Goal: Task Accomplishment & Management: Manage account settings

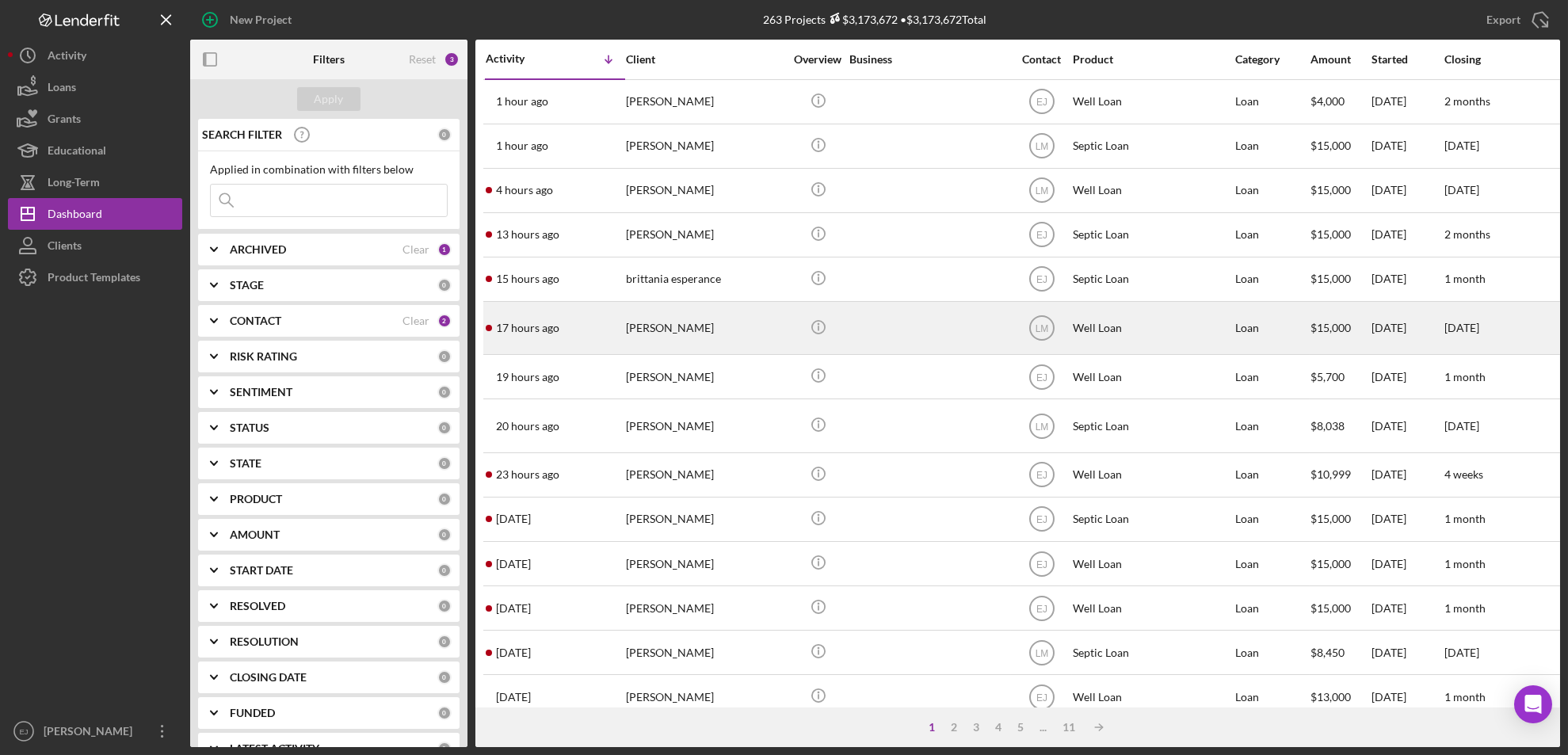
click at [656, 334] on div "[PERSON_NAME]" at bounding box center [705, 328] width 158 height 51
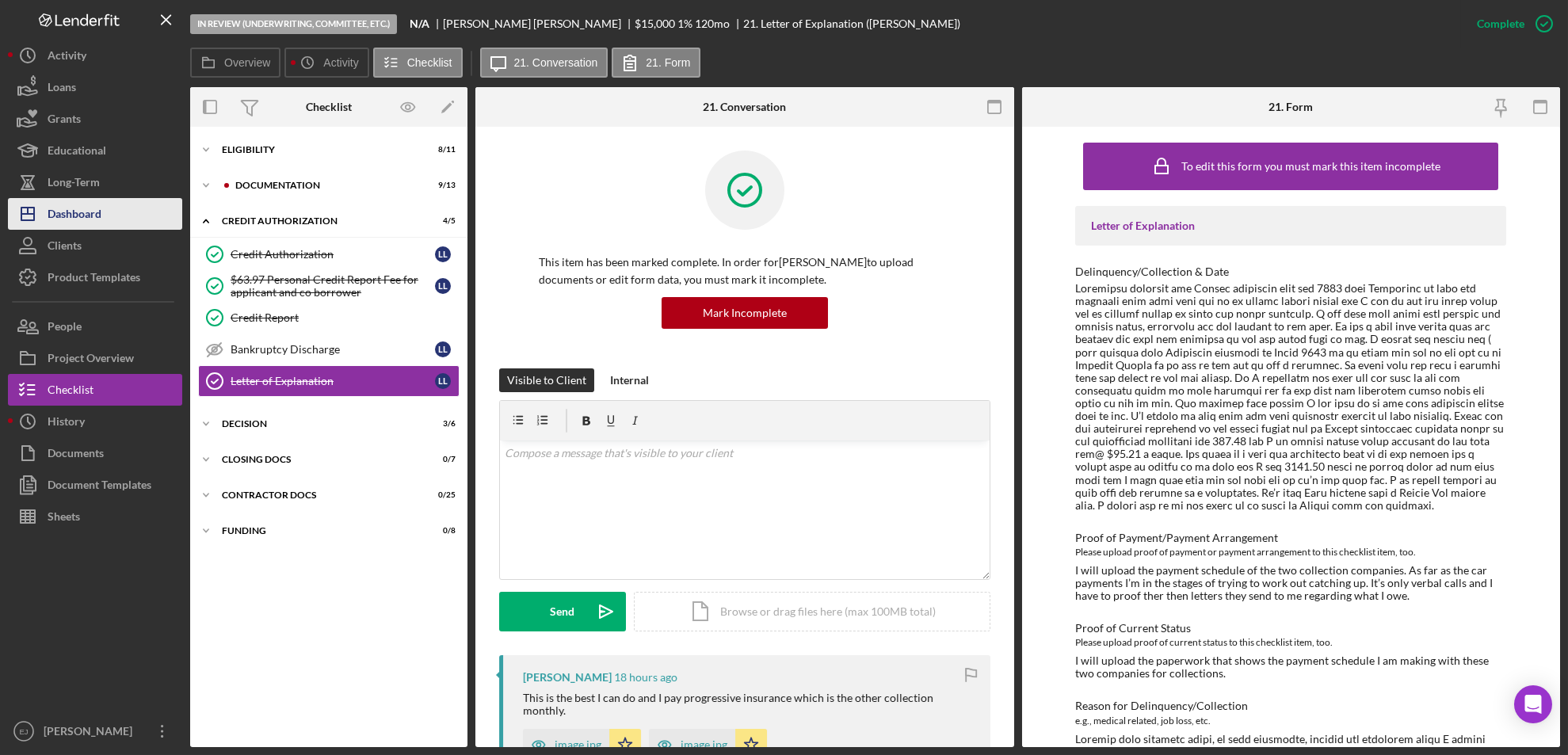
click at [106, 216] on button "Icon/Dashboard Dashboard" at bounding box center [95, 213] width 174 height 31
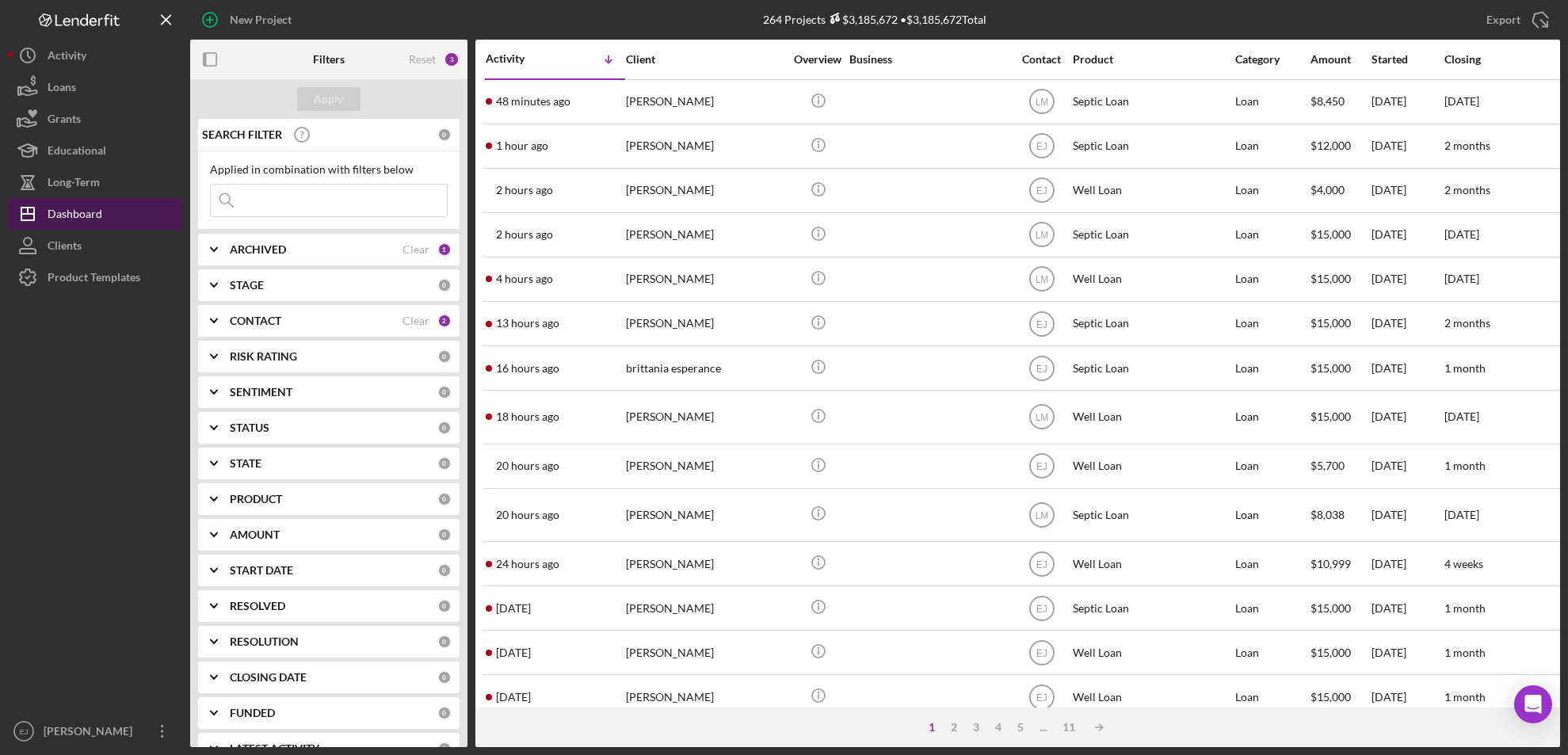
click at [8, 198] on button "Icon/Dashboard Dashboard" at bounding box center [95, 213] width 174 height 31
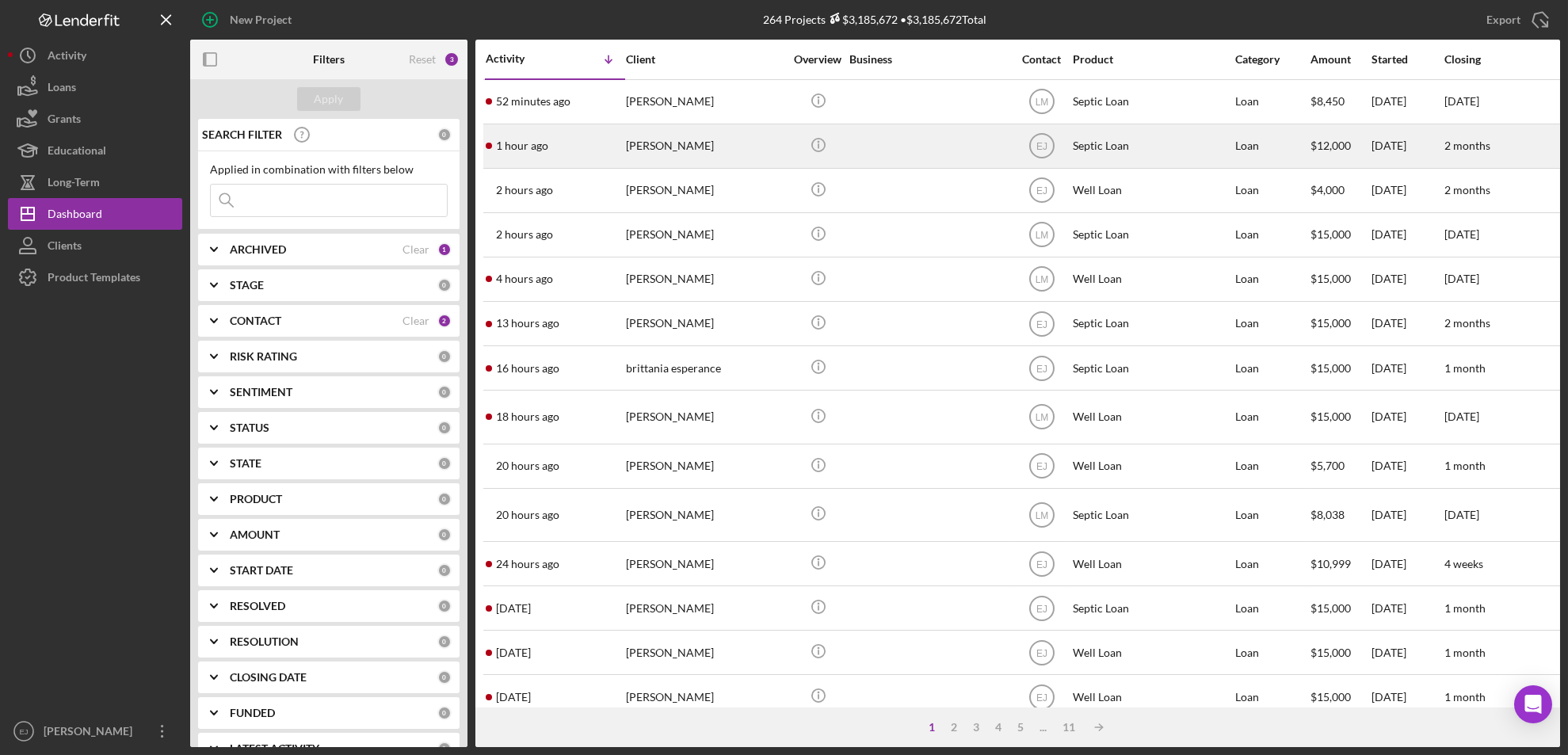
click at [658, 161] on div "Jacqueline Coleman" at bounding box center [705, 146] width 158 height 42
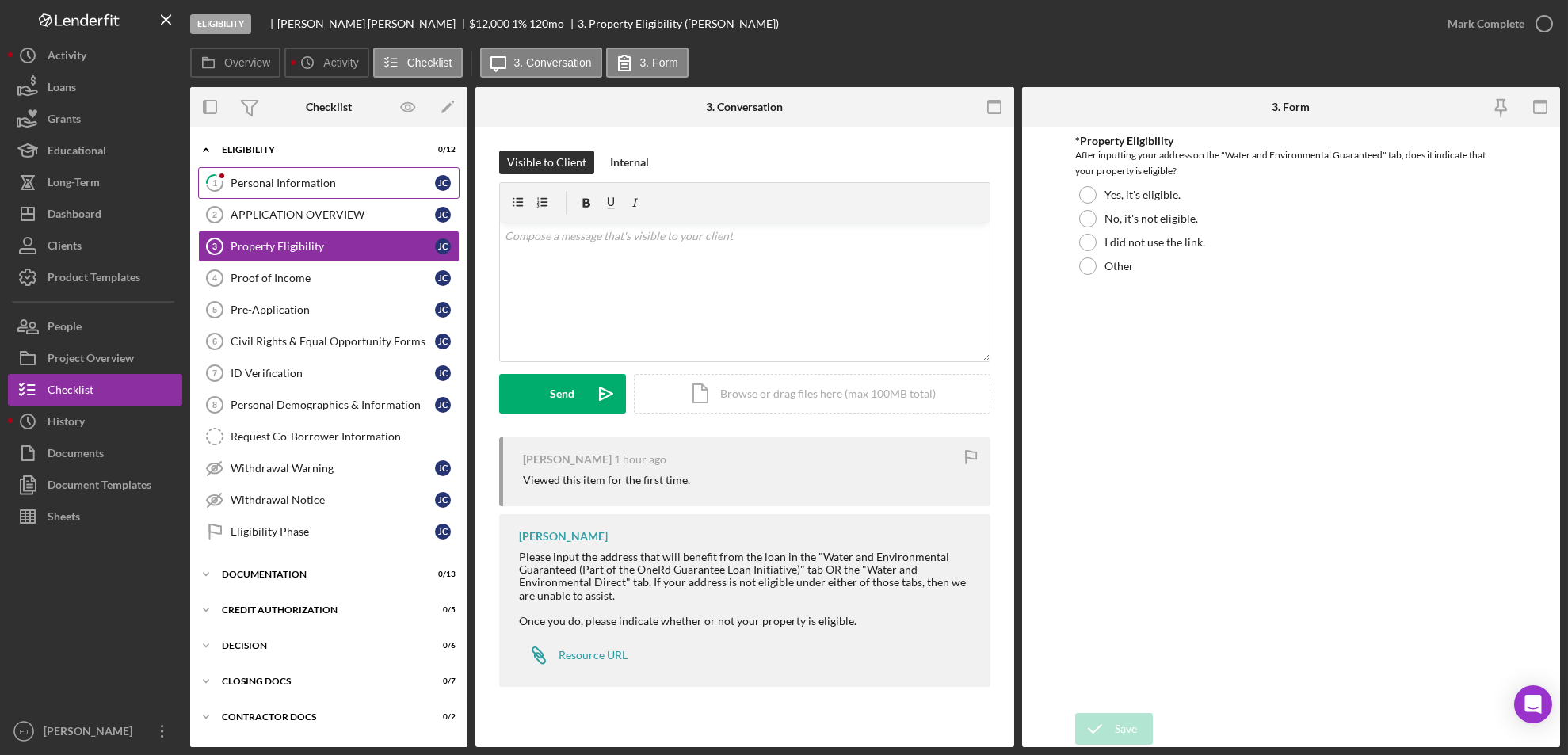
click at [302, 175] on link "1 Personal Information J C" at bounding box center [328, 183] width 261 height 31
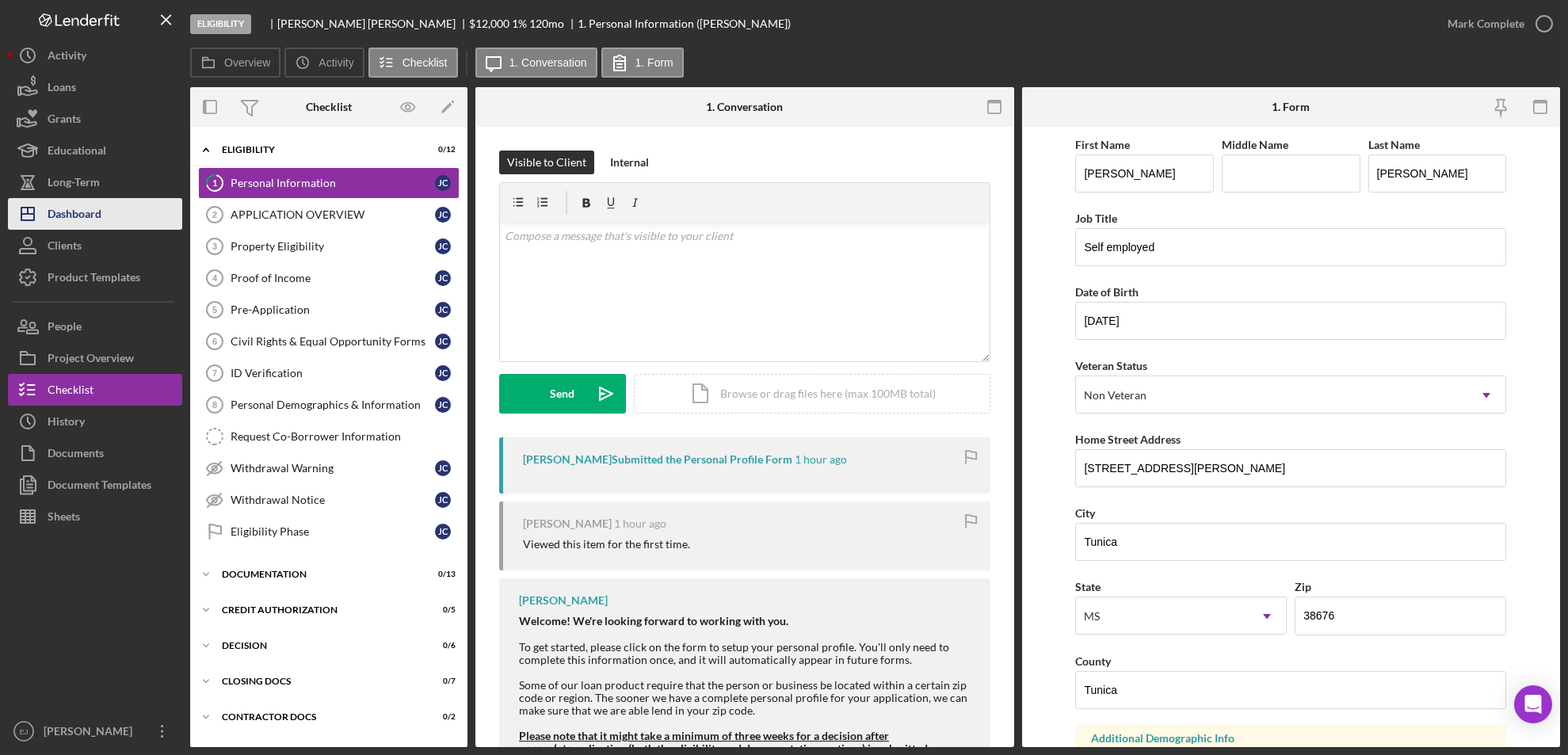
click at [69, 222] on div "Dashboard" at bounding box center [74, 216] width 54 height 36
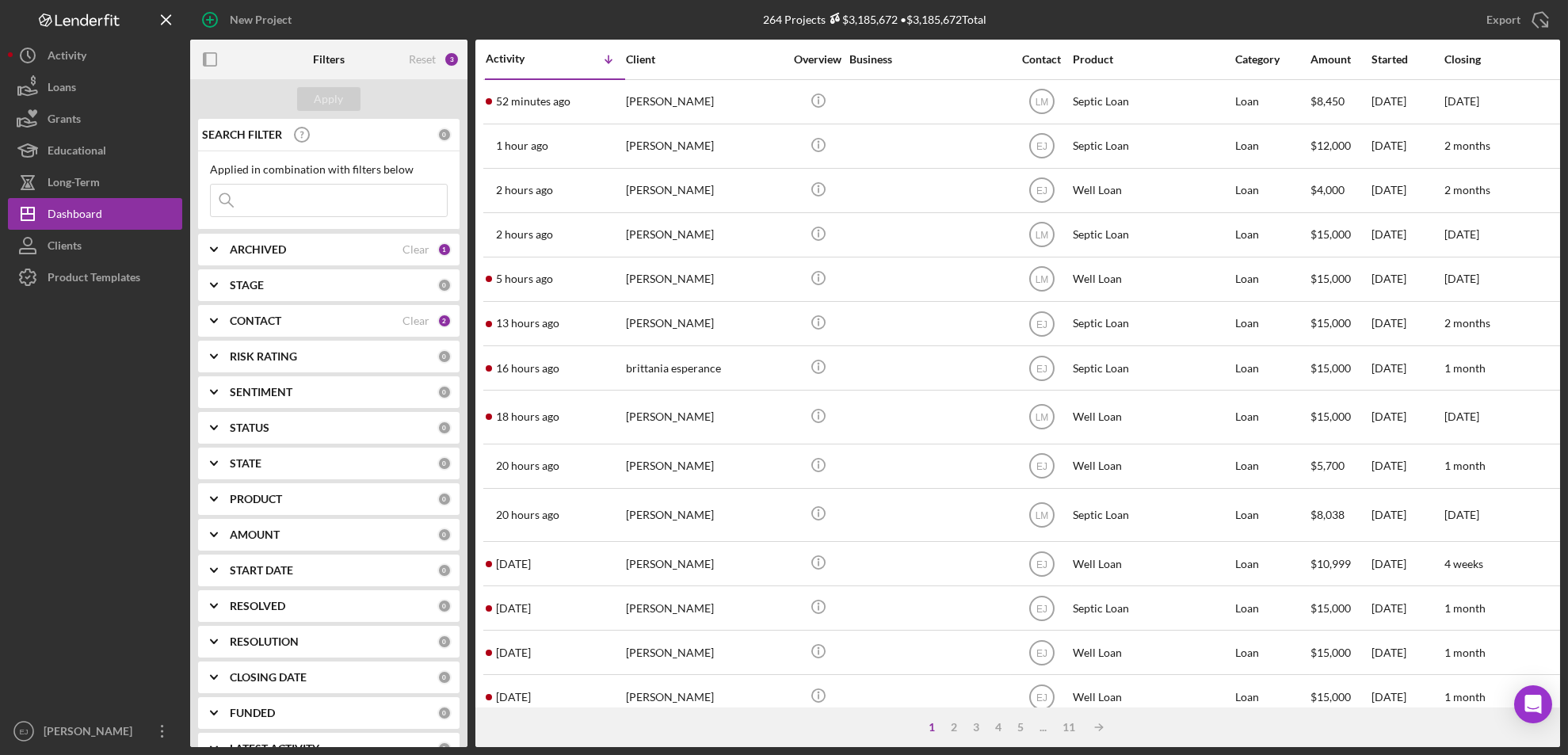
click at [334, 206] on input at bounding box center [328, 200] width 236 height 31
type input "[PERSON_NAME]"
click at [333, 95] on div "Apply" at bounding box center [329, 99] width 30 height 24
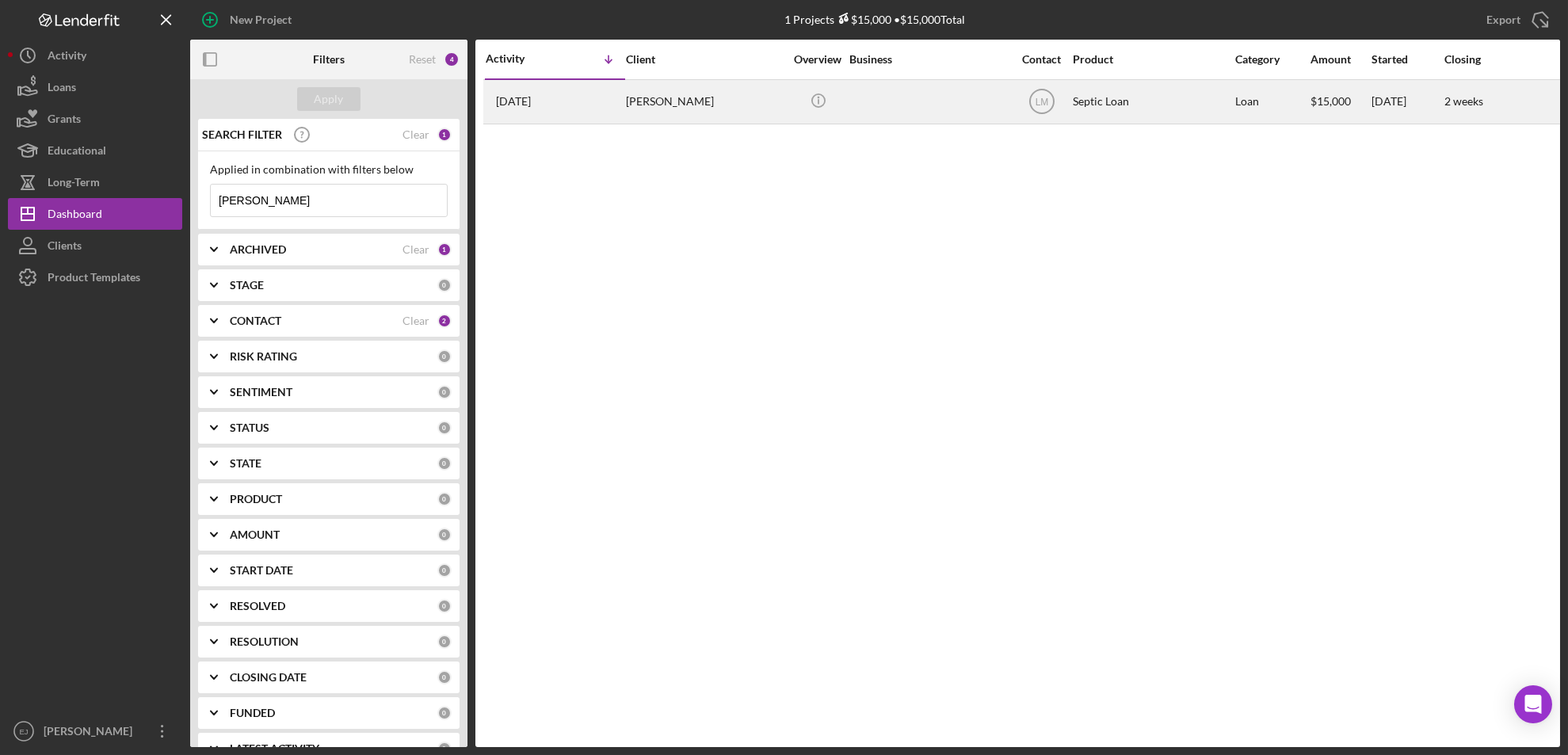
click at [639, 108] on div "[PERSON_NAME]" at bounding box center [705, 102] width 158 height 42
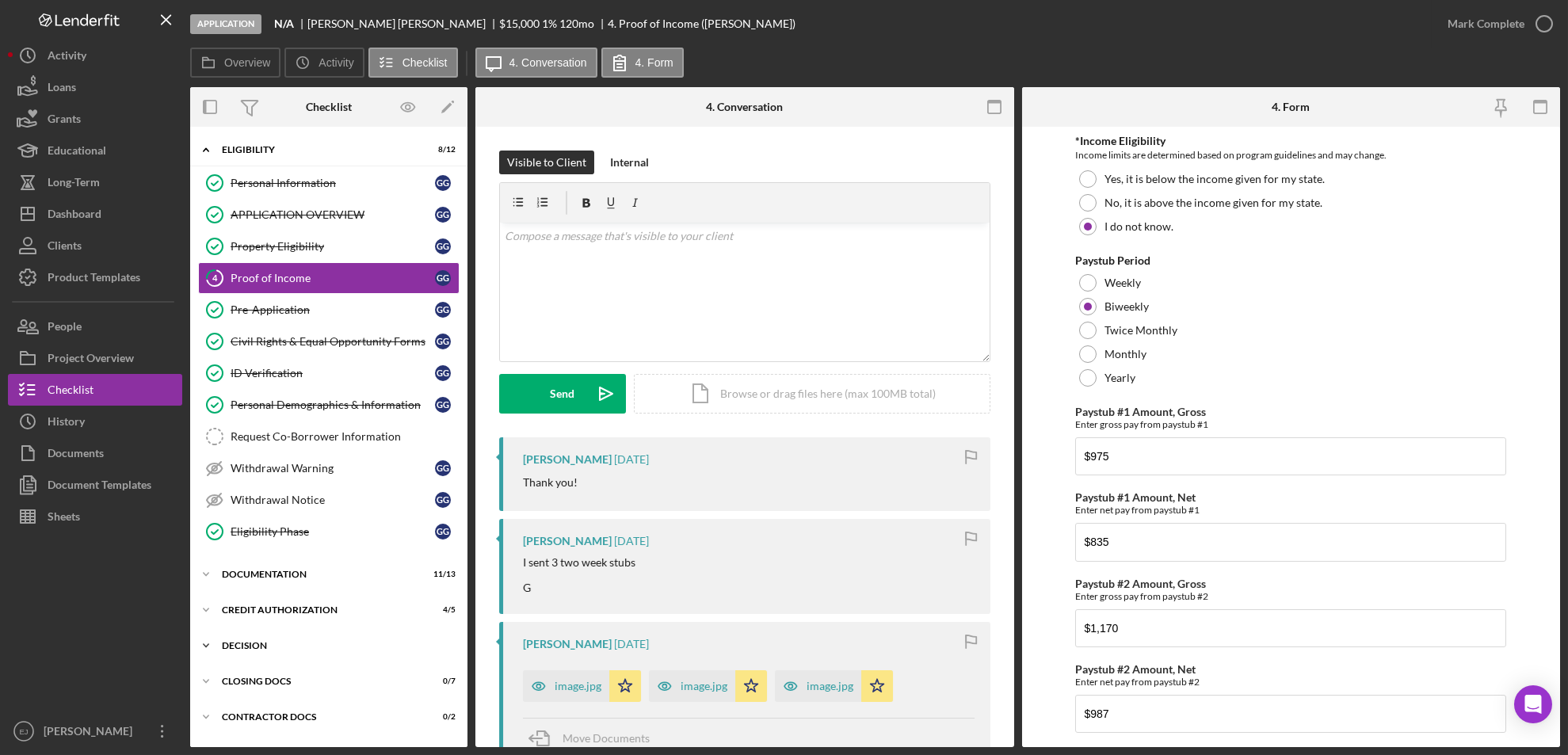
click at [242, 643] on div "Decision" at bounding box center [334, 645] width 226 height 9
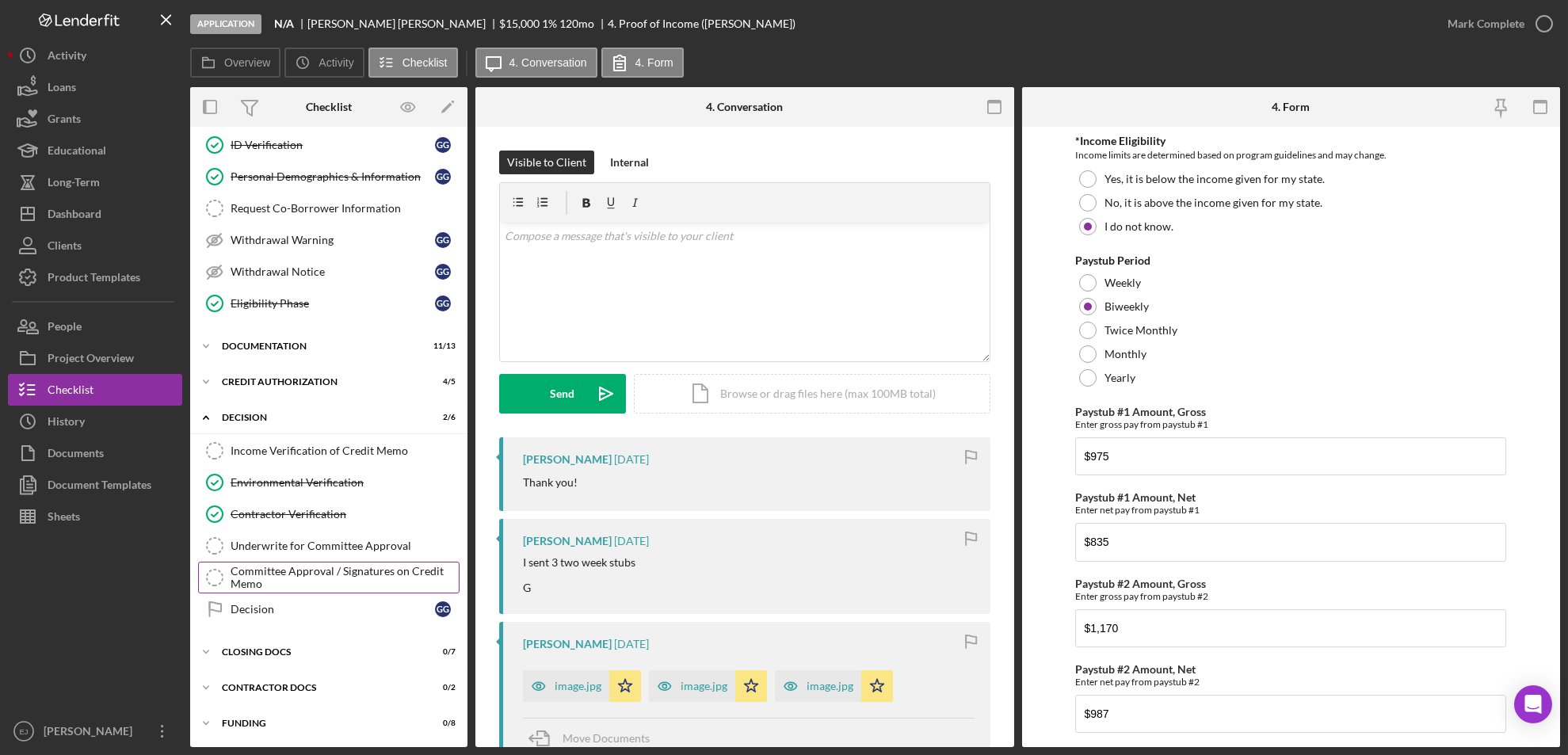
click at [309, 566] on div "Committee Approval / Signatures on Credit Memo" at bounding box center [345, 577] width 228 height 25
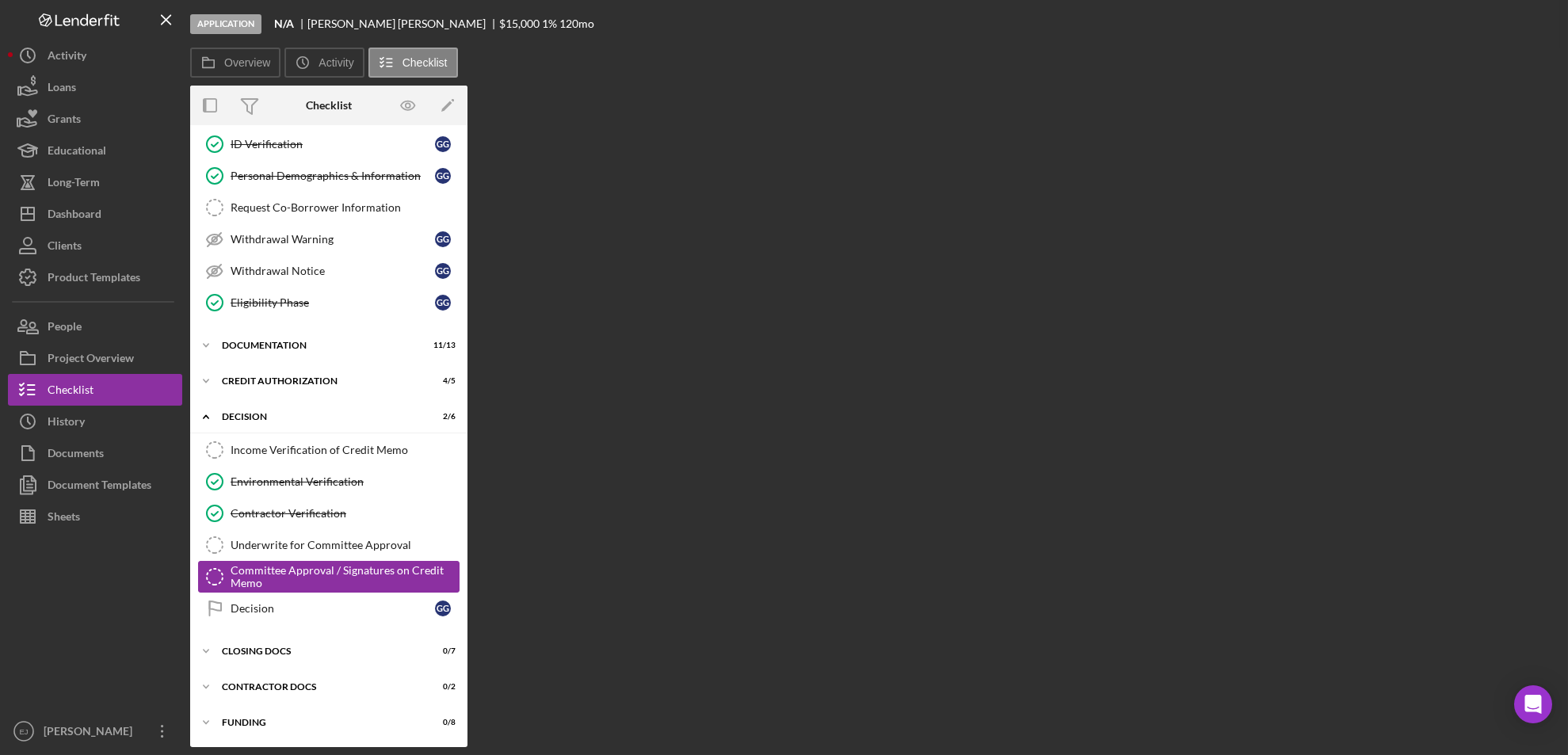
scroll to position [228, 0]
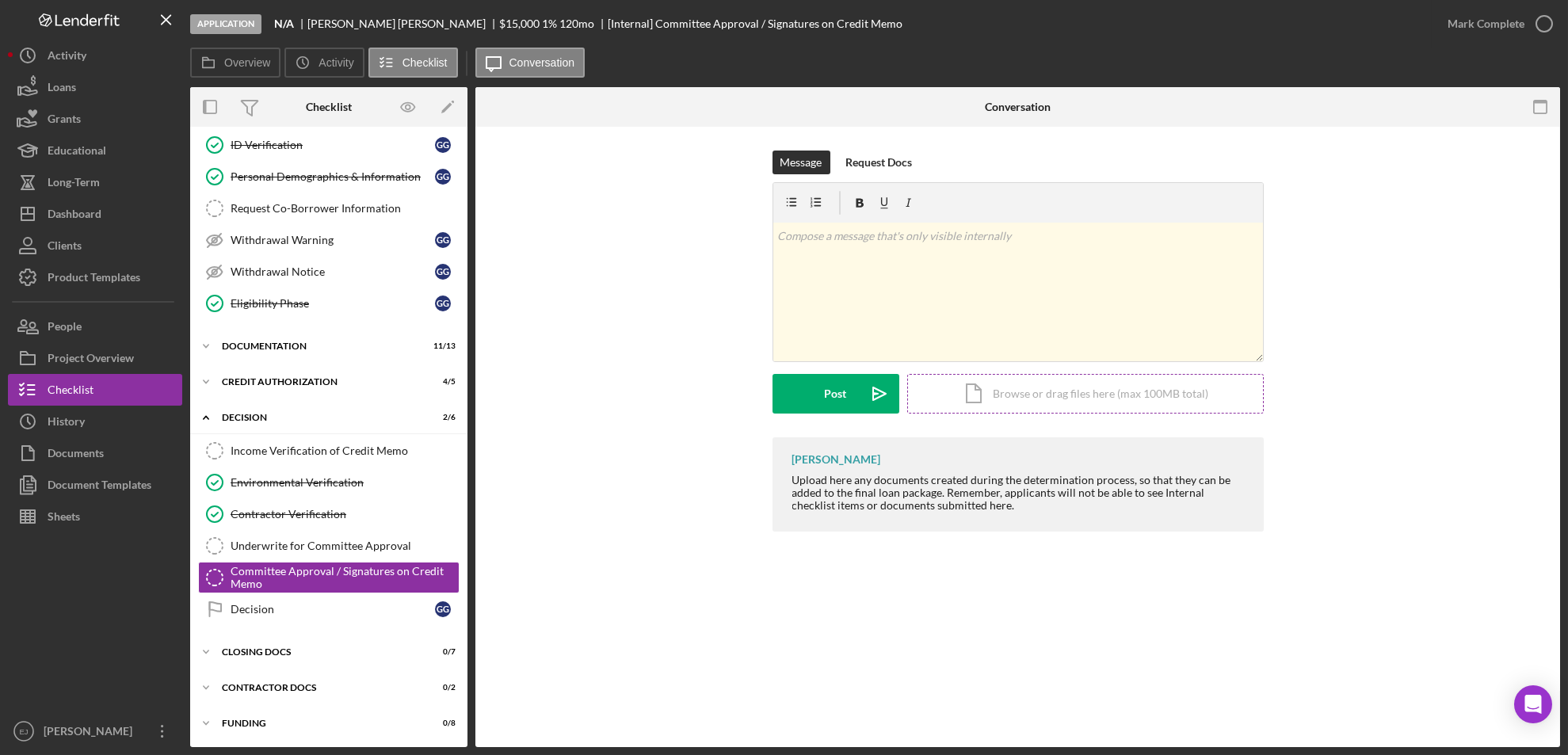
click at [1072, 399] on div "Icon/Document Browse or drag files here (max 100MB total) Tap to choose files o…" at bounding box center [1085, 393] width 357 height 40
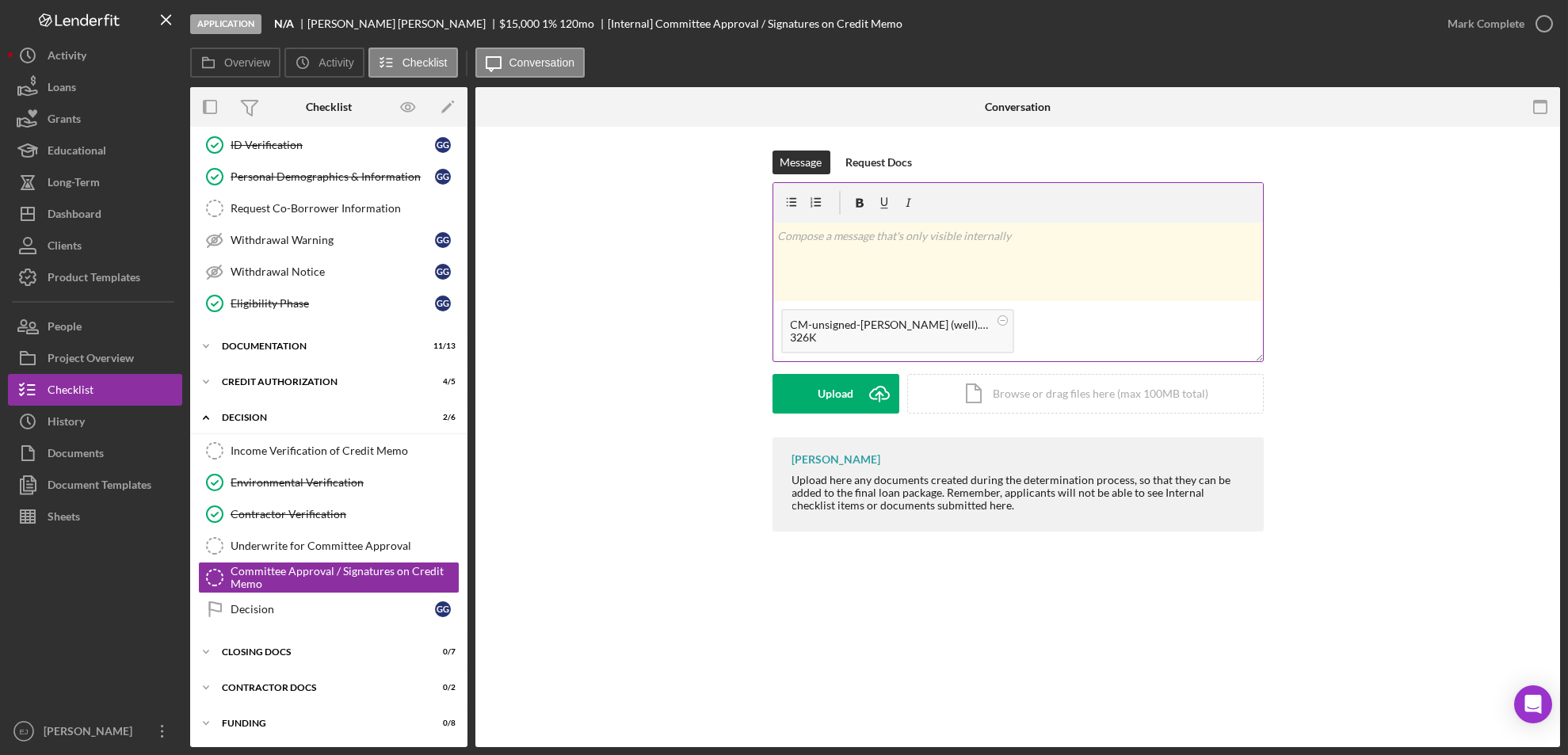
click at [838, 334] on div "326K" at bounding box center [890, 337] width 198 height 13
click at [841, 335] on div "326K" at bounding box center [890, 337] width 198 height 13
drag, startPoint x: 841, startPoint y: 335, endPoint x: 812, endPoint y: 451, distance: 119.6
click at [812, 451] on div "Lois Miller Upload here any documents created during the determination process,…" at bounding box center [1018, 484] width 491 height 95
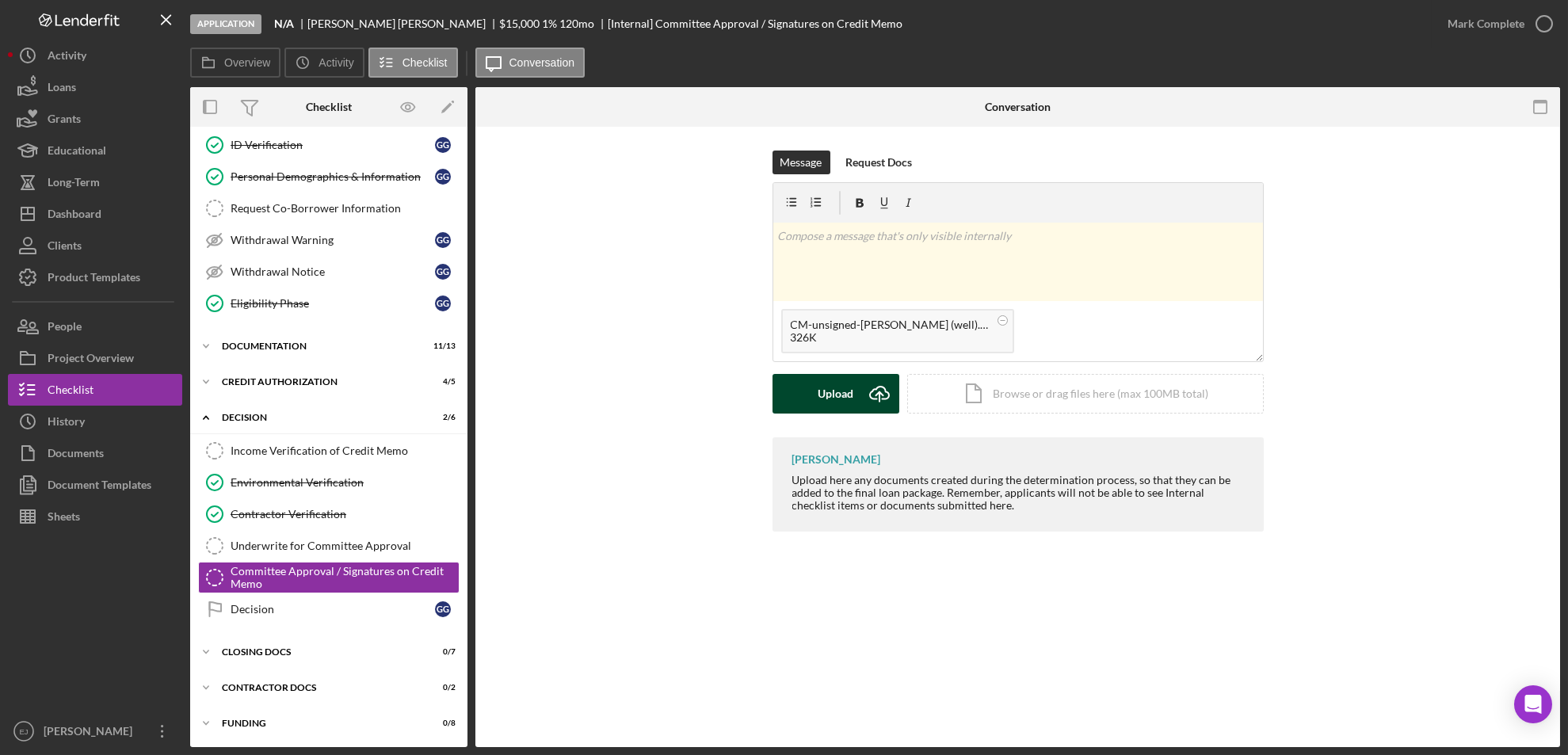
click at [793, 404] on button "Upload Icon/Upload" at bounding box center [836, 393] width 127 height 40
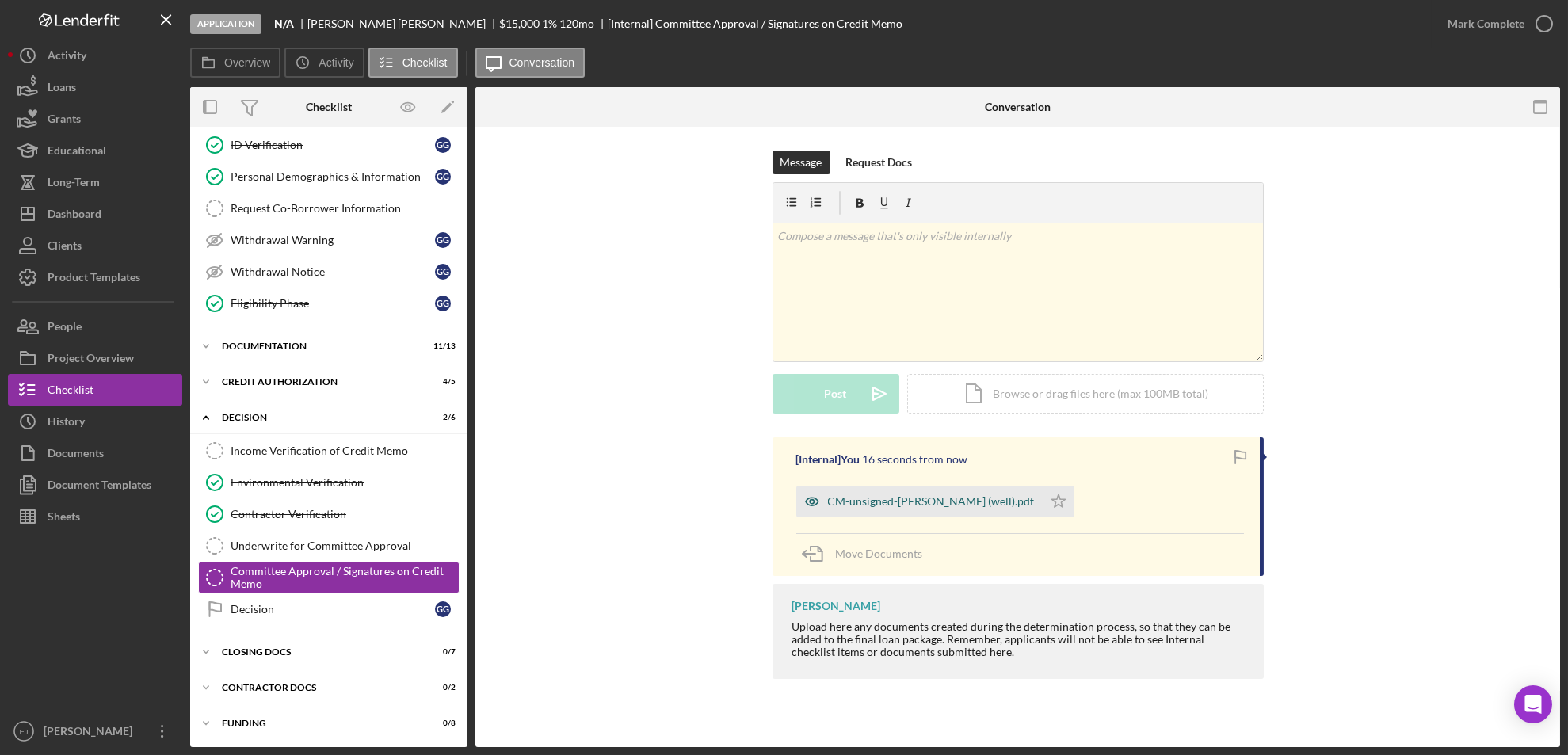
click at [900, 503] on div "CM-unsigned-Groves, Gary (well).pdf" at bounding box center [932, 501] width 207 height 13
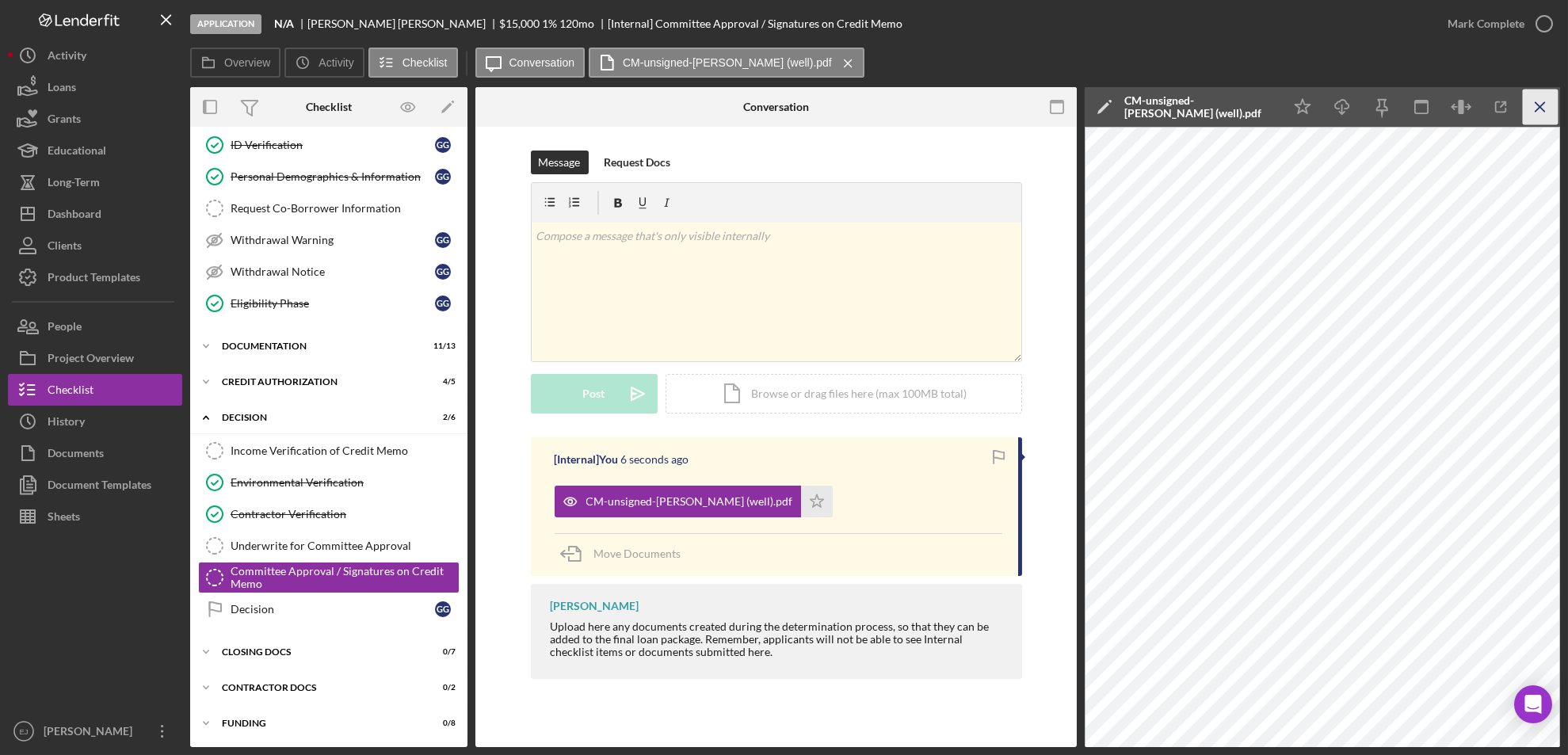
click at [1538, 114] on icon "Icon/Menu Close" at bounding box center [1541, 107] width 36 height 36
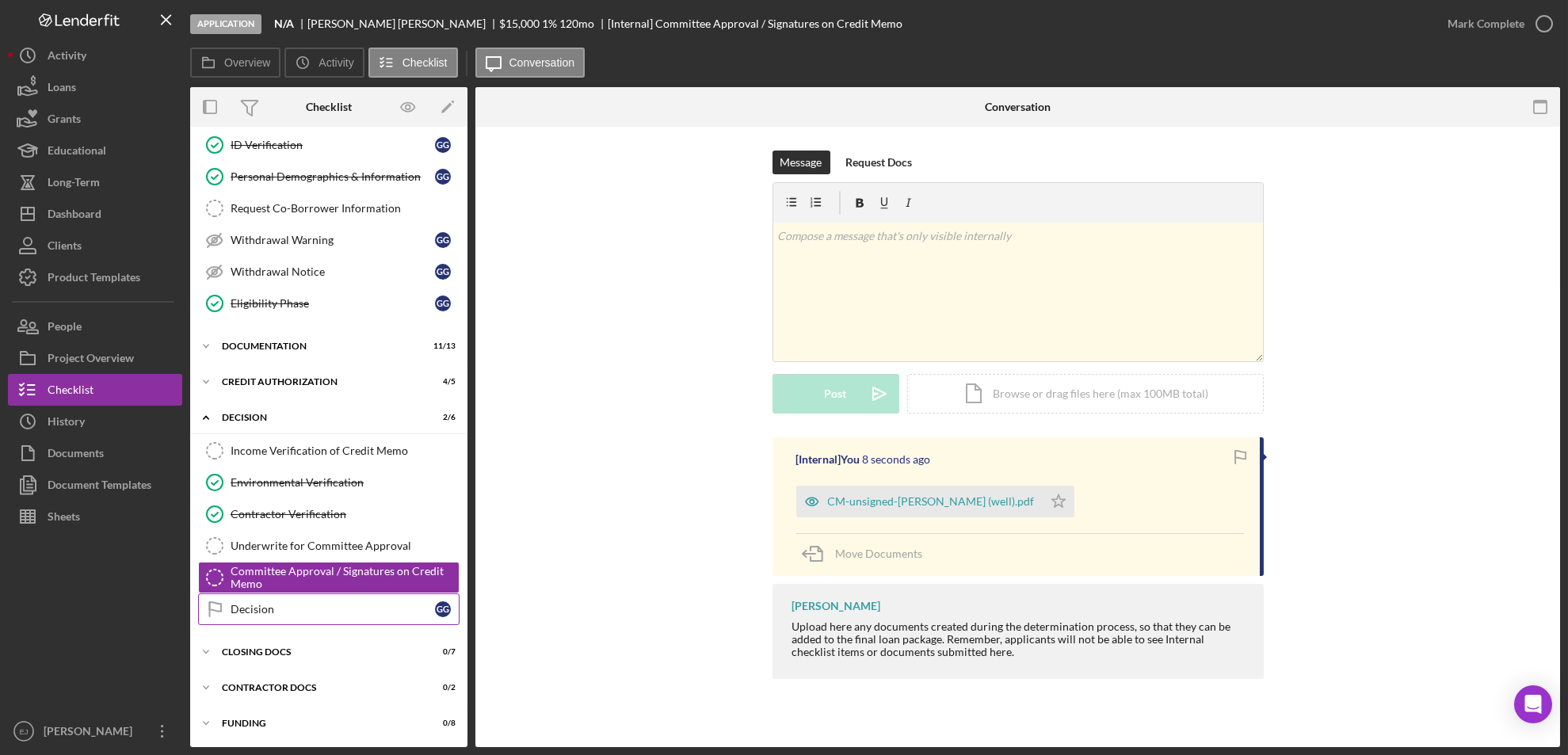
click at [284, 609] on div "Decision" at bounding box center [333, 609] width 205 height 13
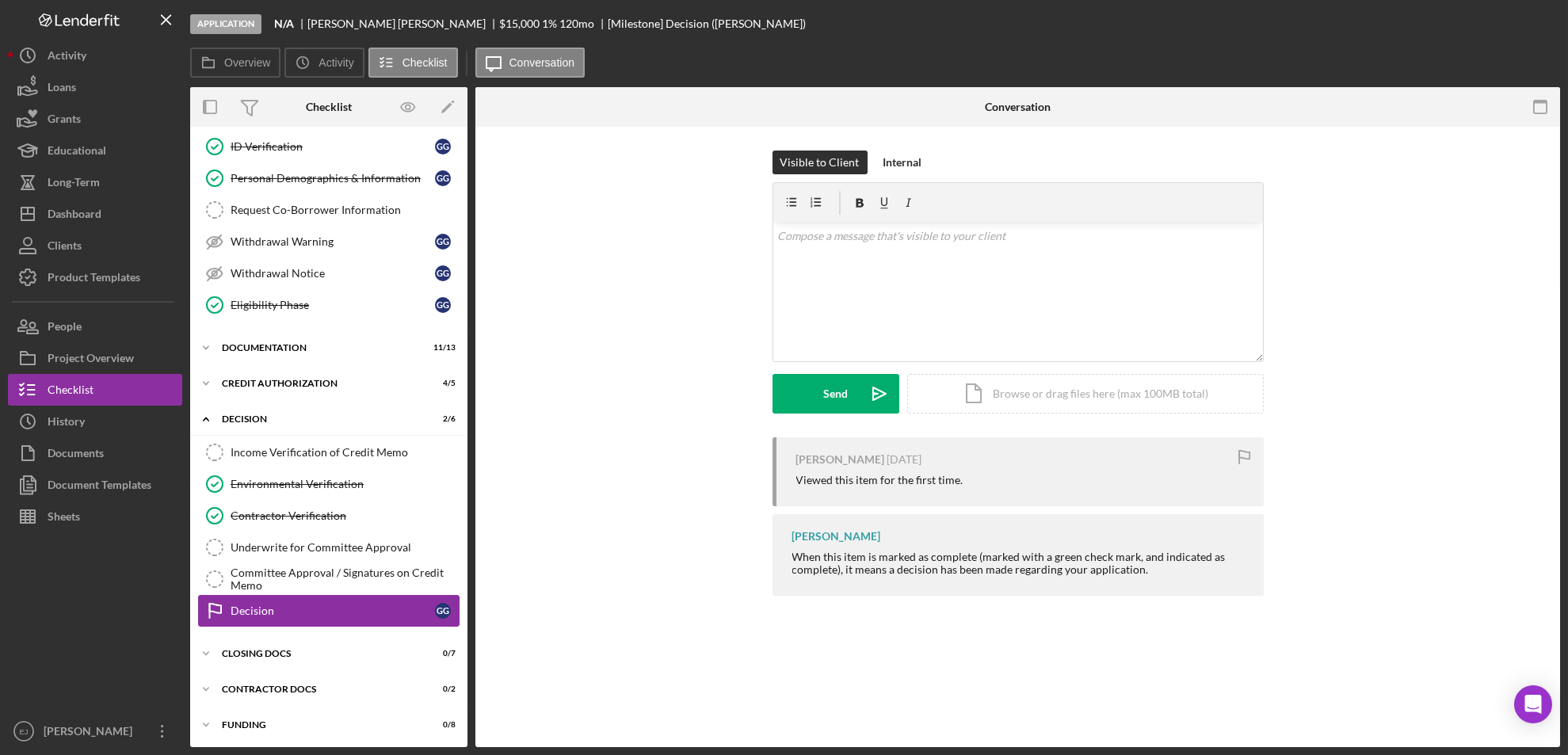
scroll to position [228, 0]
click at [1022, 382] on div "Icon/Document Browse or drag files here (max 100MB total) Tap to choose files o…" at bounding box center [1085, 393] width 357 height 40
click at [843, 269] on div "v Color teal Color pink Remove color Add row above Add row below Add column bef…" at bounding box center [1018, 292] width 489 height 139
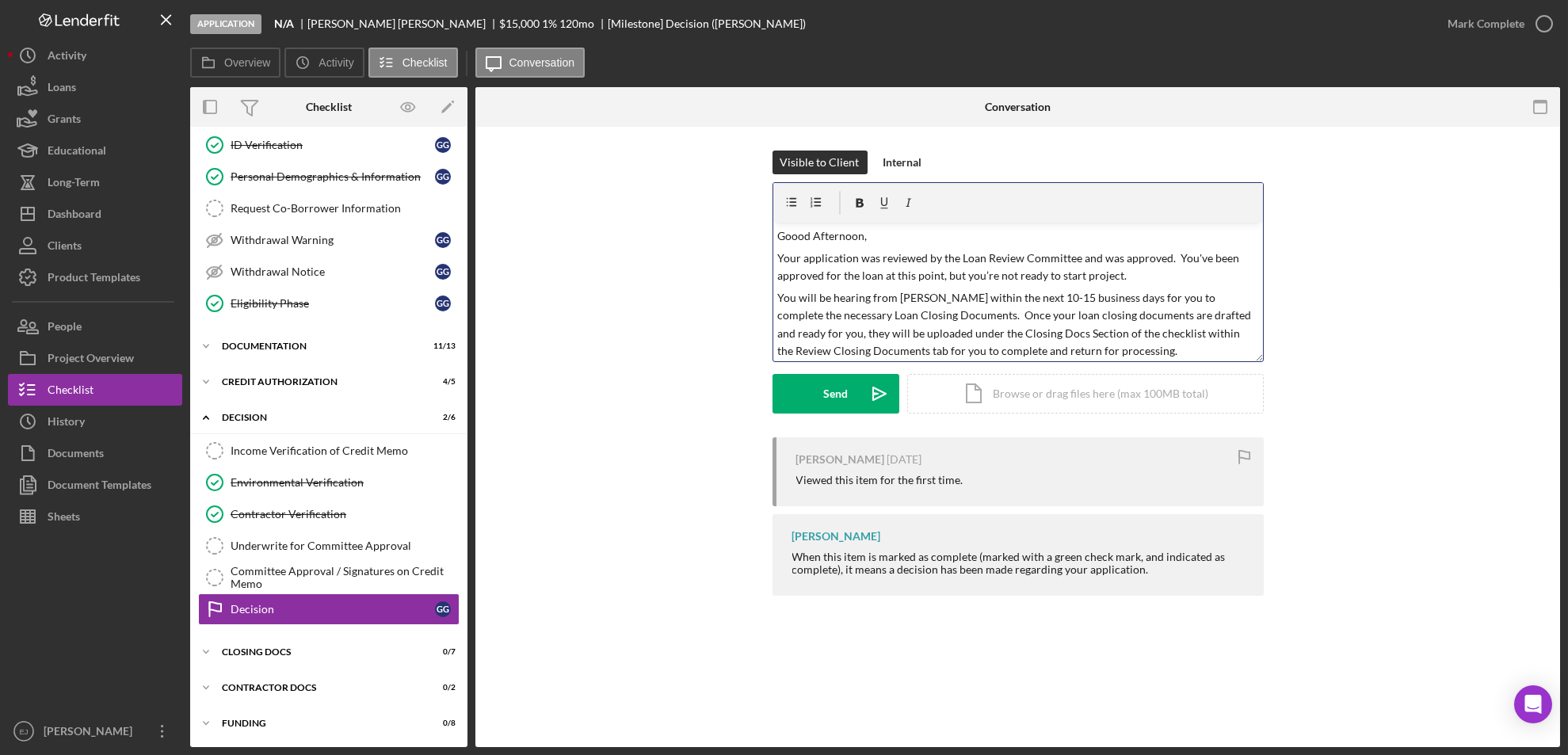
scroll to position [142, 0]
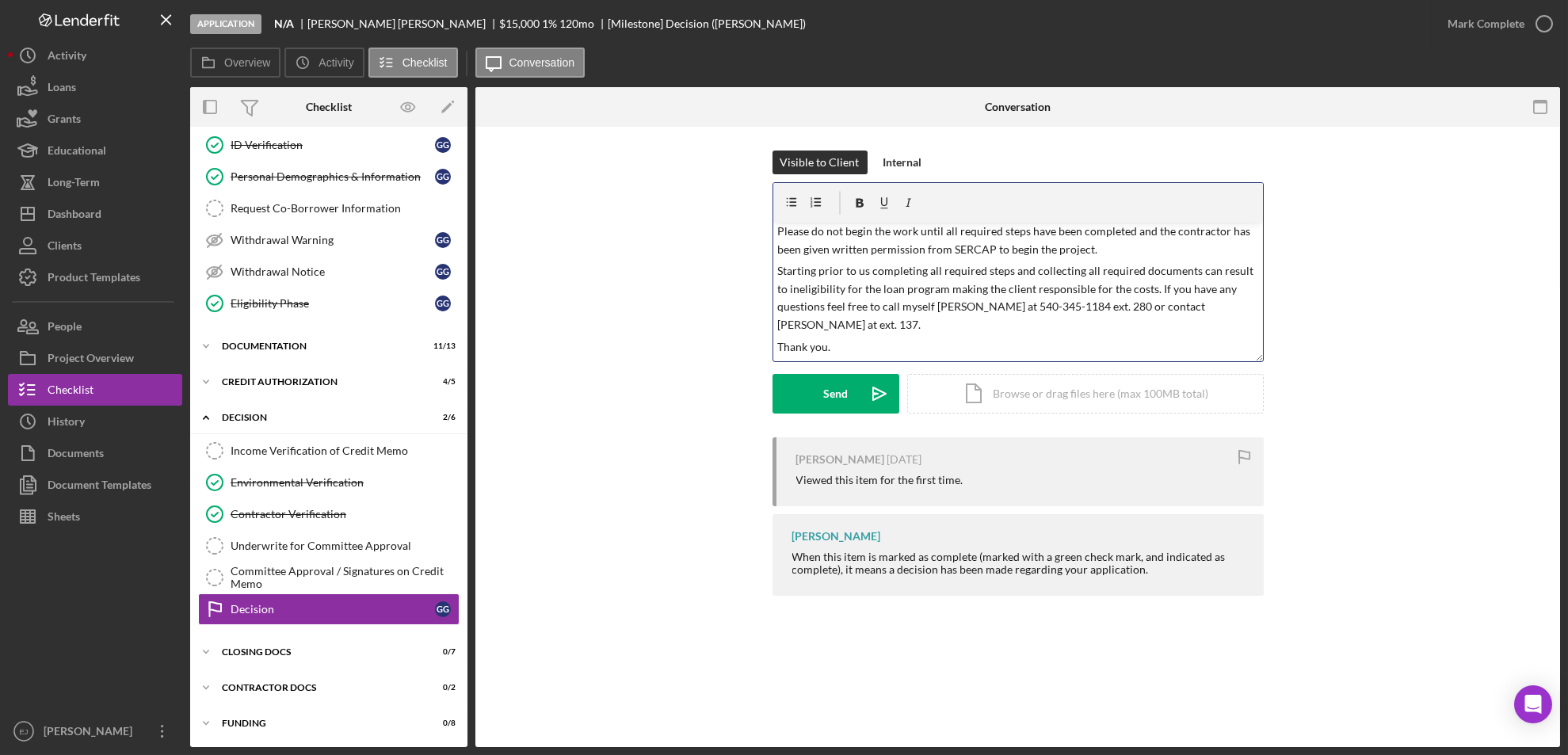
click at [837, 338] on p "Thank you." at bounding box center [1018, 347] width 481 height 18
click at [824, 394] on div "Send" at bounding box center [835, 393] width 25 height 40
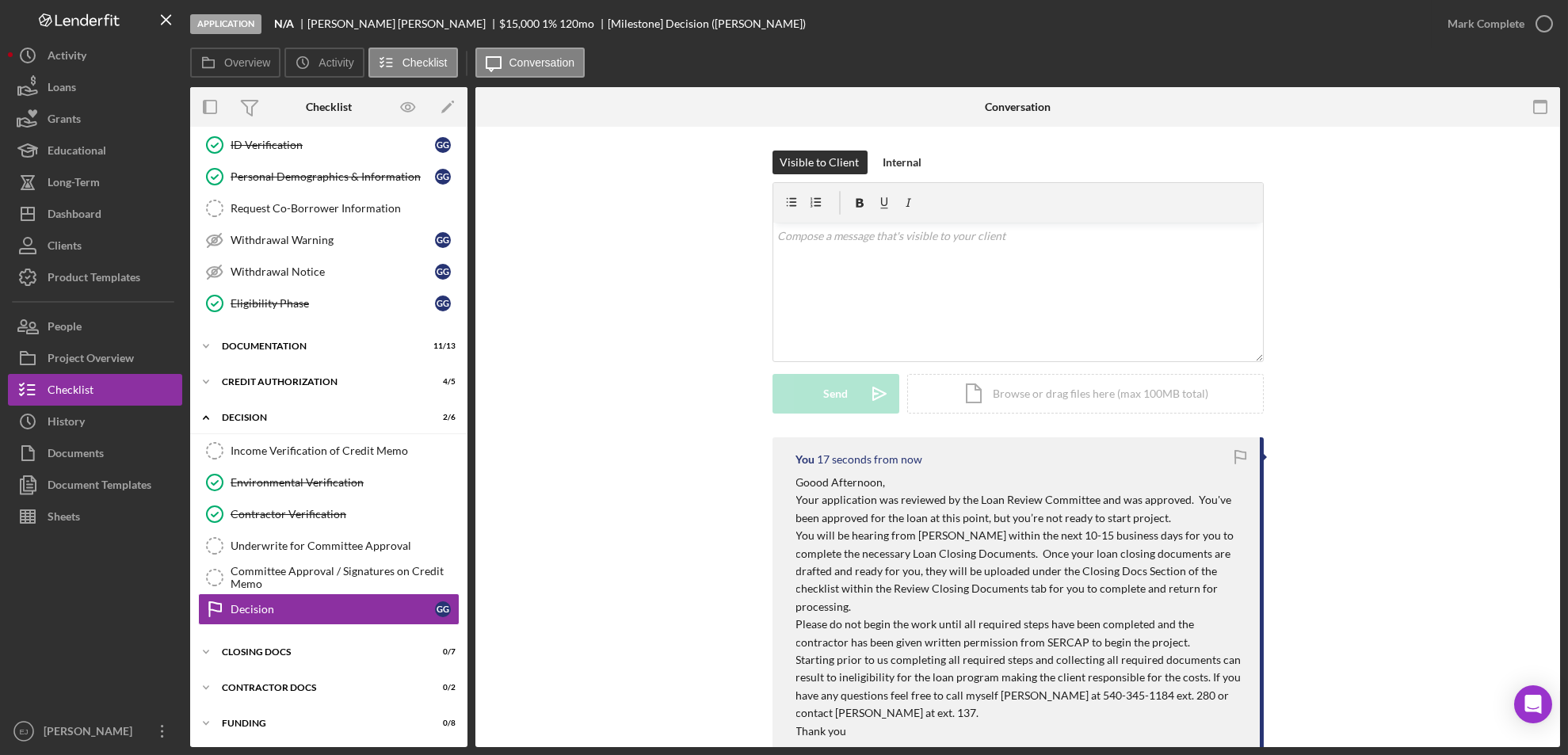
scroll to position [0, 0]
click at [1546, 20] on icon "button" at bounding box center [1544, 24] width 40 height 40
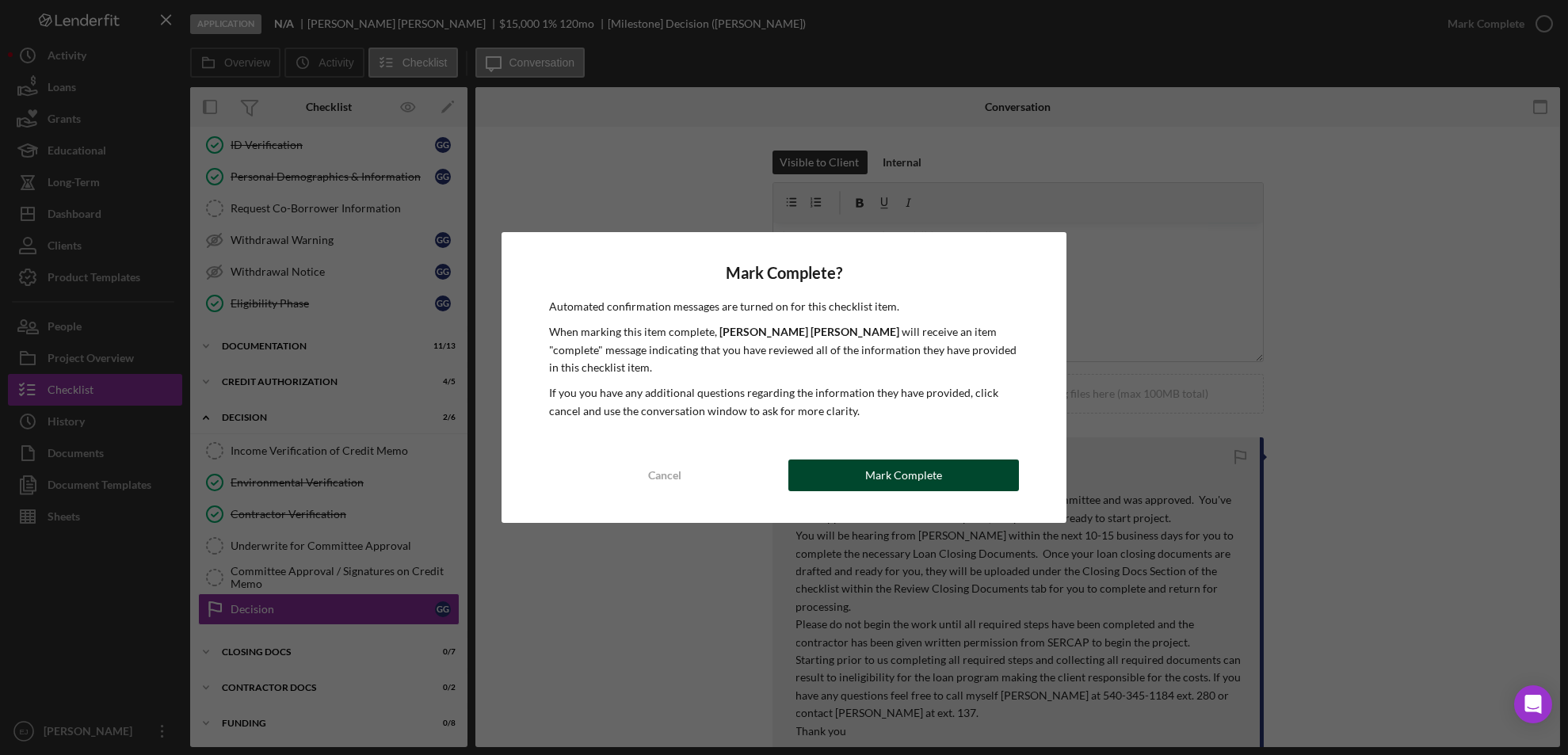
click at [965, 462] on button "Mark Complete" at bounding box center [904, 475] width 232 height 31
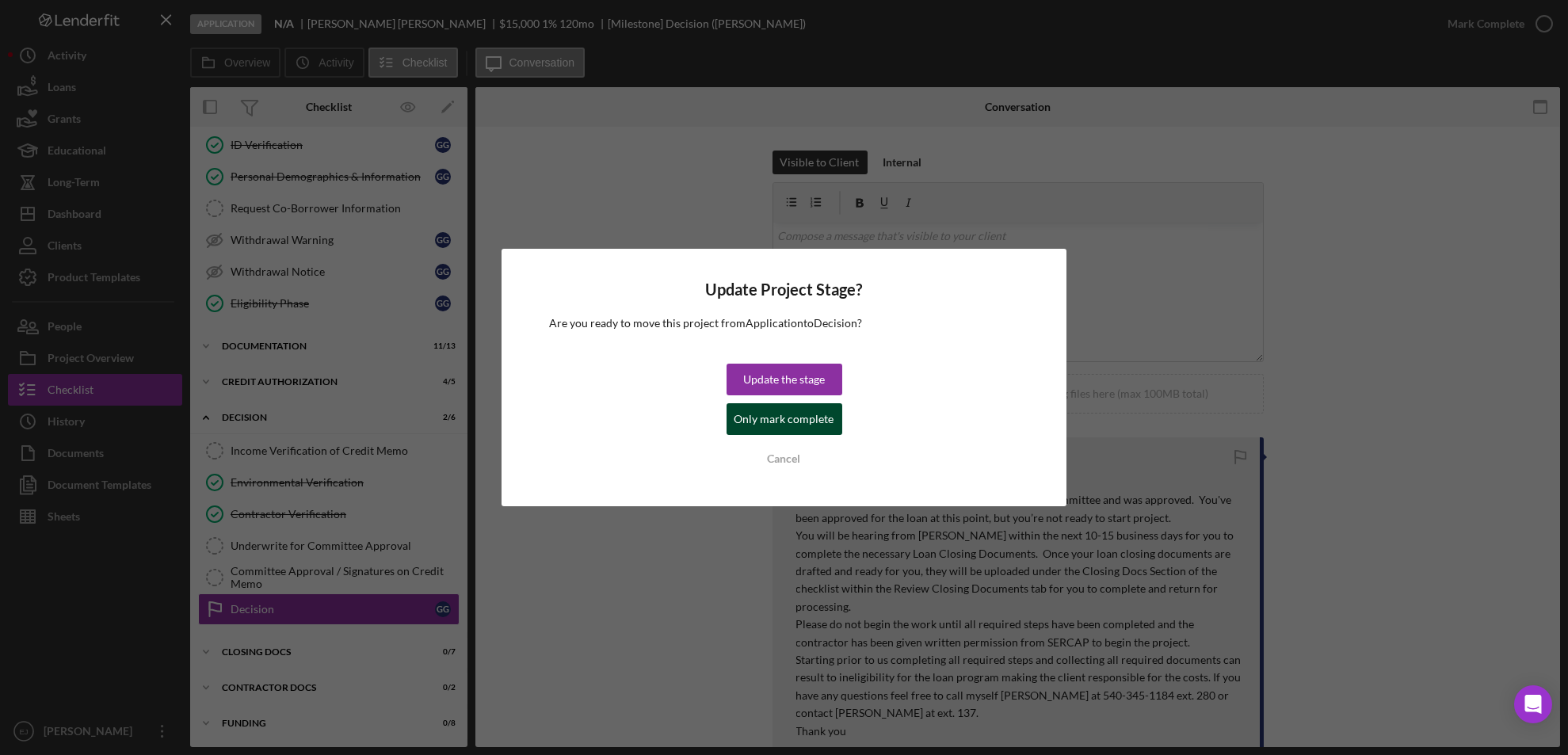
click at [760, 428] on div "Only mark complete" at bounding box center [784, 419] width 100 height 31
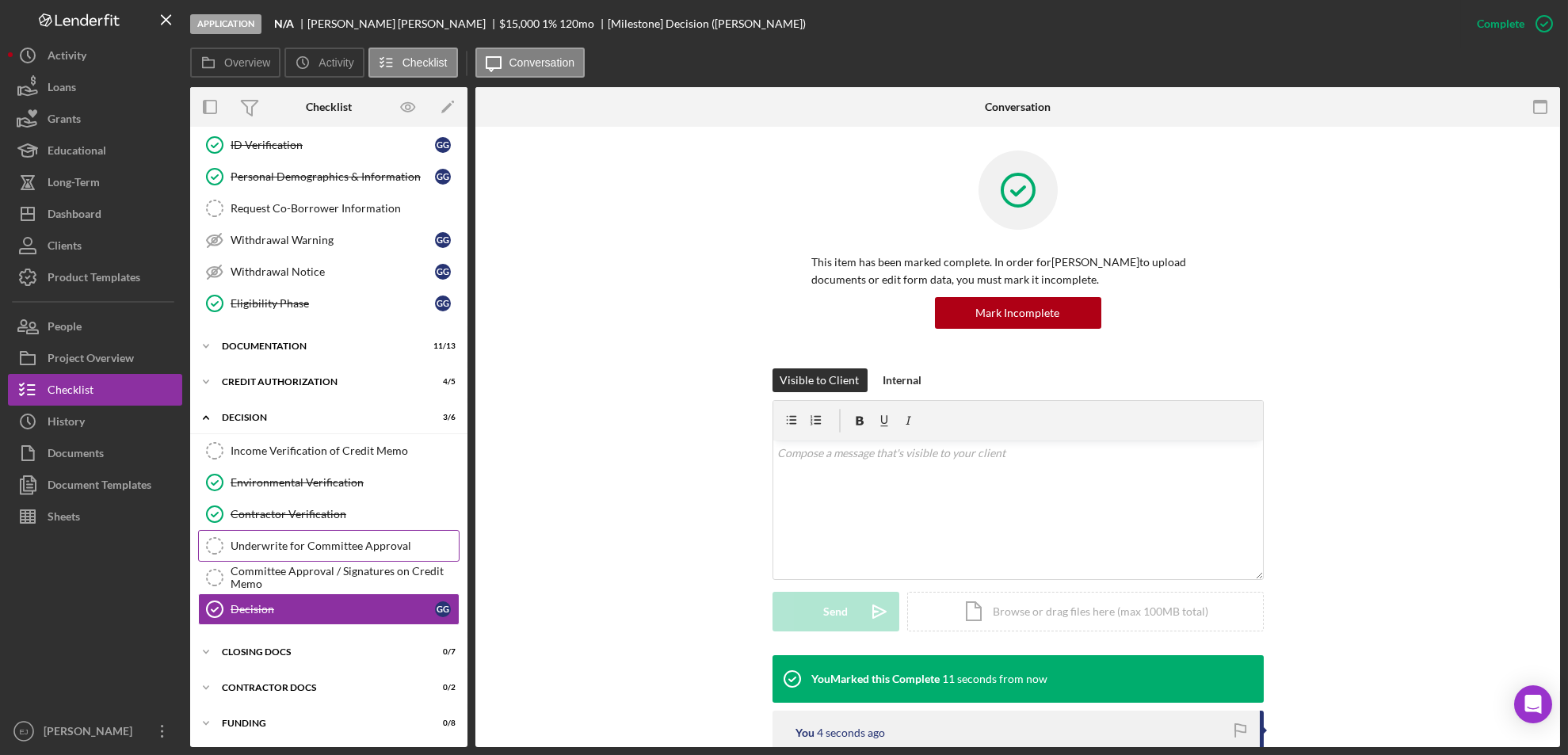
click at [358, 550] on div "Underwrite for Committee Approval" at bounding box center [345, 545] width 228 height 13
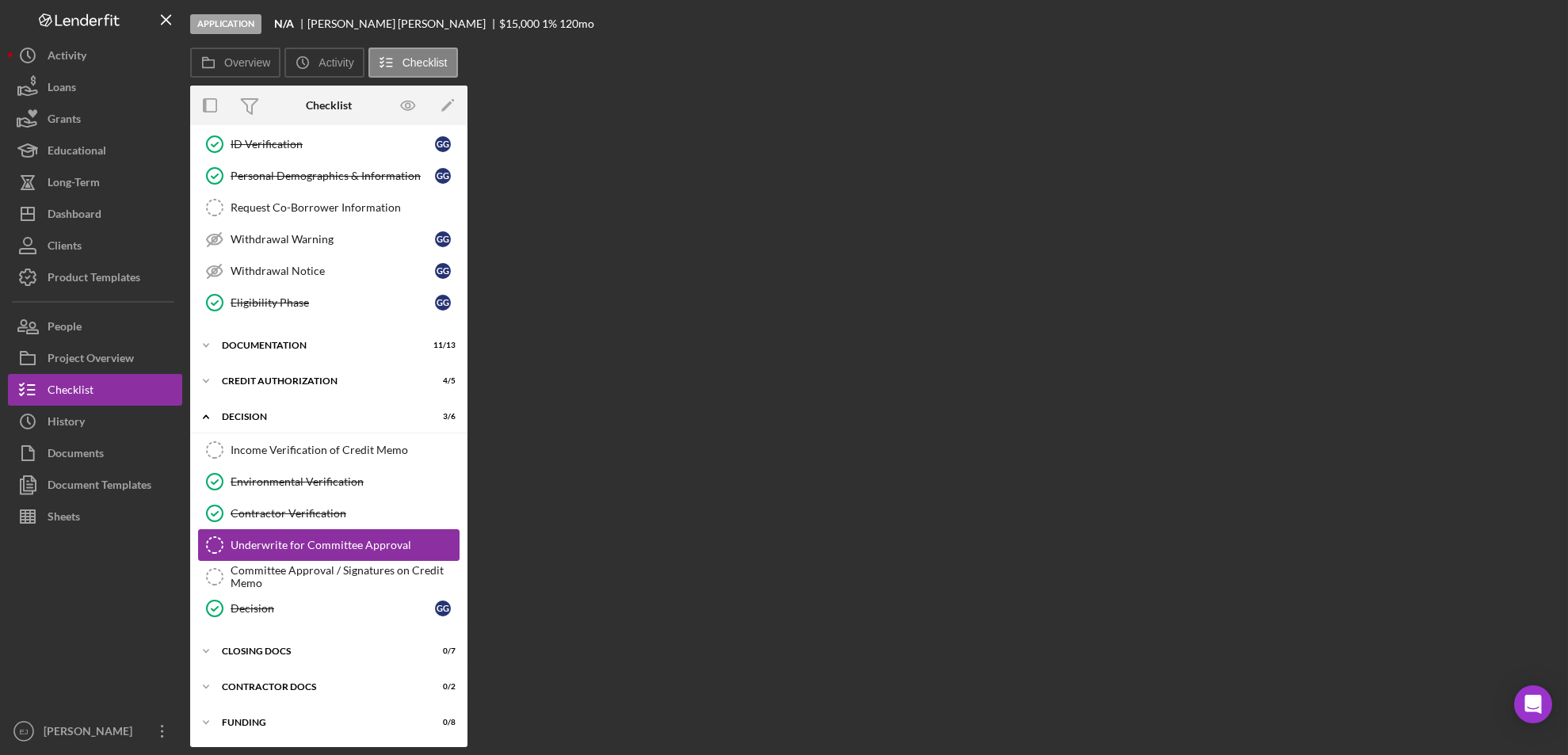
scroll to position [228, 0]
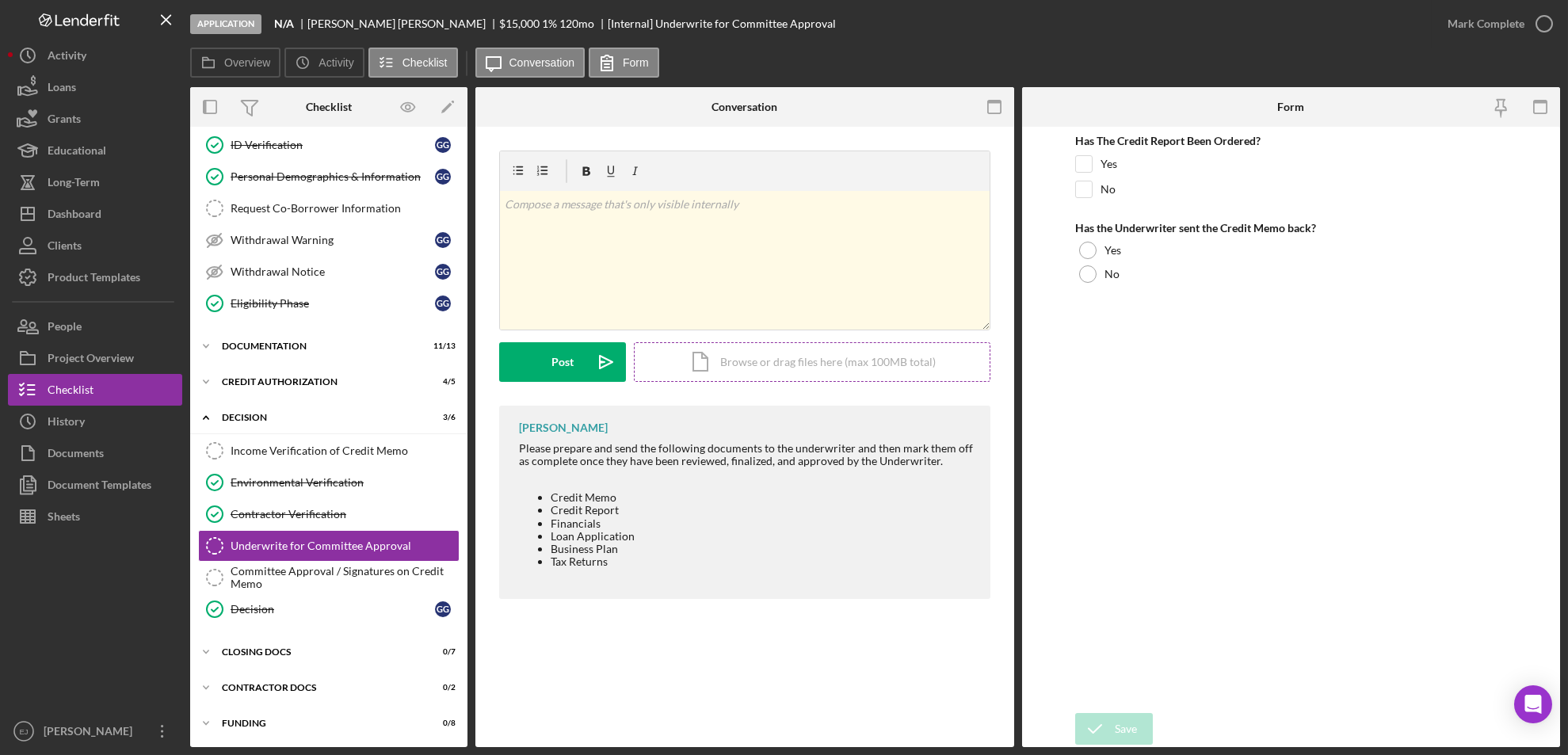
click at [704, 370] on div "Icon/Document Browse or drag files here (max 100MB total) Tap to choose files o…" at bounding box center [812, 362] width 357 height 40
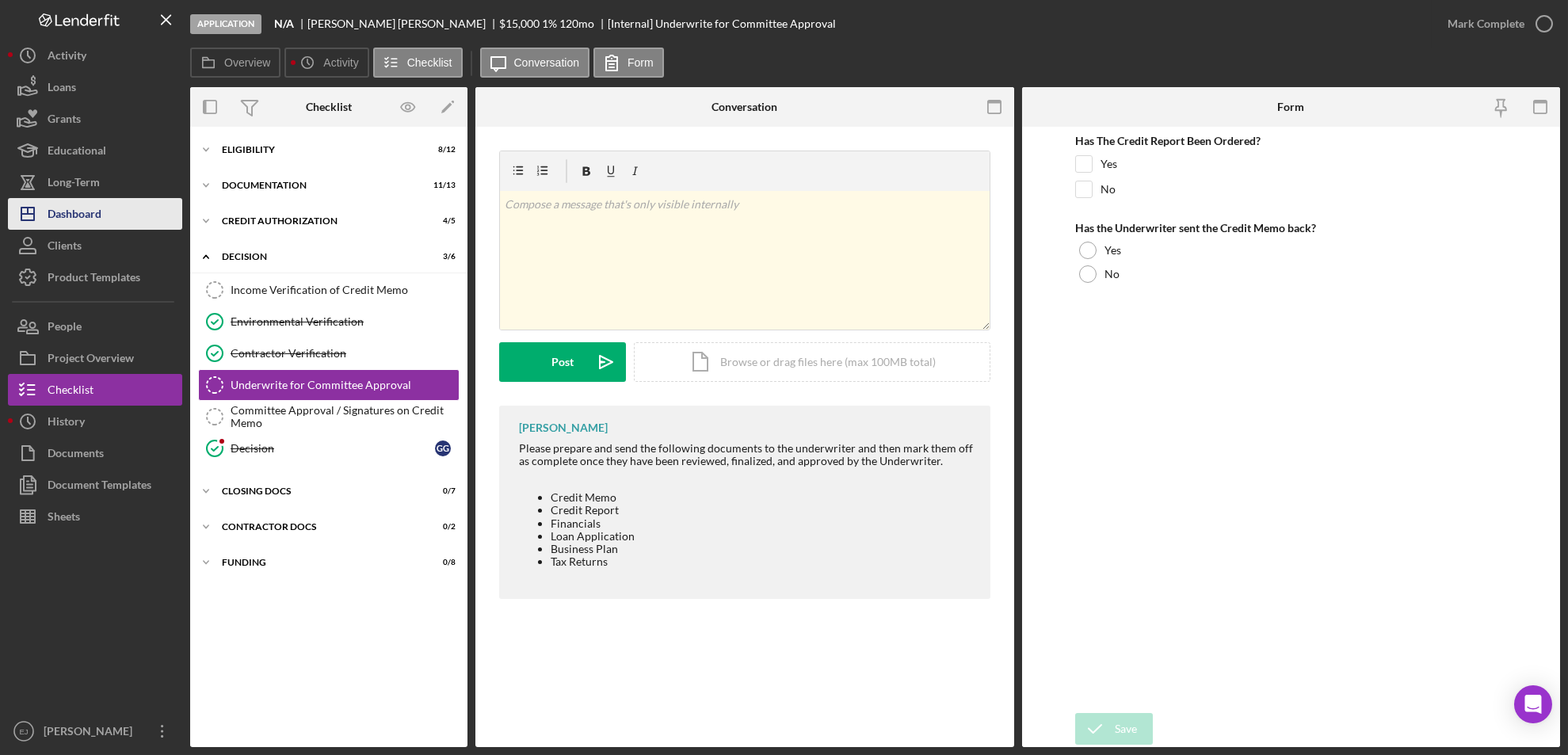
click at [95, 222] on div "Dashboard" at bounding box center [74, 216] width 54 height 36
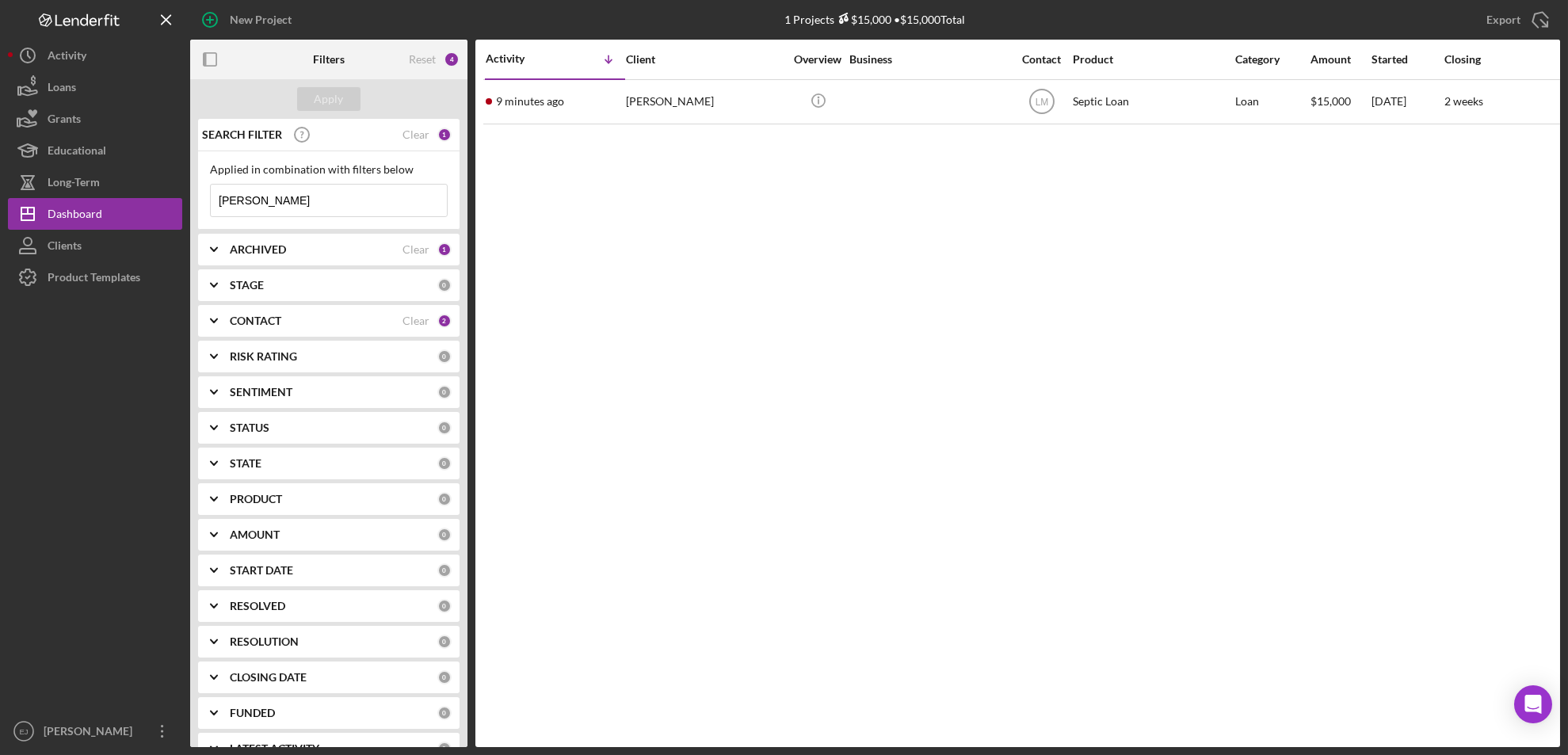
click at [306, 202] on input "[PERSON_NAME]" at bounding box center [328, 200] width 236 height 31
type input "g"
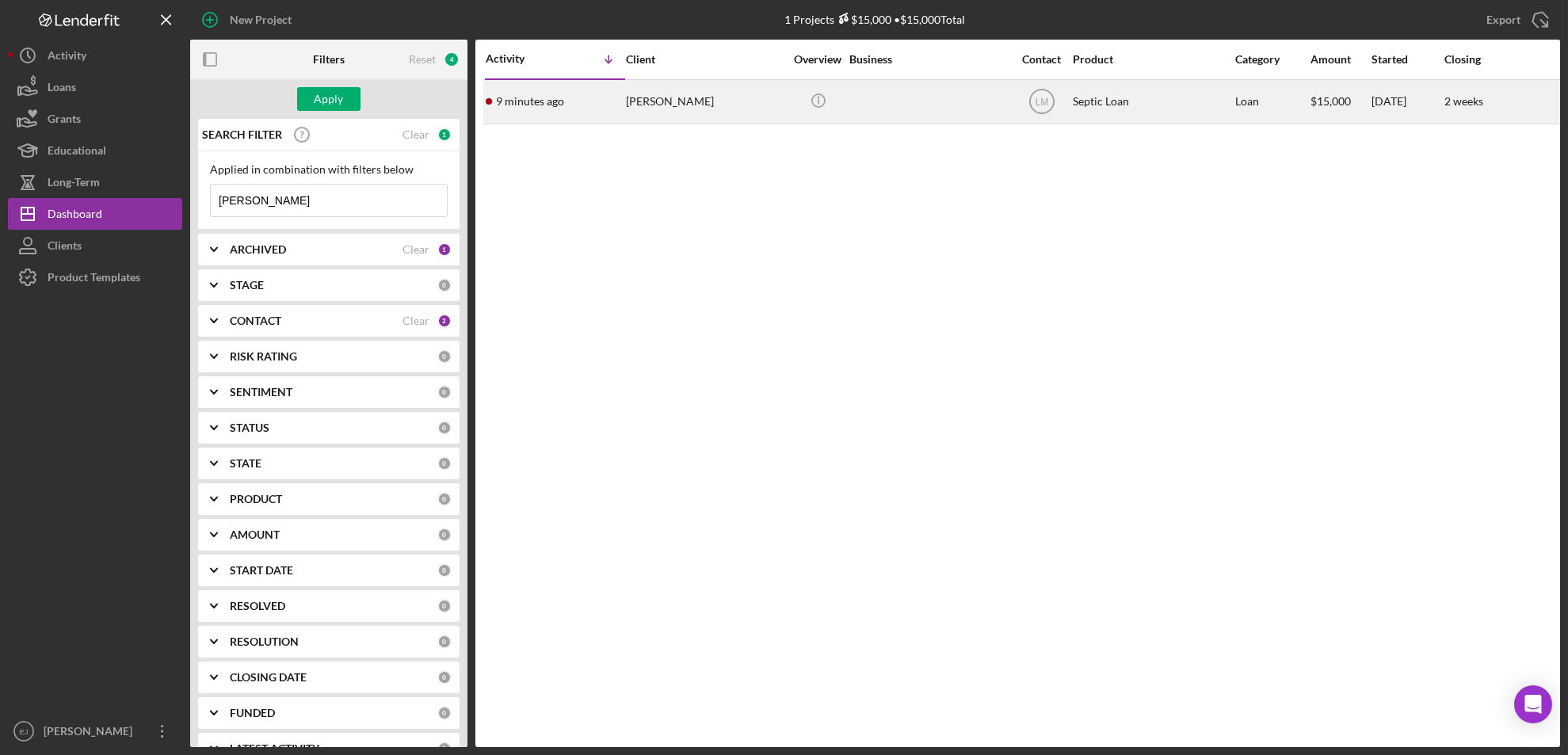
type input "[PERSON_NAME]"
click at [676, 107] on div "[PERSON_NAME]" at bounding box center [705, 102] width 158 height 42
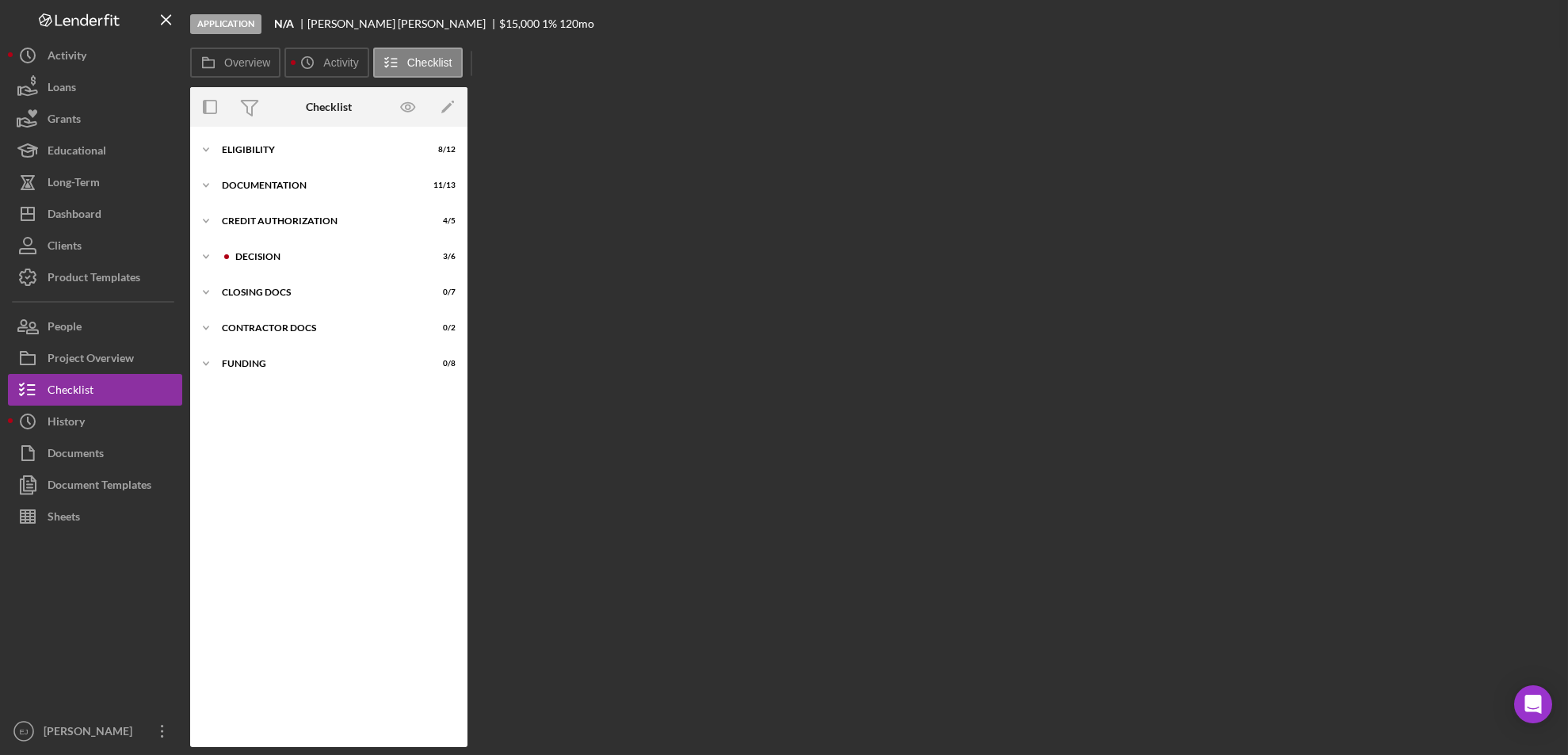
click at [676, 107] on div "Overview Internal Workflow Stage Application Icon/Dropdown Arrow Archive (can u…" at bounding box center [875, 417] width 1370 height 660
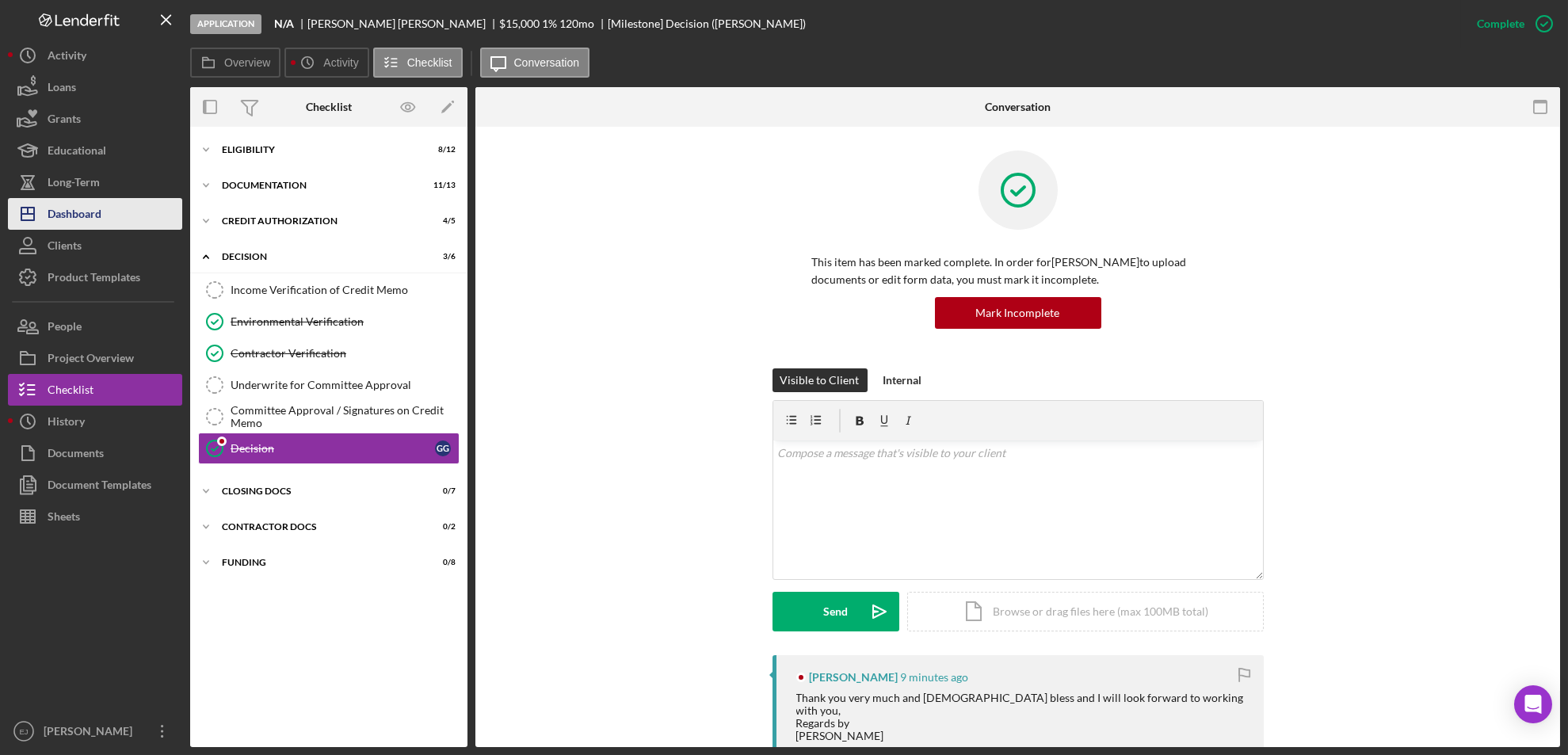
click at [61, 209] on div "Dashboard" at bounding box center [74, 216] width 54 height 36
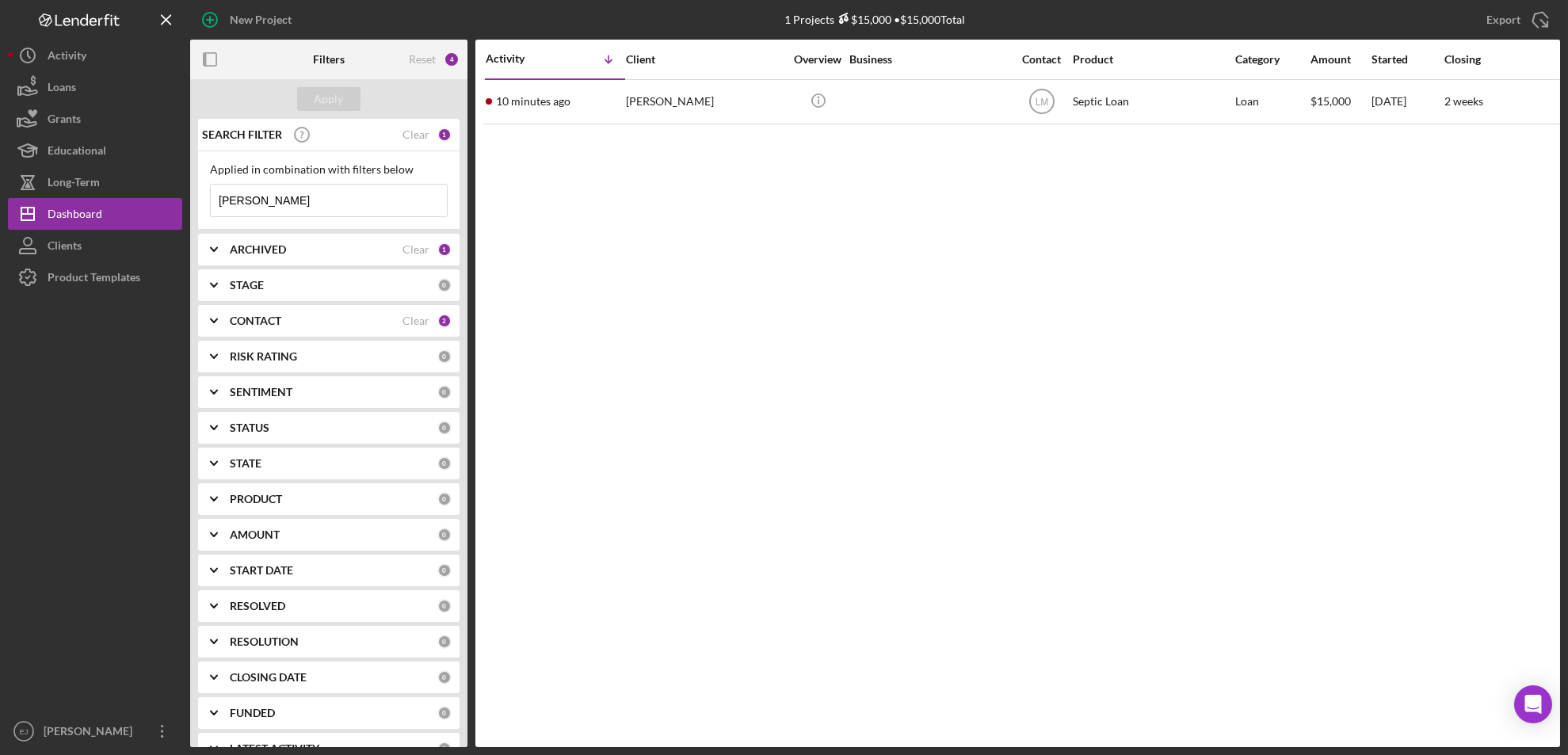
click at [332, 200] on input "[PERSON_NAME]" at bounding box center [328, 200] width 236 height 31
type input "g"
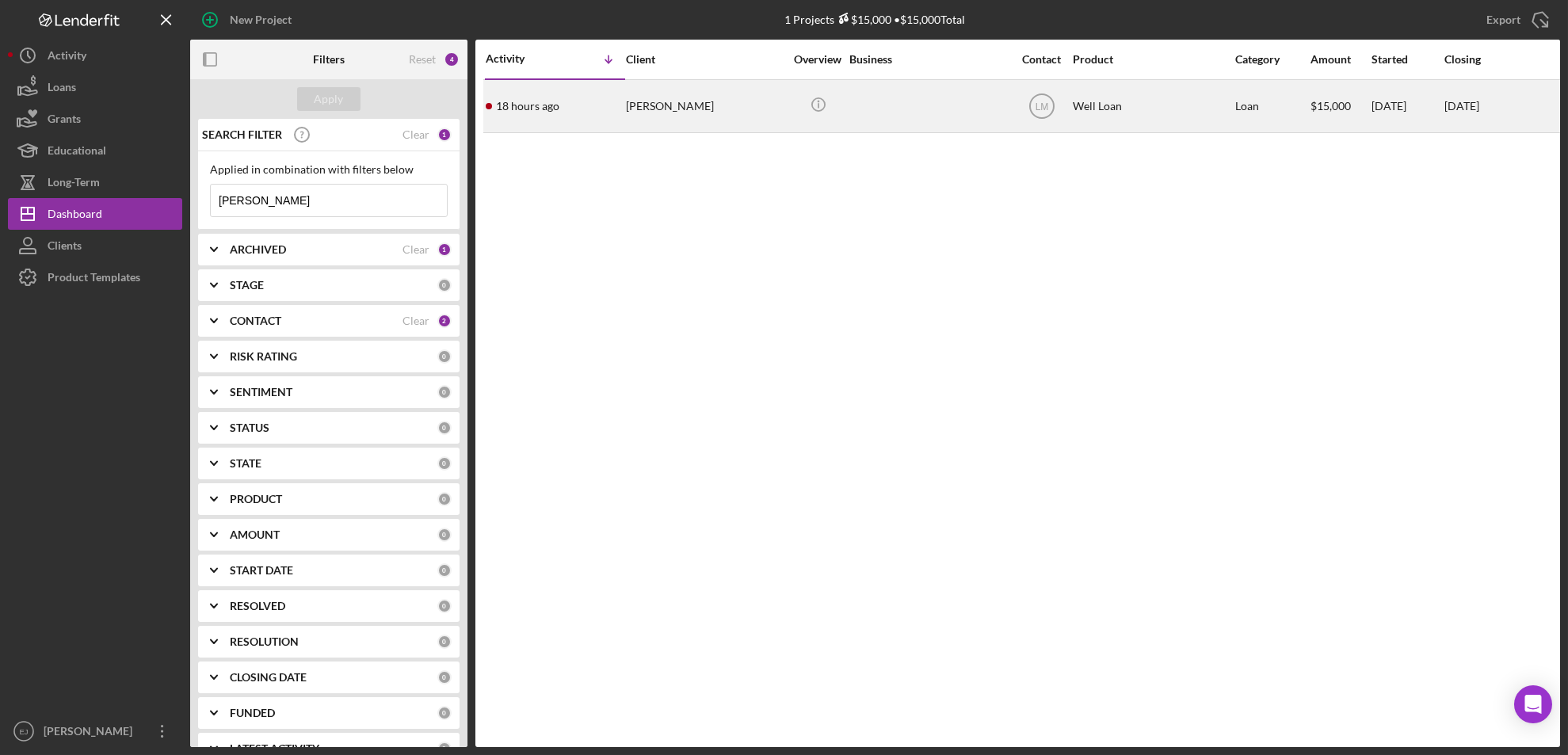
type input "[PERSON_NAME]"
click at [664, 94] on div "[PERSON_NAME]" at bounding box center [705, 107] width 158 height 51
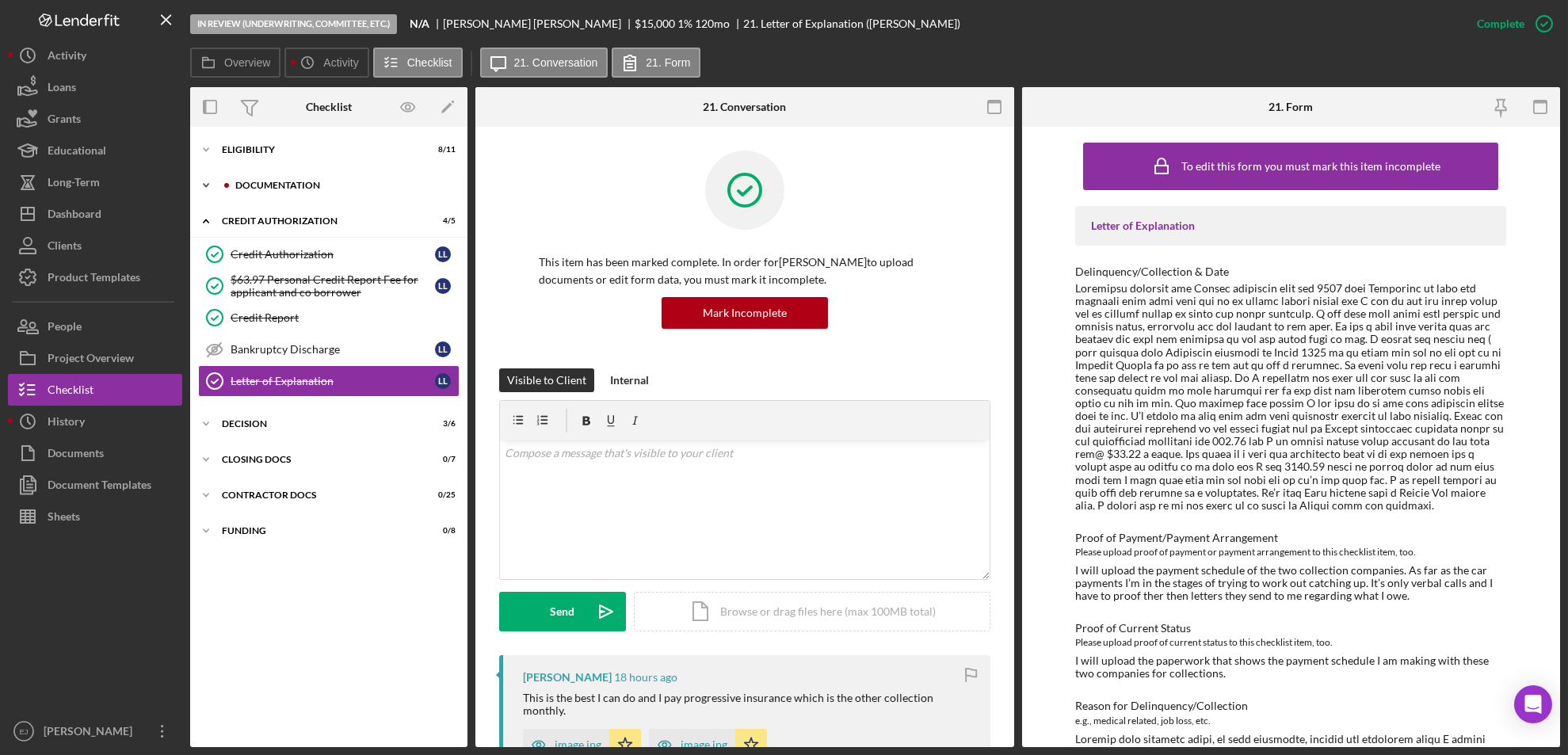
click at [214, 186] on icon "Icon/Expander" at bounding box center [205, 185] width 31 height 31
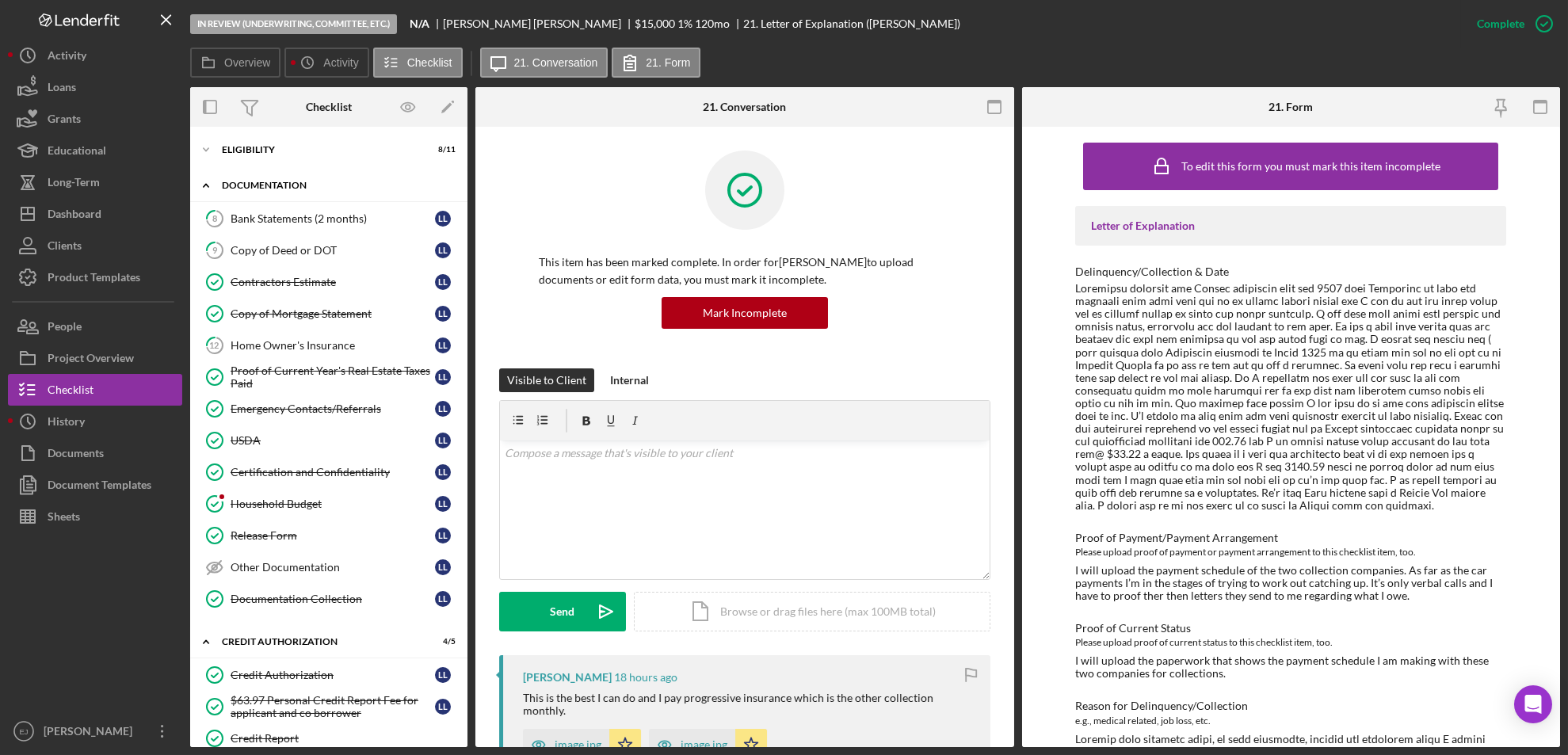
click at [214, 185] on icon "Icon/Expander" at bounding box center [205, 185] width 31 height 31
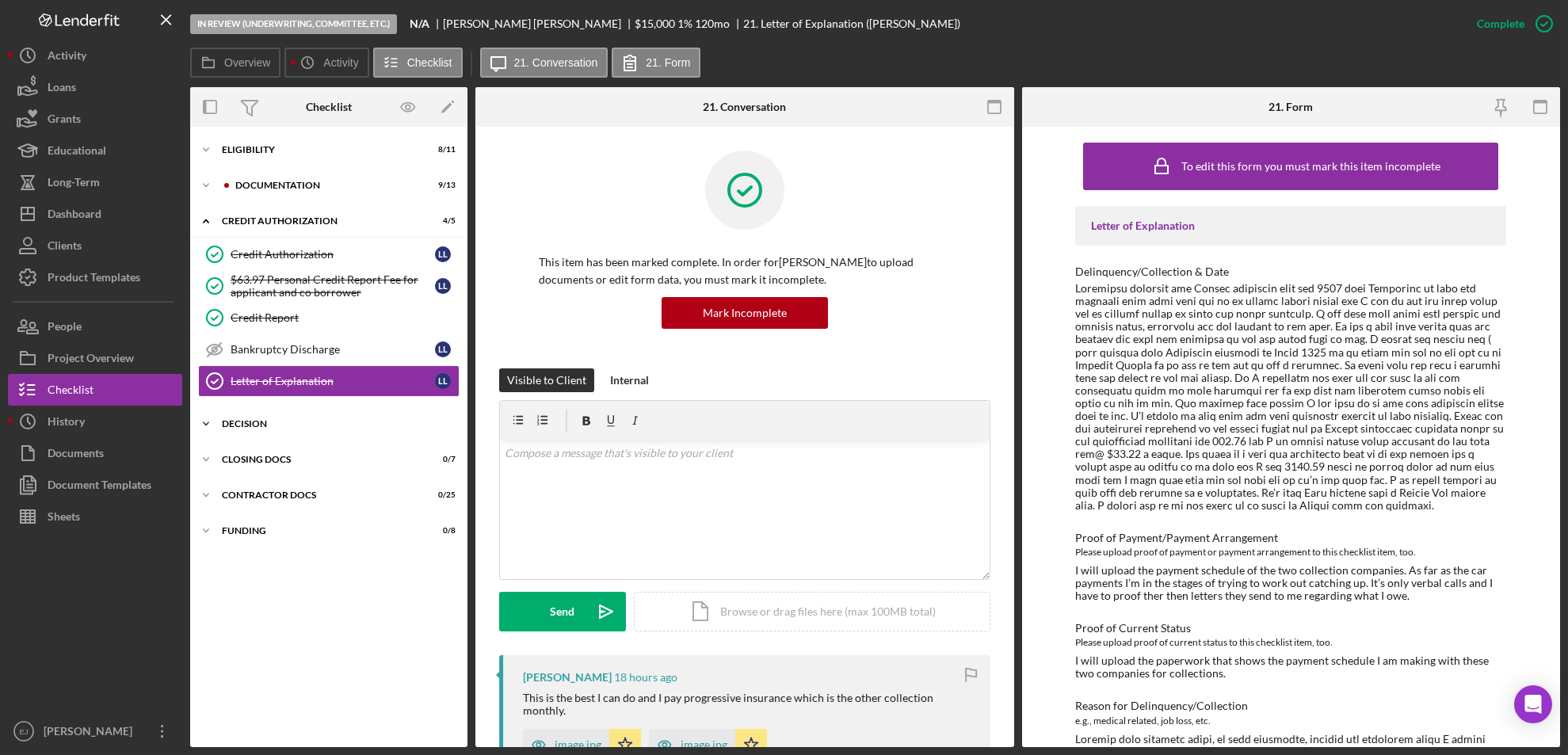
click at [200, 418] on icon "Icon/Expander" at bounding box center [205, 424] width 31 height 31
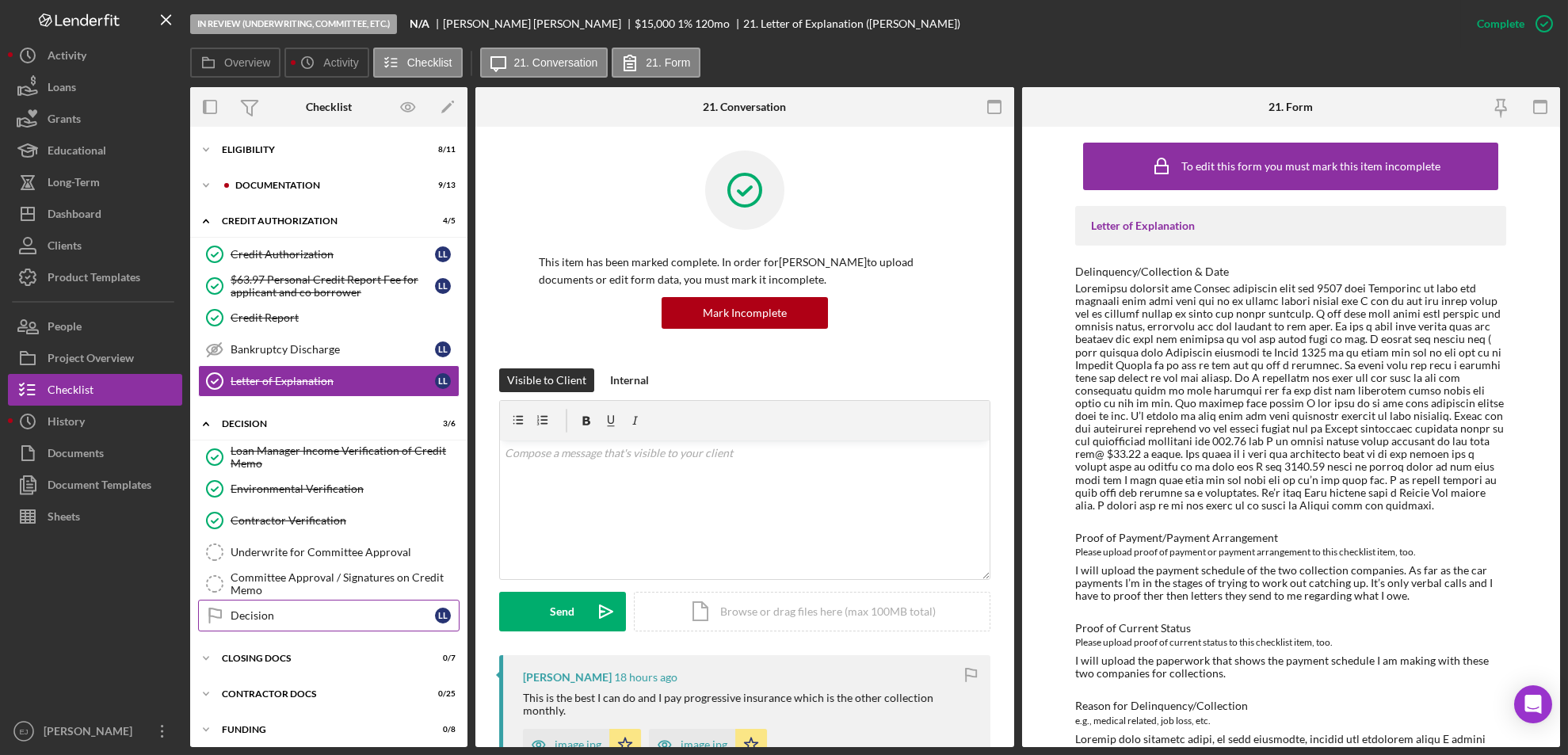
click at [279, 615] on div "Decision" at bounding box center [333, 615] width 205 height 13
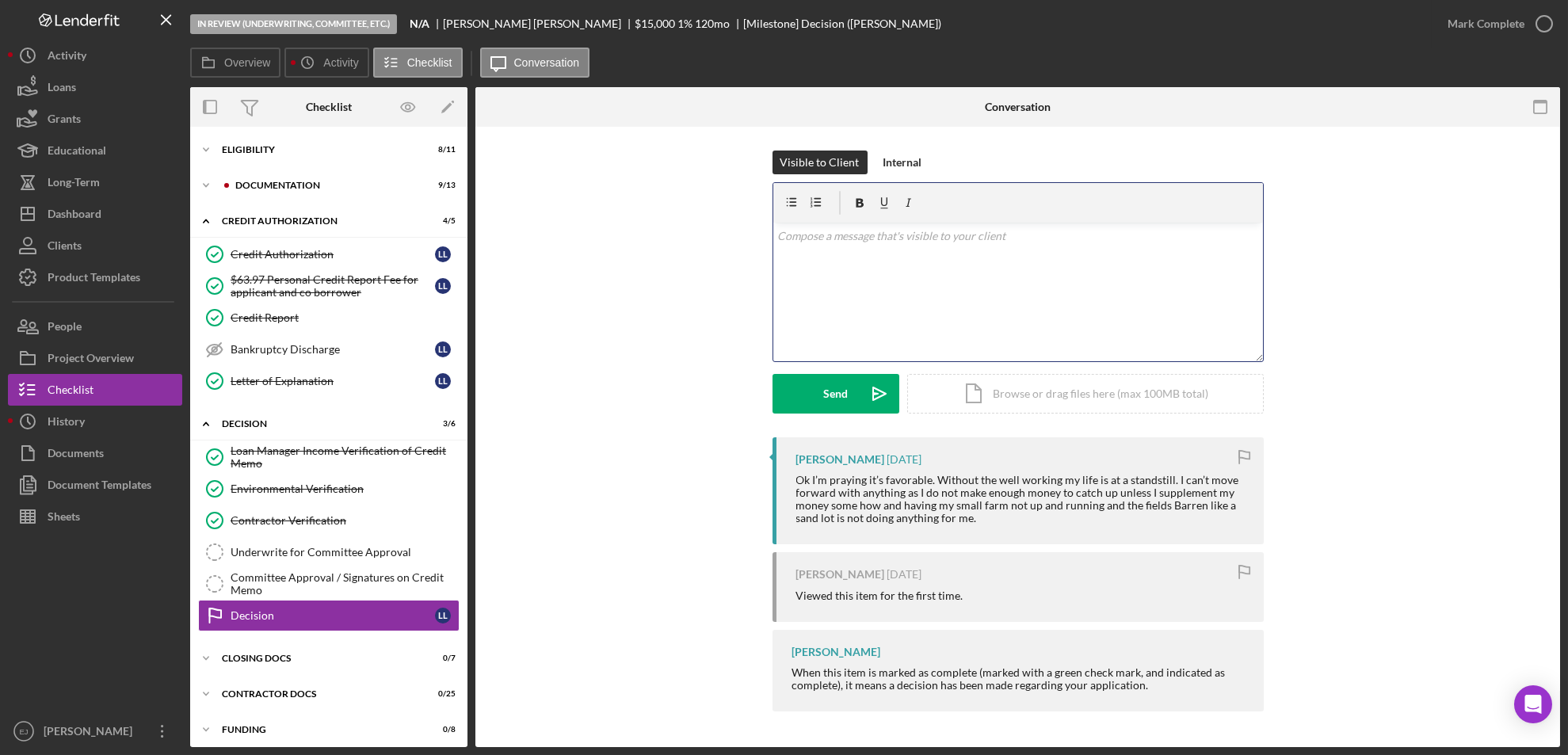
click at [839, 241] on p at bounding box center [1018, 236] width 481 height 18
click at [805, 252] on div "v Color teal Color pink Remove color Add row above Add row below Add column bef…" at bounding box center [1018, 292] width 489 height 139
click at [803, 261] on p at bounding box center [1018, 264] width 481 height 18
click at [803, 271] on p at bounding box center [1018, 264] width 481 height 18
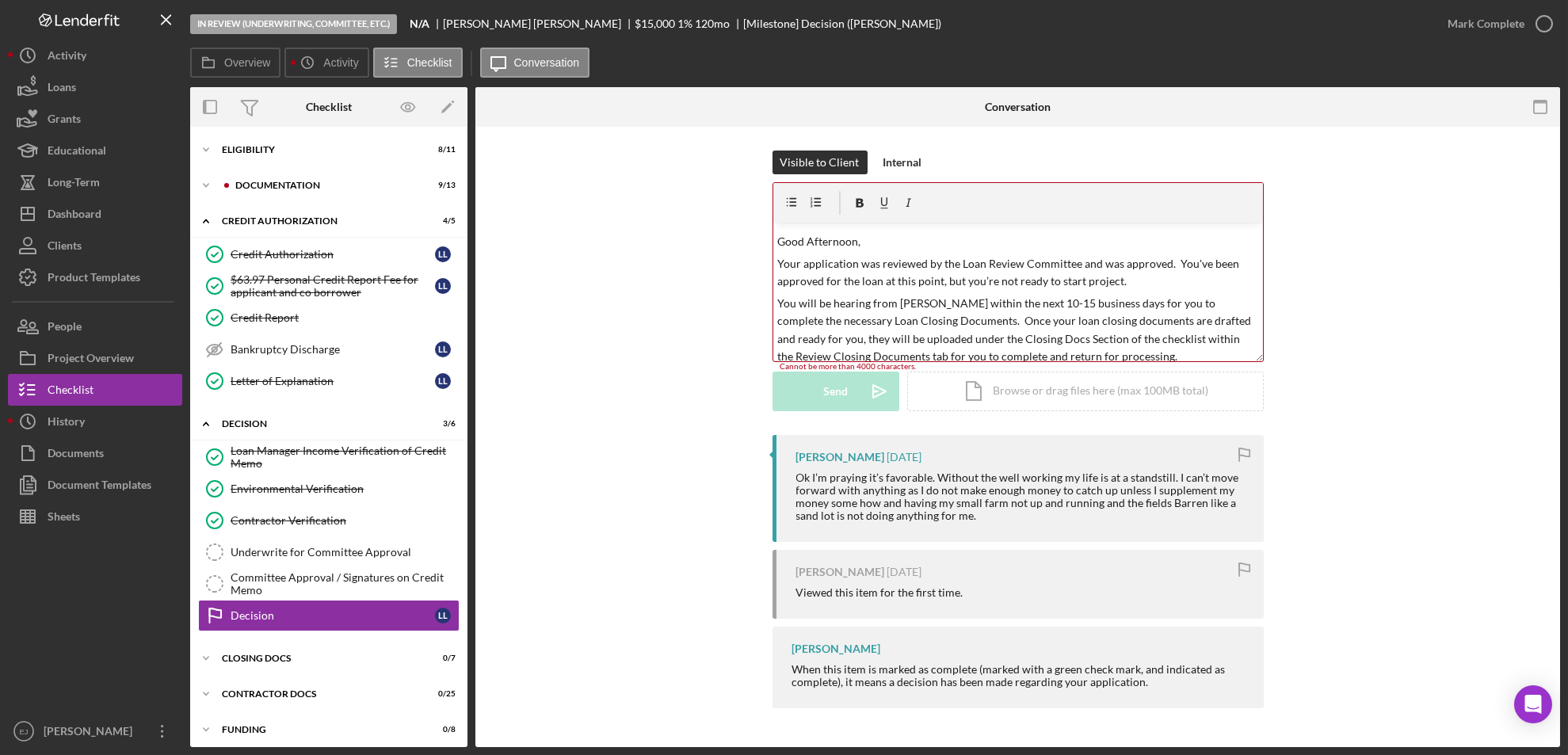
scroll to position [3508, 0]
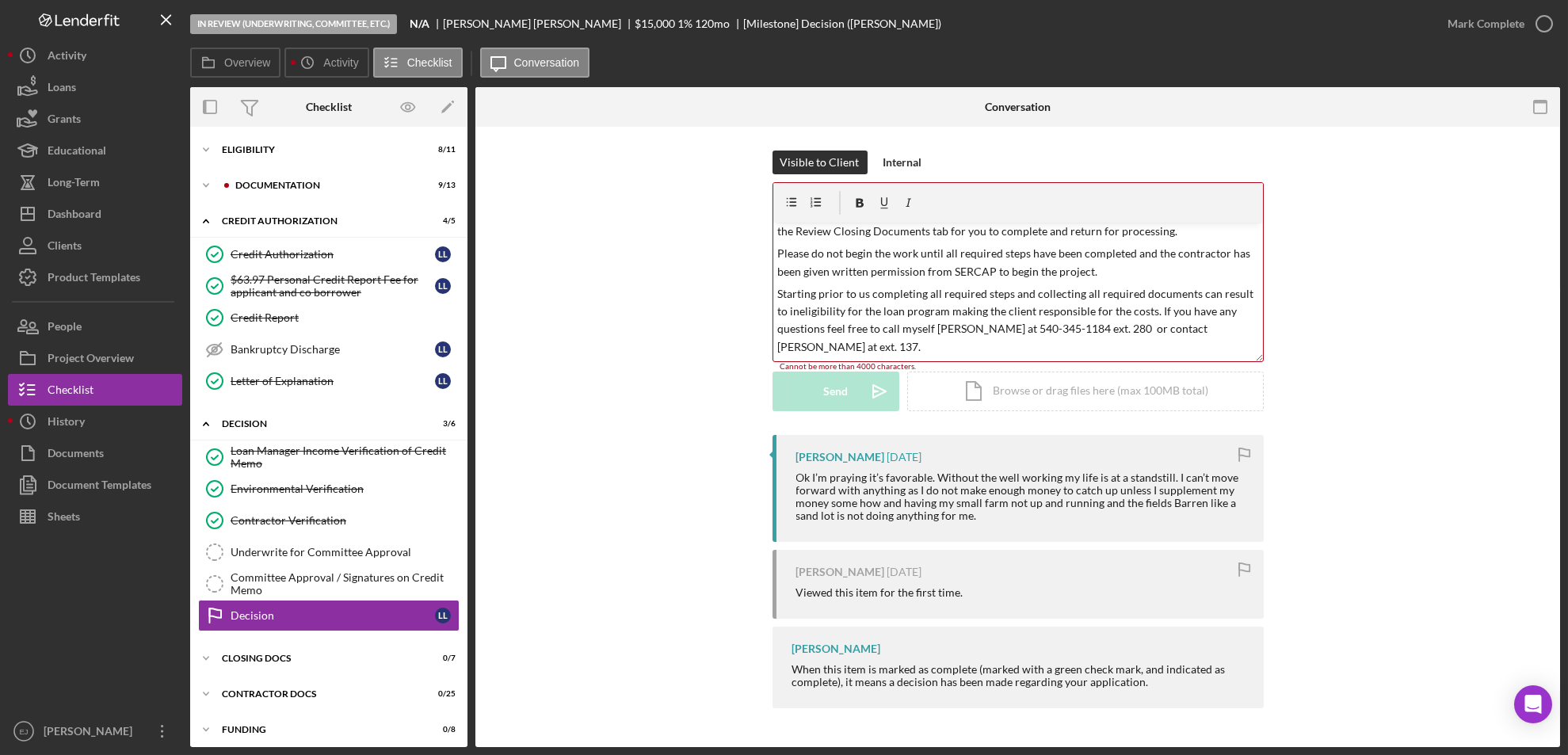
click at [874, 361] on p "Thank you" at bounding box center [1018, 369] width 481 height 18
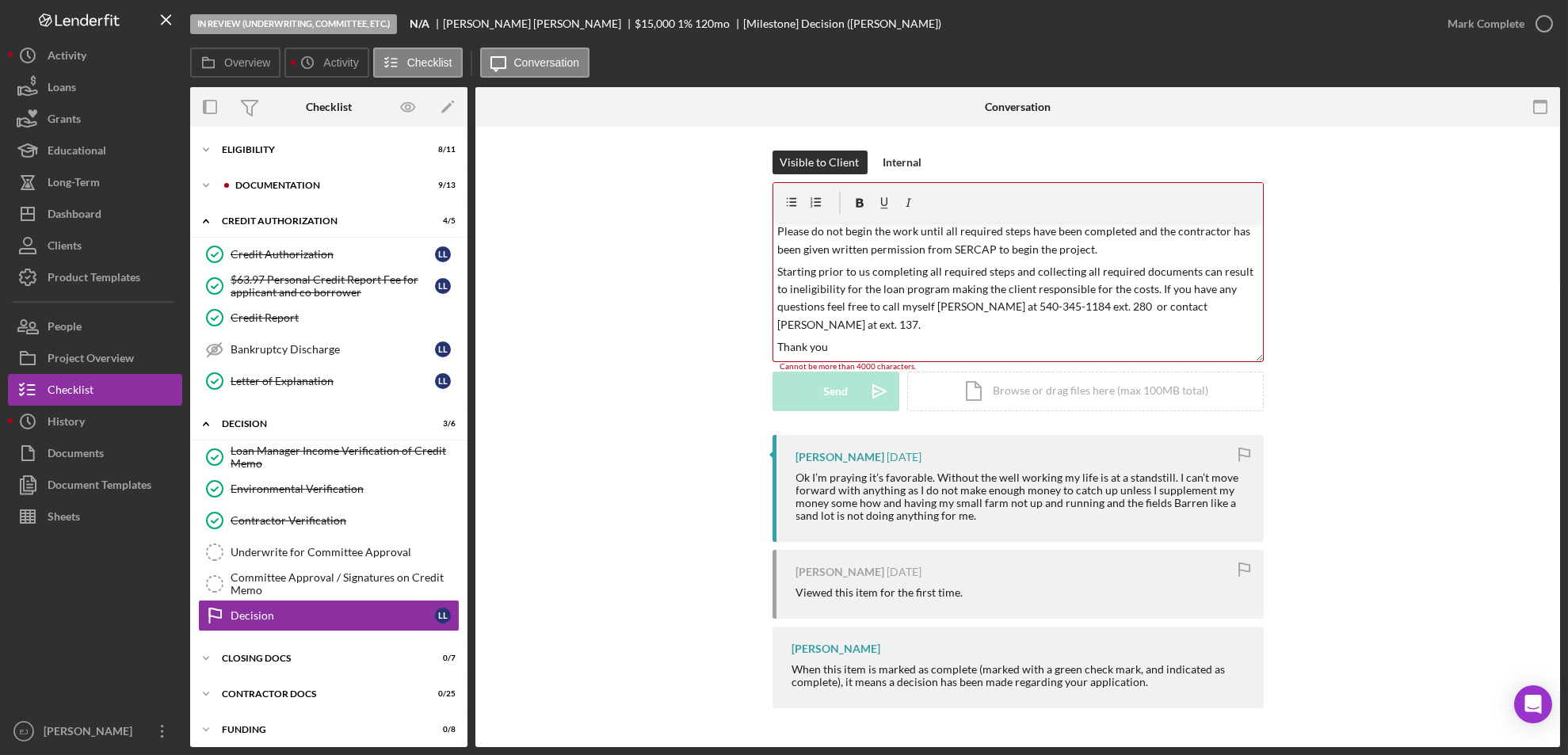
click at [1388, 206] on div "Visible to Client Internal v Color teal Color pink Remove color Add row above A…" at bounding box center [1018, 293] width 1037 height 285
click at [1257, 244] on div "v Color teal Color pink Remove color Add row above Add row below Add column bef…" at bounding box center [1018, 292] width 489 height 139
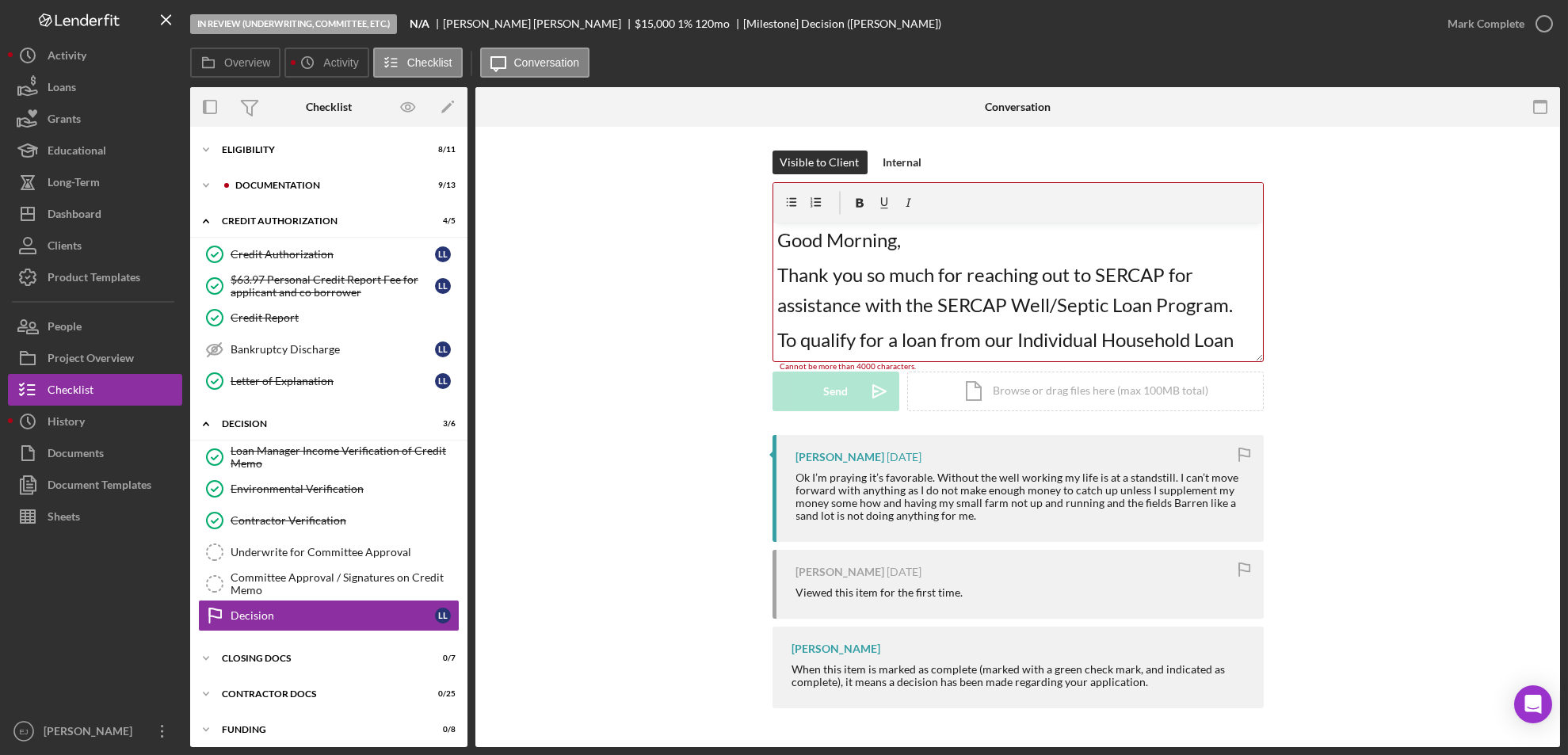
scroll to position [1707, 0]
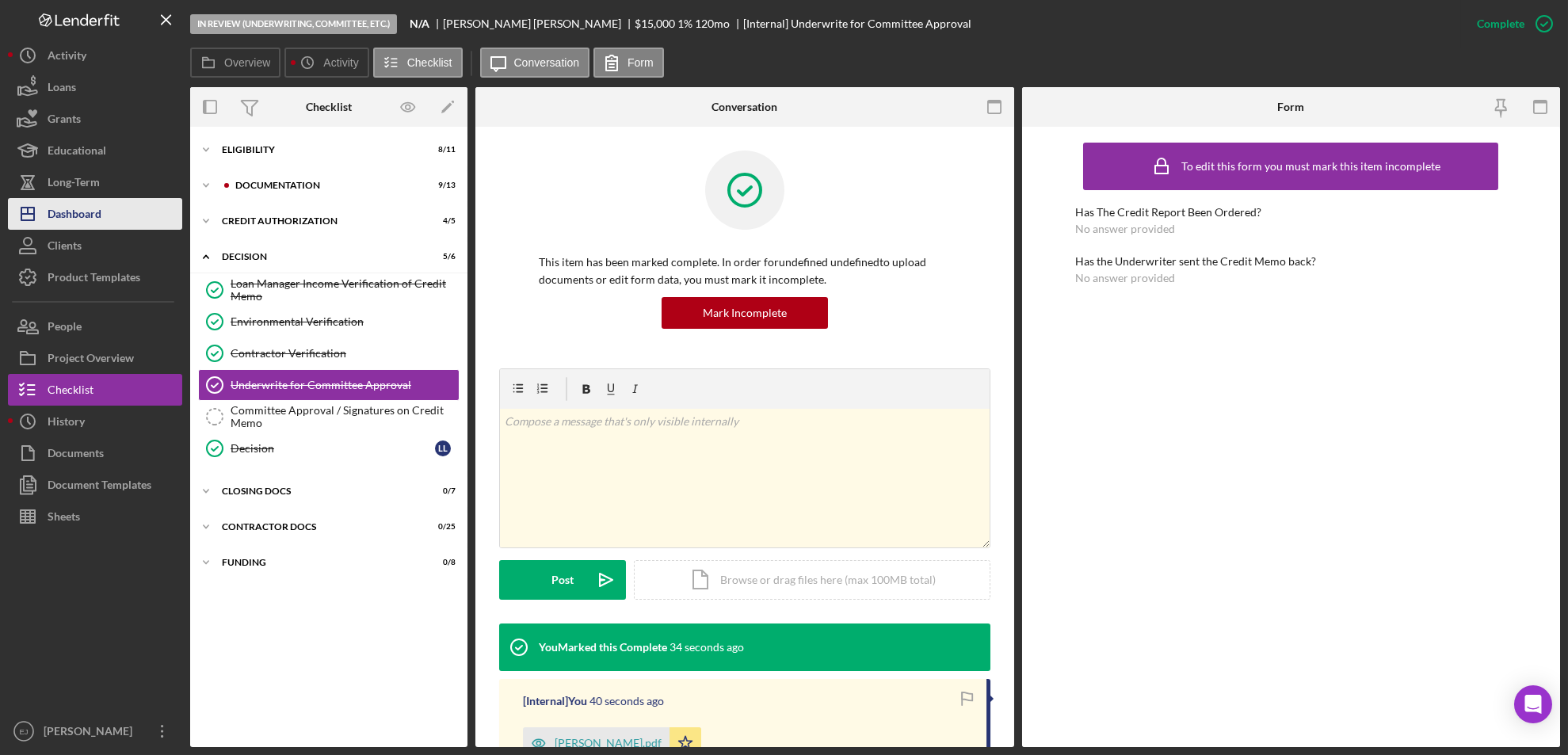
click at [90, 209] on div "Dashboard" at bounding box center [74, 216] width 54 height 36
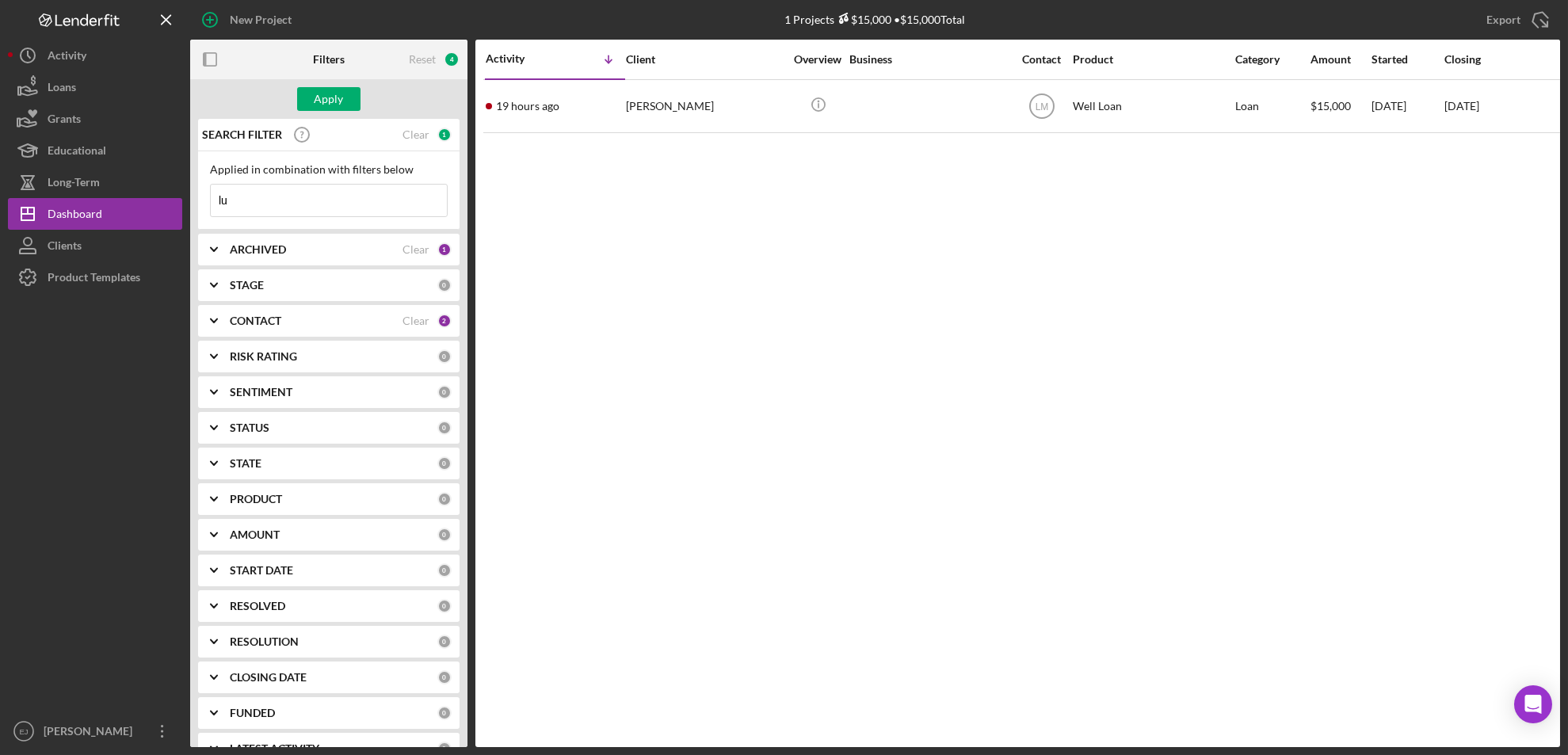
type input "l"
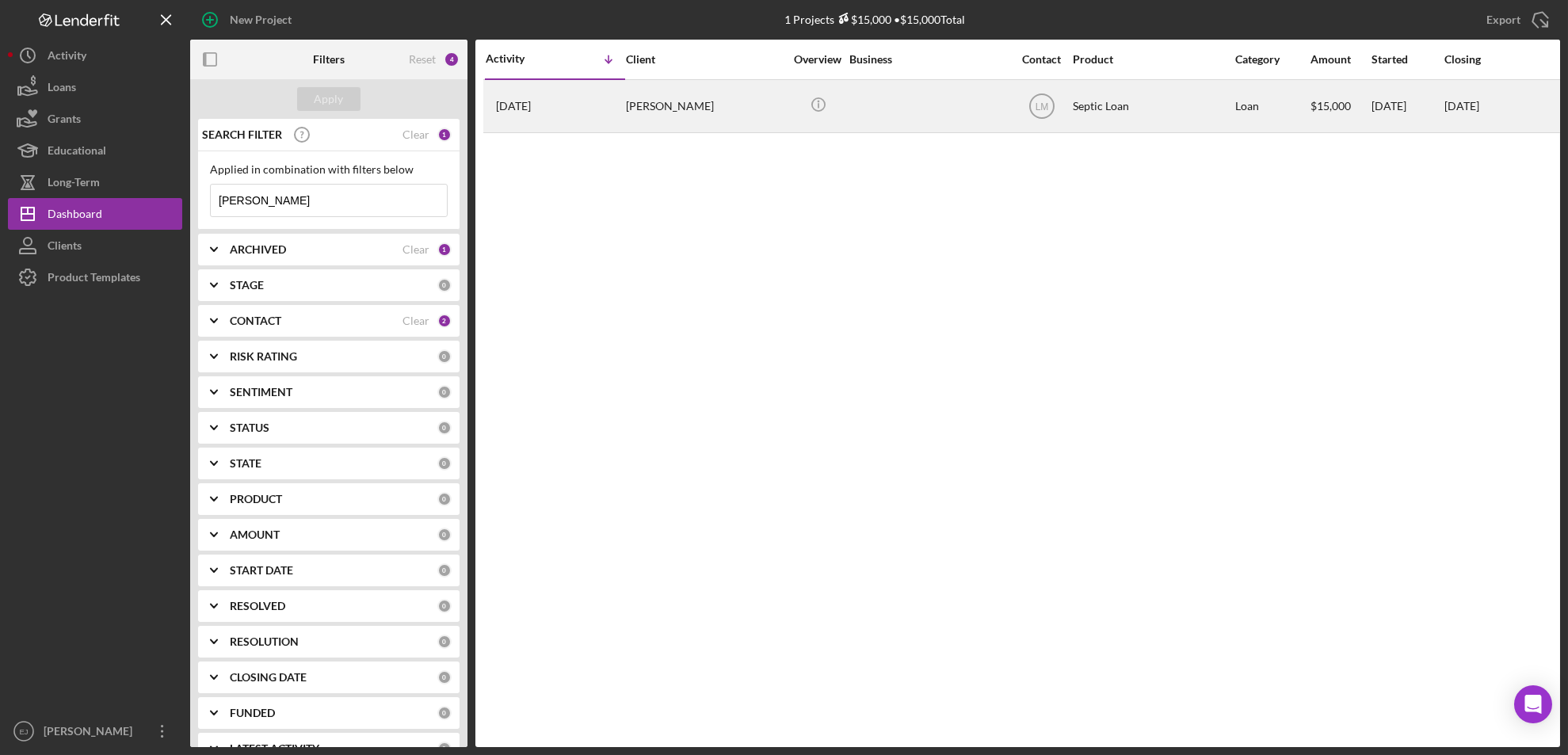
type input "roberts"
click at [609, 105] on div "6 days ago Lisa Roberts" at bounding box center [555, 107] width 139 height 51
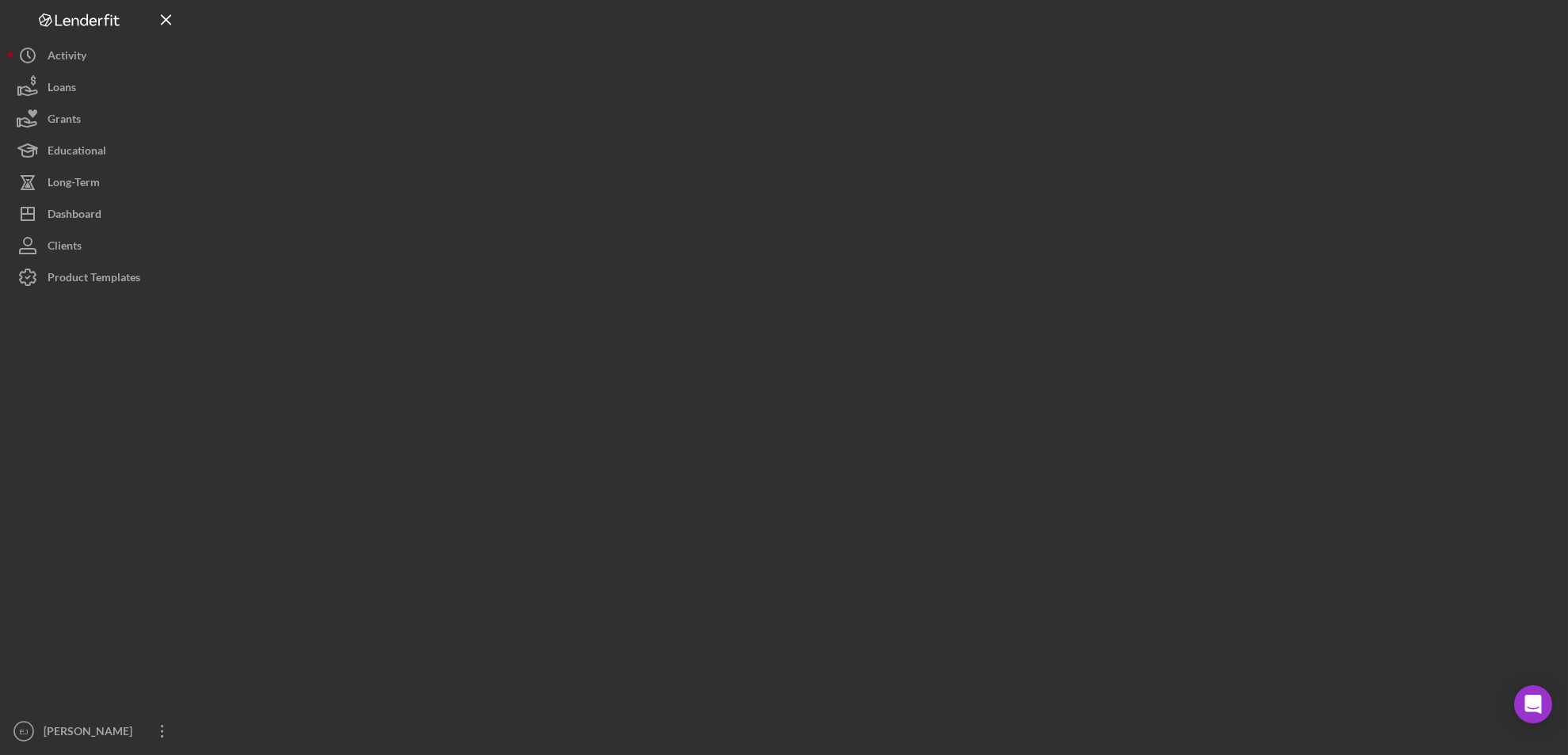
click at [609, 105] on div at bounding box center [875, 374] width 1370 height 747
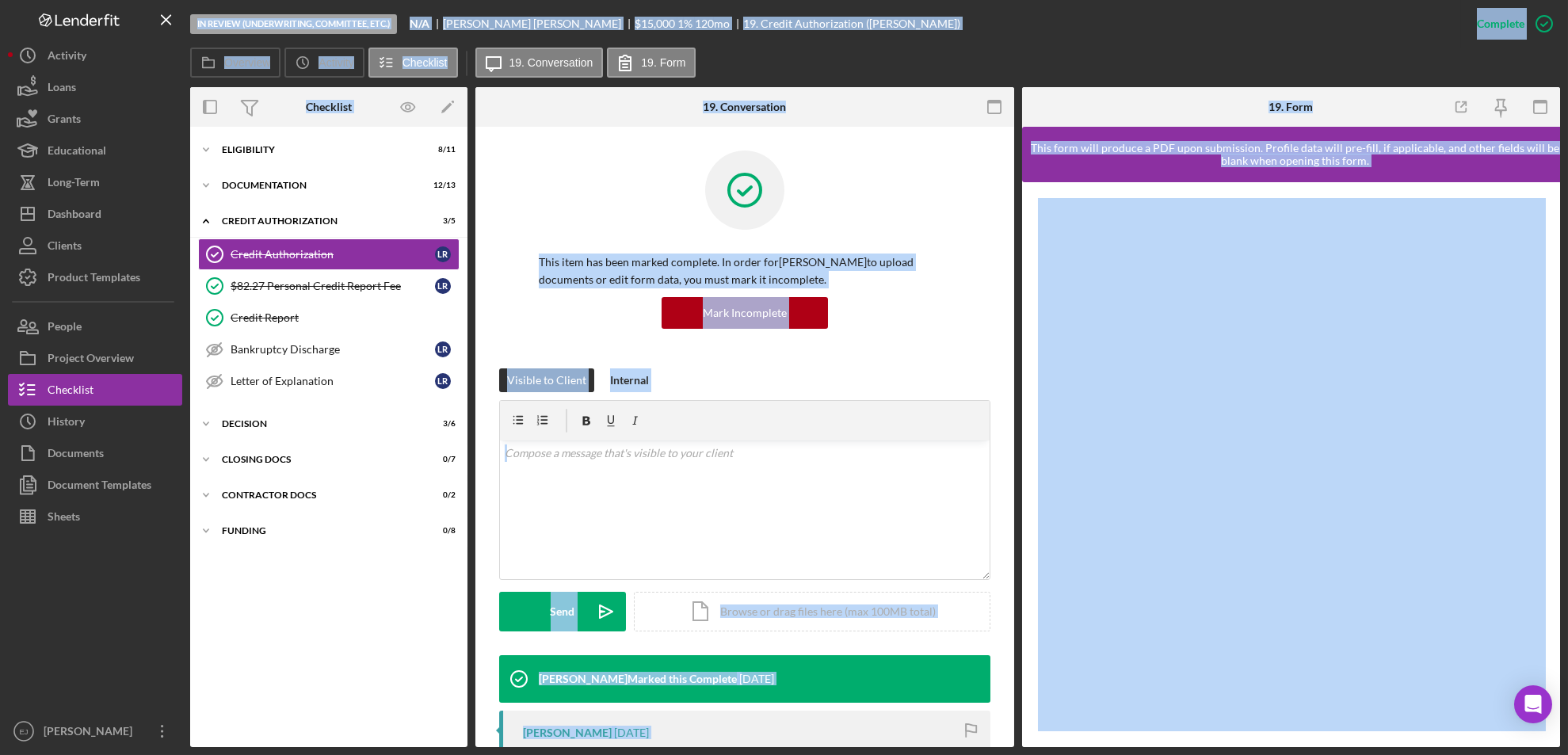
click at [1048, 41] on div "In Review (Underwriting, Committee, Etc.) N/A Lisa Roberts $15,000 $15,000 1 % …" at bounding box center [826, 24] width 1271 height 47
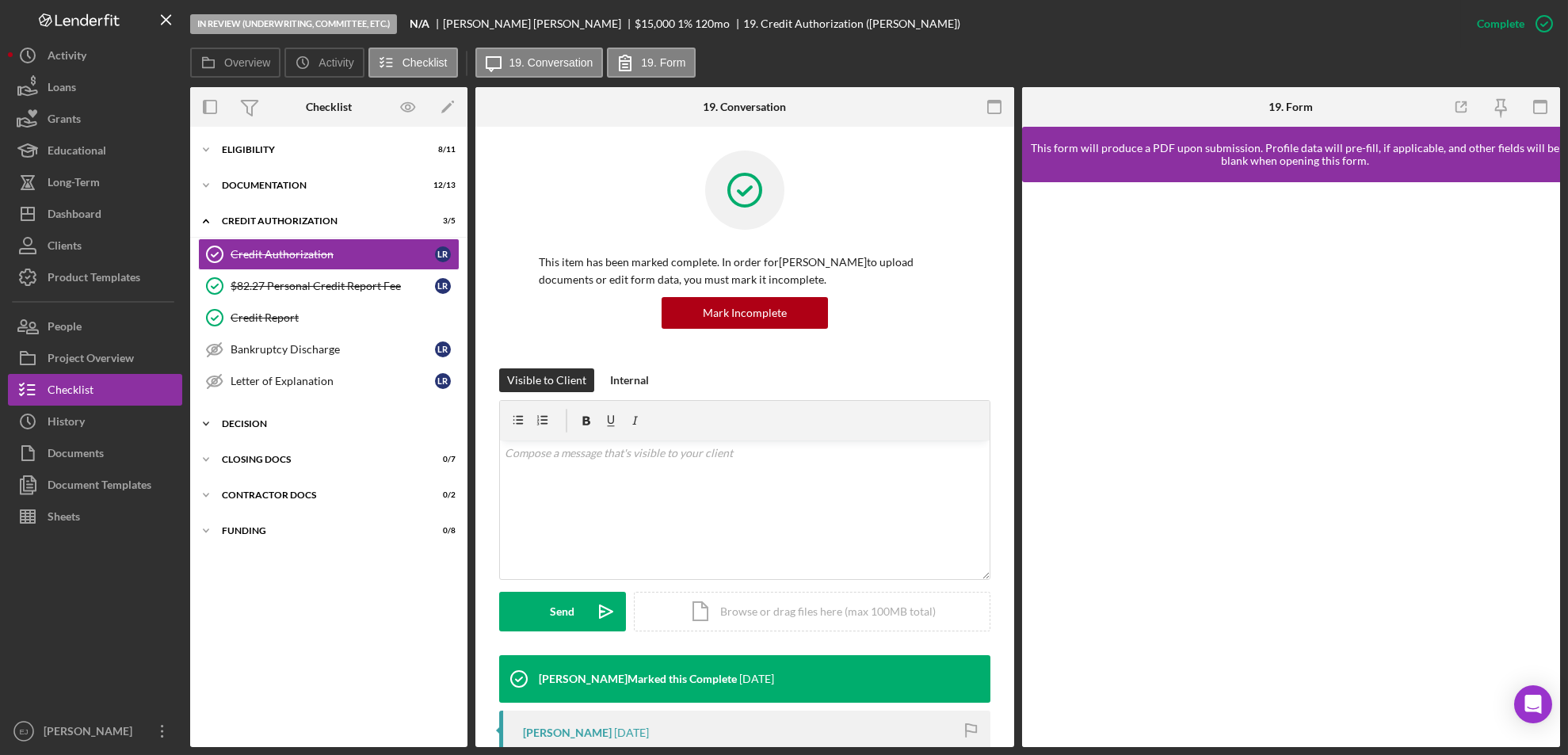
click at [221, 429] on icon "Icon/Expander" at bounding box center [205, 424] width 31 height 31
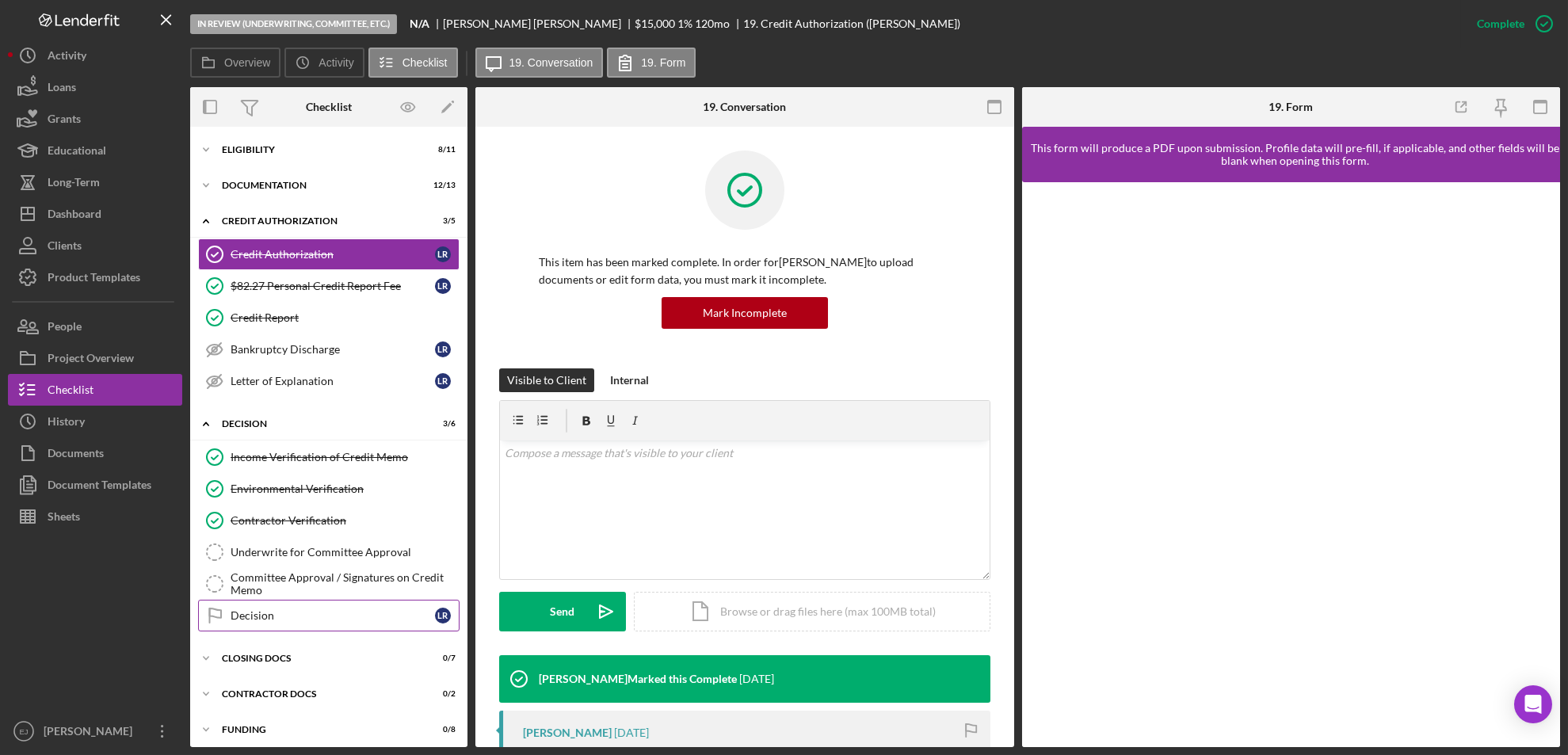
click at [249, 622] on link "Decision Decision L R" at bounding box center [328, 615] width 261 height 31
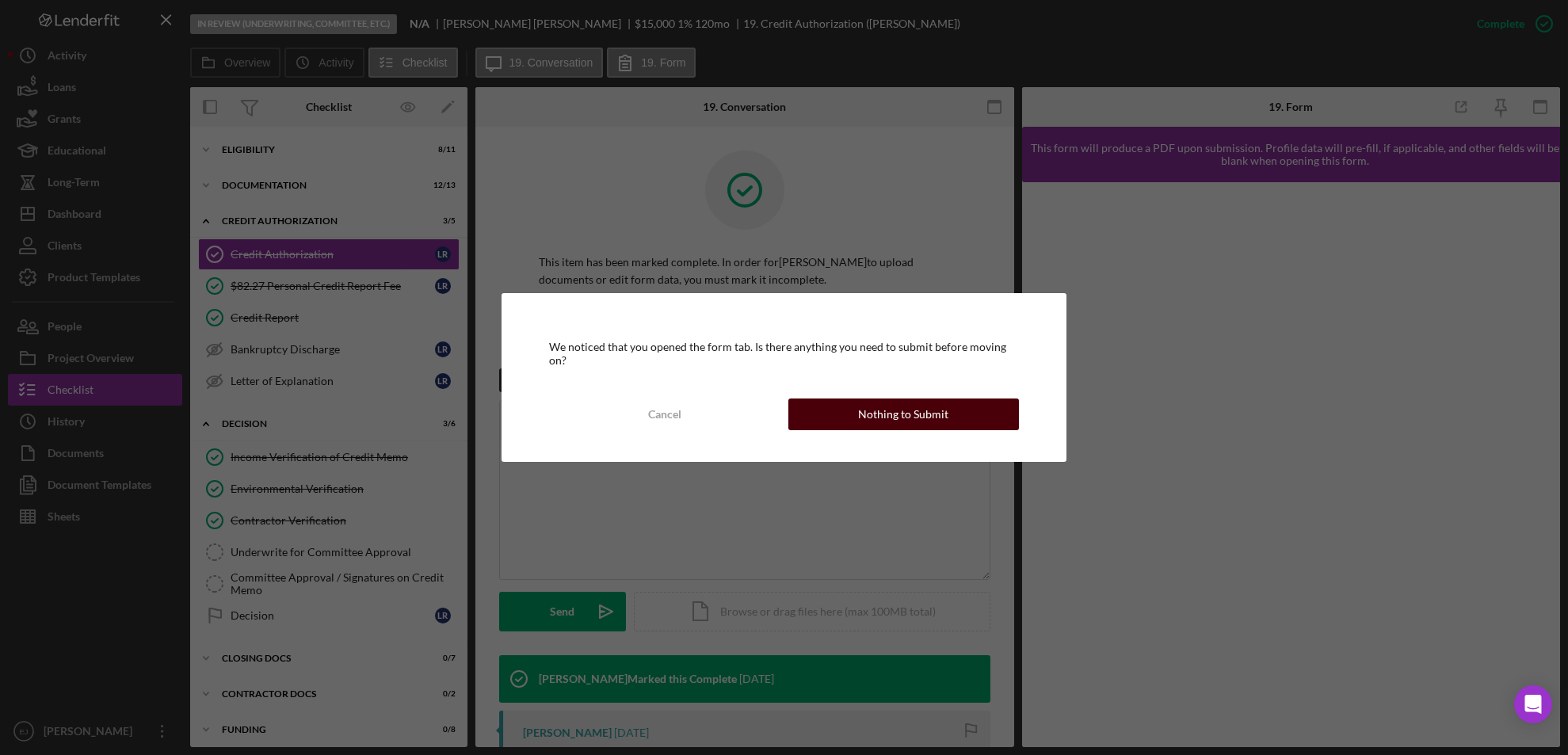
click at [918, 416] on div "Nothing to Submit" at bounding box center [903, 414] width 90 height 31
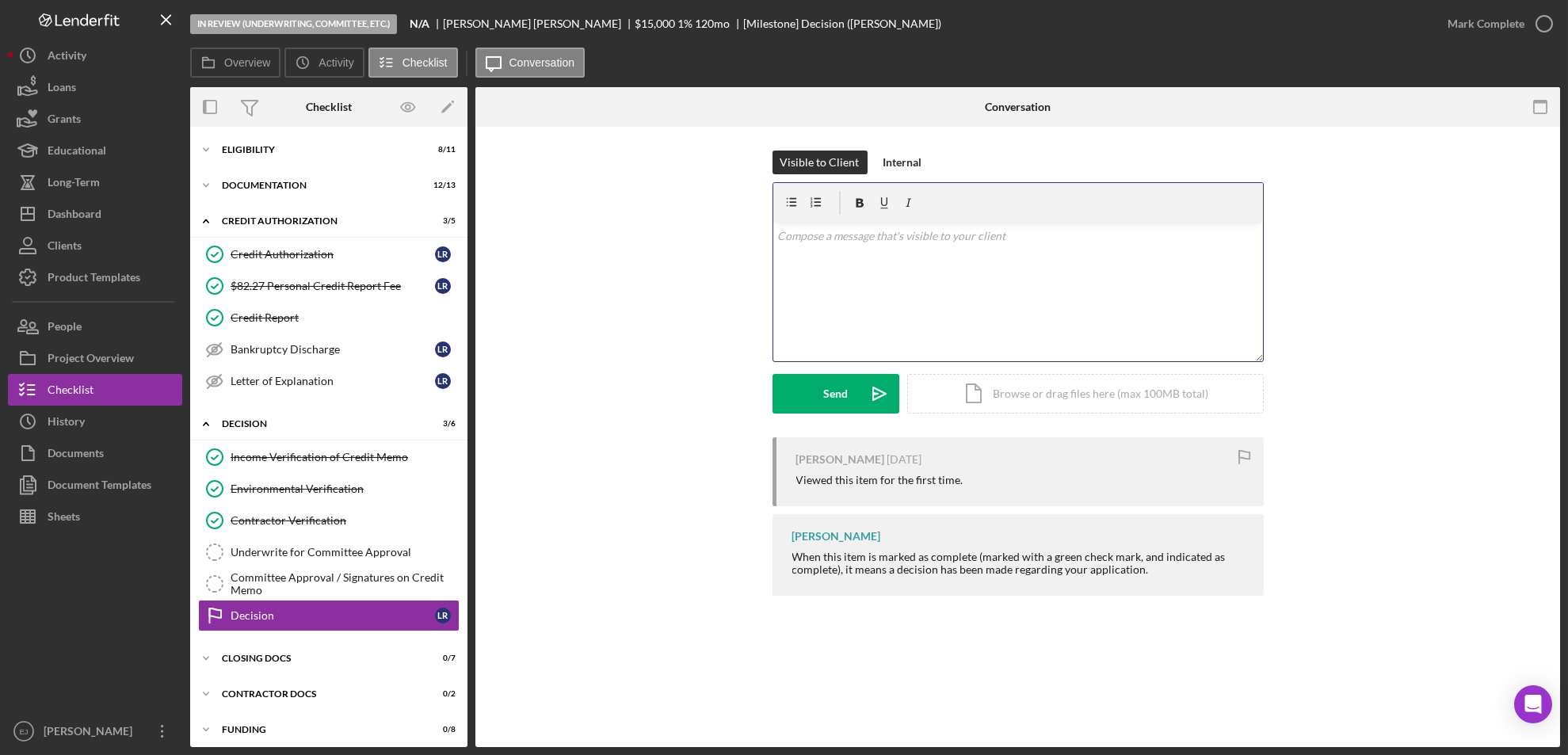
click at [843, 260] on div "v Color teal Color pink Remove color Add row above Add row below Add column bef…" at bounding box center [1018, 292] width 489 height 139
click at [818, 295] on div "v Color teal Color pink Remove color Add row above Add row below Add column bef…" at bounding box center [1018, 292] width 489 height 139
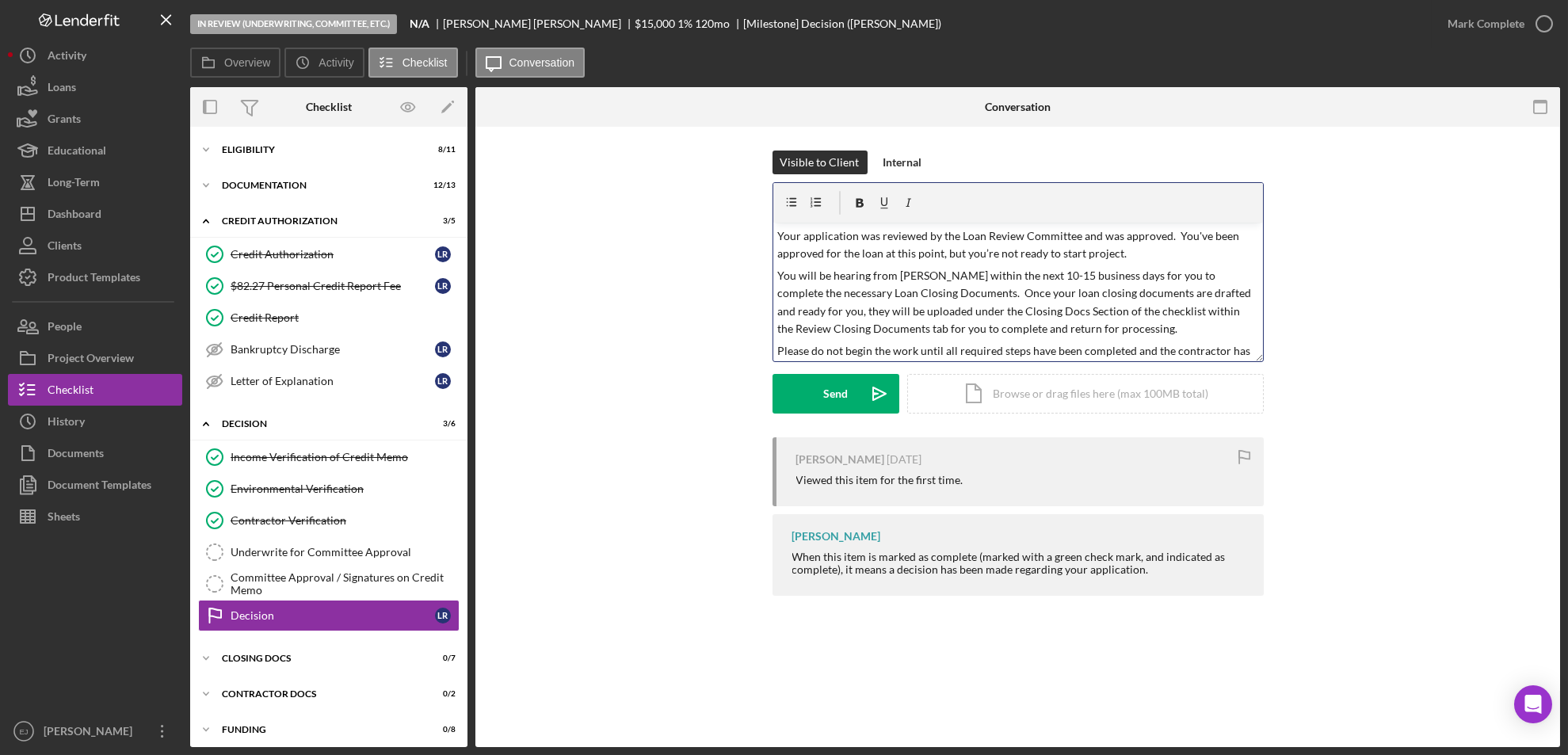
scroll to position [97, 0]
click at [1084, 326] on p "Starting prior to us completing all required steps and collecting all required …" at bounding box center [1018, 320] width 481 height 71
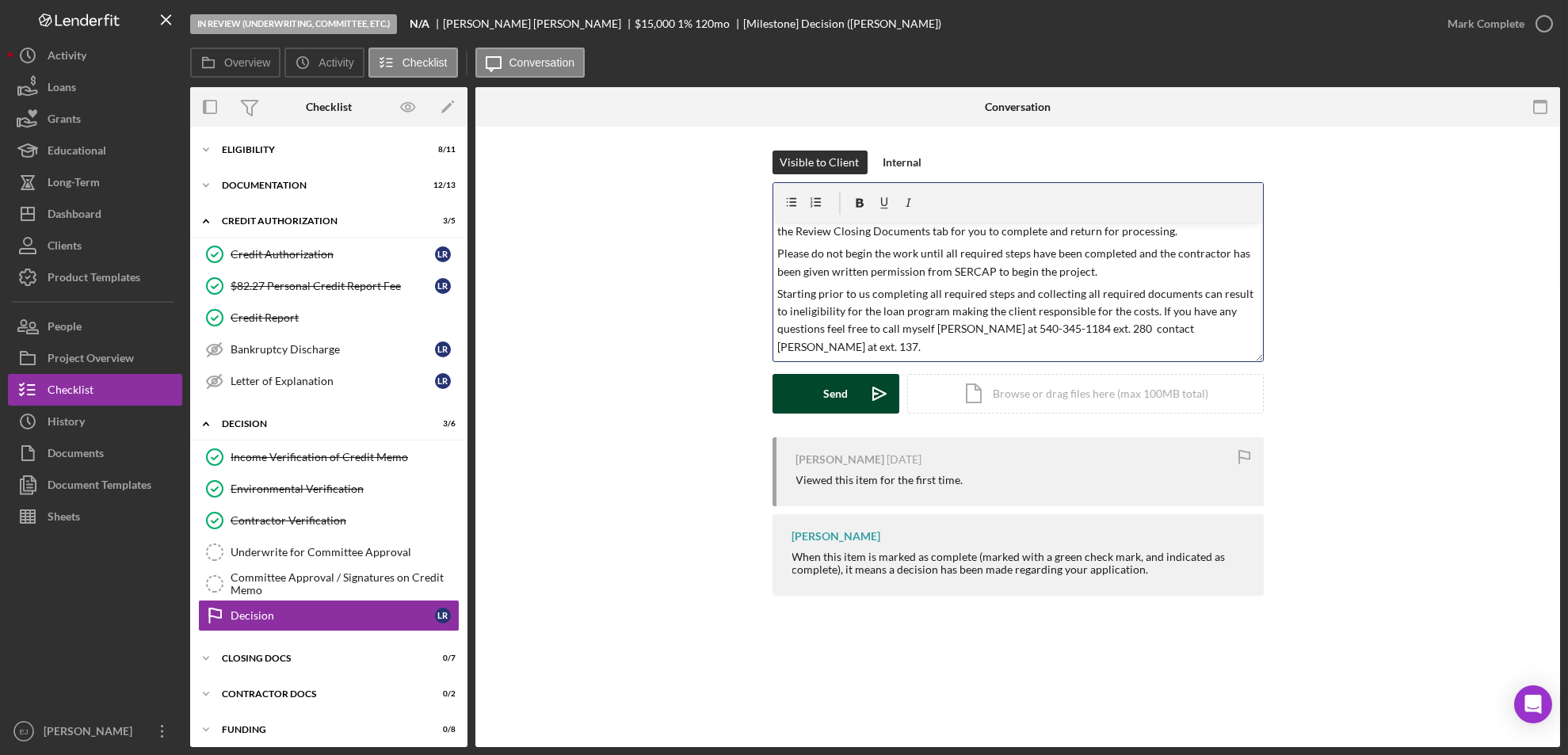
click at [828, 386] on div "Send" at bounding box center [835, 393] width 25 height 40
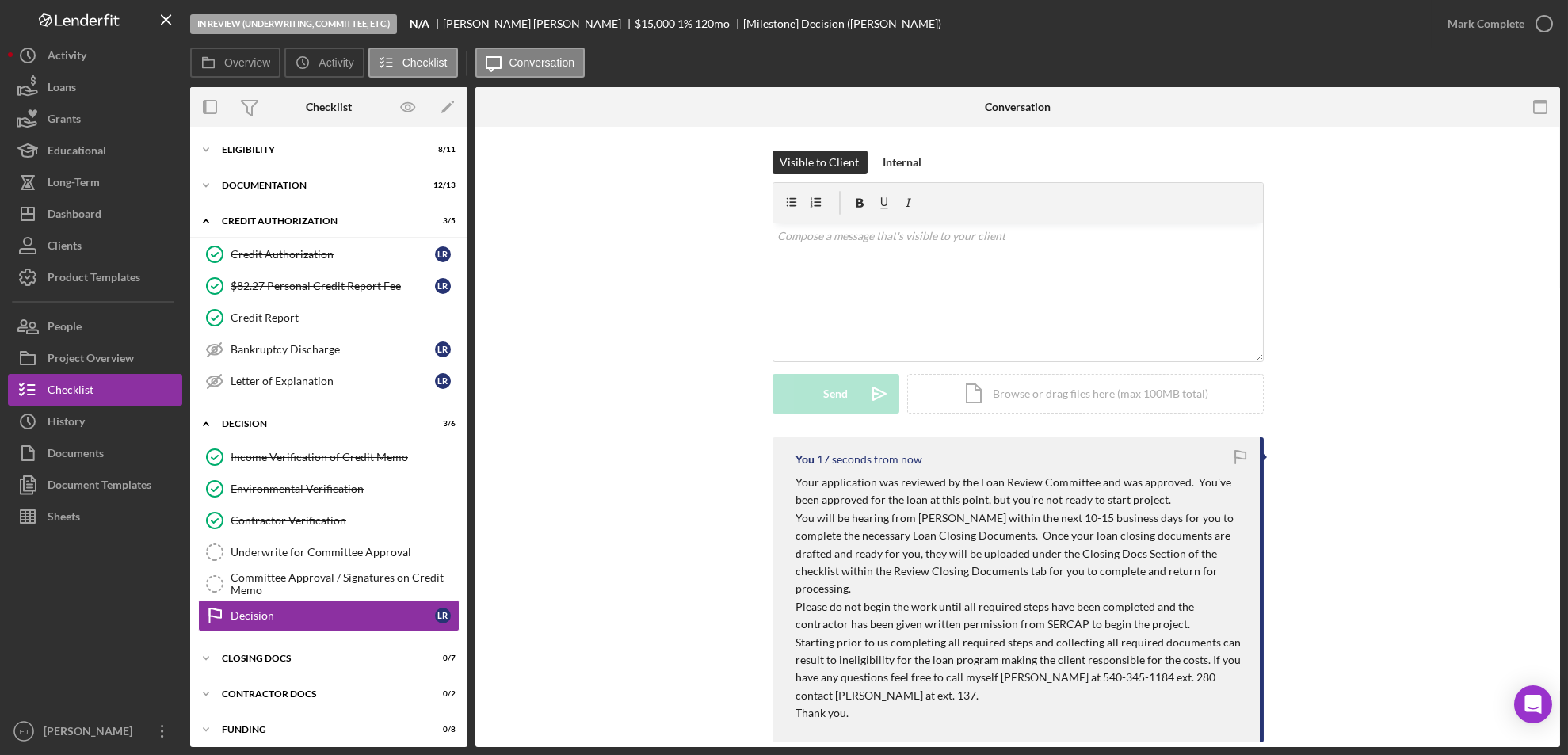
scroll to position [0, 0]
click at [1546, 14] on icon "button" at bounding box center [1544, 24] width 40 height 40
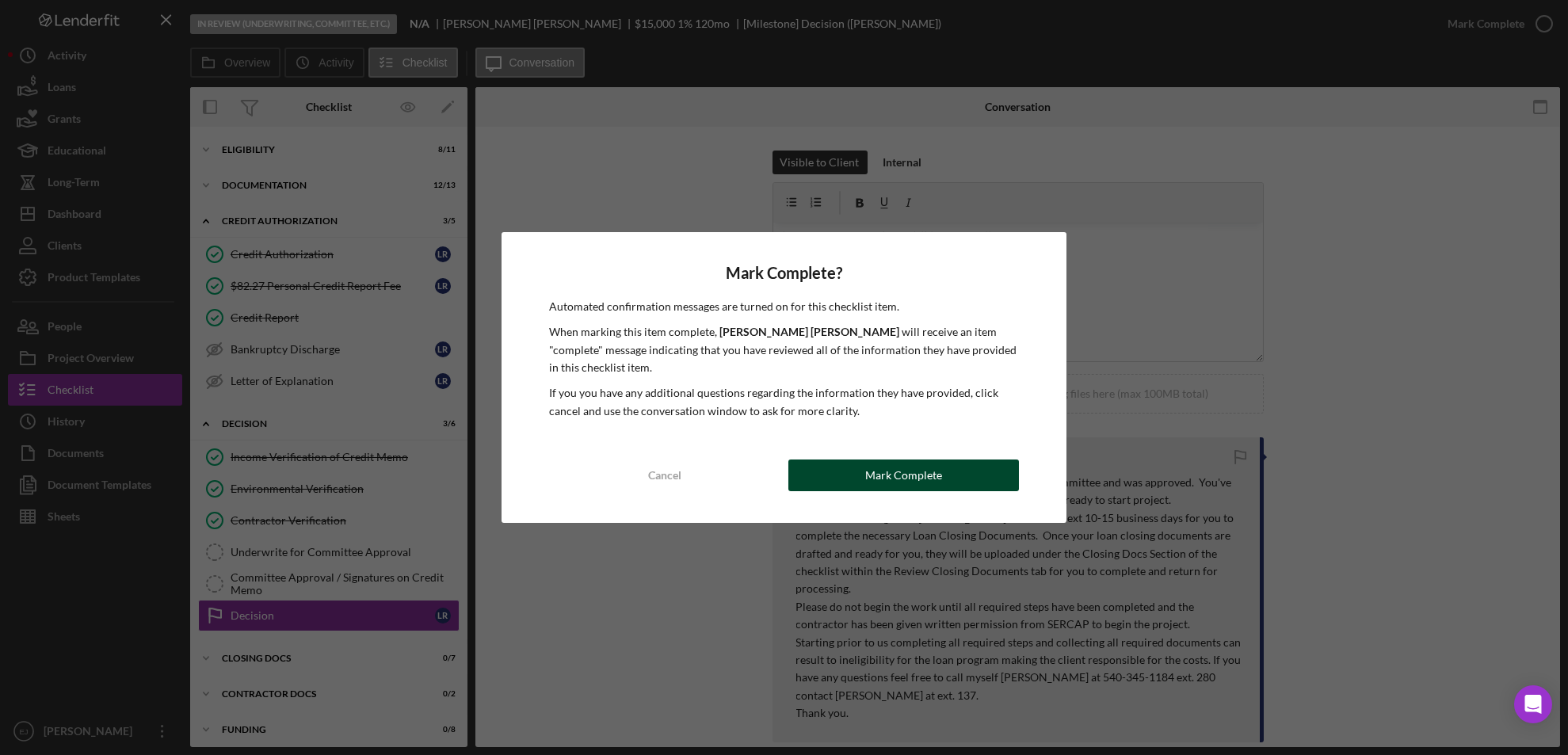
click at [854, 462] on button "Mark Complete" at bounding box center [904, 475] width 232 height 31
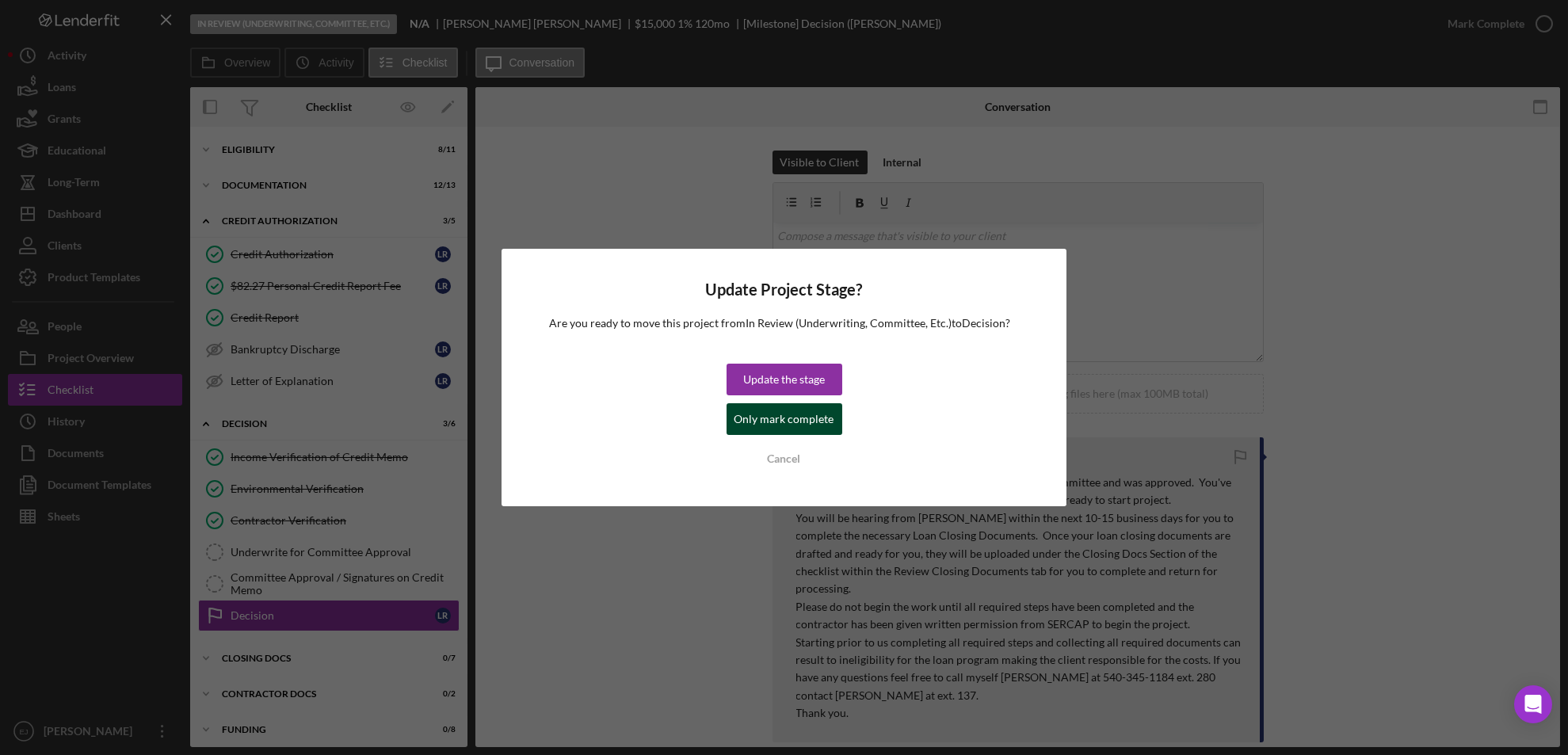
click at [745, 434] on div "Only mark complete" at bounding box center [784, 419] width 100 height 31
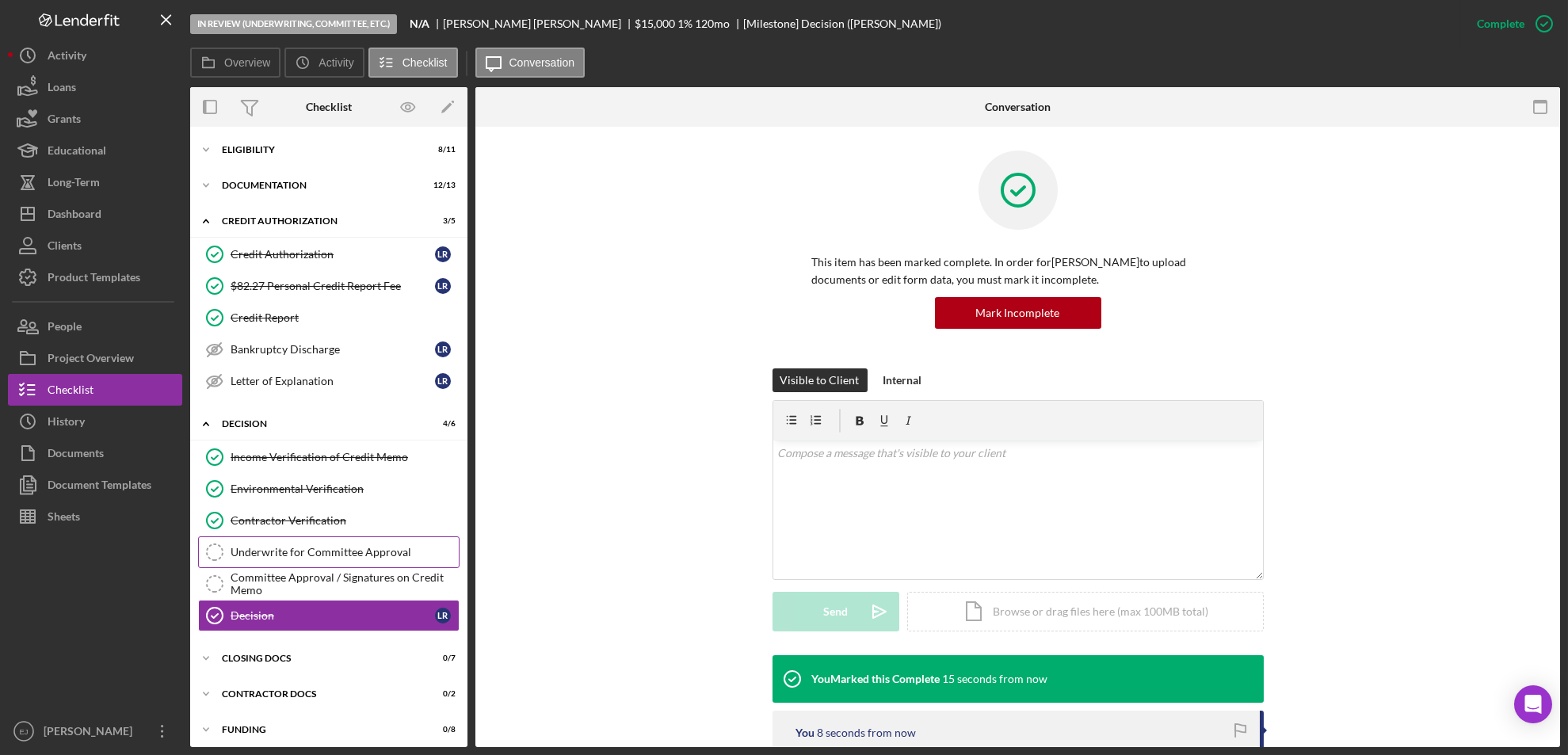
click at [293, 550] on div "Underwrite for Committee Approval" at bounding box center [345, 552] width 228 height 13
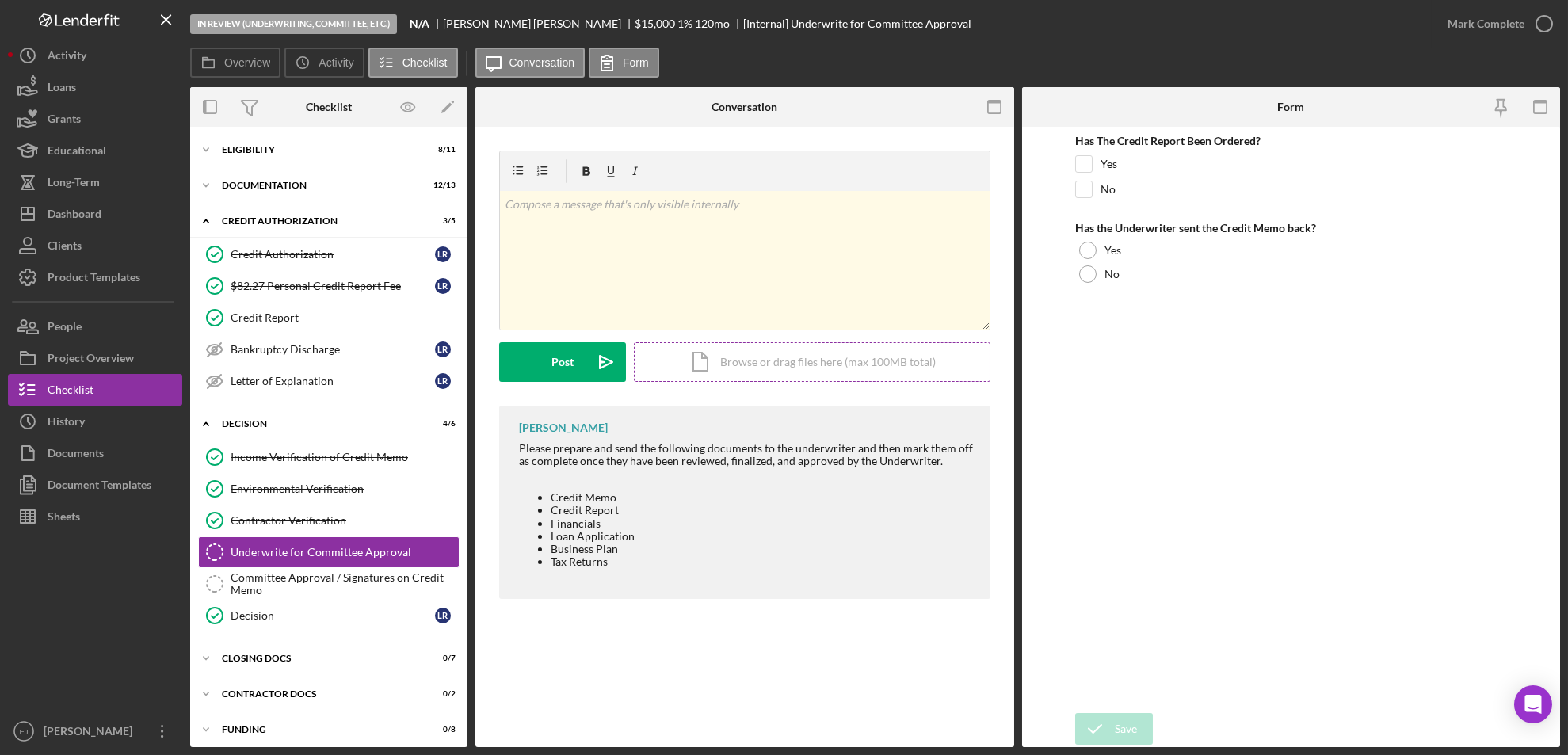
click at [838, 374] on div "Icon/Document Browse or drag files here (max 100MB total) Tap to choose files o…" at bounding box center [812, 362] width 357 height 40
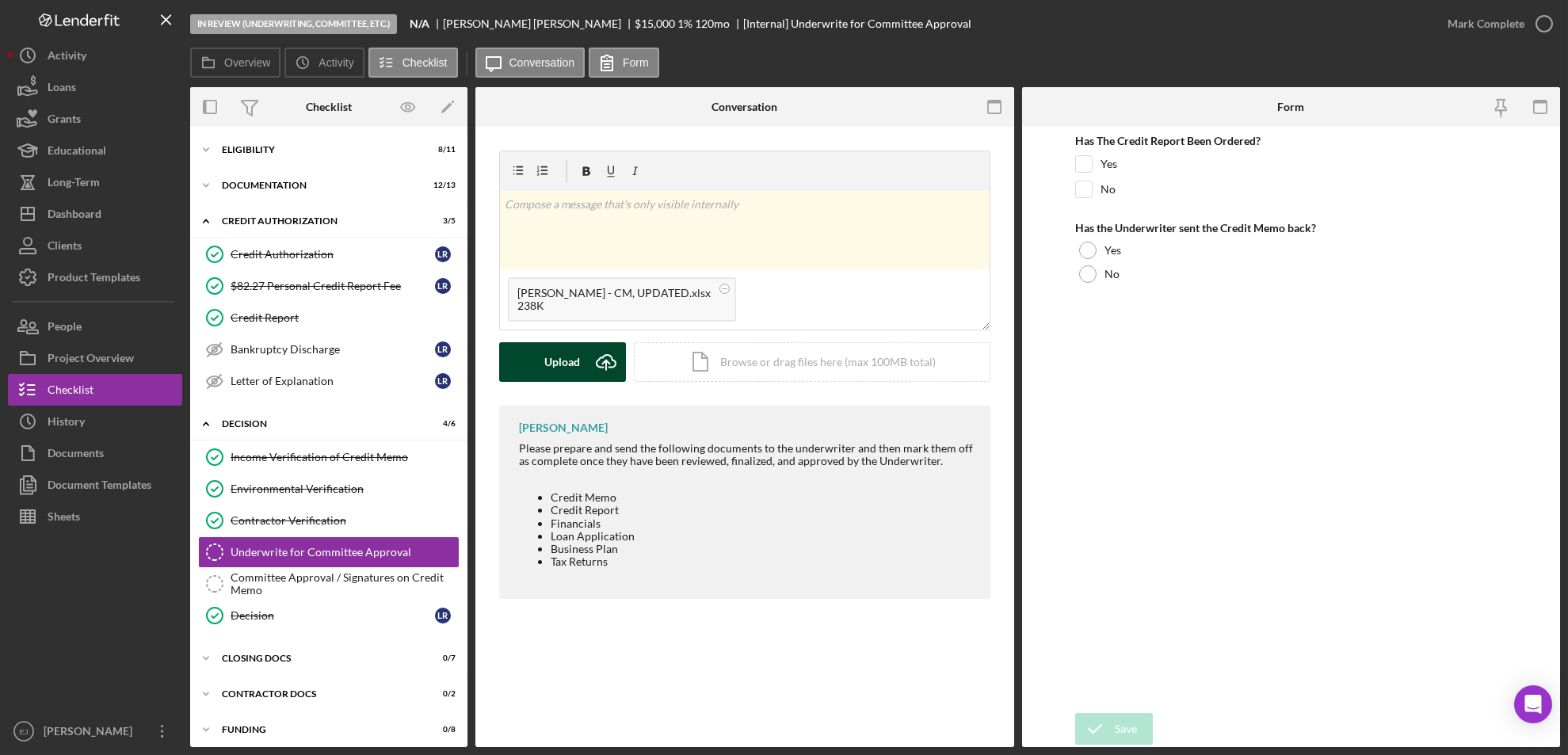
click at [560, 359] on div "Upload" at bounding box center [563, 362] width 36 height 40
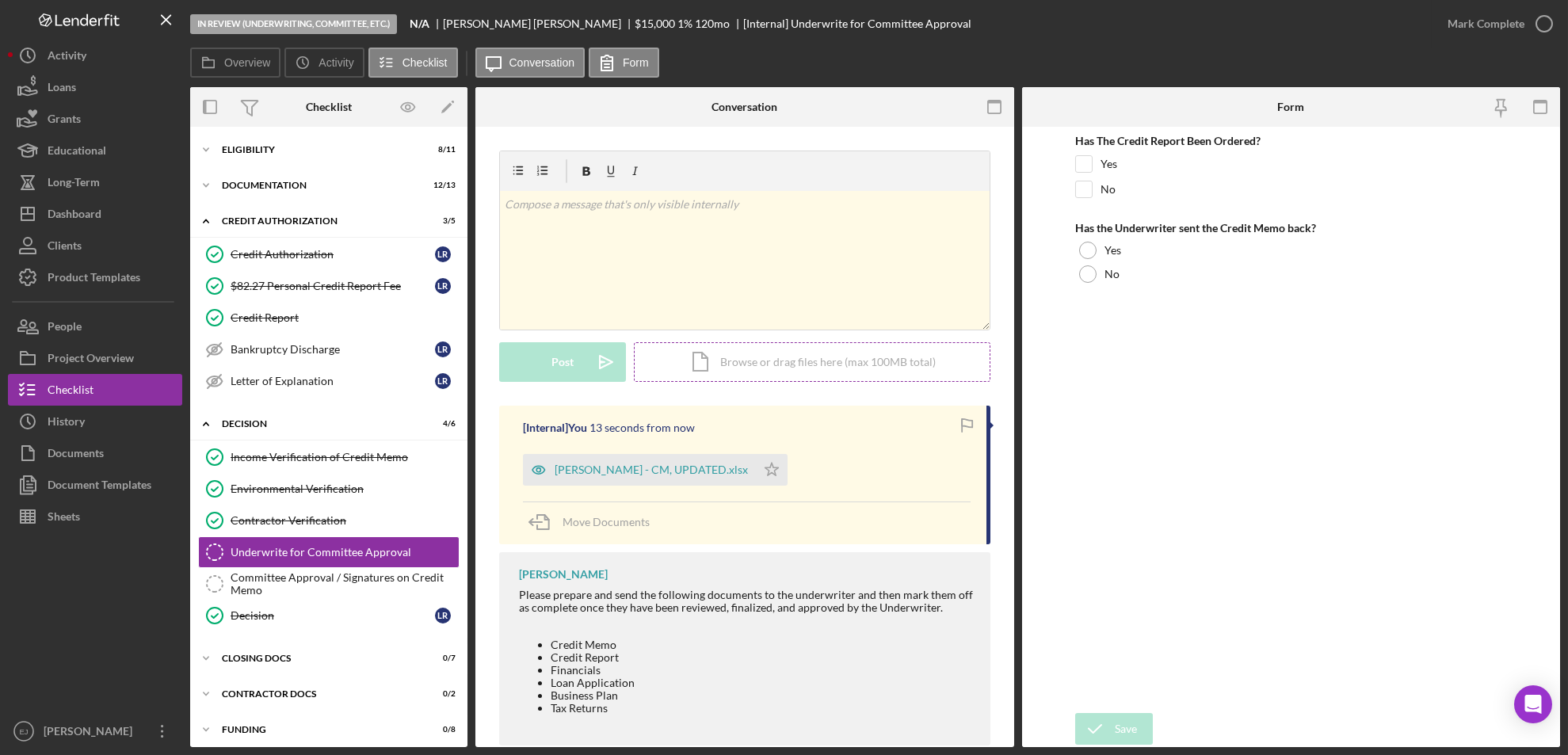
click at [788, 368] on div "Icon/Document Browse or drag files here (max 100MB total) Tap to choose files o…" at bounding box center [812, 362] width 357 height 40
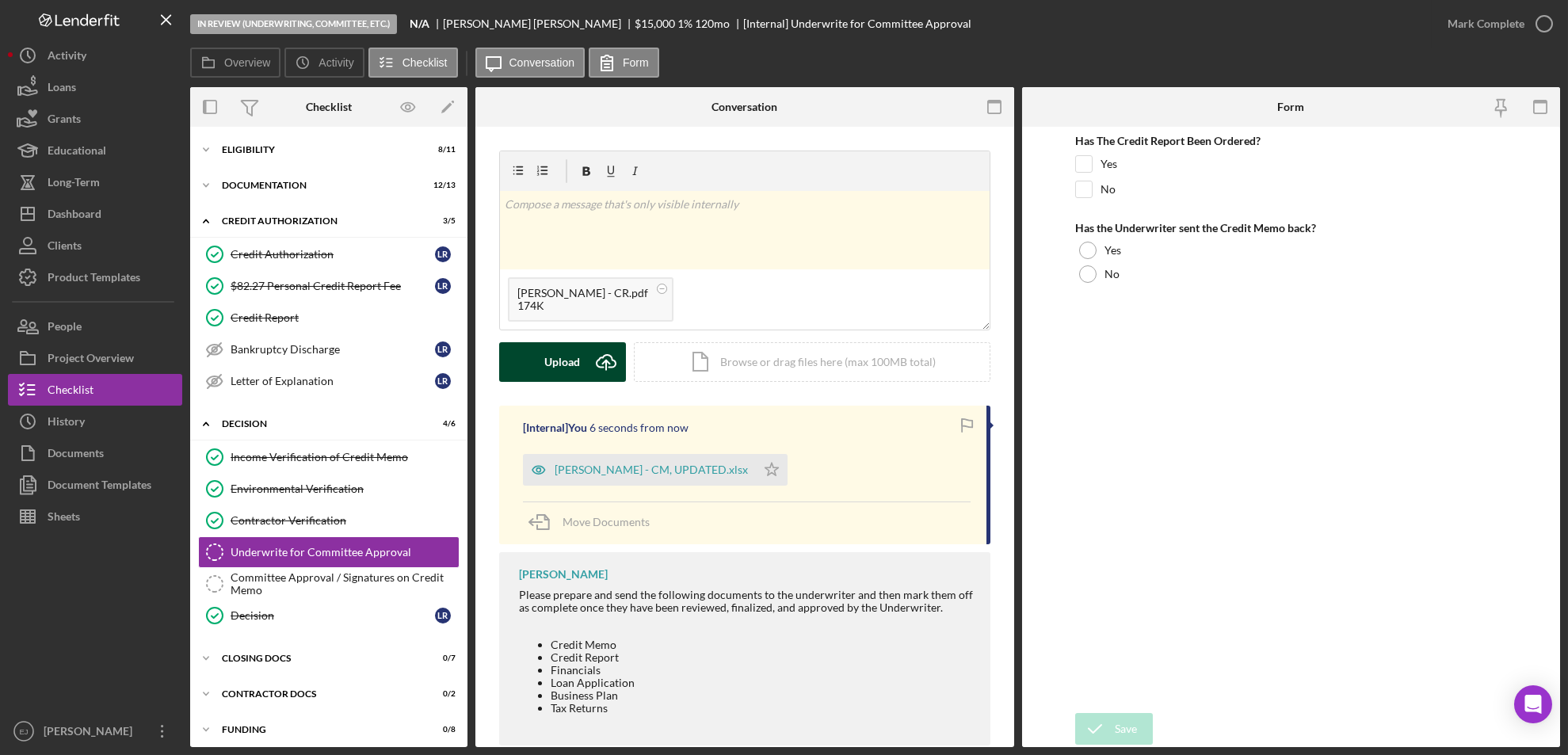
click at [546, 358] on div "Upload" at bounding box center [563, 362] width 36 height 40
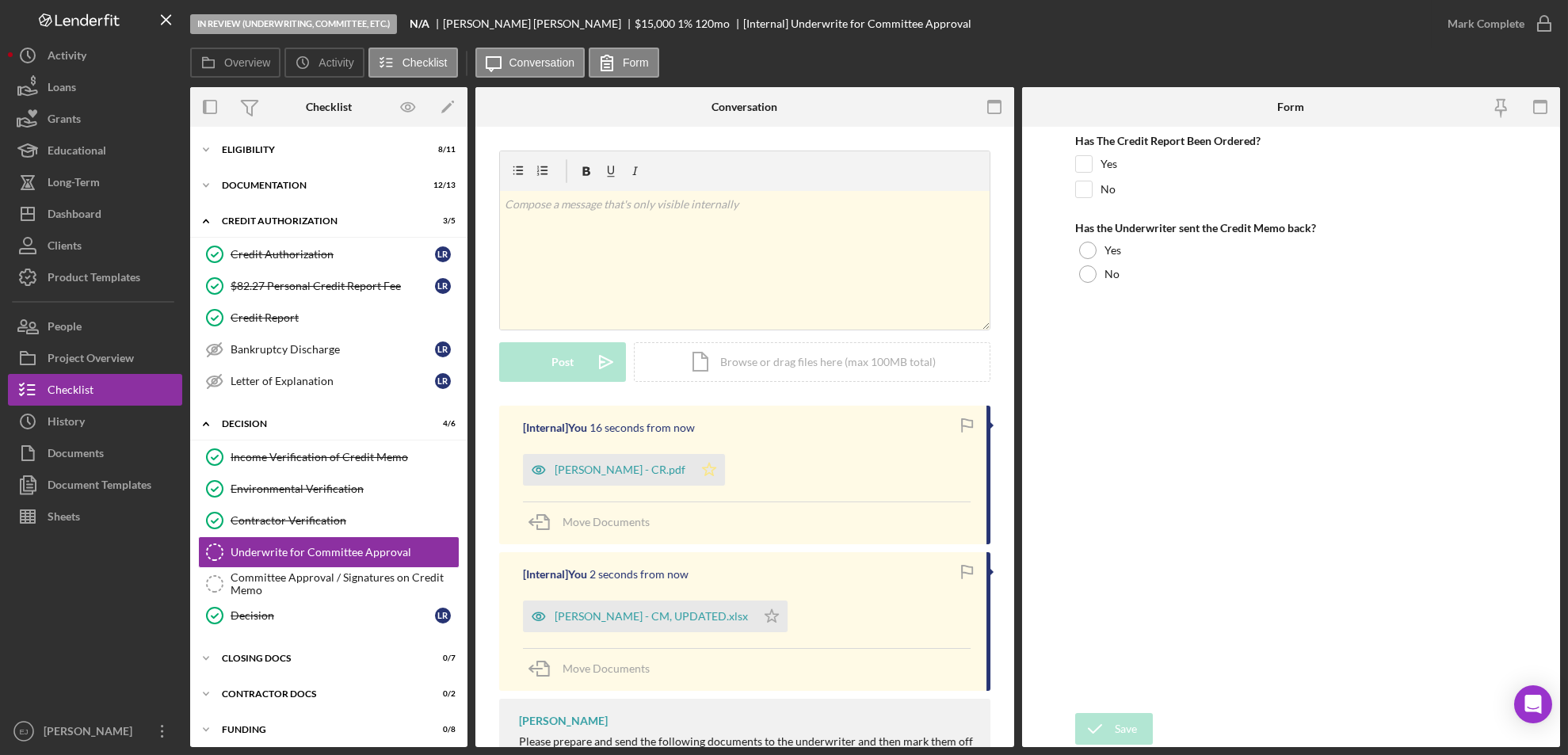
click at [693, 466] on icon "Icon/Star" at bounding box center [708, 469] width 31 height 31
click at [756, 617] on icon "Icon/Star" at bounding box center [771, 616] width 31 height 31
click at [1551, 21] on icon "button" at bounding box center [1544, 24] width 40 height 40
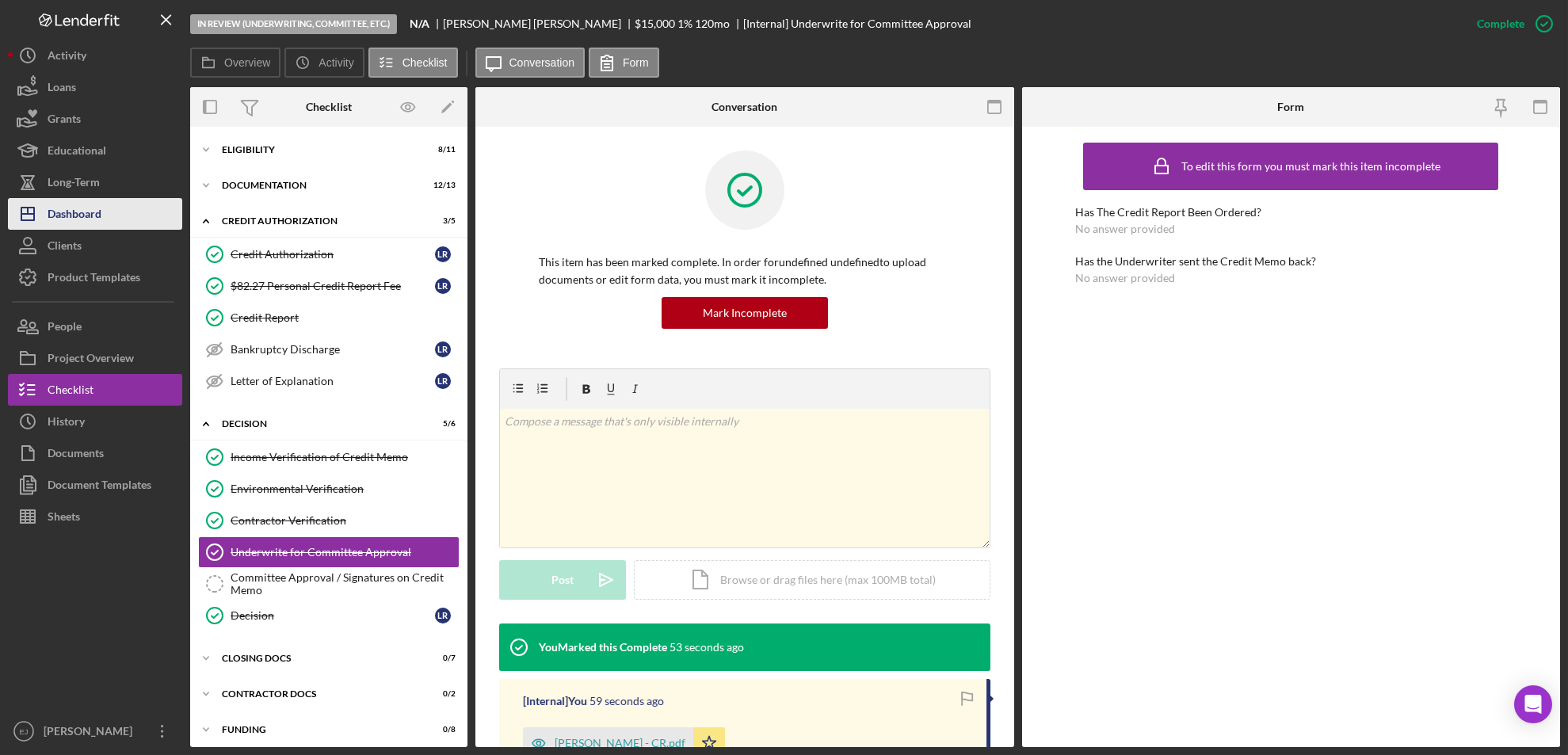
click at [90, 208] on div "Dashboard" at bounding box center [74, 216] width 54 height 36
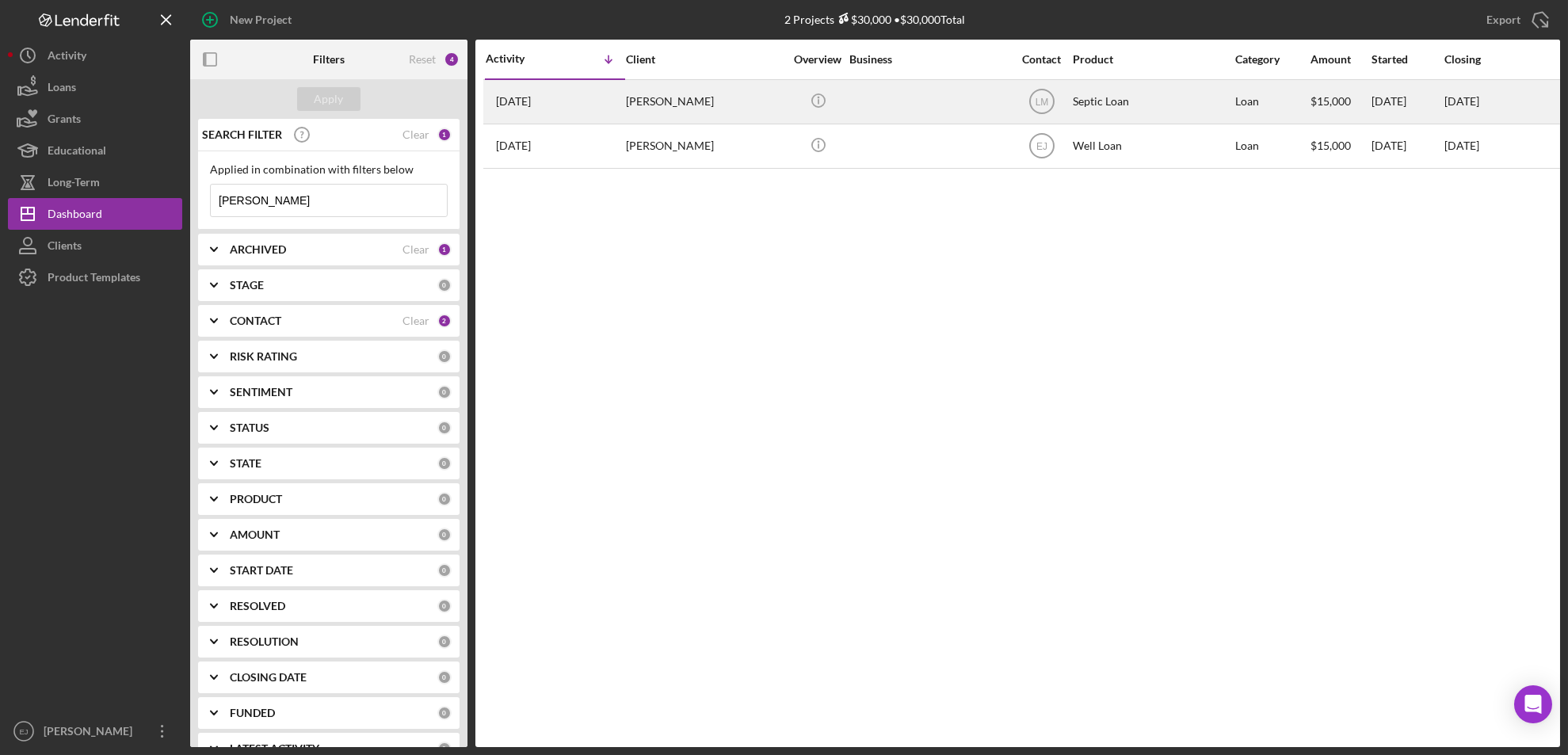
type input "rogers"
click at [664, 103] on div "grace rogers" at bounding box center [705, 102] width 158 height 42
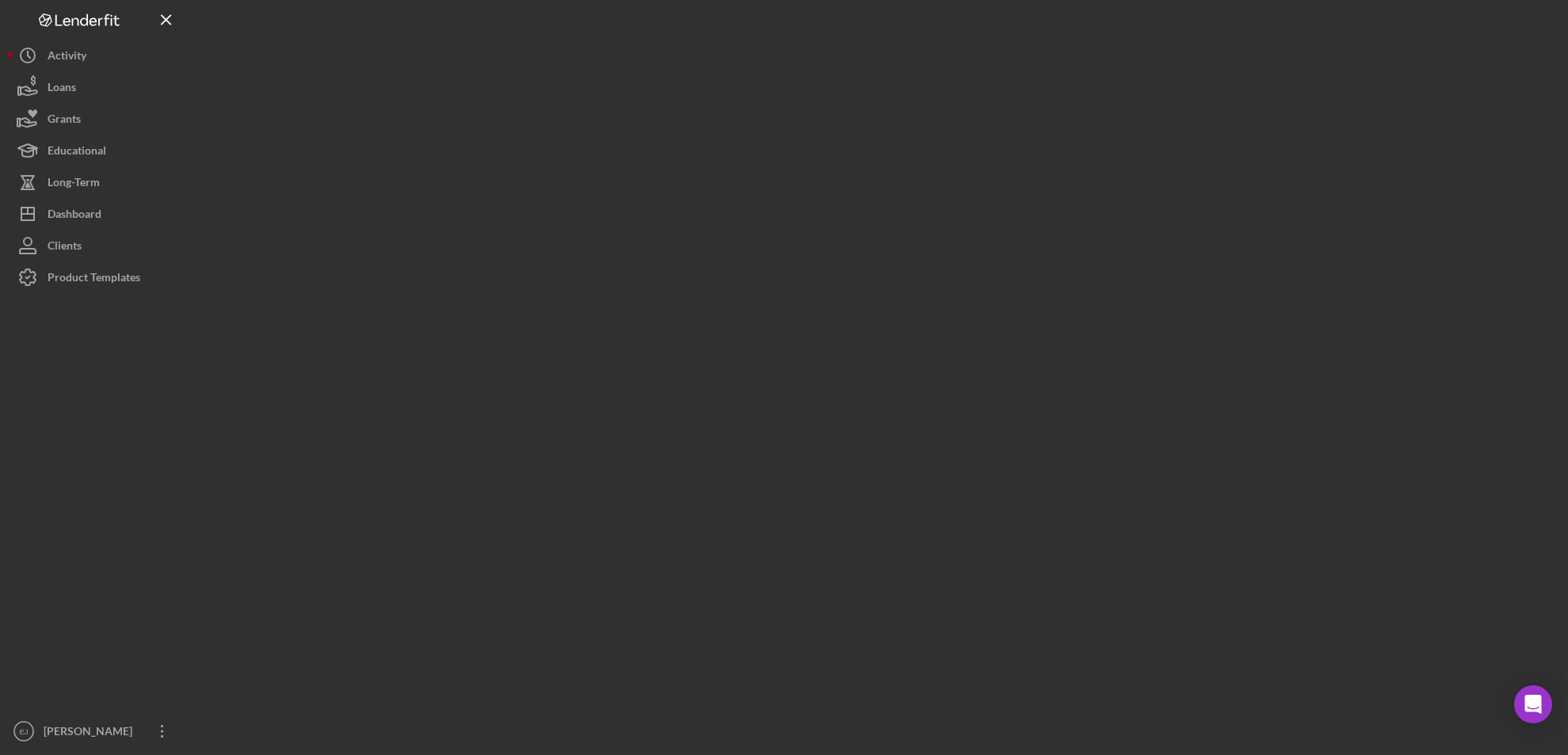
click at [664, 103] on div at bounding box center [875, 374] width 1370 height 747
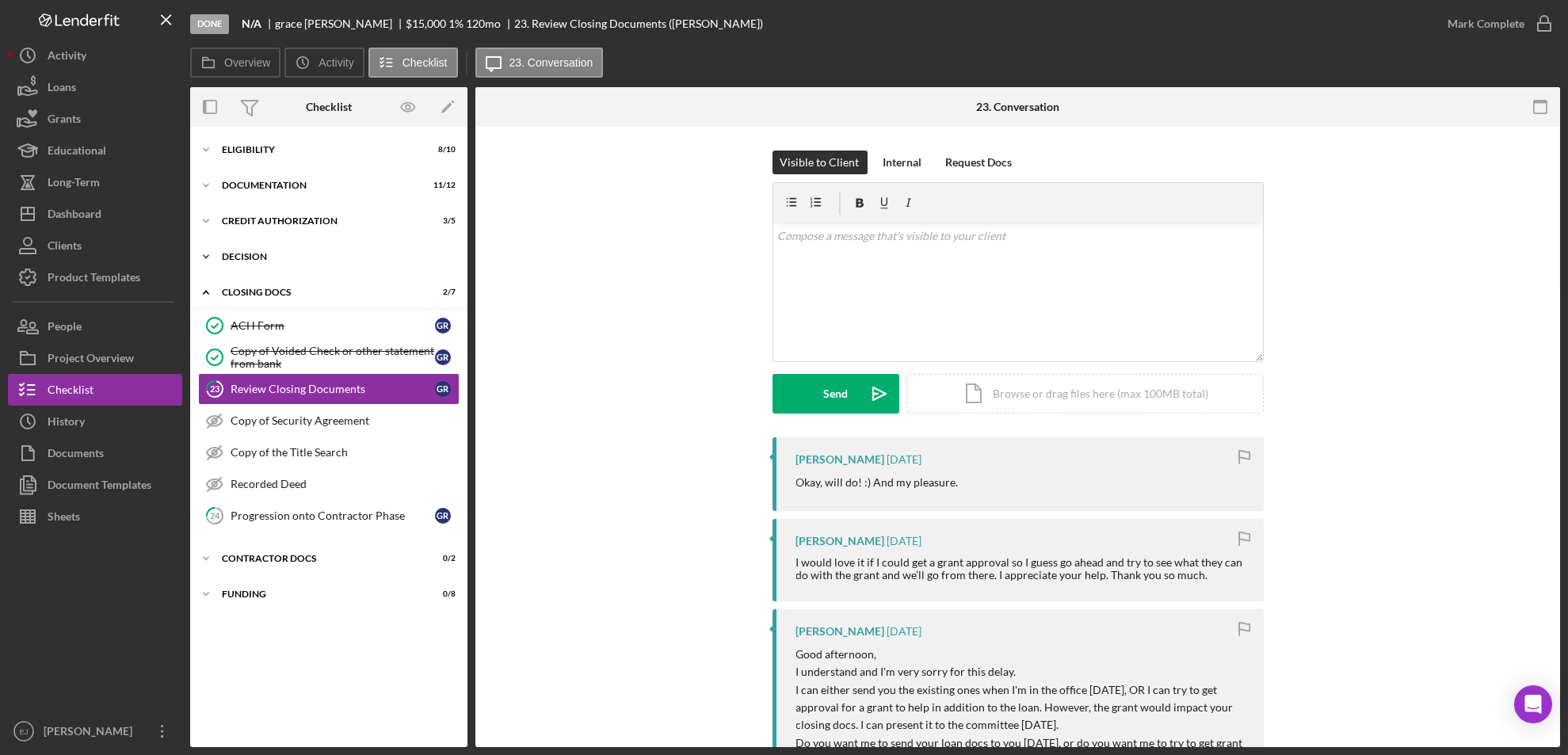
click at [228, 263] on div "Icon/Expander Decision 4 / 4" at bounding box center [329, 256] width 277 height 31
click at [79, 222] on div "Dashboard" at bounding box center [74, 216] width 54 height 36
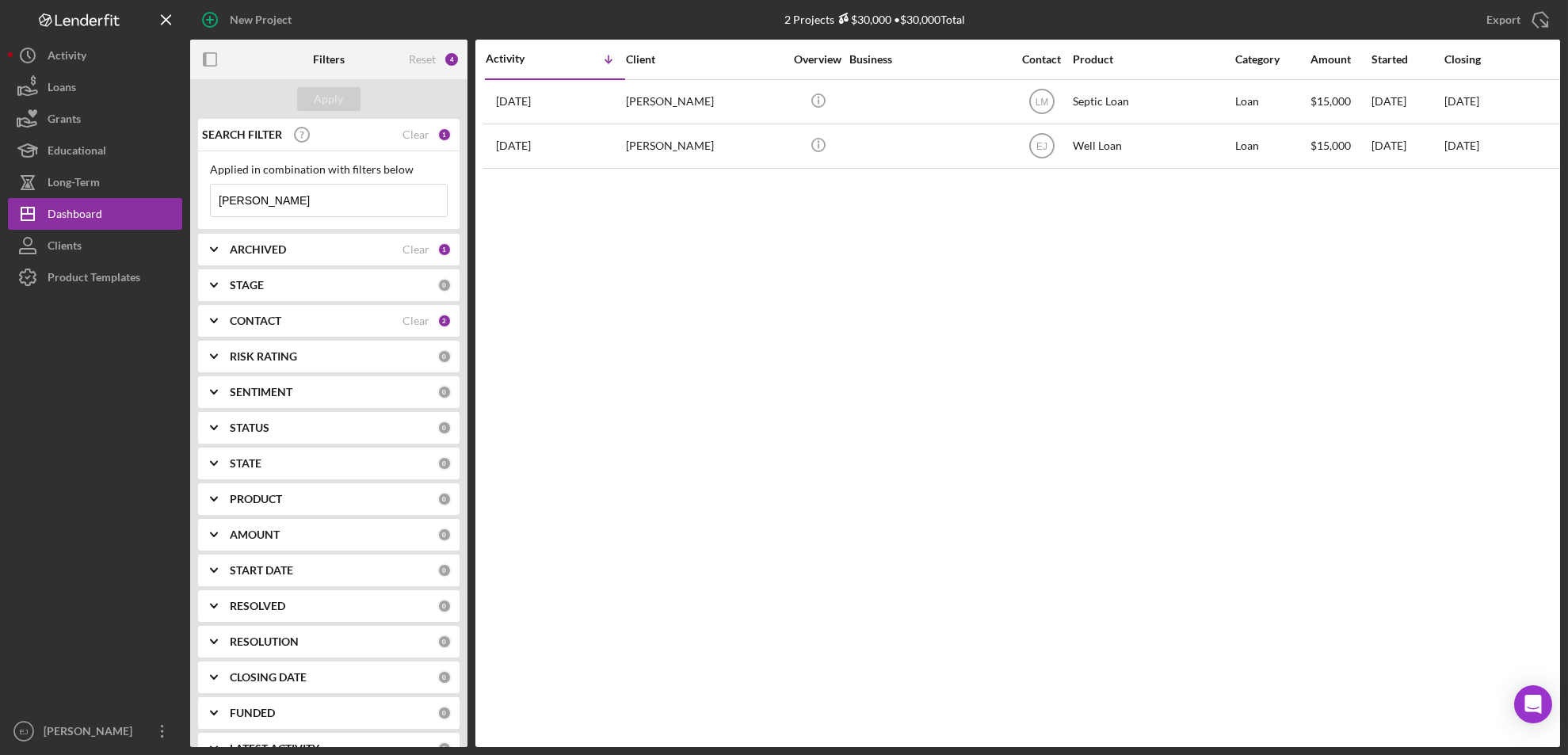
click at [283, 197] on input "rogers" at bounding box center [328, 200] width 236 height 31
type input "r"
click at [222, 285] on icon "Icon/Expander" at bounding box center [214, 285] width 40 height 40
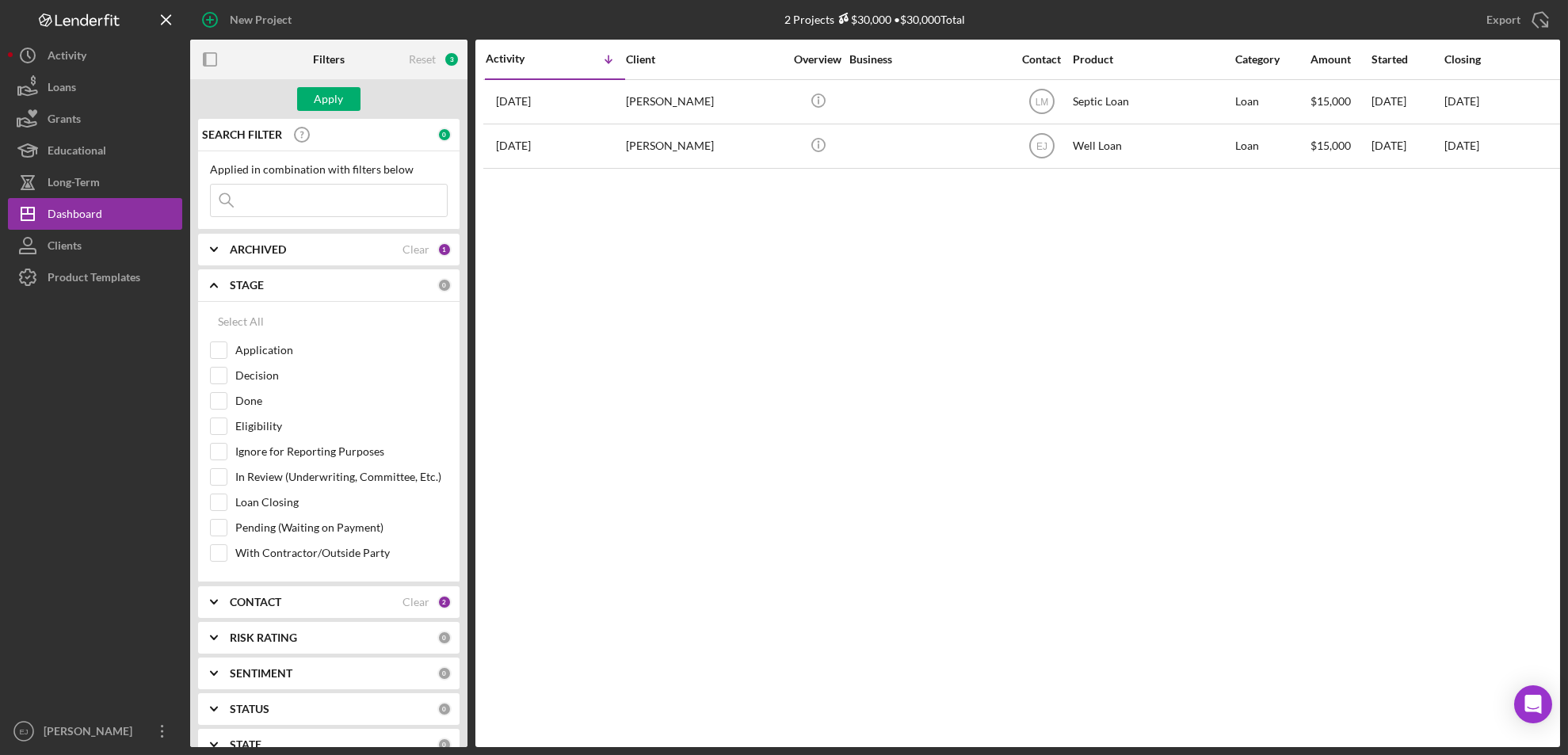
click at [292, 177] on div "Applied in combination with filters below Icon/Menu Close" at bounding box center [328, 190] width 238 height 54
click at [348, 95] on button "Apply" at bounding box center [329, 99] width 63 height 24
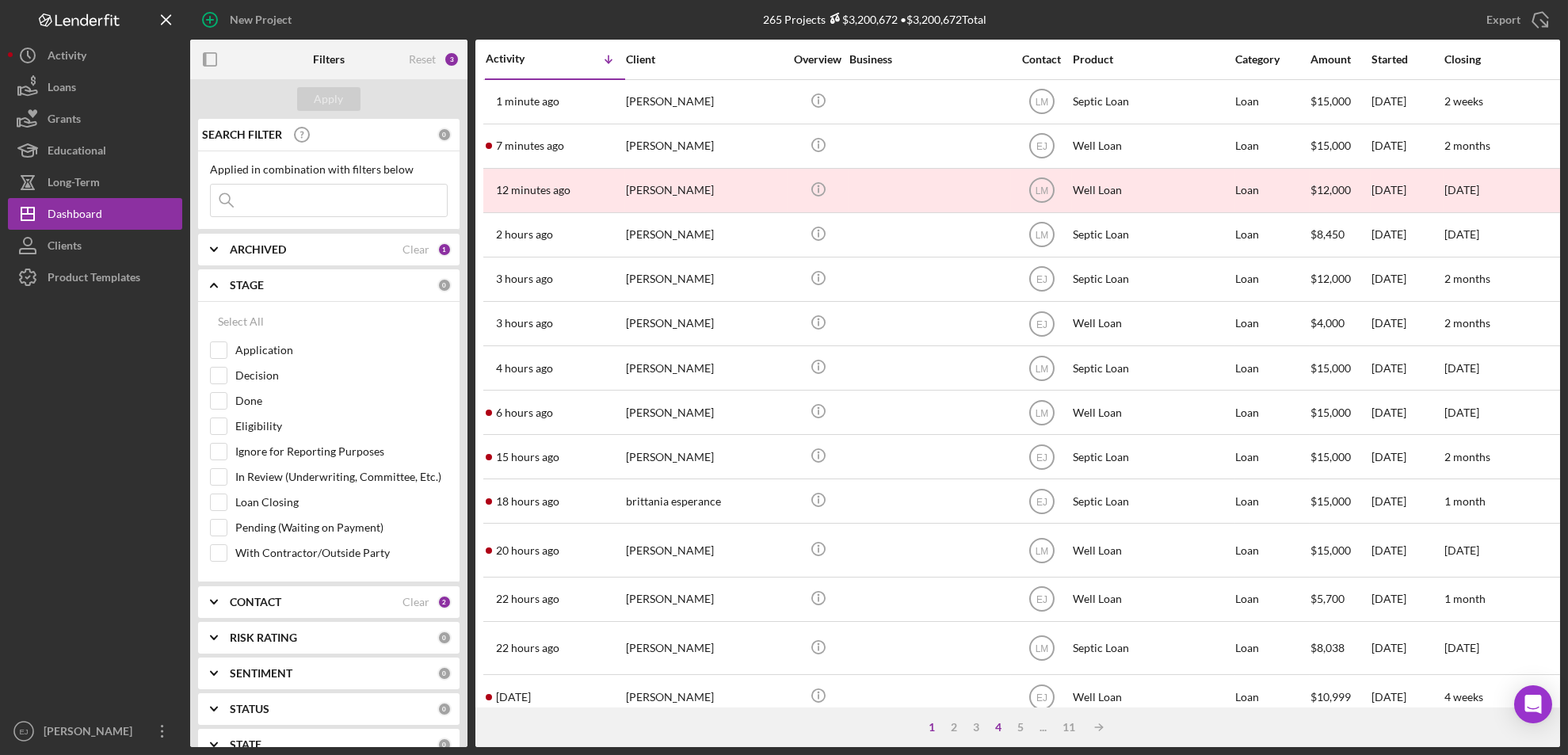
click at [1001, 725] on div "4" at bounding box center [998, 727] width 22 height 13
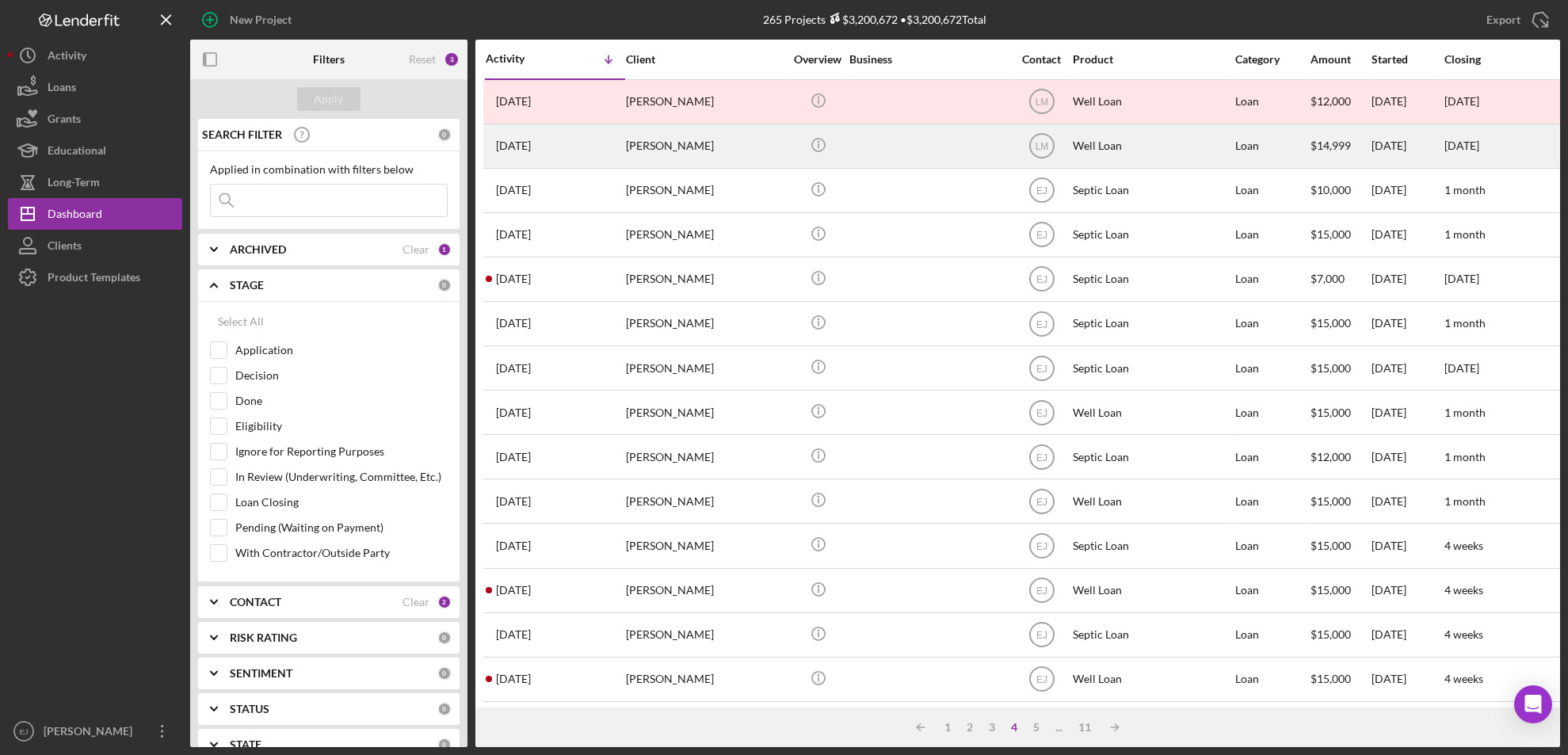
click at [677, 145] on div "Floyd Beggs" at bounding box center [705, 146] width 158 height 42
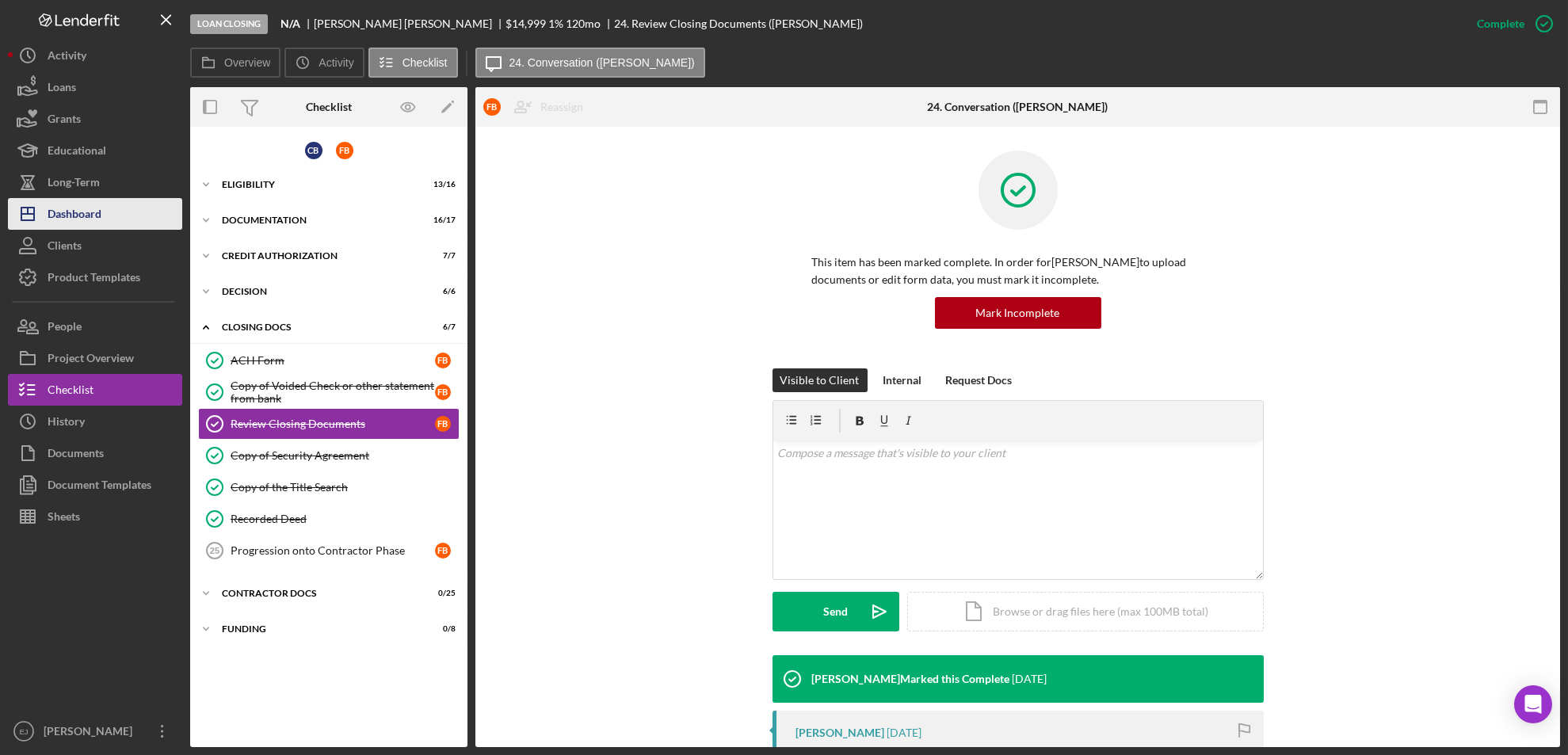
click at [104, 220] on button "Icon/Dashboard Dashboard" at bounding box center [95, 213] width 174 height 31
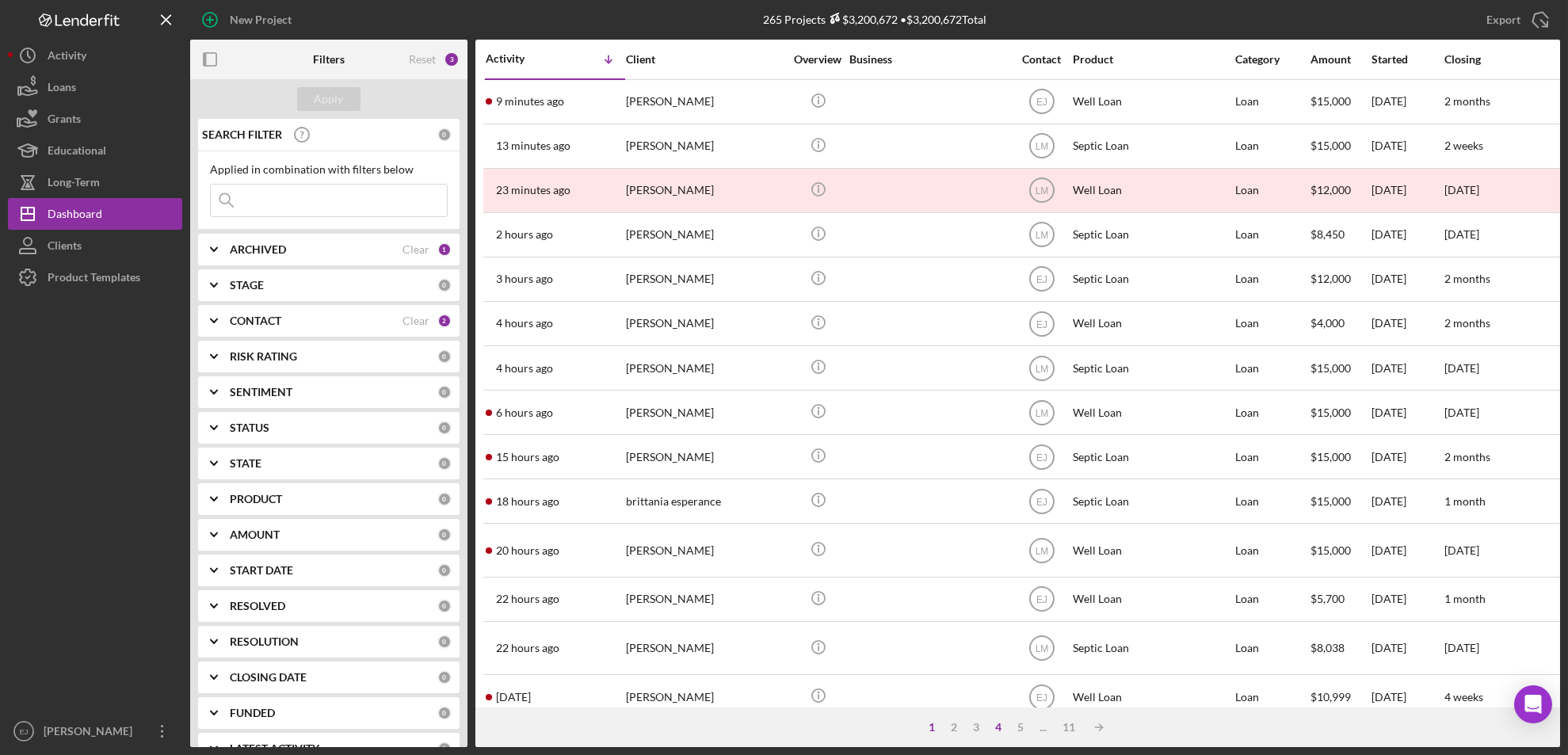
click at [993, 726] on div "4" at bounding box center [998, 727] width 22 height 13
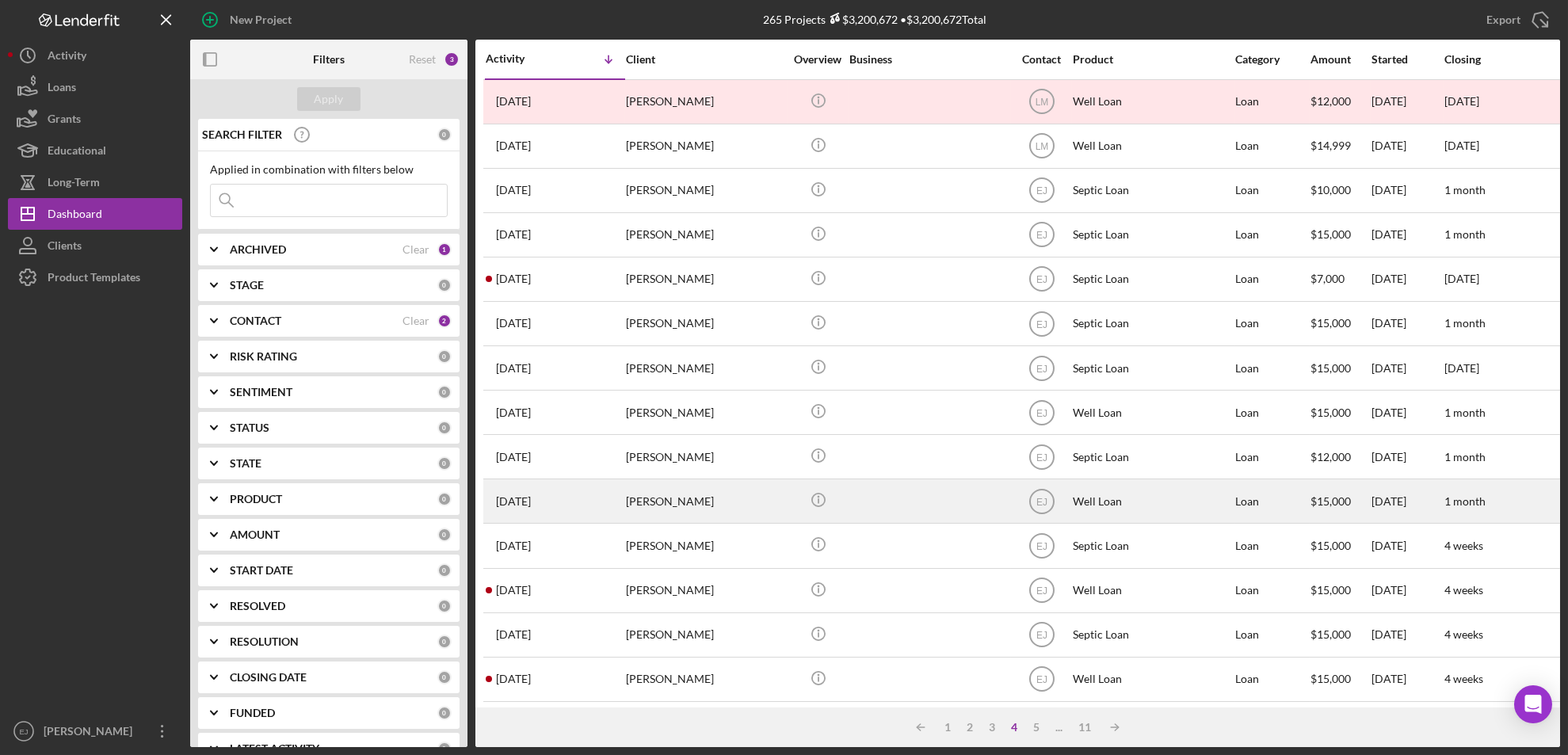
click at [684, 515] on div "Nicholas Camarata" at bounding box center [705, 501] width 158 height 42
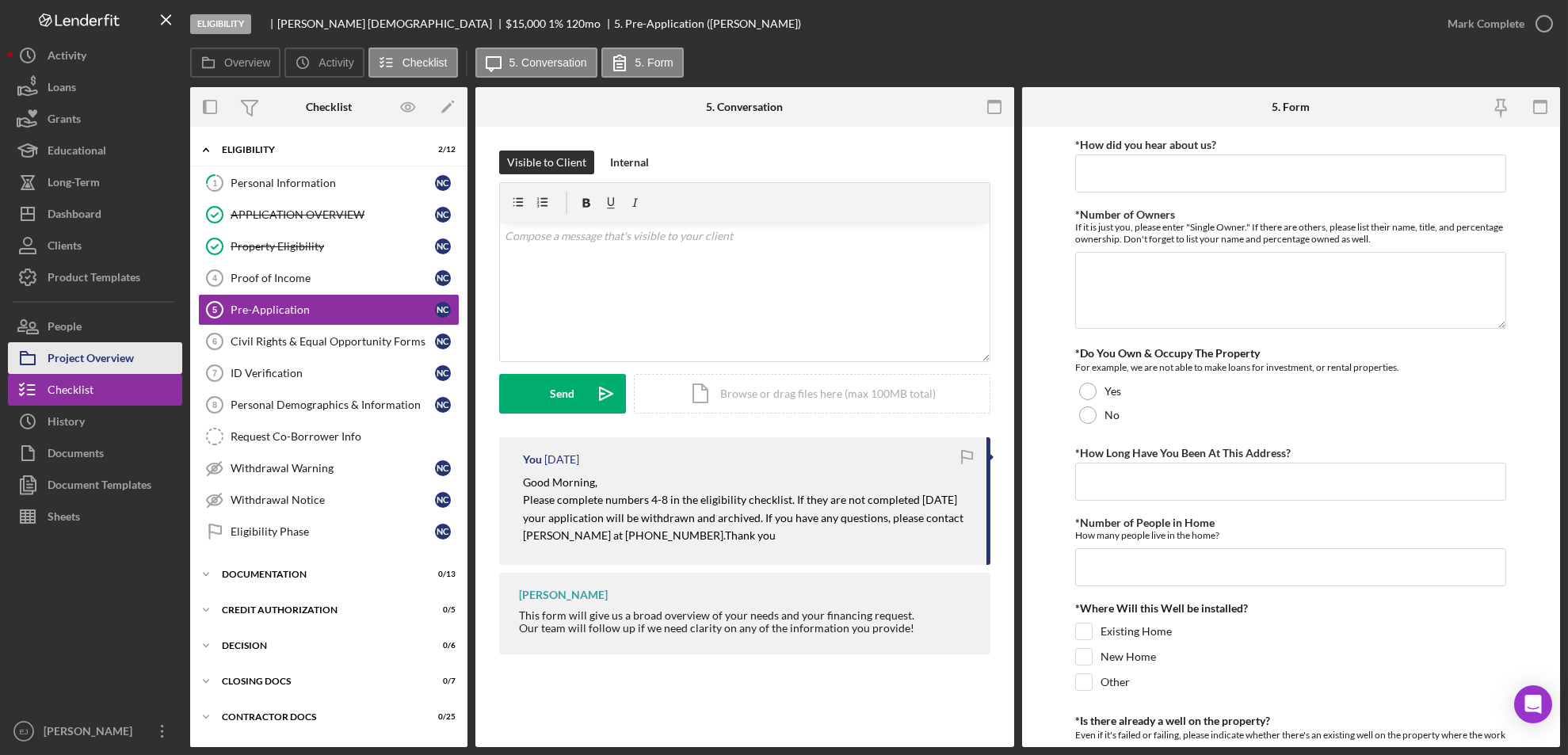
click at [107, 364] on div "Project Overview" at bounding box center [90, 360] width 86 height 36
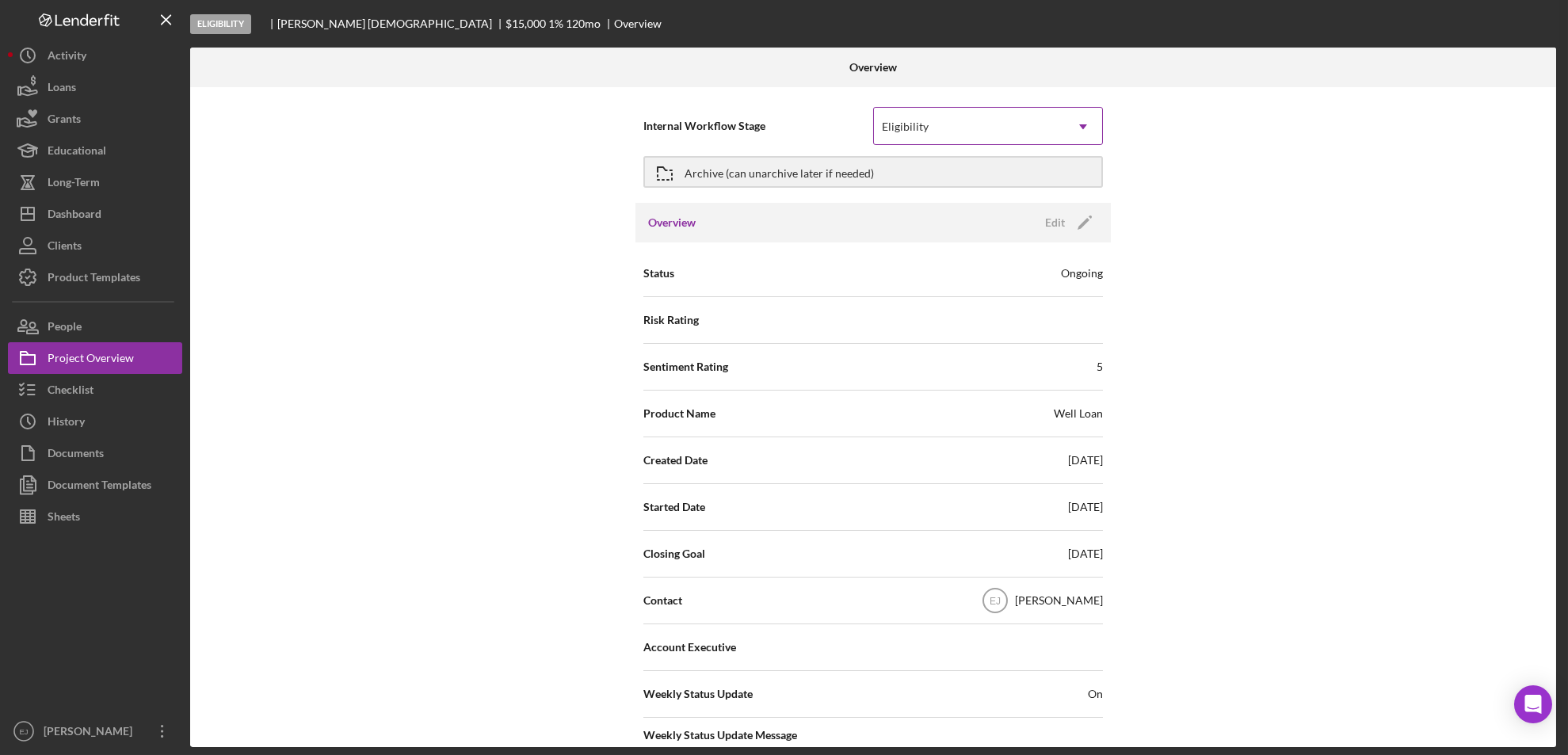
click at [1089, 125] on icon "Icon/Dropdown Arrow" at bounding box center [1083, 126] width 38 height 38
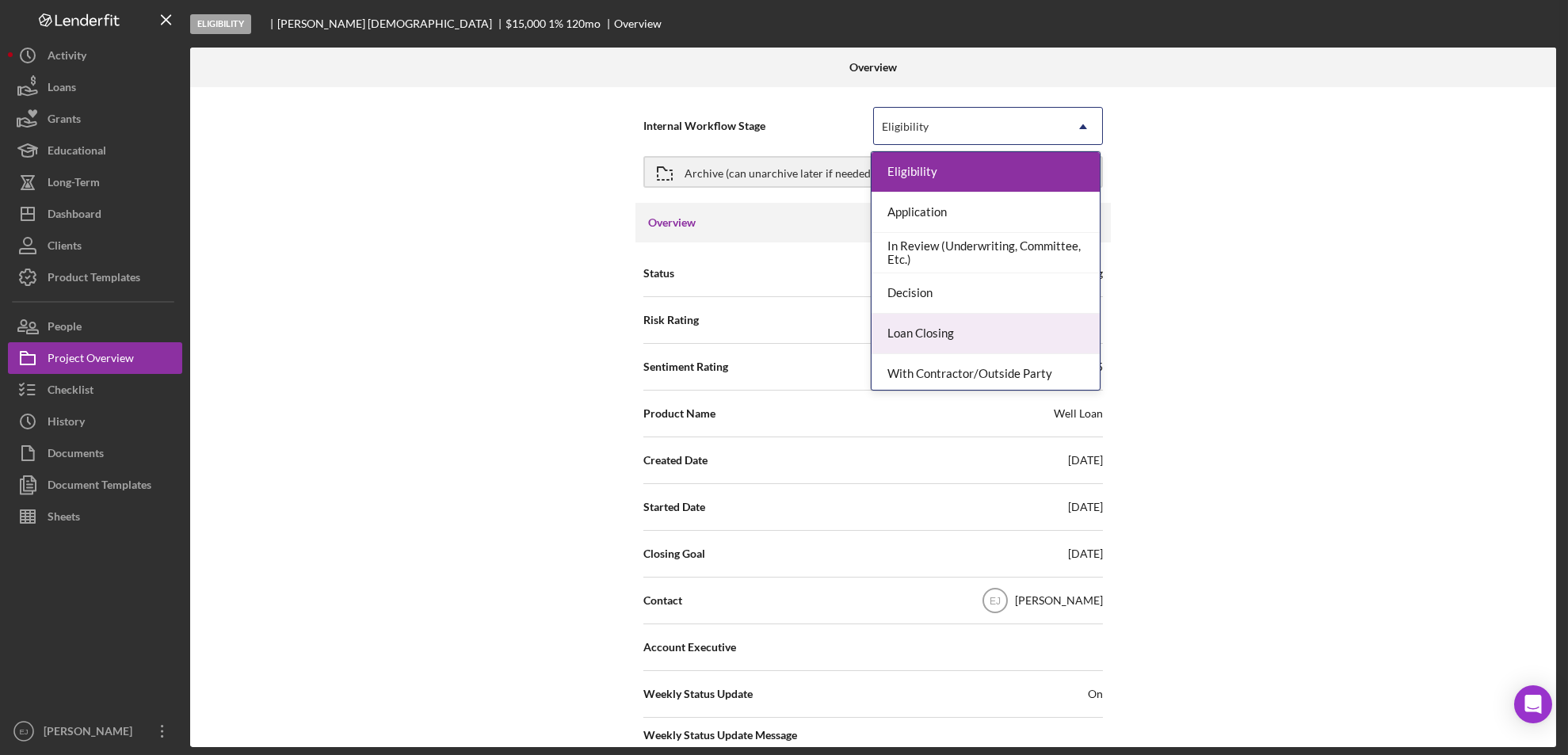
scroll to position [125, 0]
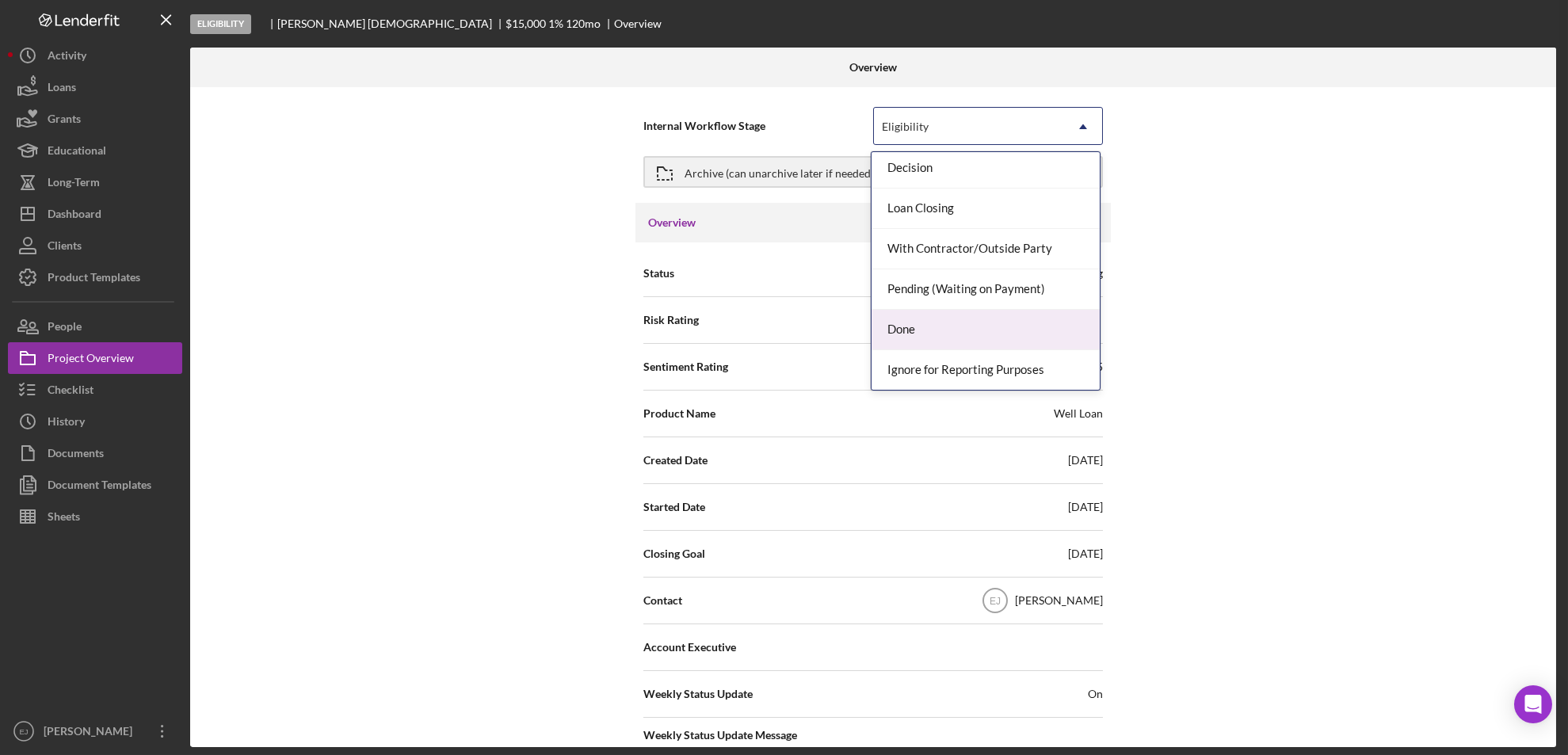
click at [1031, 332] on div "Done" at bounding box center [986, 331] width 228 height 41
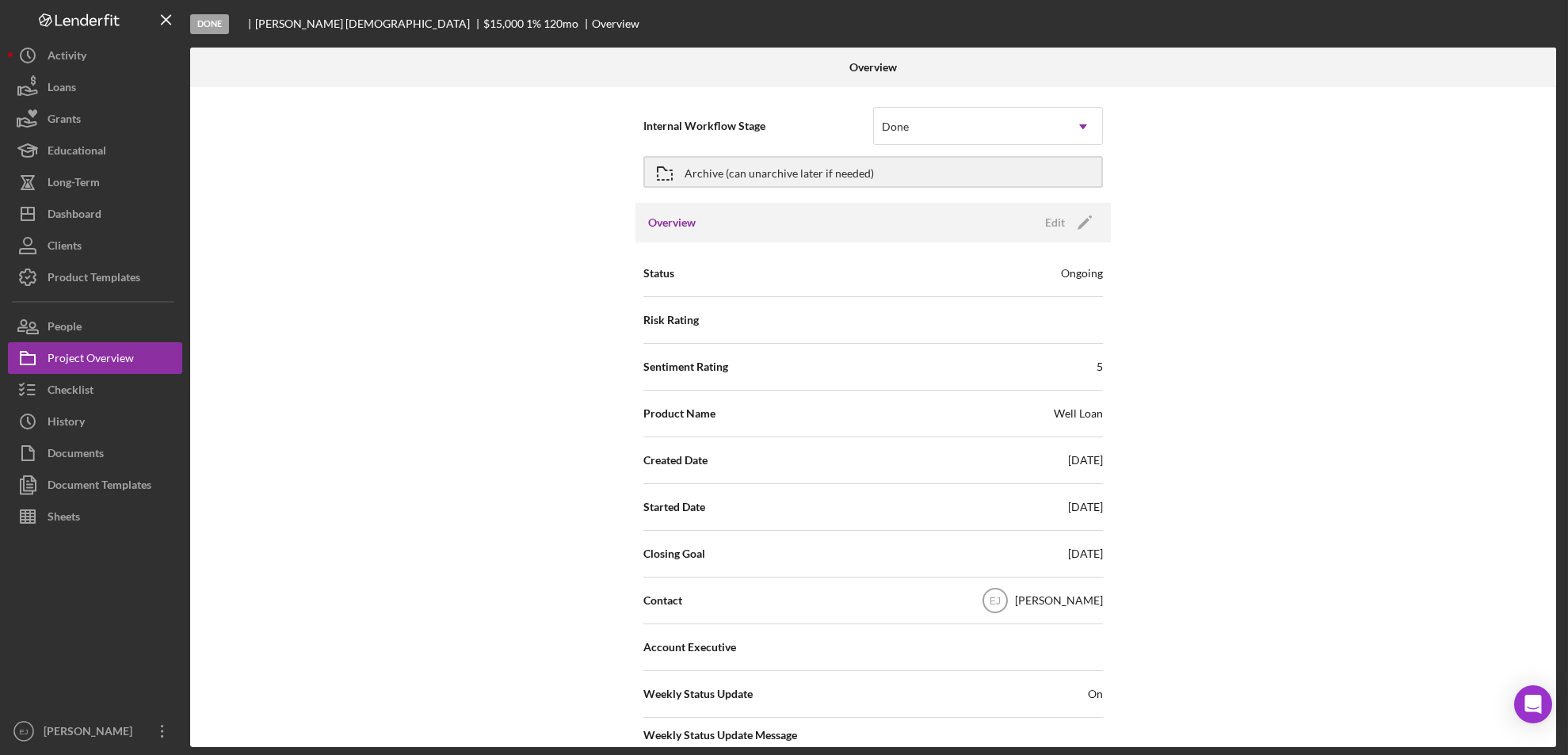
click at [1546, 629] on div "Internal Workflow Stage Done Icon/Dropdown Arrow Archive (can unarchive later i…" at bounding box center [873, 417] width 1366 height 660
click at [1558, 638] on div "Overview Internal Workflow Stage Done Icon/Dropdown Arrow Archive (can unarchiv…" at bounding box center [875, 397] width 1370 height 700
click at [1551, 673] on div "Internal Workflow Stage Done Icon/Dropdown Arrow Archive (can unarchive later i…" at bounding box center [873, 417] width 1366 height 660
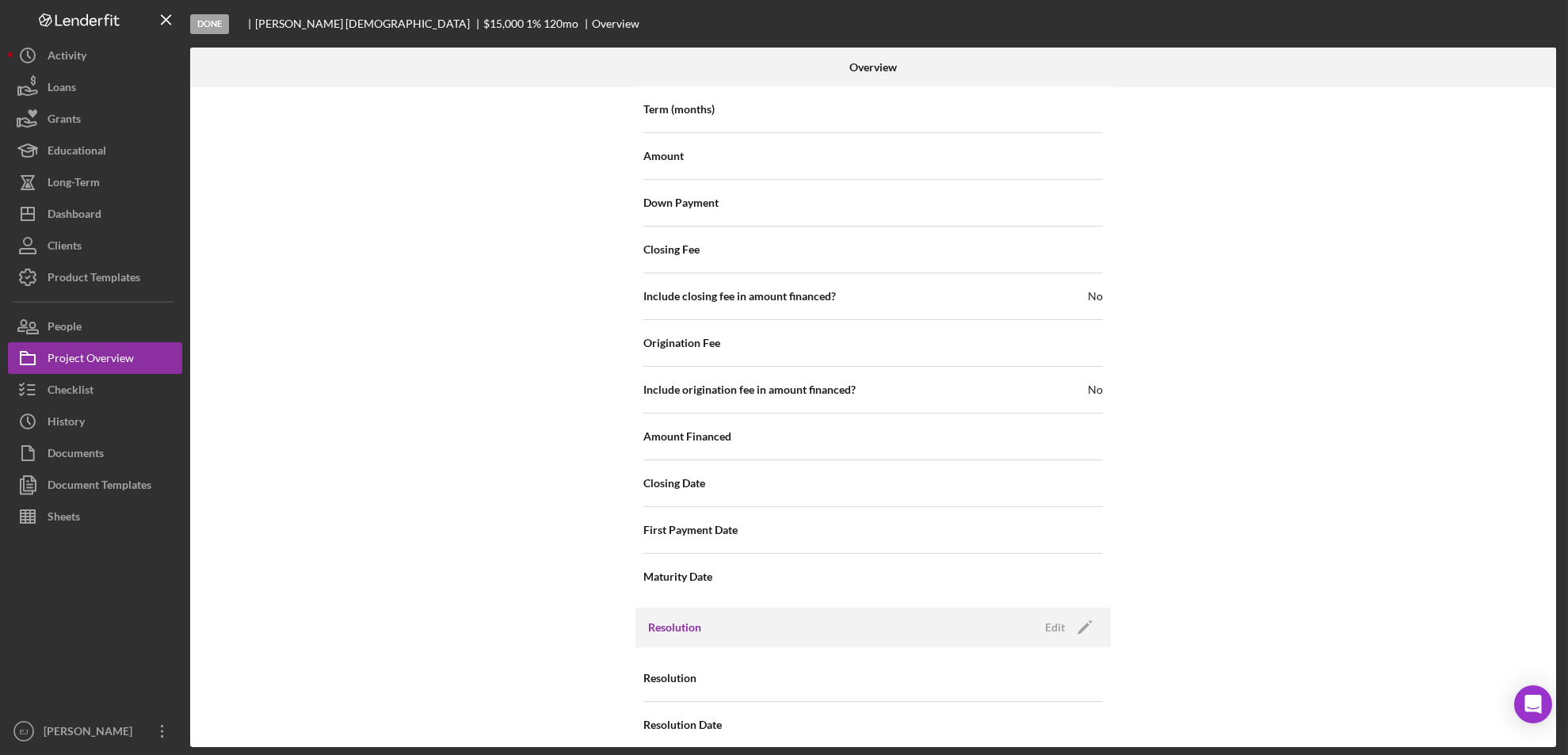
scroll to position [1653, 0]
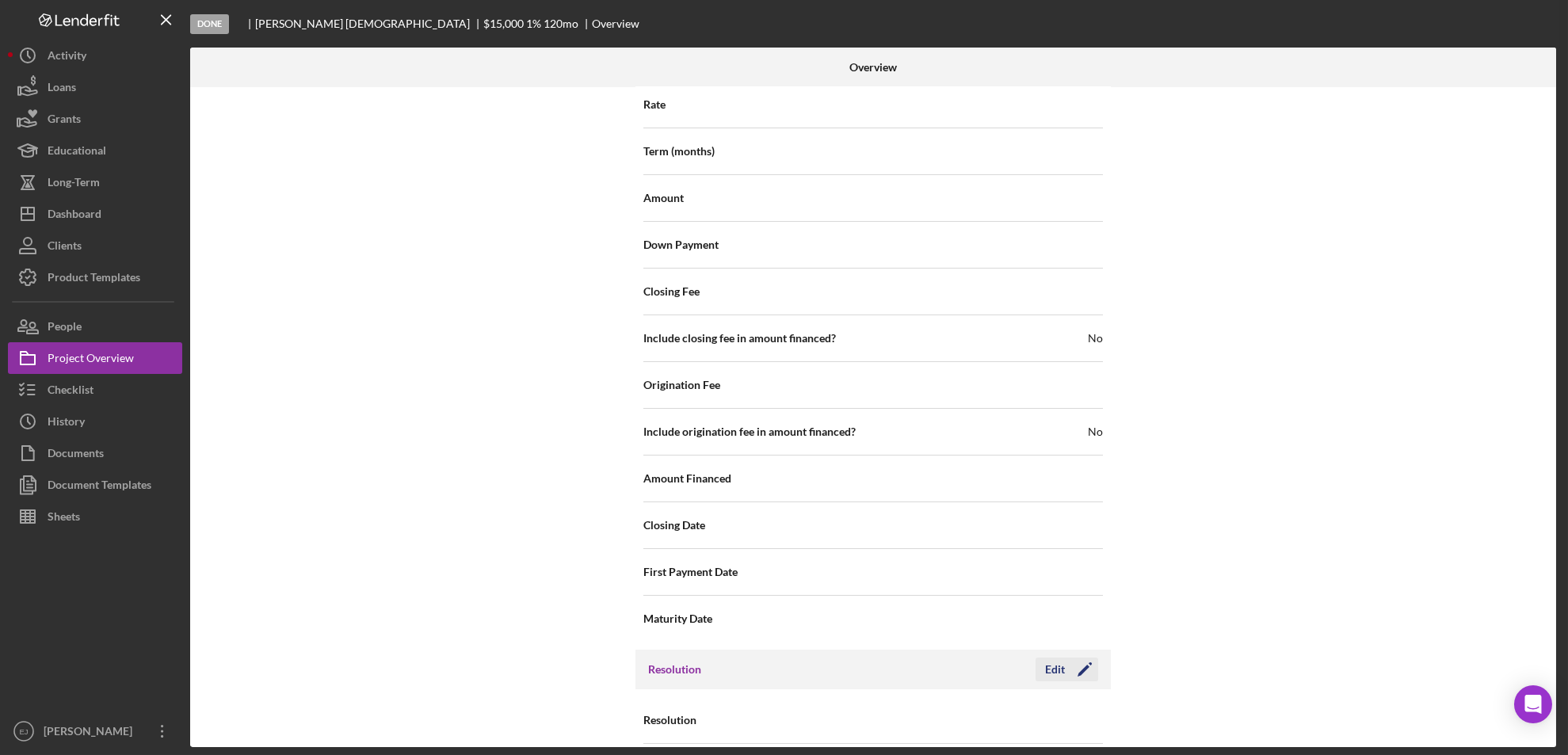
click at [1046, 658] on div "Edit" at bounding box center [1054, 670] width 19 height 24
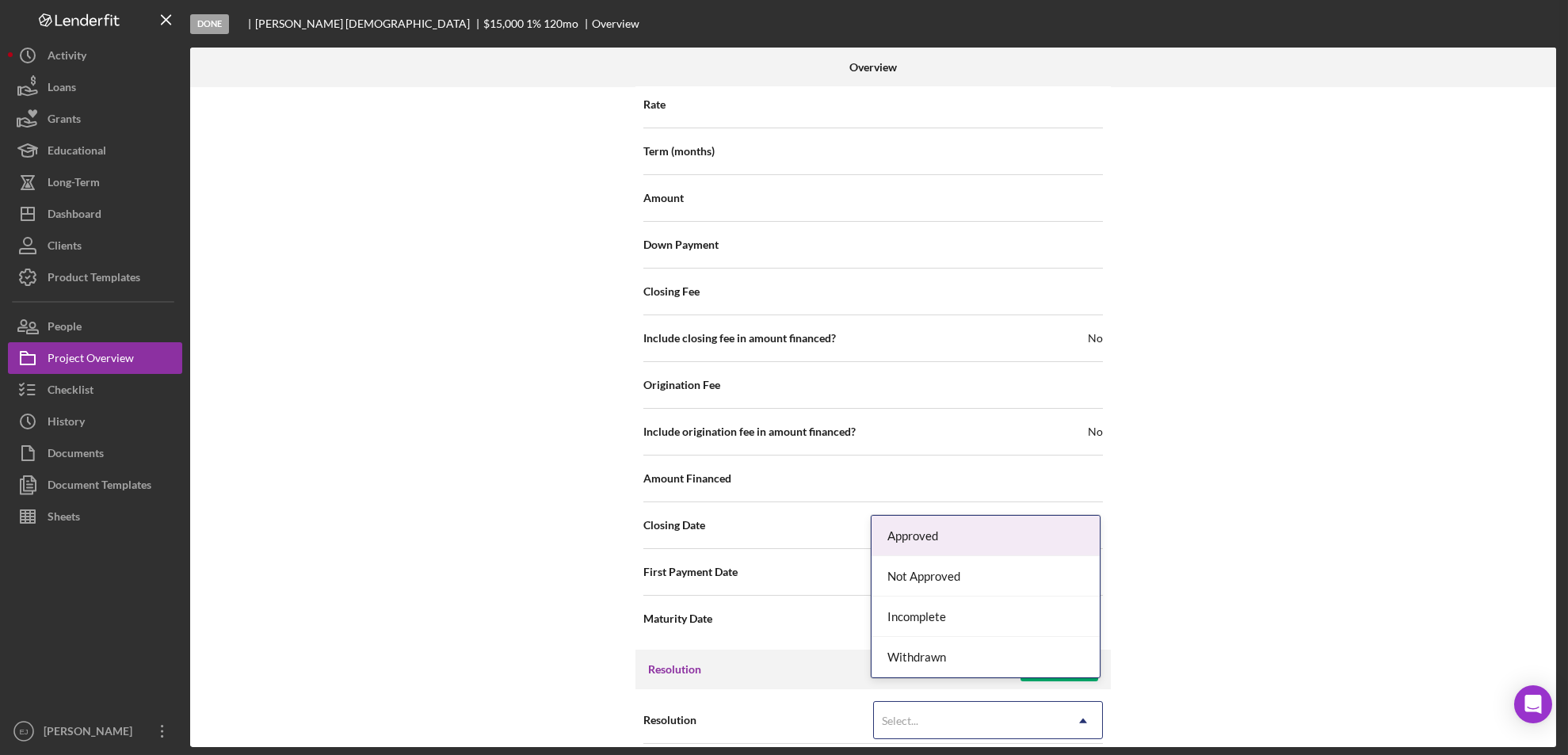
click at [1079, 703] on icon "Icon/Dropdown Arrow" at bounding box center [1083, 721] width 38 height 38
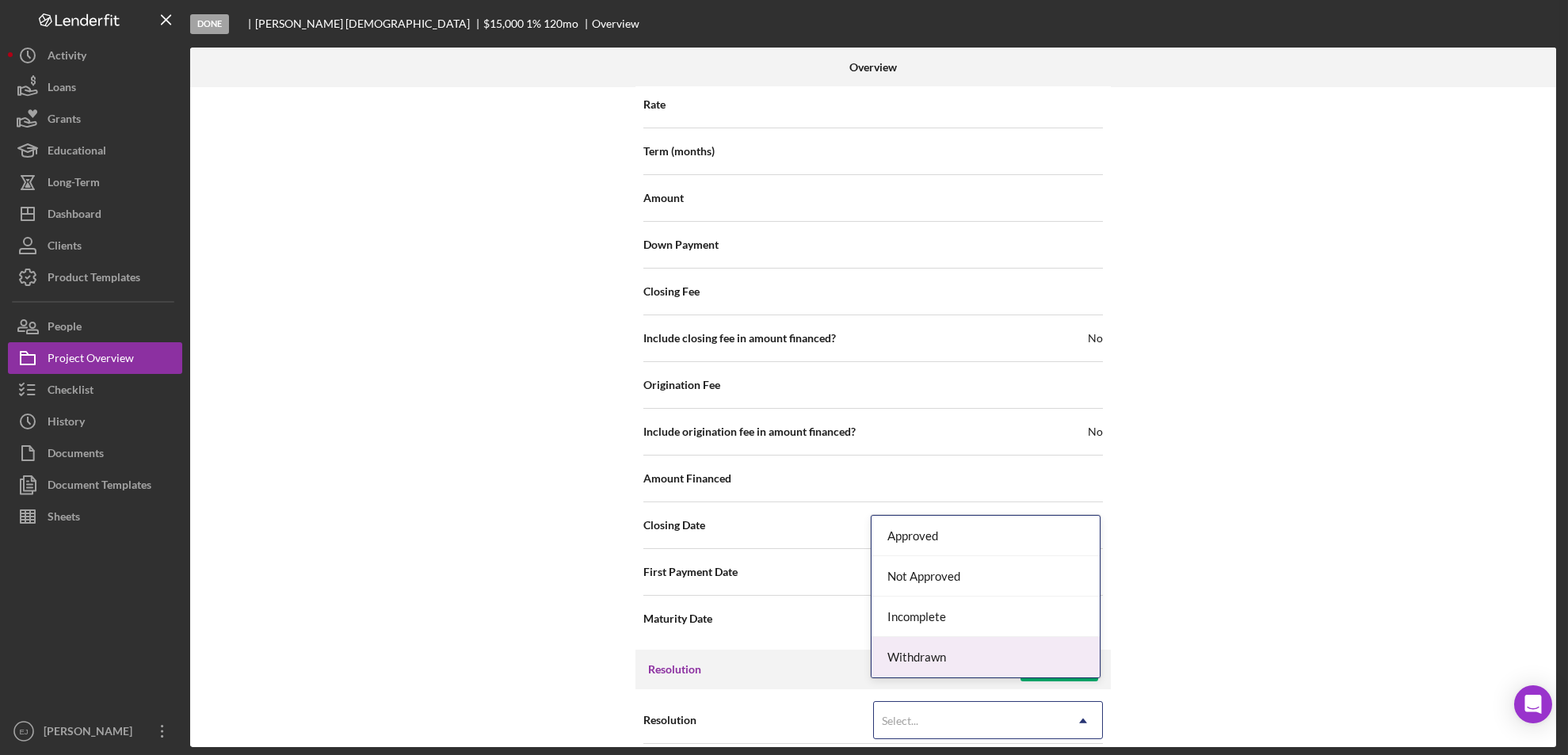
click at [1046, 654] on div "Withdrawn" at bounding box center [986, 658] width 228 height 41
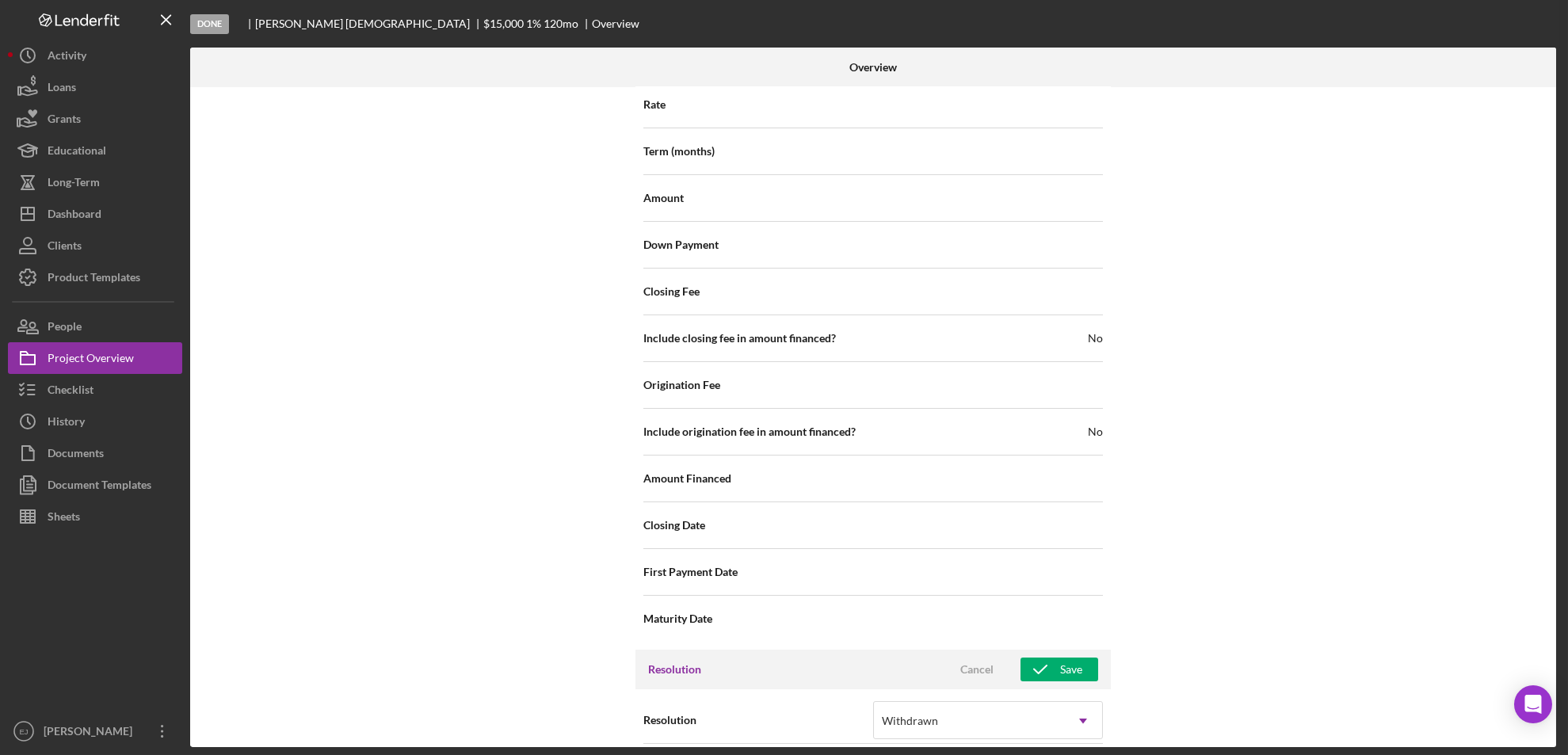
click at [1014, 747] on icon at bounding box center [1031, 767] width 40 height 40
click at [1273, 614] on div "Internal Workflow Stage Done Icon/Dropdown Arrow Archive (can unarchive later i…" at bounding box center [873, 417] width 1366 height 660
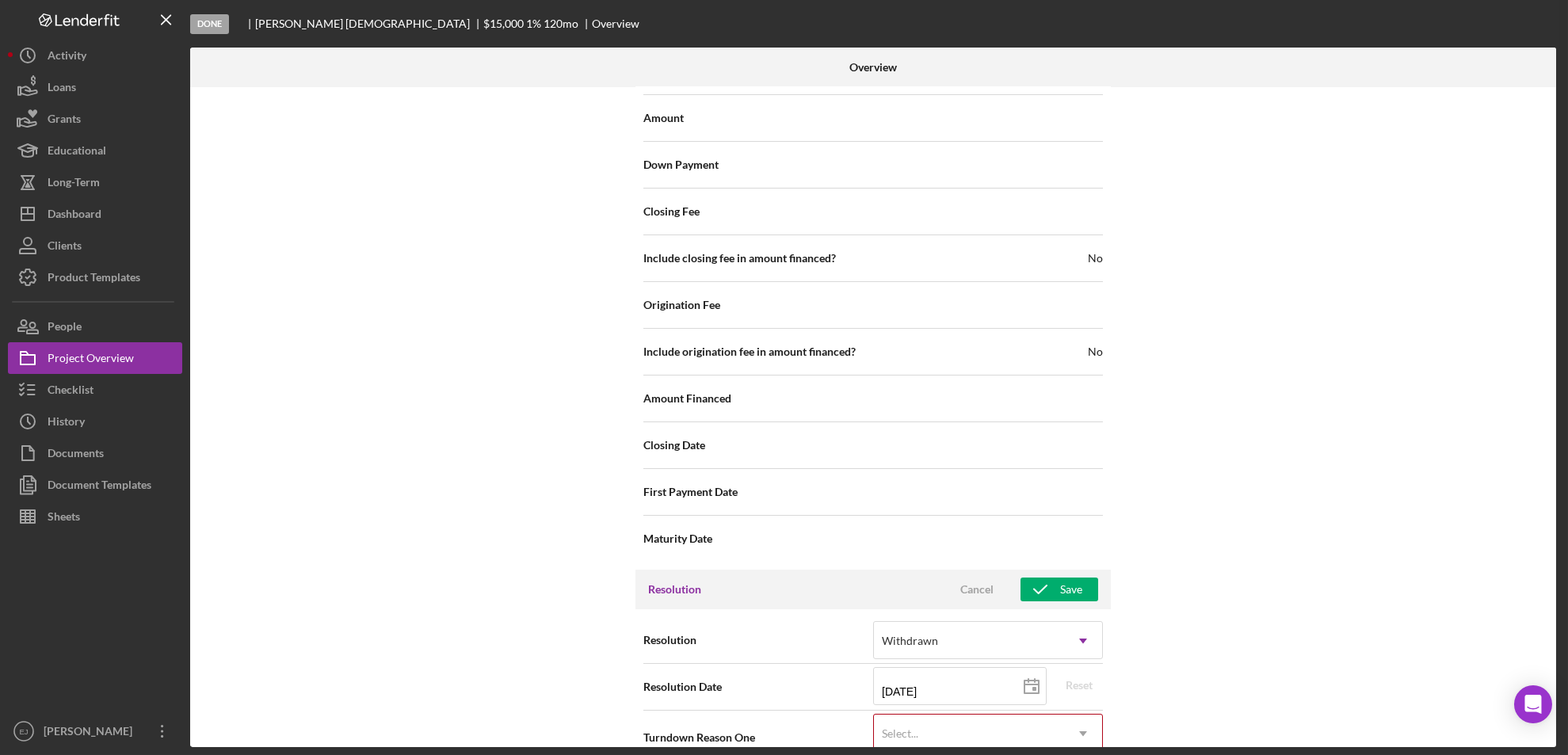
scroll to position [1737, 0]
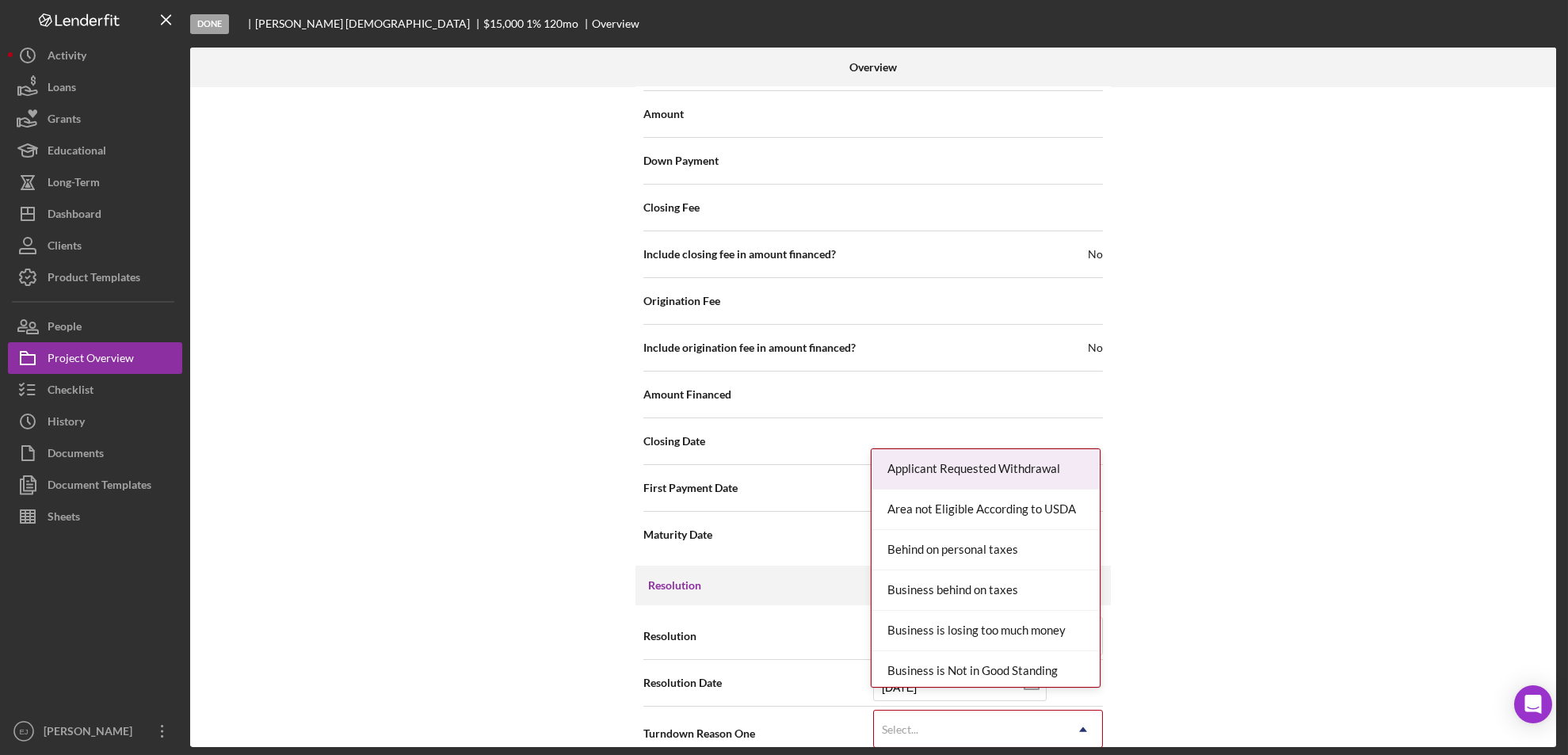
click at [1093, 712] on icon "Icon/Dropdown Arrow" at bounding box center [1083, 730] width 38 height 38
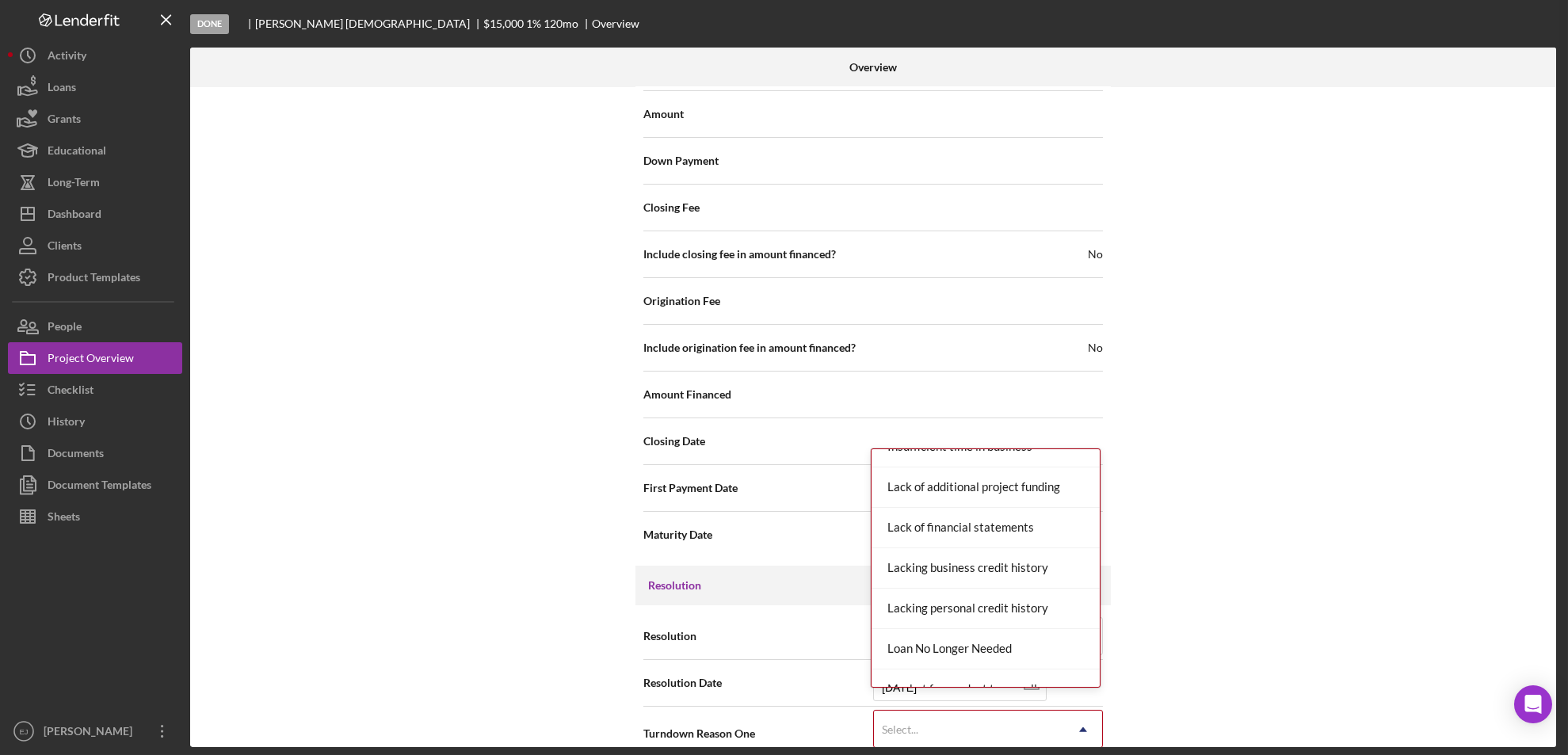
scroll to position [1038, 0]
click at [1011, 529] on div "Missing Documentation or Information" at bounding box center [986, 522] width 228 height 41
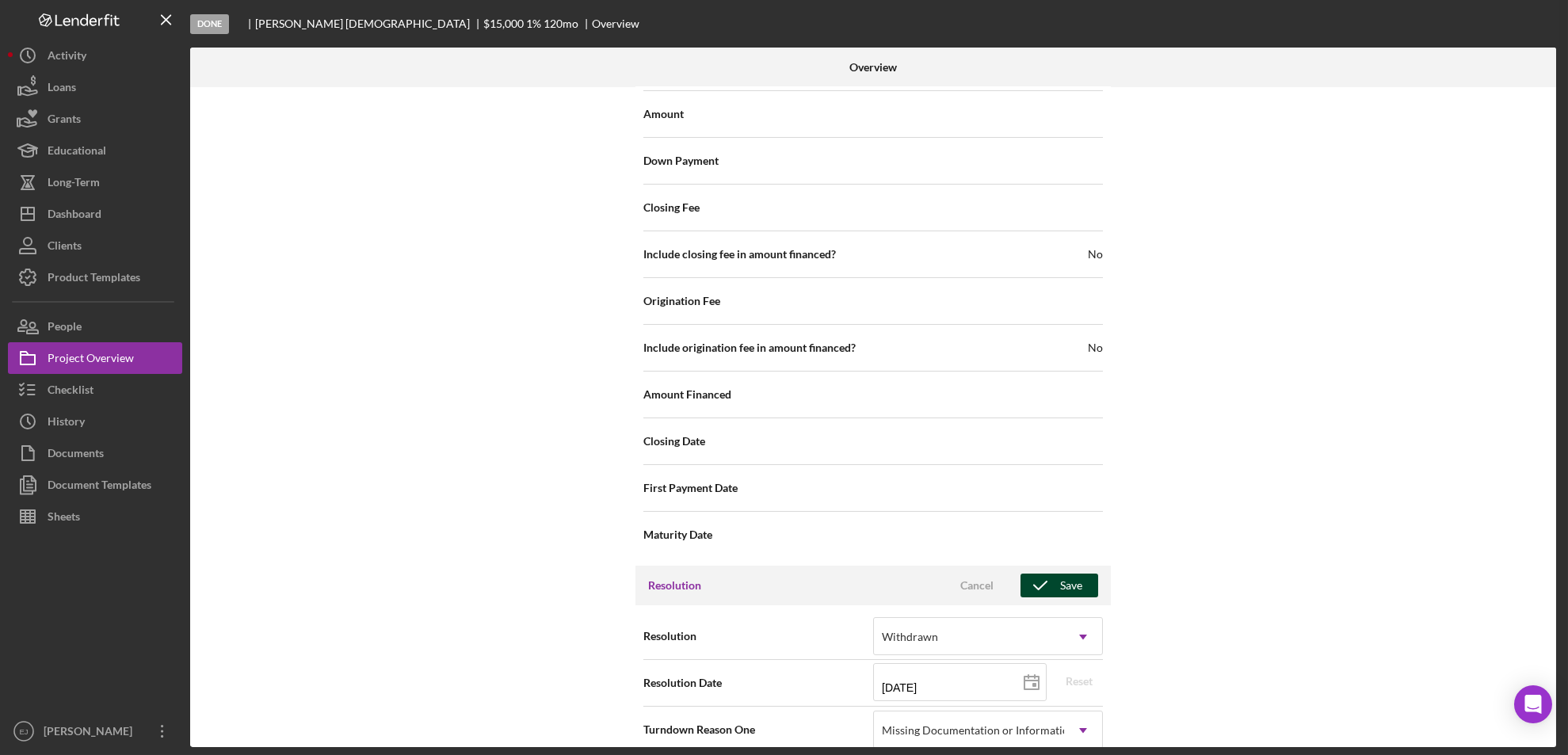
click at [1044, 567] on icon "button" at bounding box center [1040, 585] width 40 height 40
click at [1551, 182] on div "Internal Workflow Stage Done Icon/Dropdown Arrow Archive (can unarchive later i…" at bounding box center [873, 417] width 1366 height 660
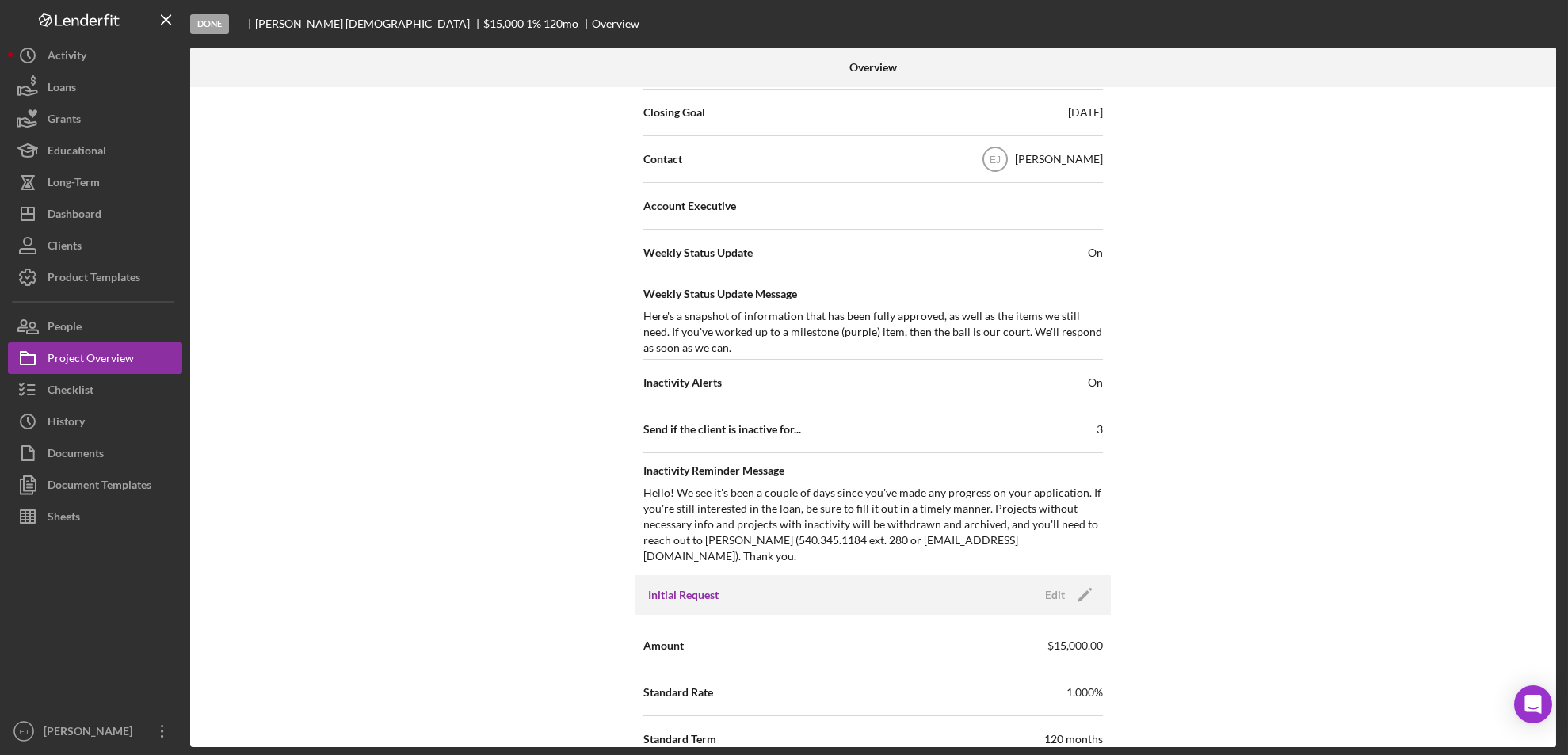
scroll to position [3, 0]
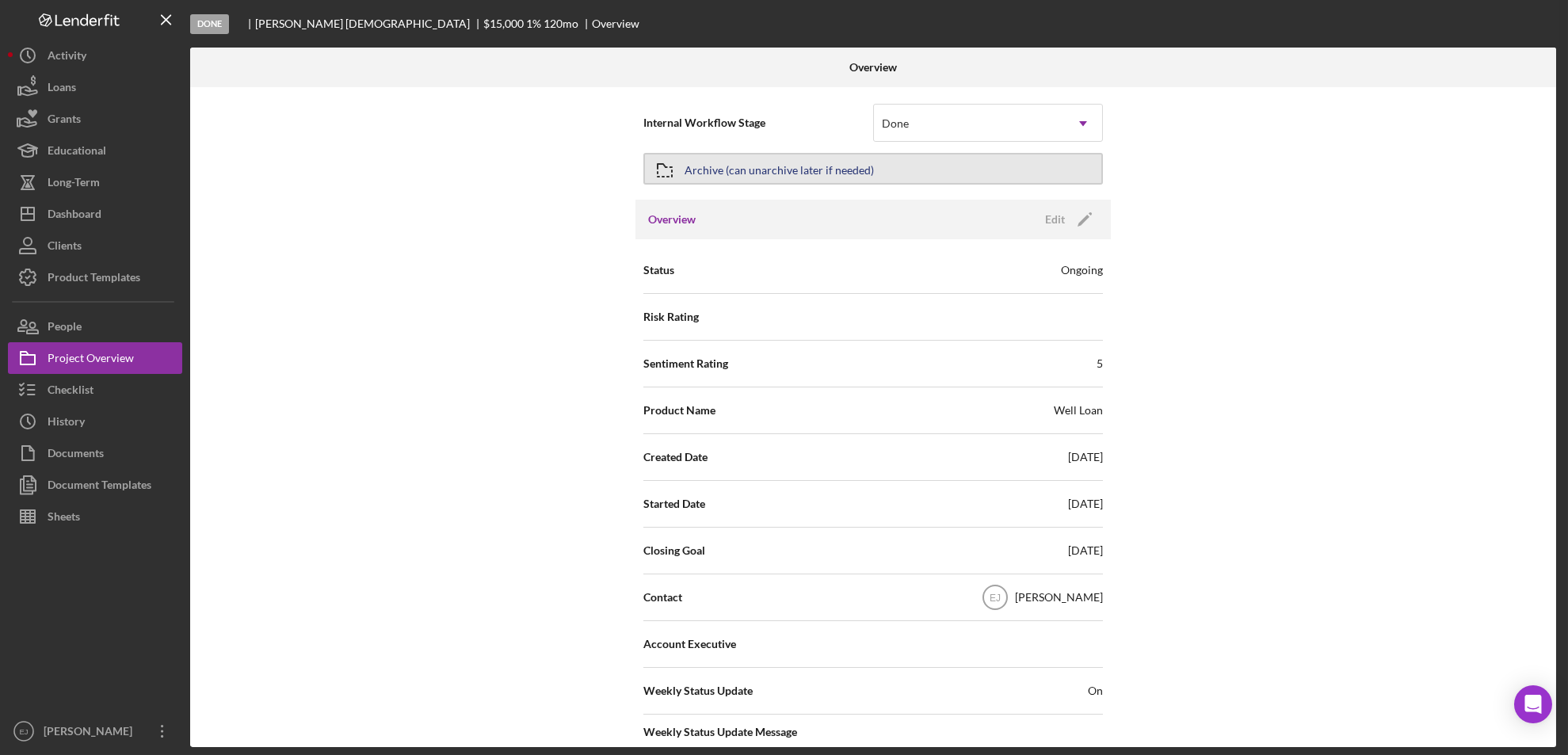
click at [779, 171] on div "Archive (can unarchive later if needed)" at bounding box center [779, 169] width 189 height 29
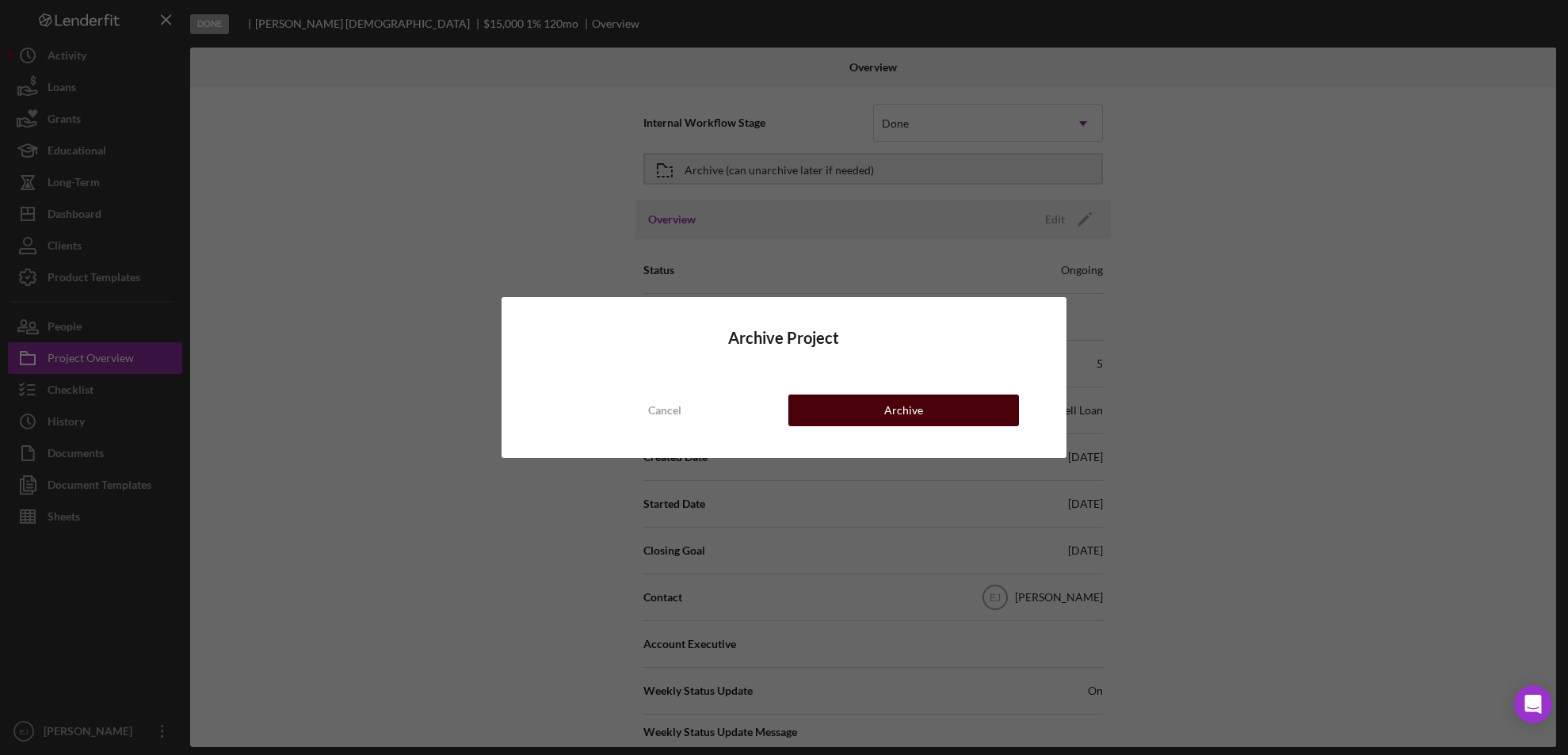
click at [931, 413] on button "Archive" at bounding box center [904, 410] width 232 height 31
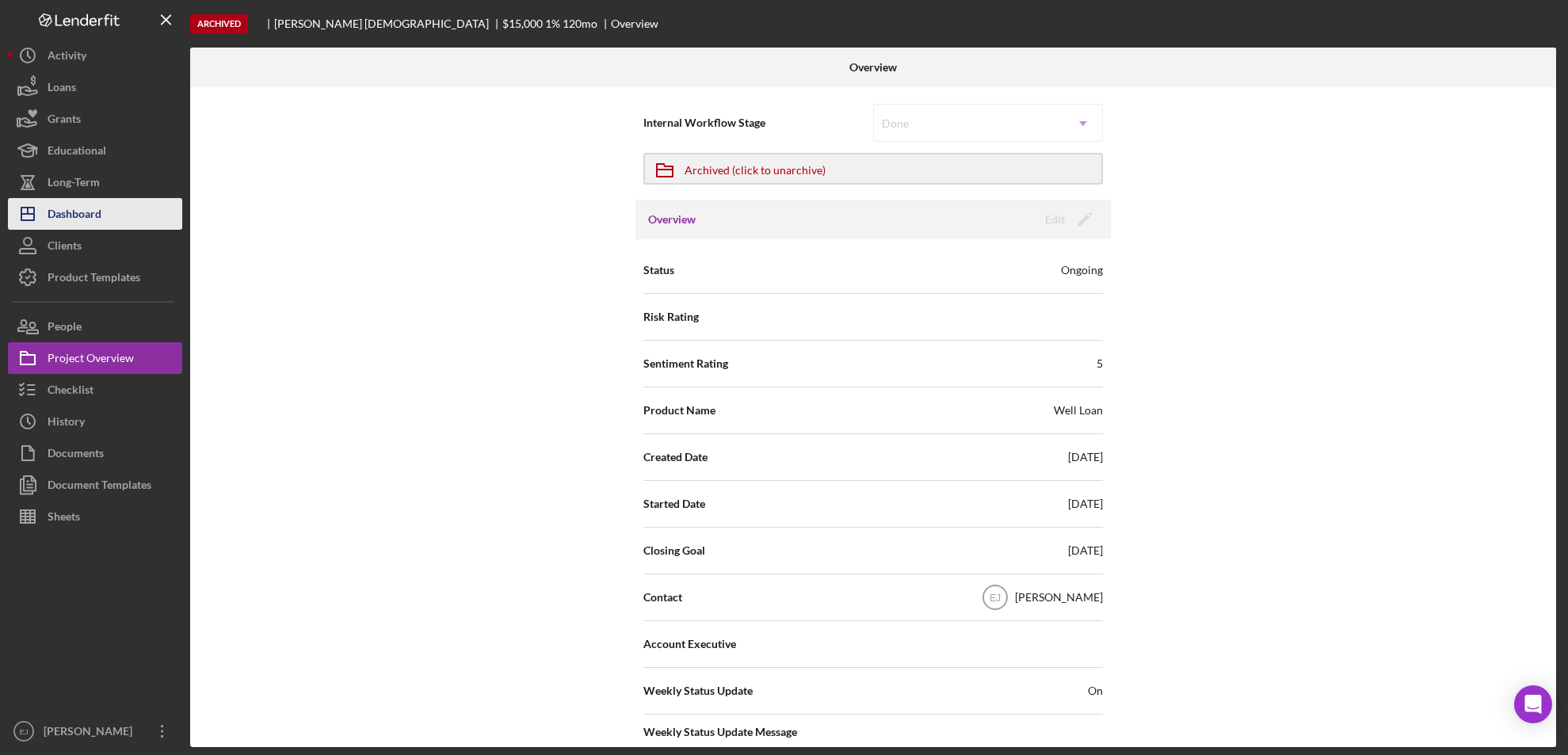
click at [67, 217] on div "Dashboard" at bounding box center [74, 216] width 54 height 36
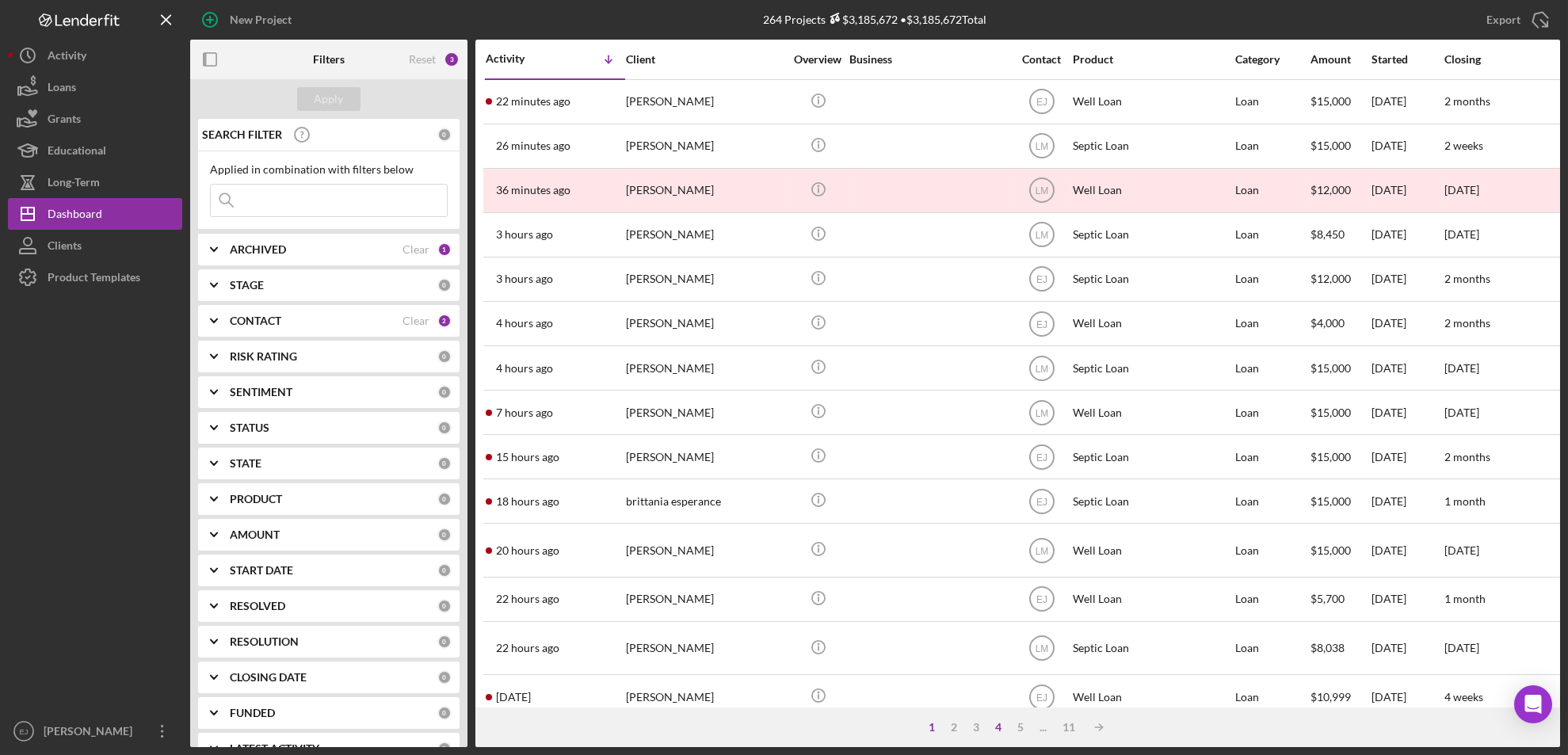
click at [993, 727] on div "4" at bounding box center [998, 727] width 22 height 13
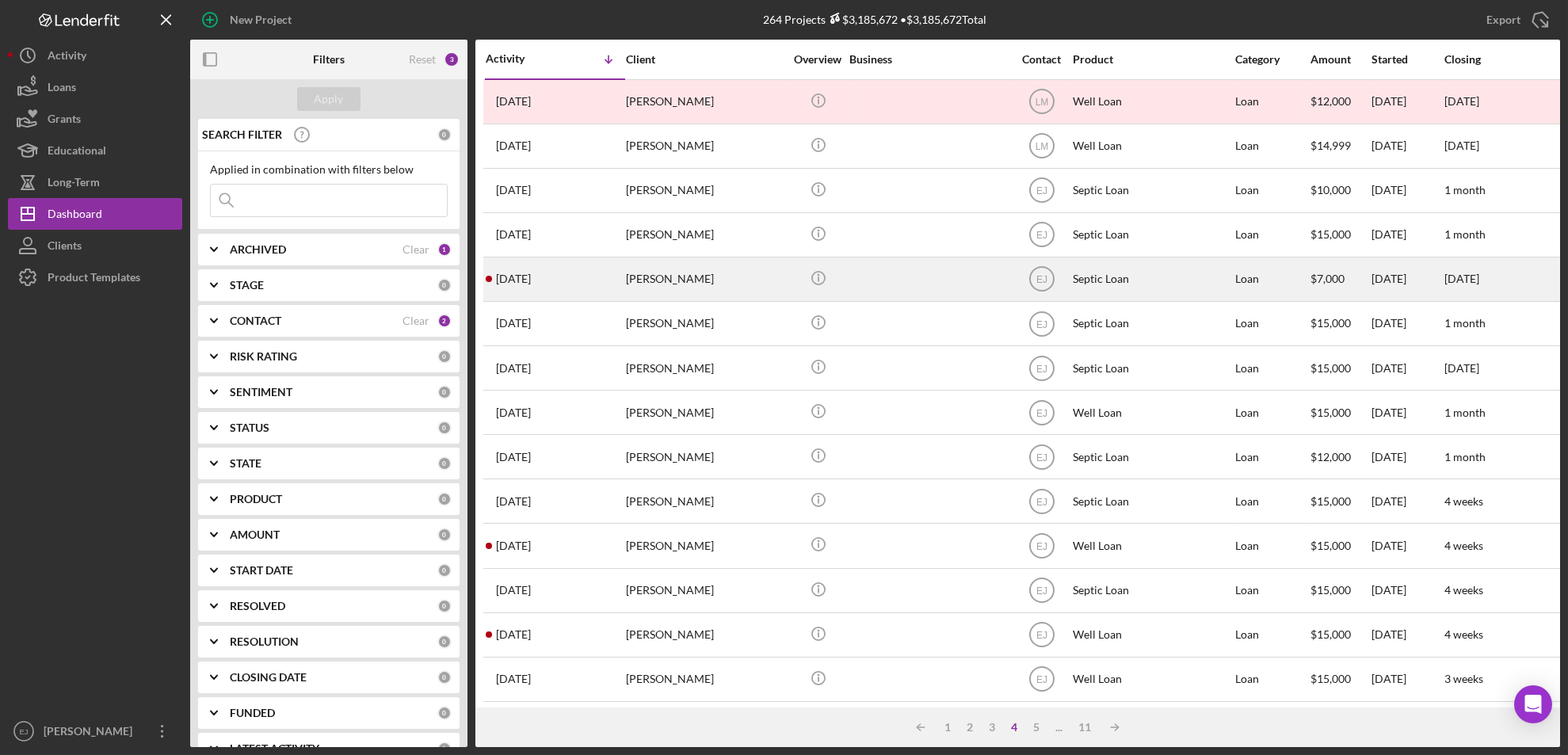
click at [687, 282] on div "Lillian Hunter" at bounding box center [705, 280] width 158 height 42
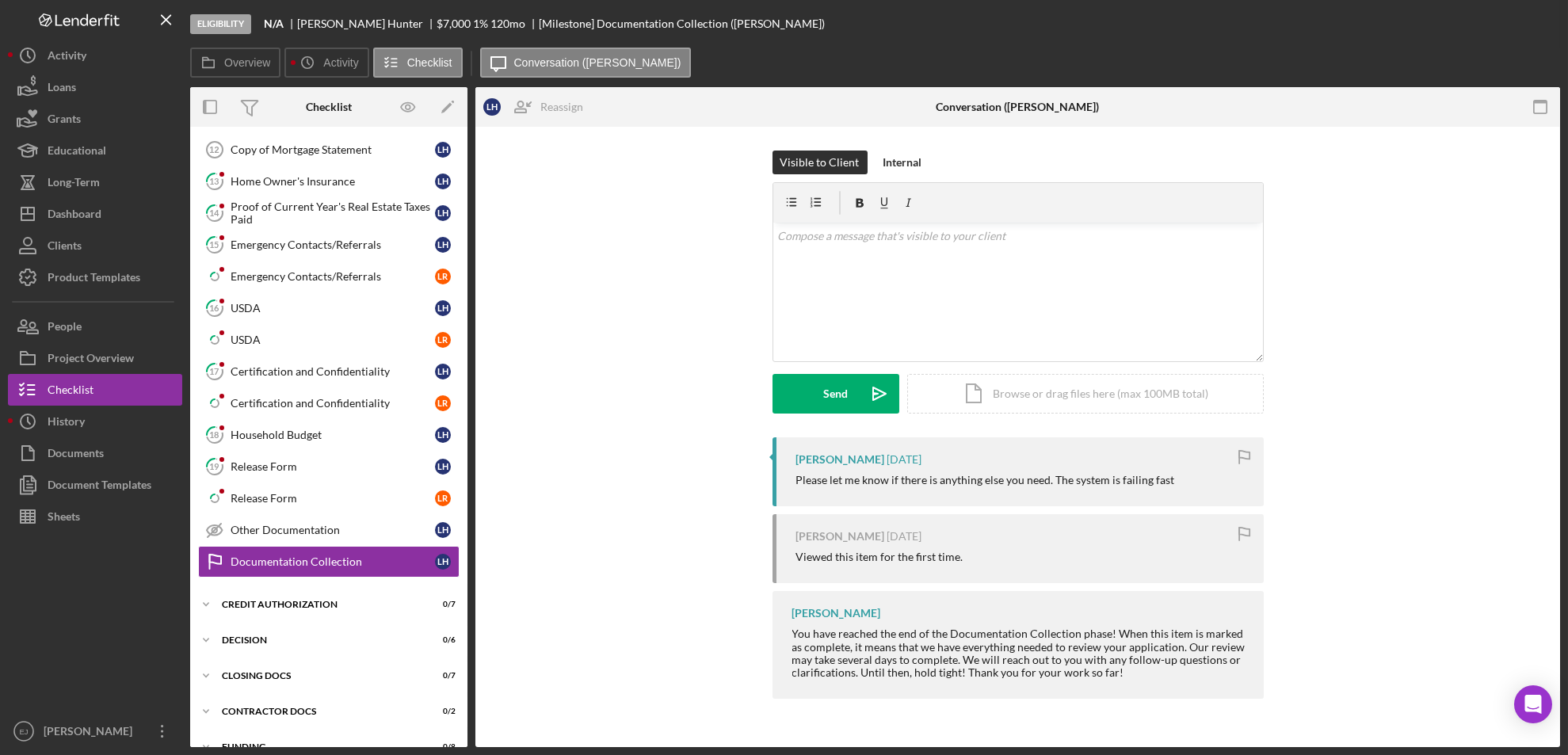
scroll to position [251, 0]
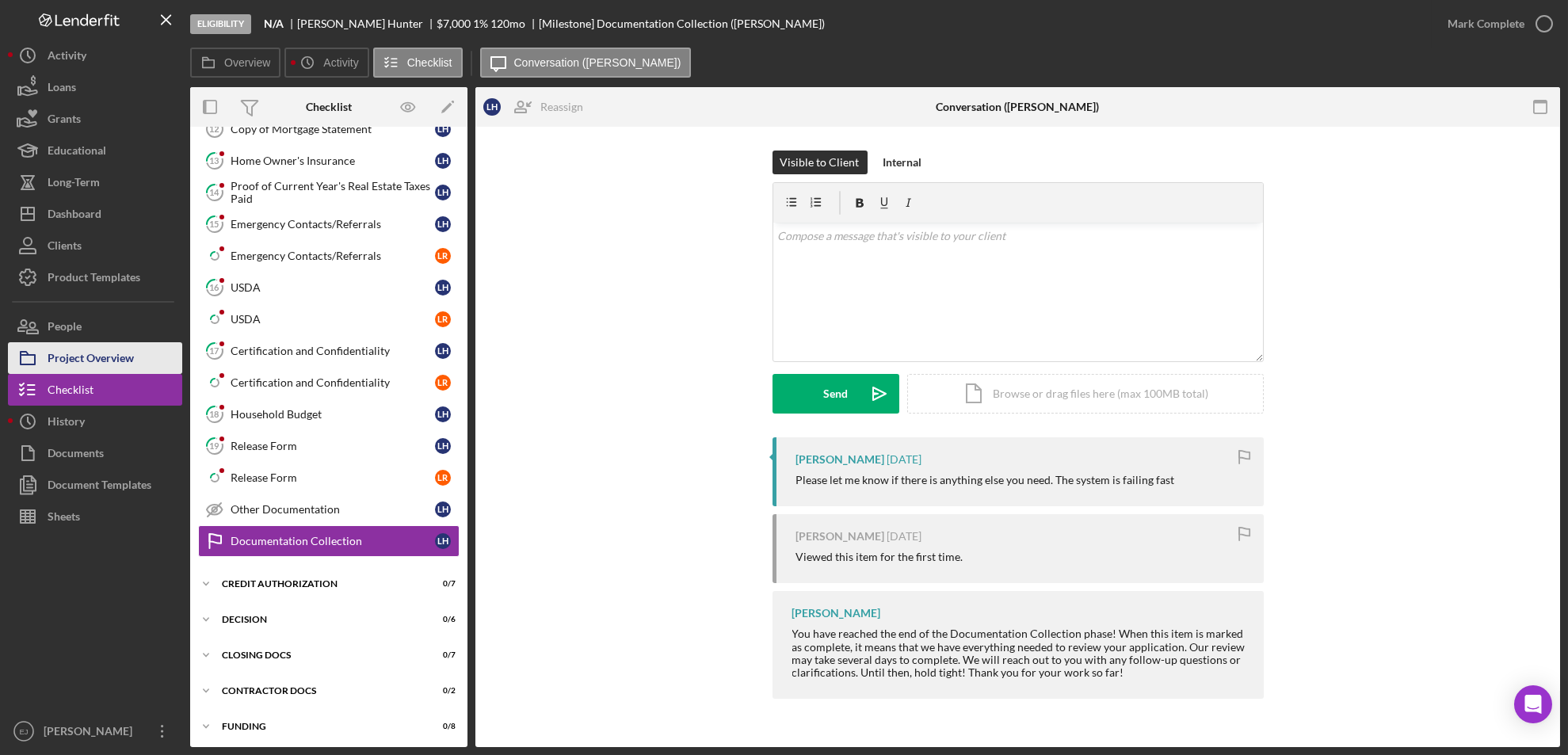
click at [84, 359] on div "Project Overview" at bounding box center [90, 360] width 86 height 36
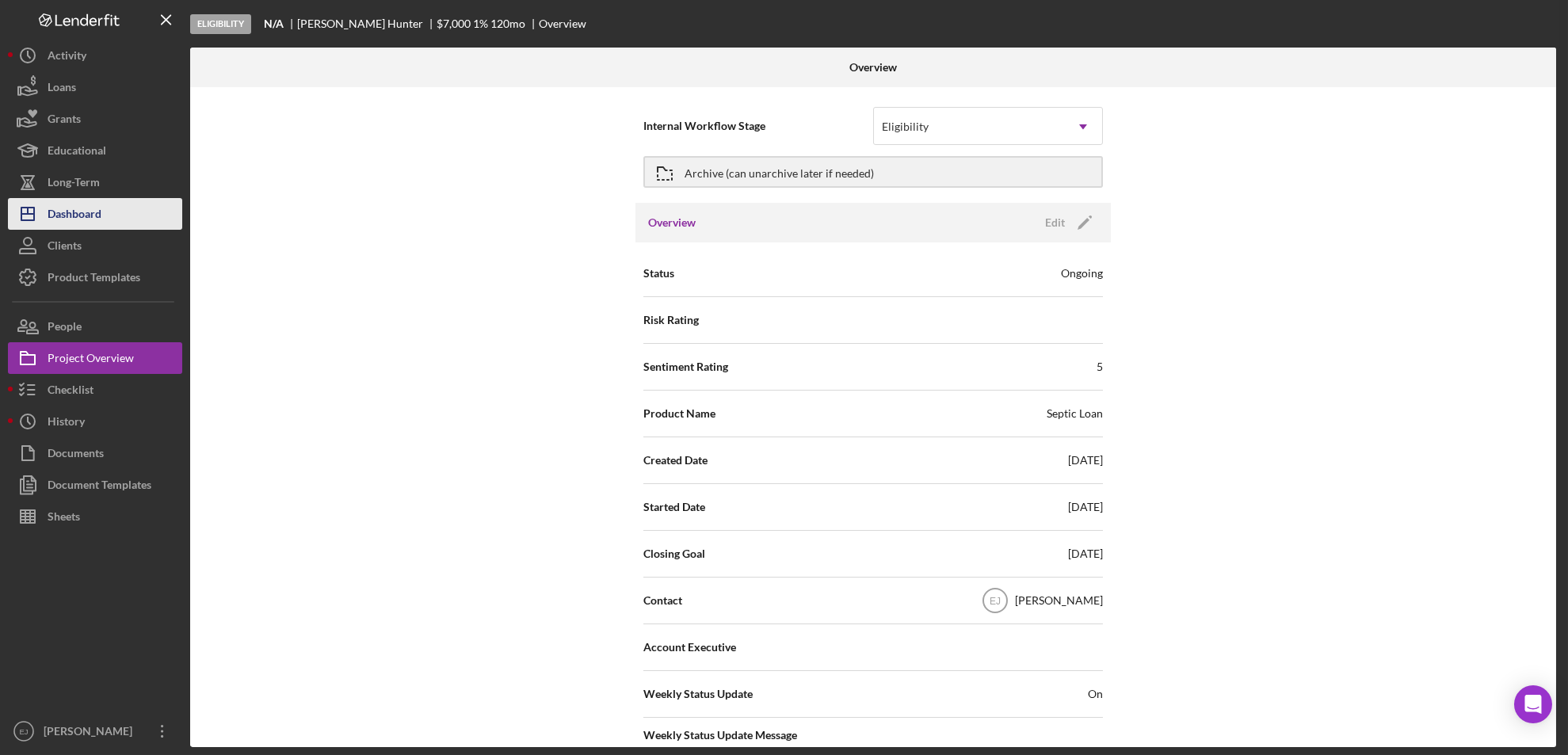
click at [93, 220] on div "Dashboard" at bounding box center [74, 216] width 54 height 36
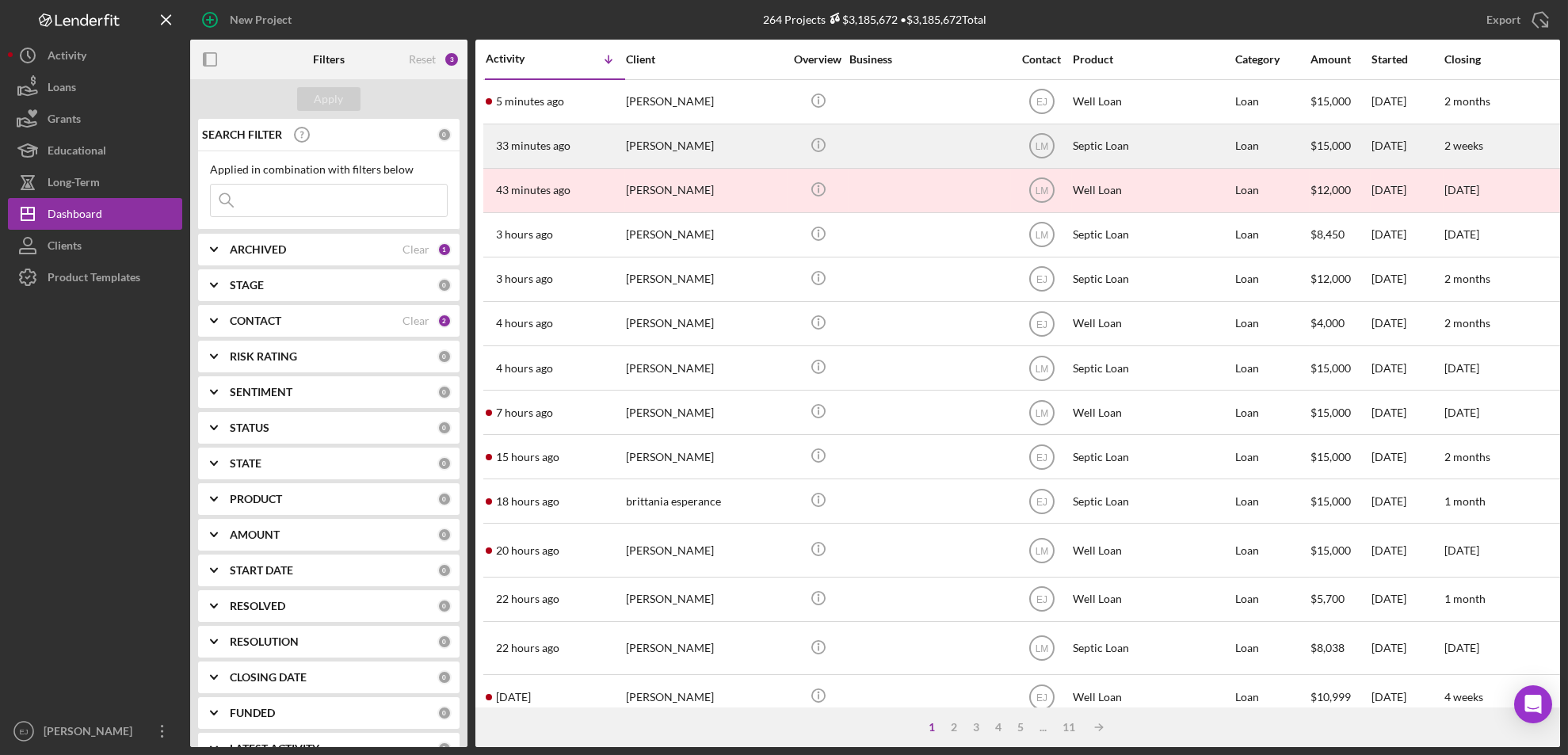
click at [658, 157] on div "[PERSON_NAME]" at bounding box center [705, 146] width 158 height 42
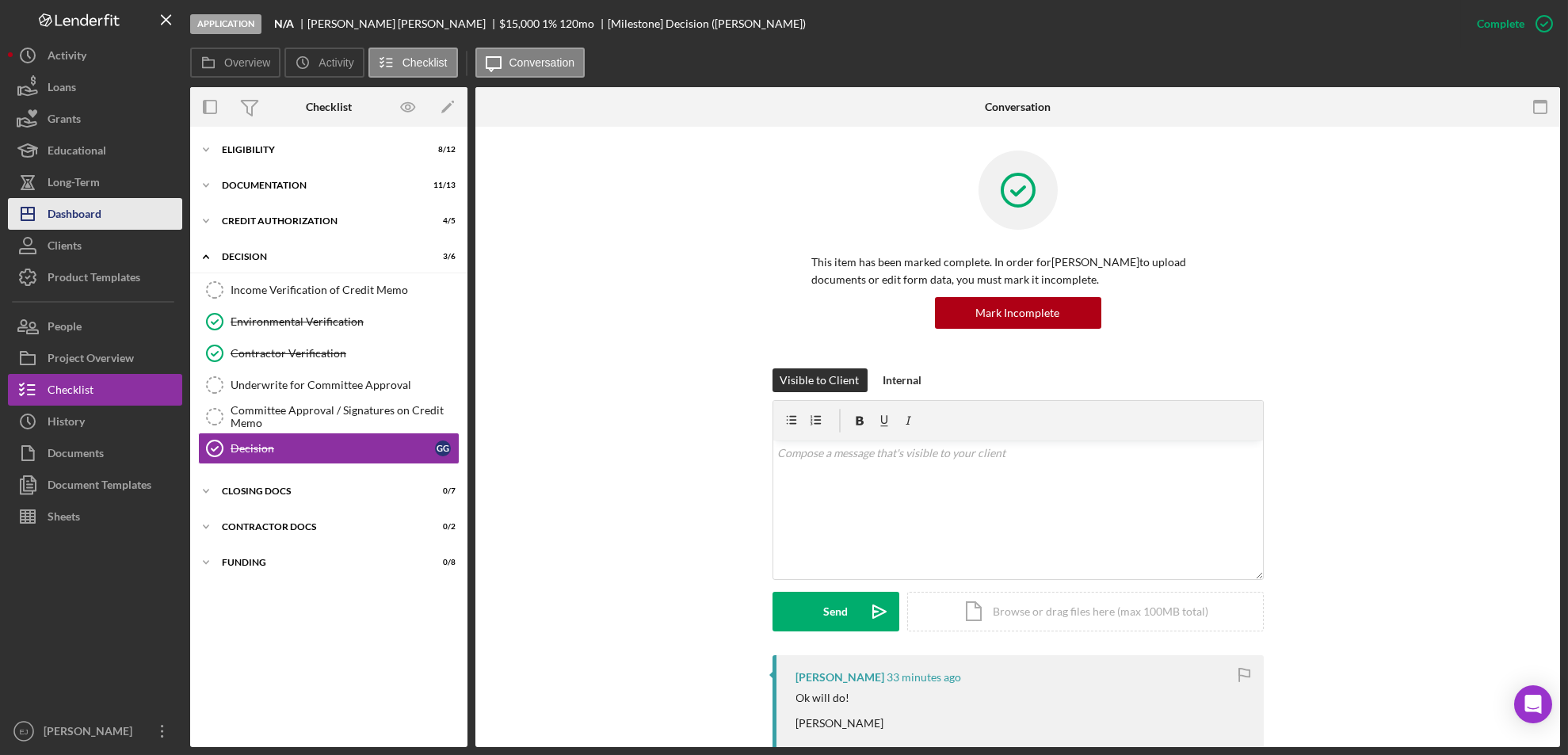
click at [82, 215] on div "Dashboard" at bounding box center [74, 216] width 54 height 36
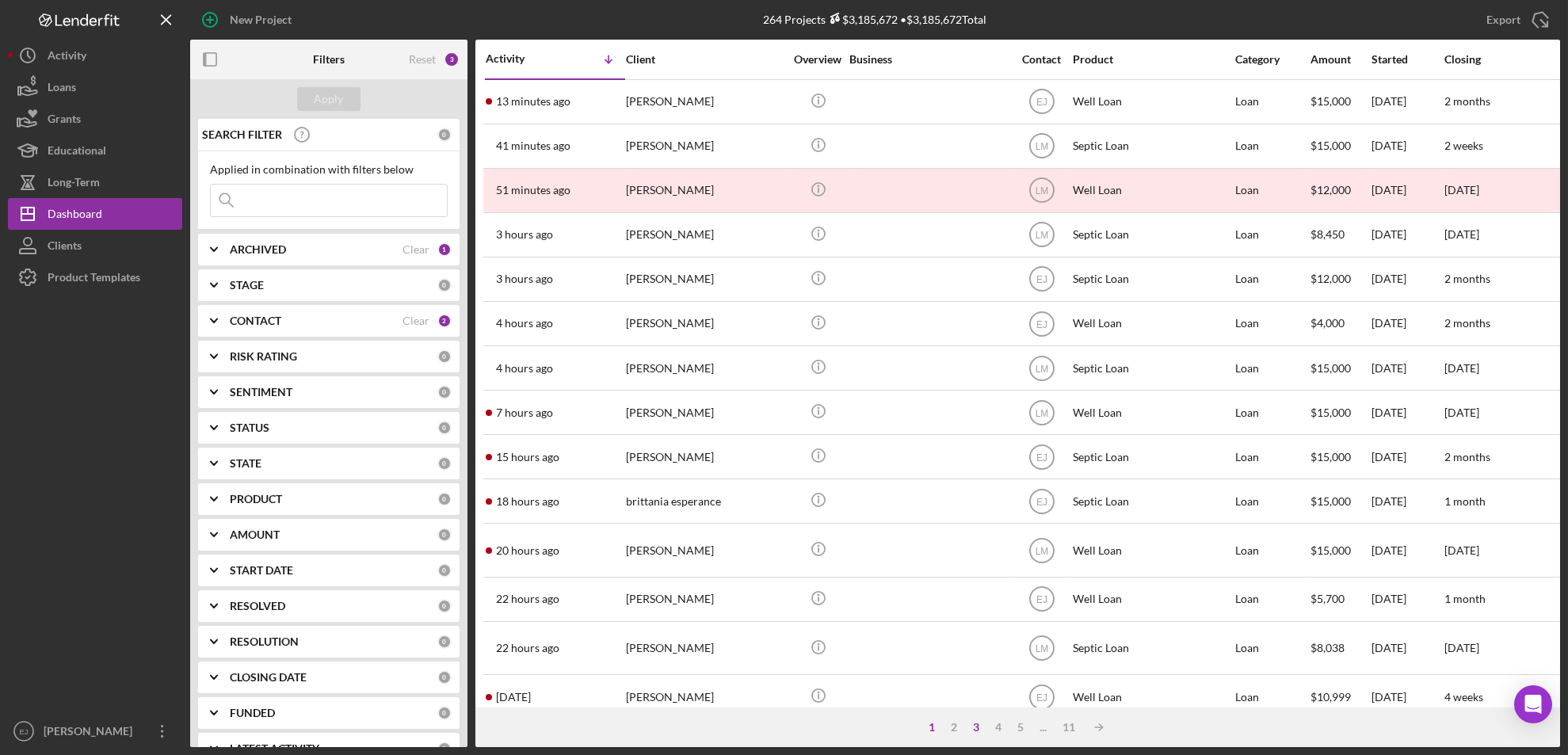
click at [974, 730] on div "3" at bounding box center [976, 727] width 22 height 13
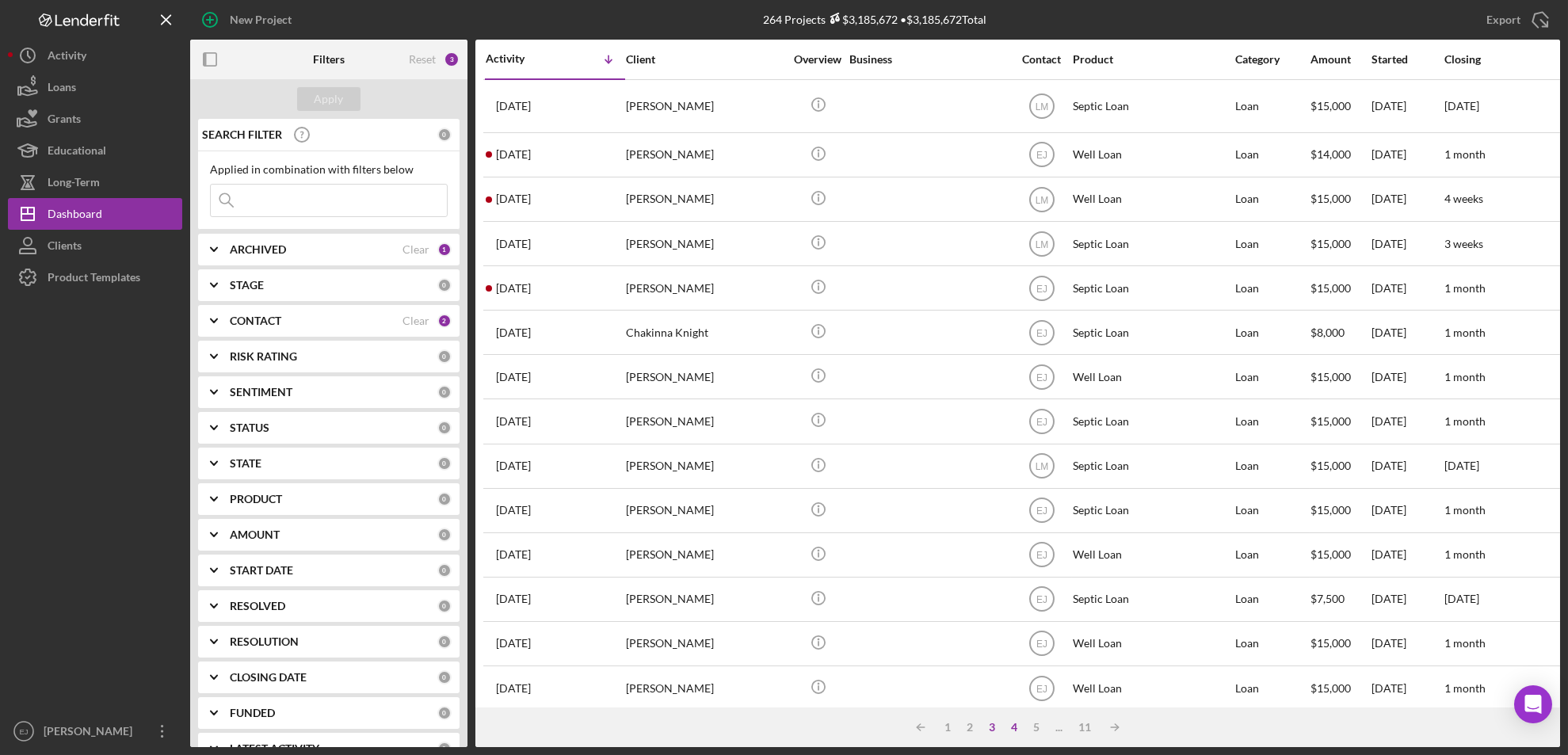
click at [1015, 730] on div "4" at bounding box center [1014, 727] width 22 height 13
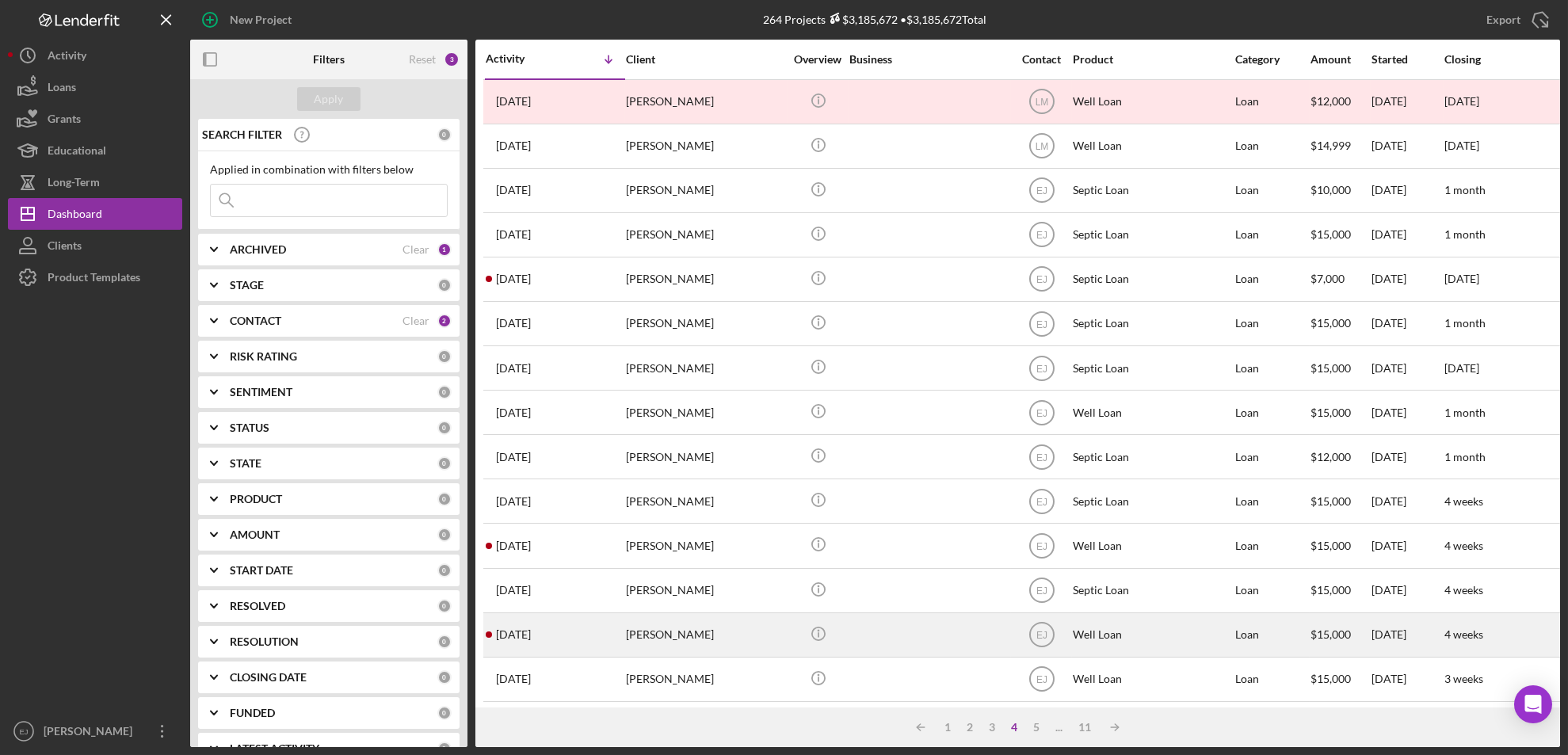
click at [639, 646] on div "Donald Stremovihtg" at bounding box center [705, 635] width 158 height 42
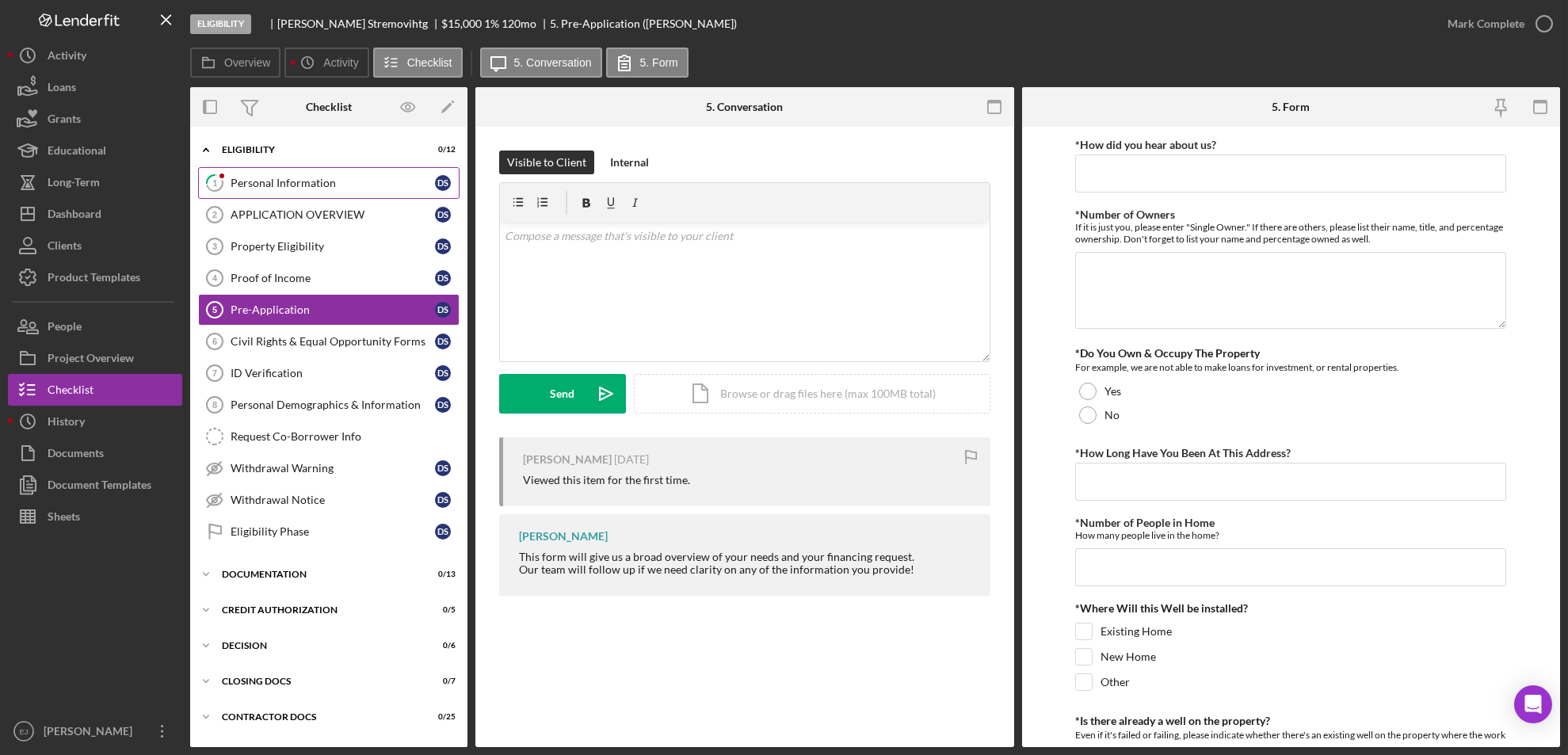
click at [243, 182] on div "Personal Information" at bounding box center [333, 183] width 205 height 13
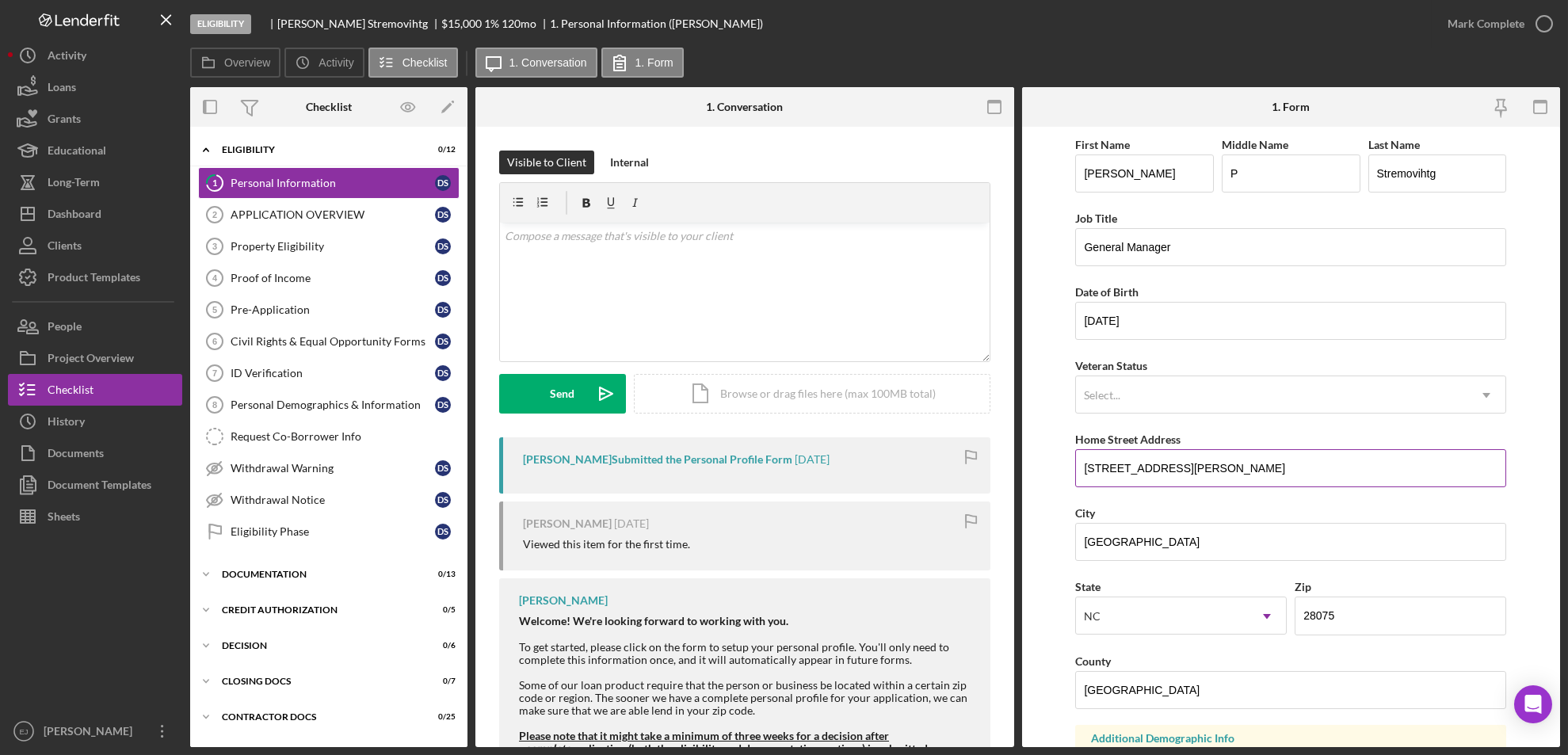
drag, startPoint x: 1080, startPoint y: 473, endPoint x: 1255, endPoint y: 468, distance: 175.1
click at [1255, 468] on input "8980 Cherry's Ford Court" at bounding box center [1291, 468] width 431 height 38
click at [263, 246] on div "Property Eligibility" at bounding box center [333, 246] width 205 height 13
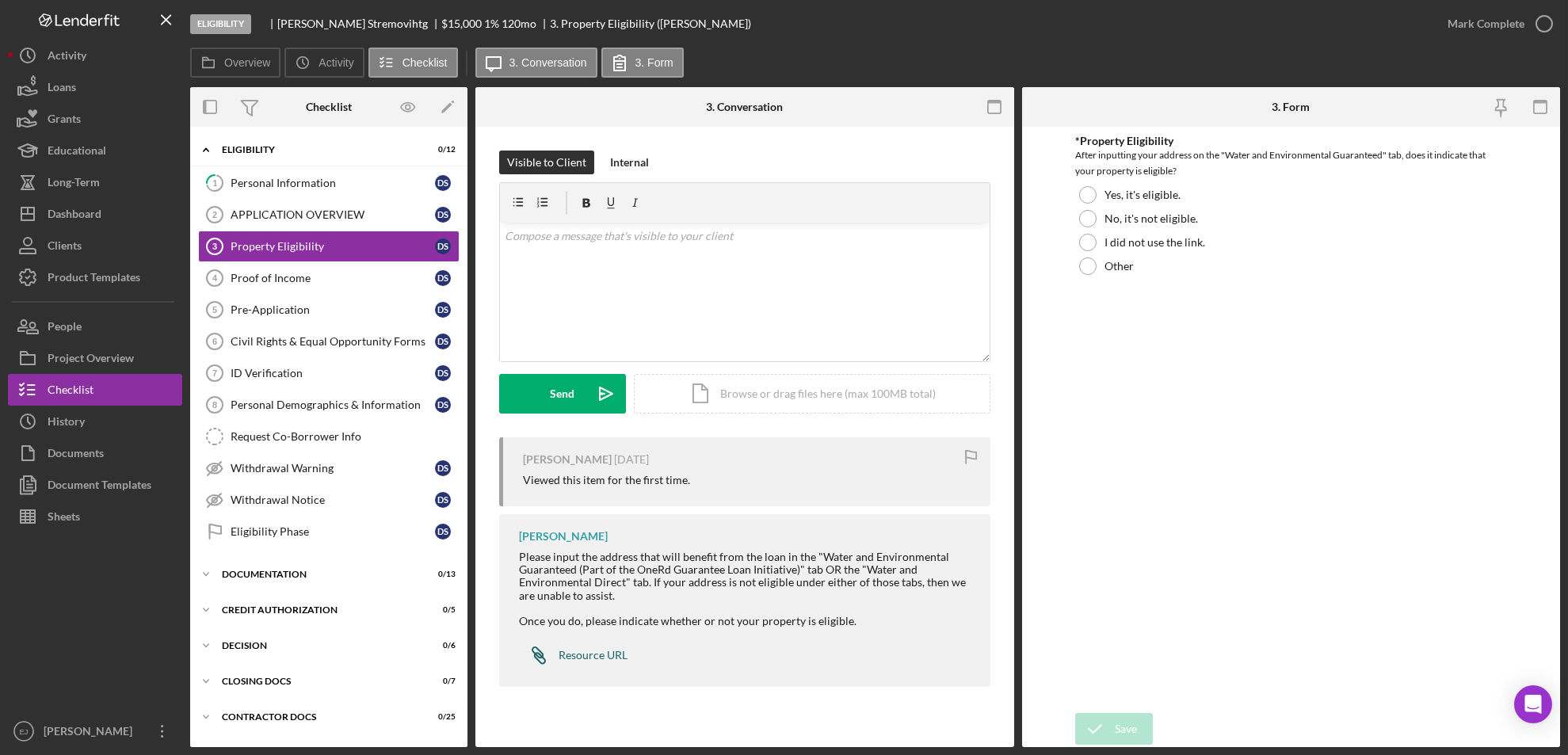
click at [571, 643] on link "Icon/Link Resource URL" at bounding box center [573, 654] width 108 height 31
click at [90, 222] on div "Dashboard" at bounding box center [74, 216] width 54 height 36
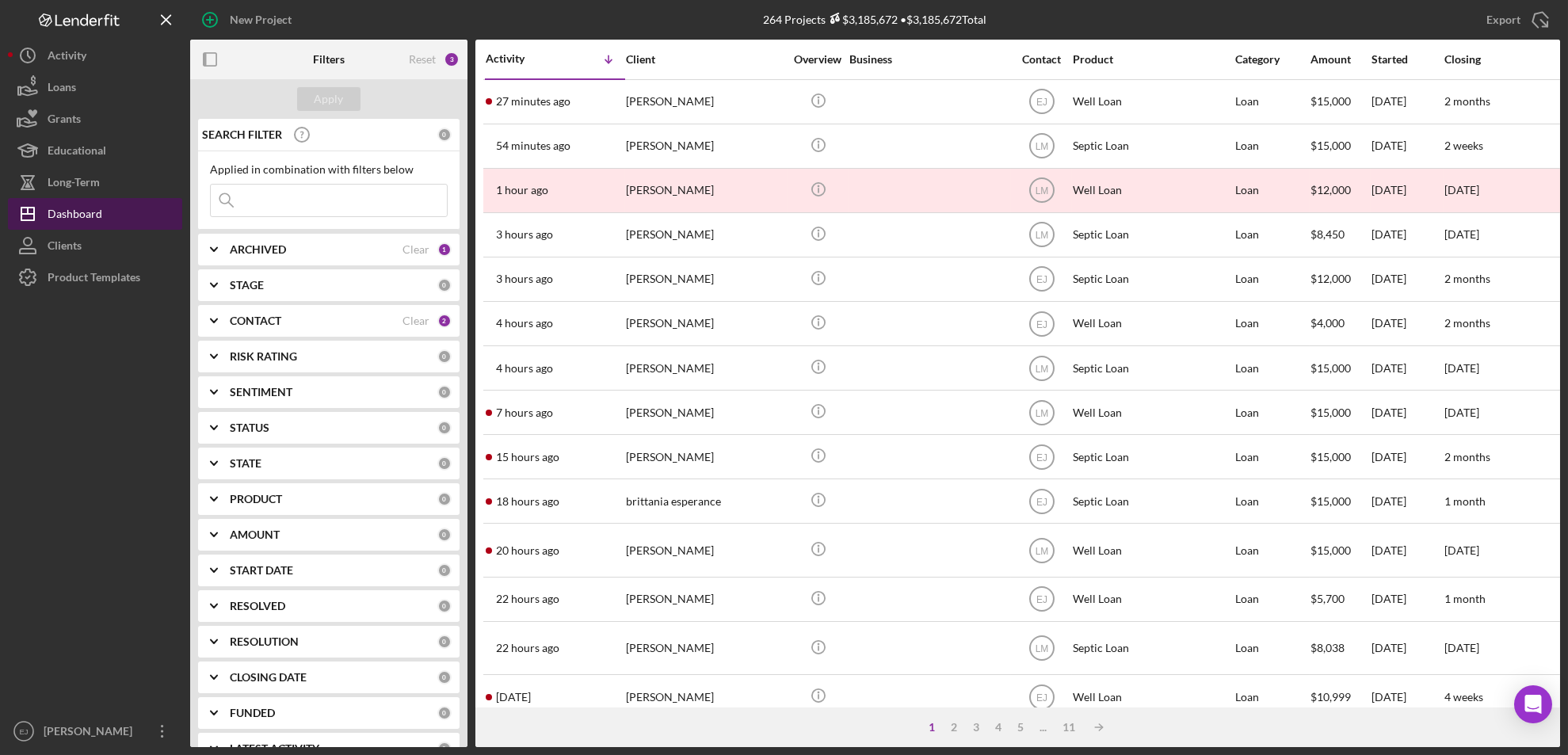
click at [90, 222] on div "Dashboard" at bounding box center [74, 216] width 55 height 36
click at [90, 222] on div "Dashboard" at bounding box center [74, 216] width 55 height 36
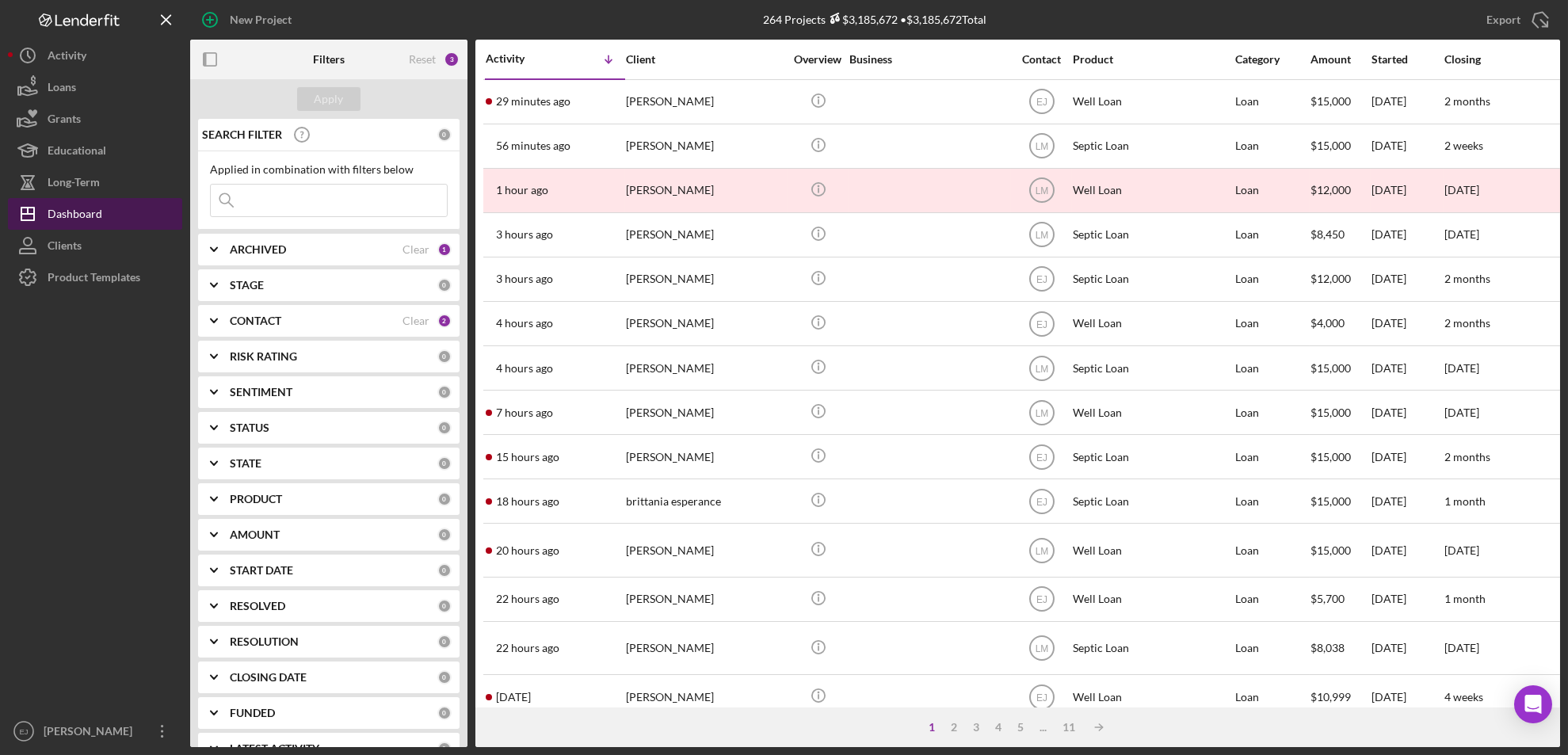
click at [73, 208] on div "Dashboard" at bounding box center [74, 216] width 55 height 36
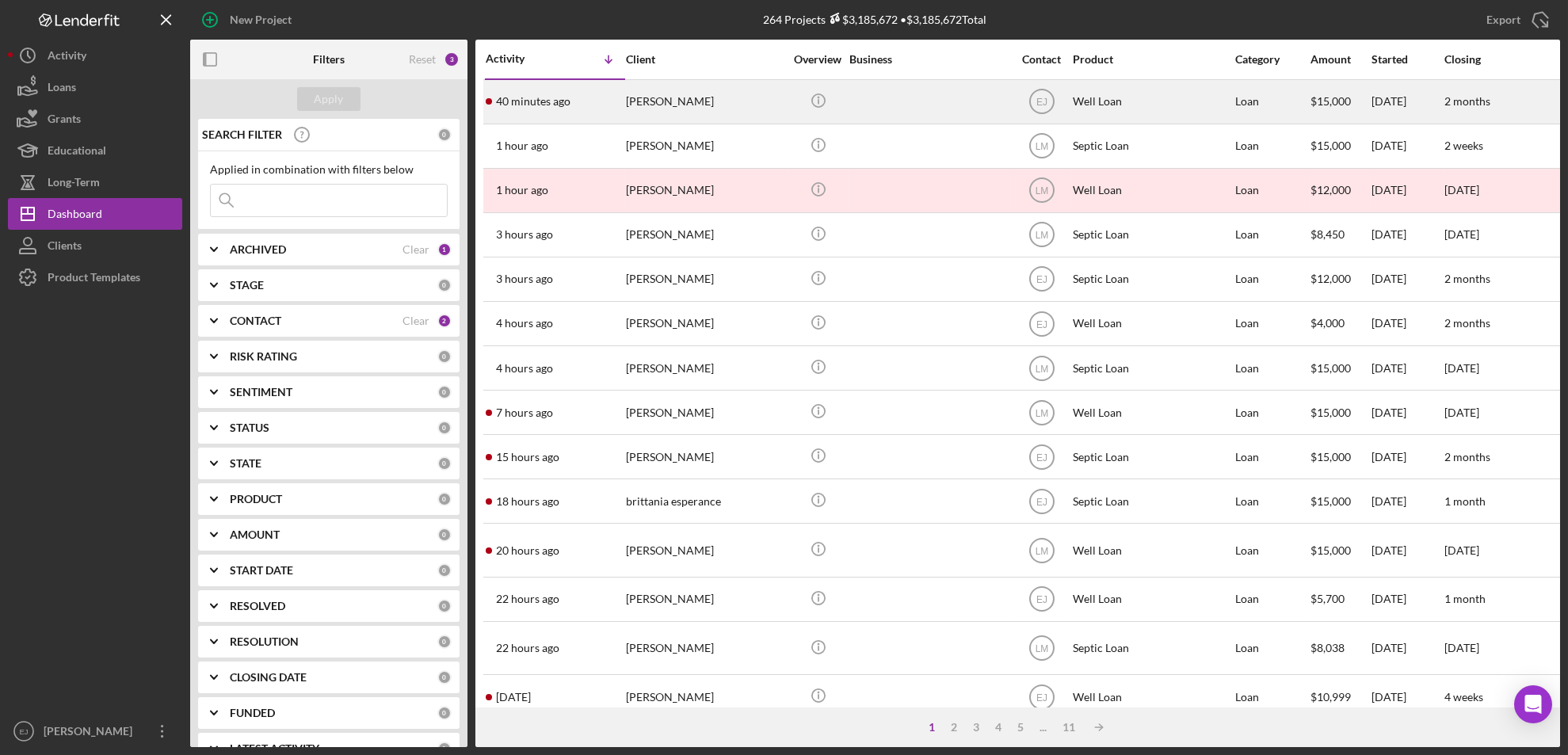
click at [666, 97] on div "Stacy Slone" at bounding box center [705, 102] width 158 height 42
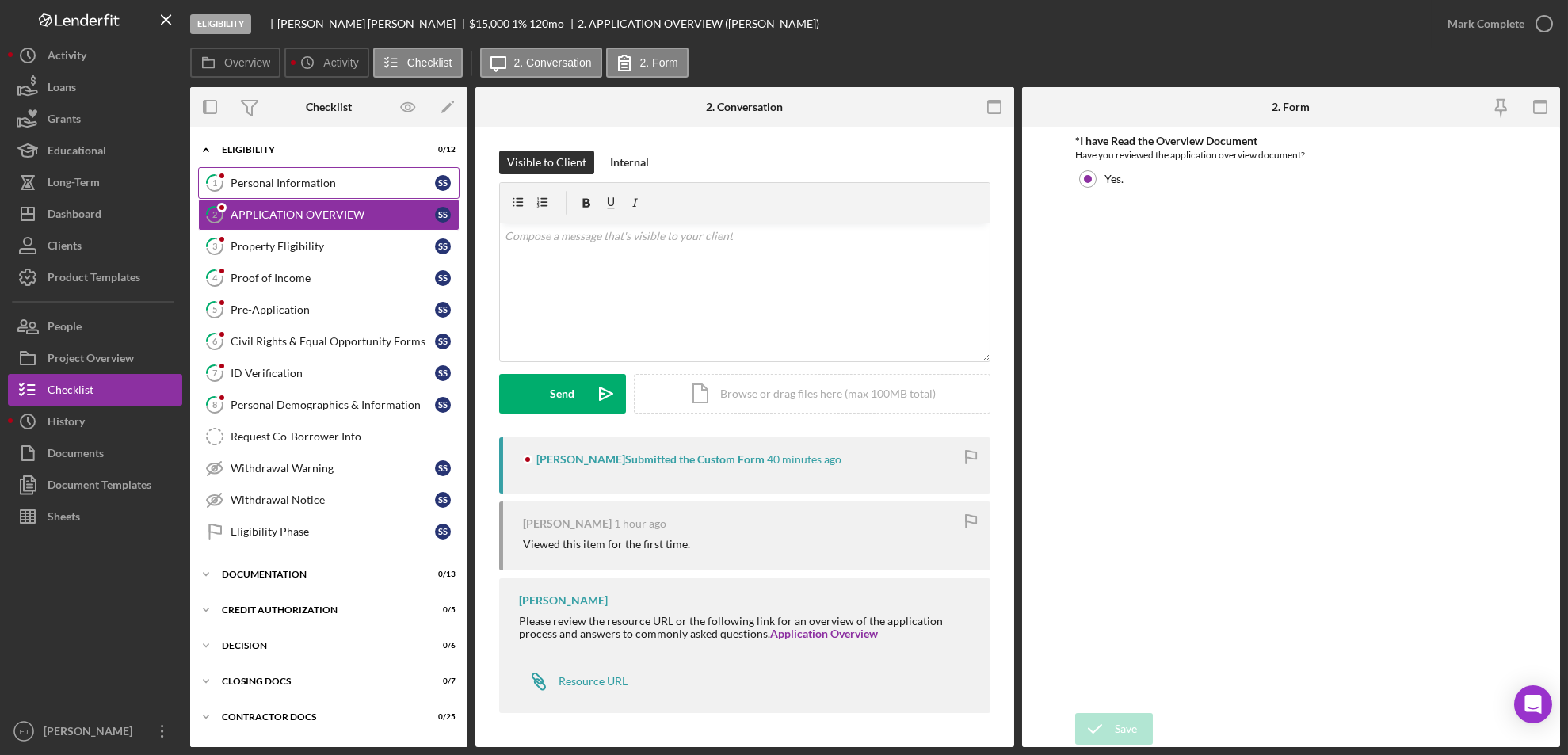
click at [275, 189] on div "Personal Information" at bounding box center [333, 183] width 205 height 13
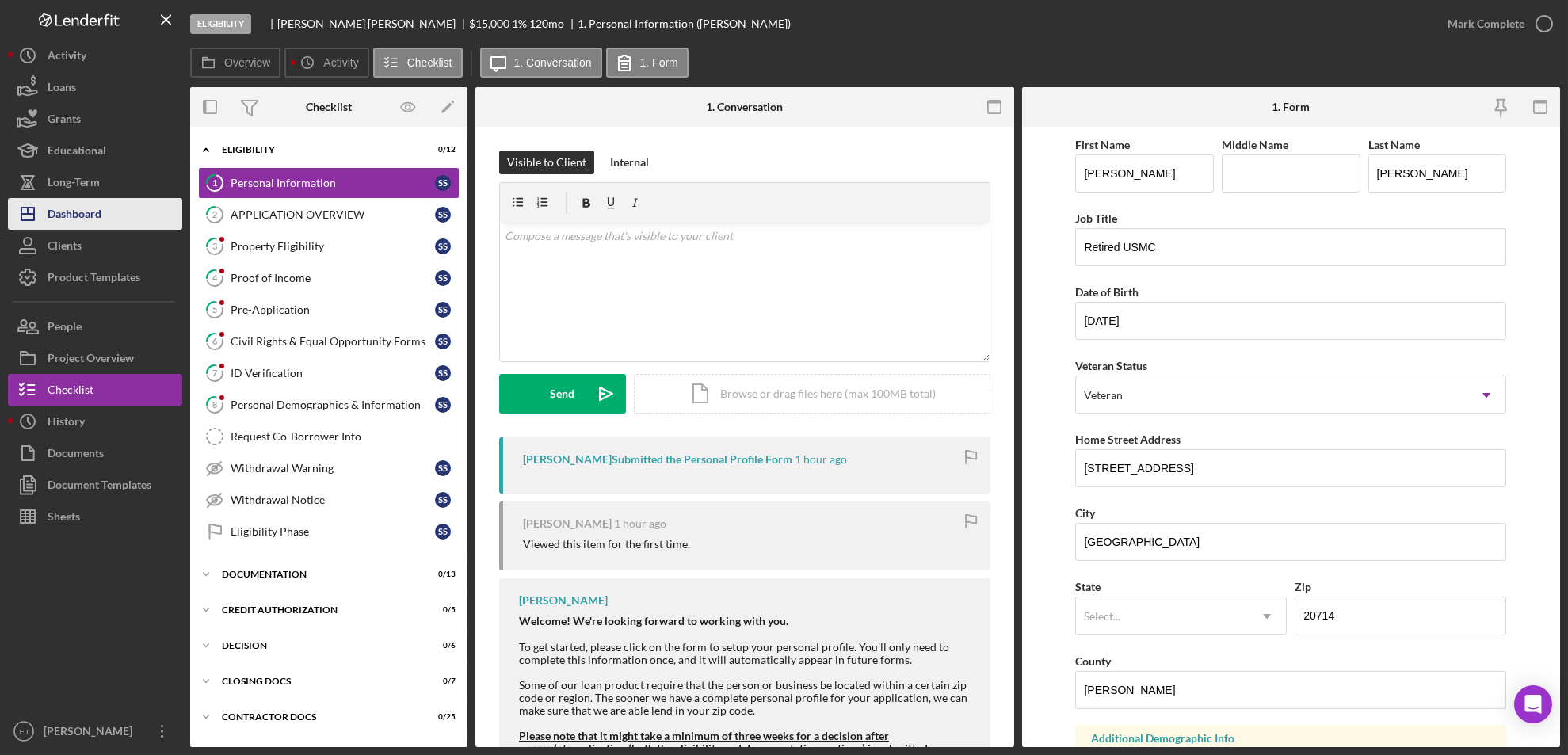
click at [69, 211] on div "Dashboard" at bounding box center [74, 216] width 54 height 36
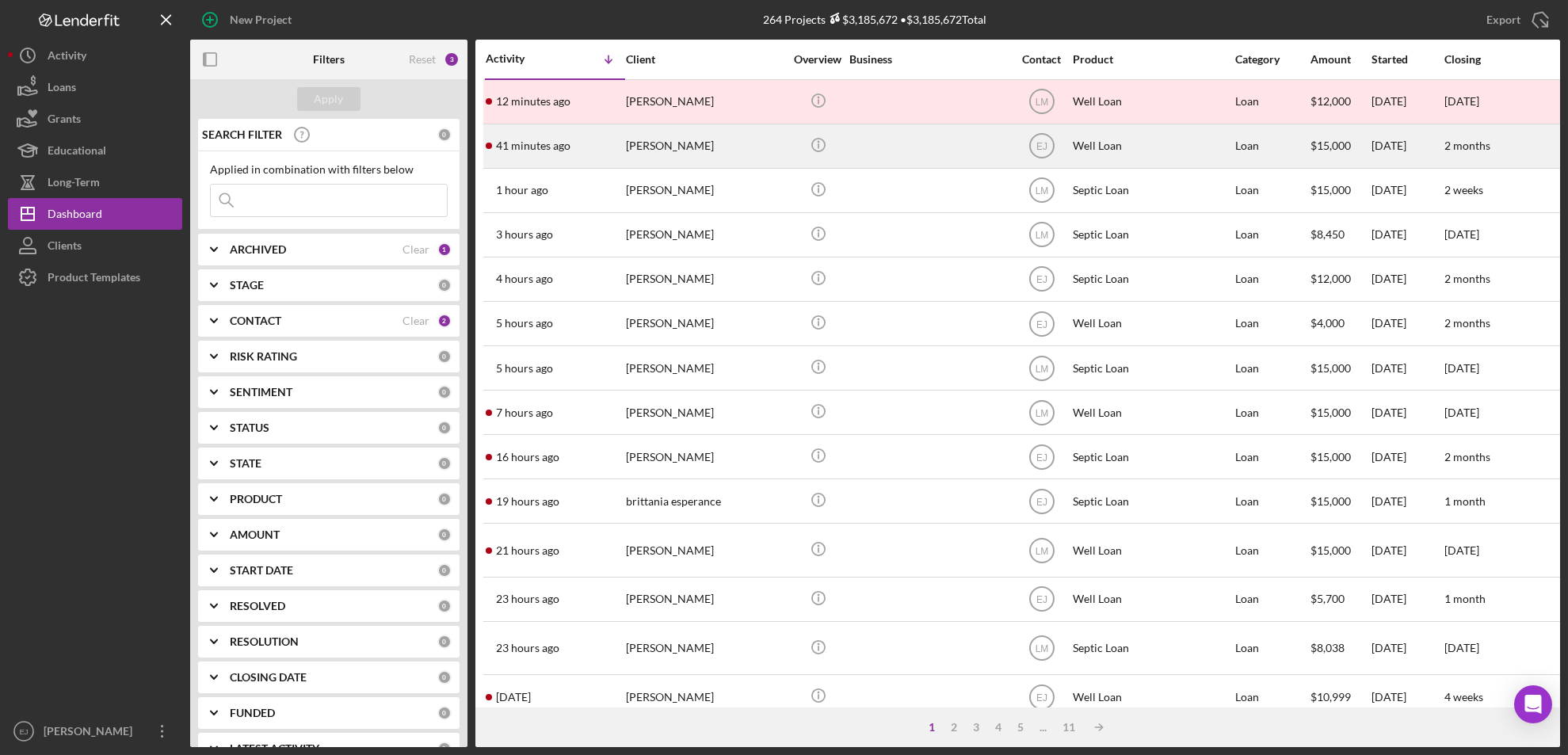
click at [661, 145] on div "Stacy Slone" at bounding box center [705, 146] width 158 height 42
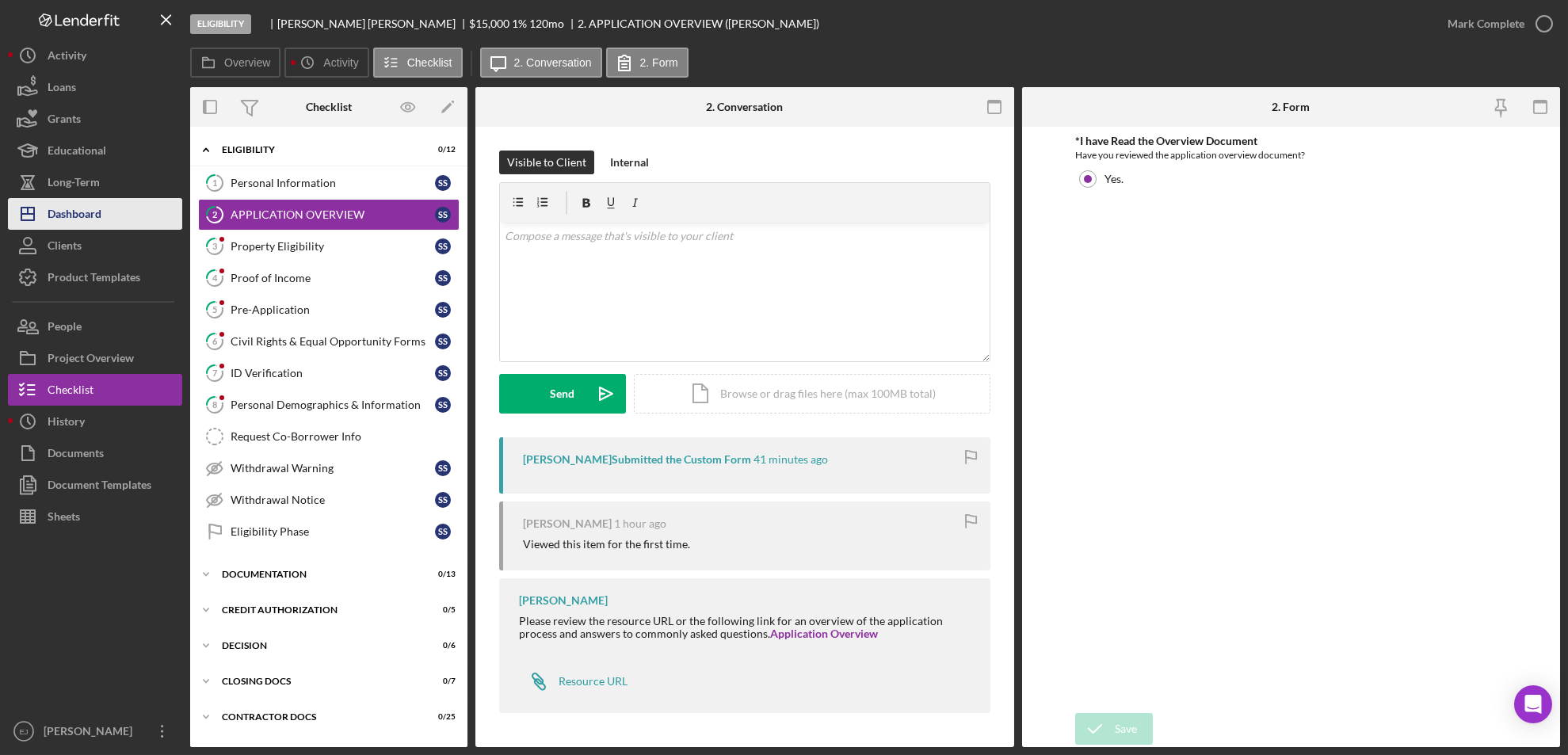
click at [66, 207] on div "Dashboard" at bounding box center [74, 216] width 54 height 36
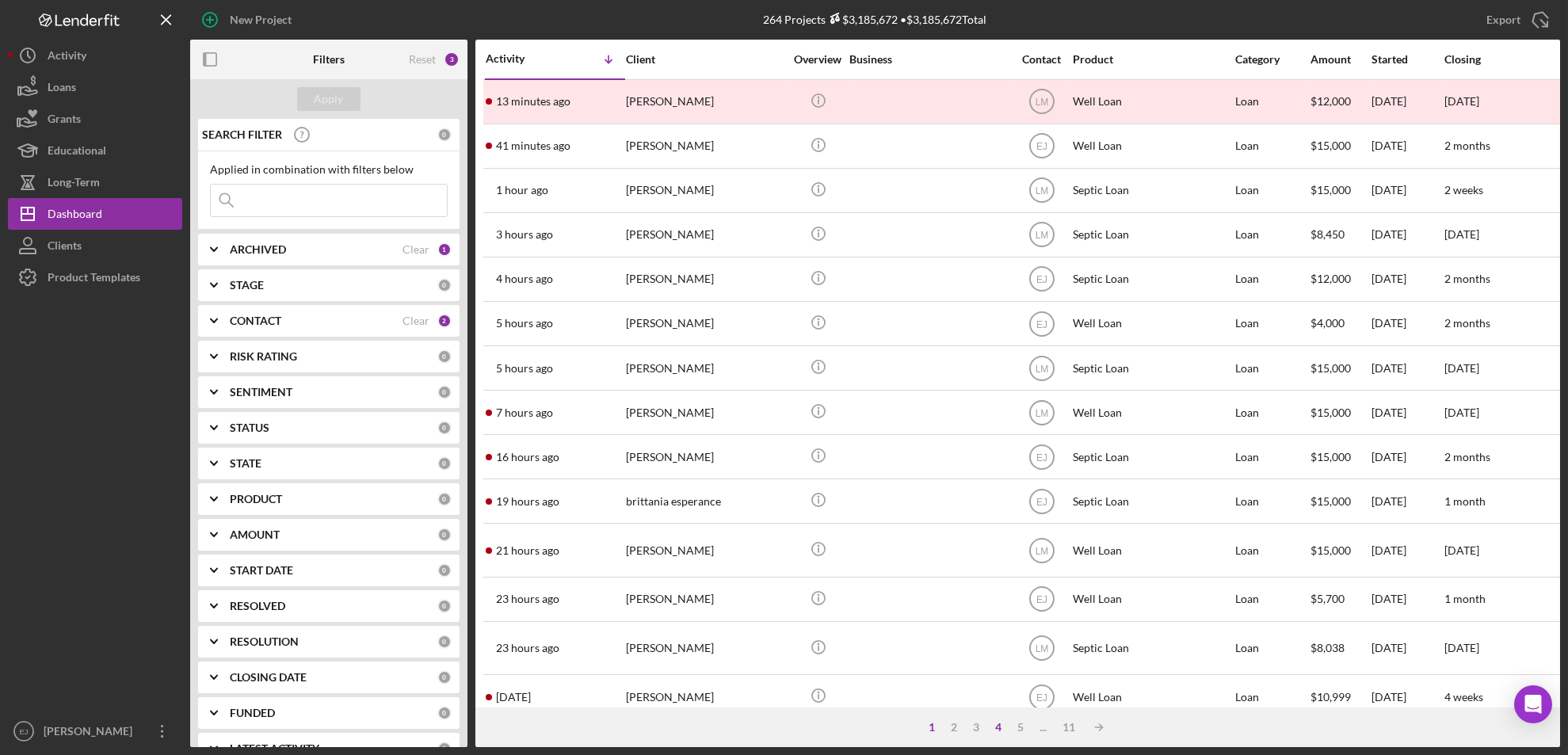
click at [996, 725] on div "4" at bounding box center [998, 727] width 22 height 13
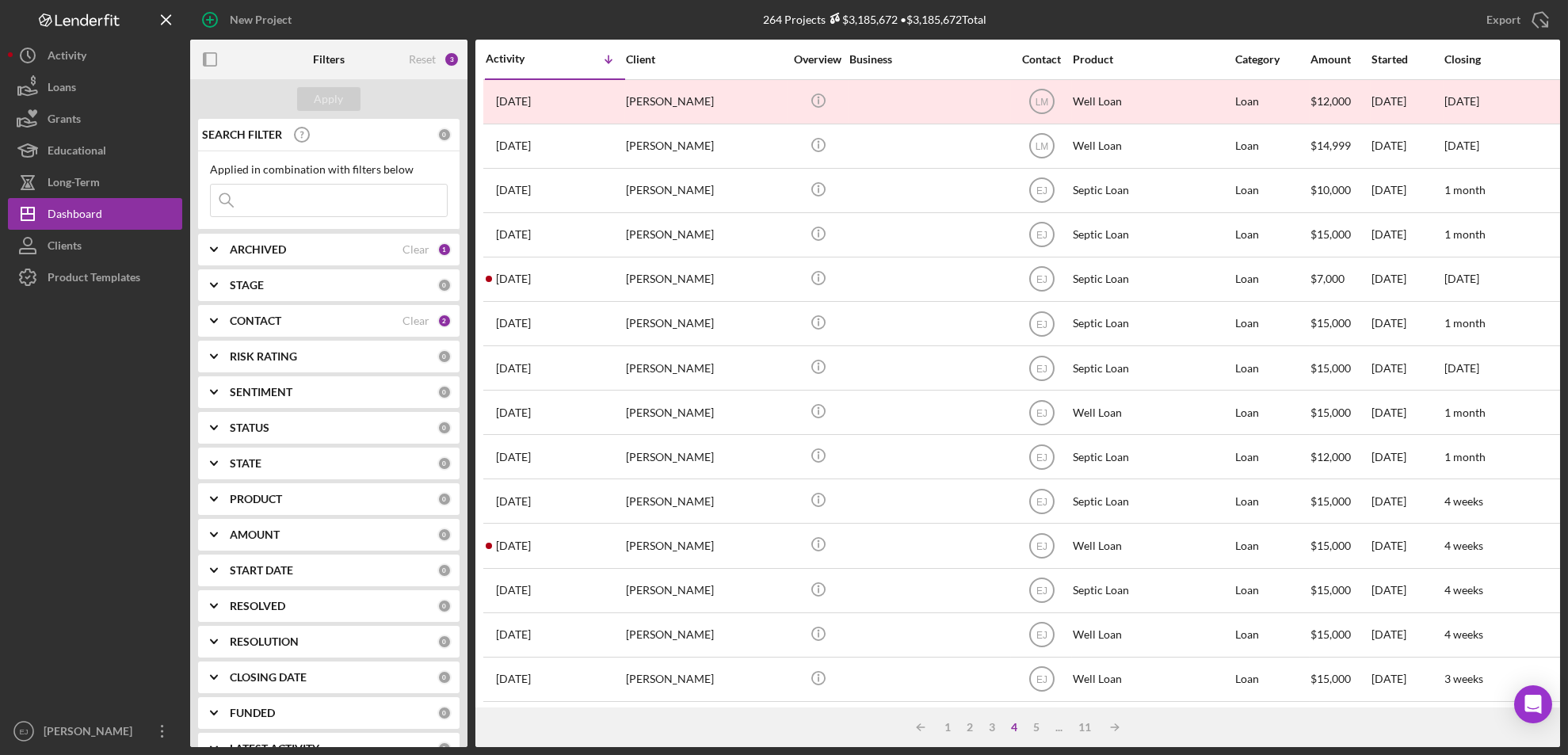
scroll to position [517, 0]
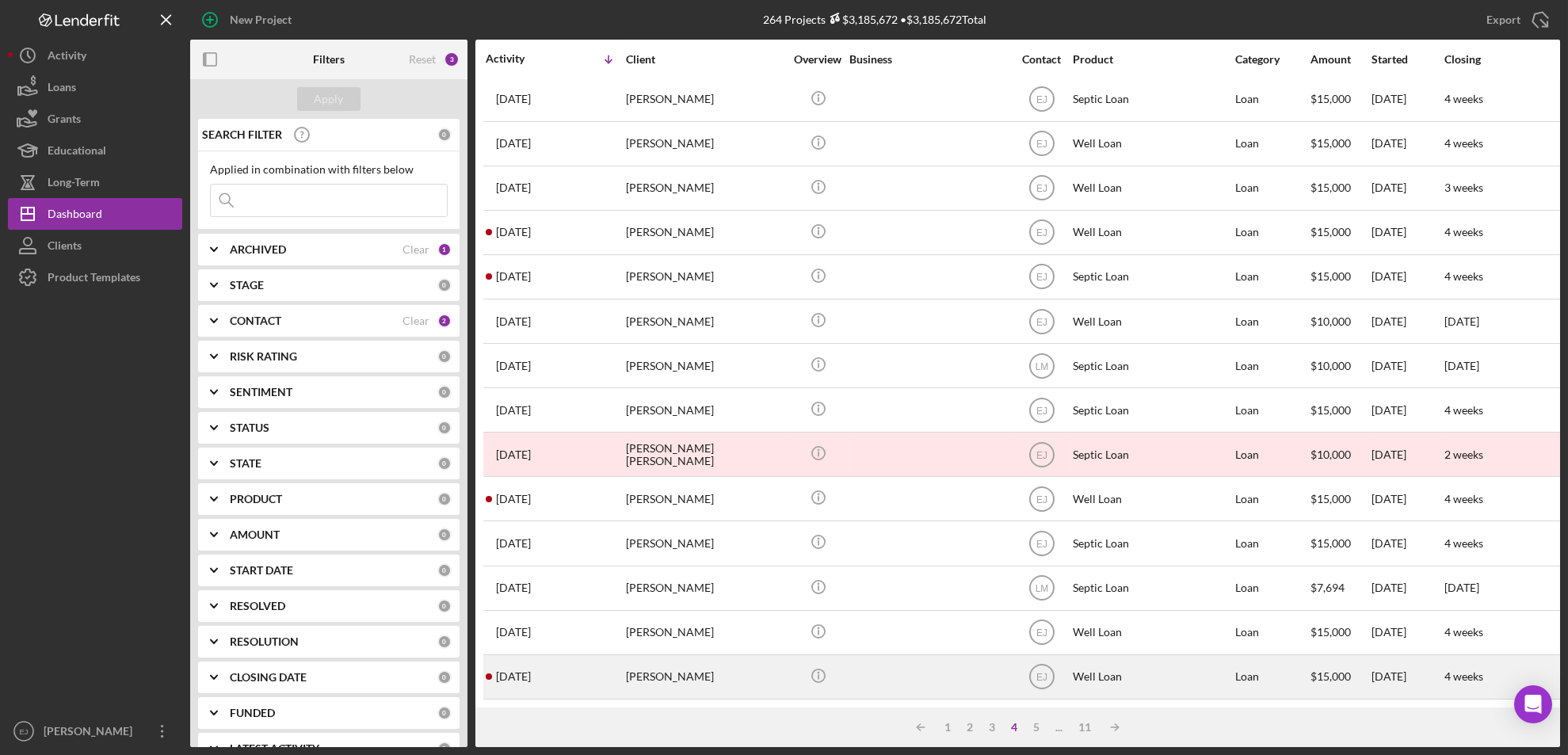
click at [640, 656] on div "Karen Pierce" at bounding box center [705, 677] width 158 height 42
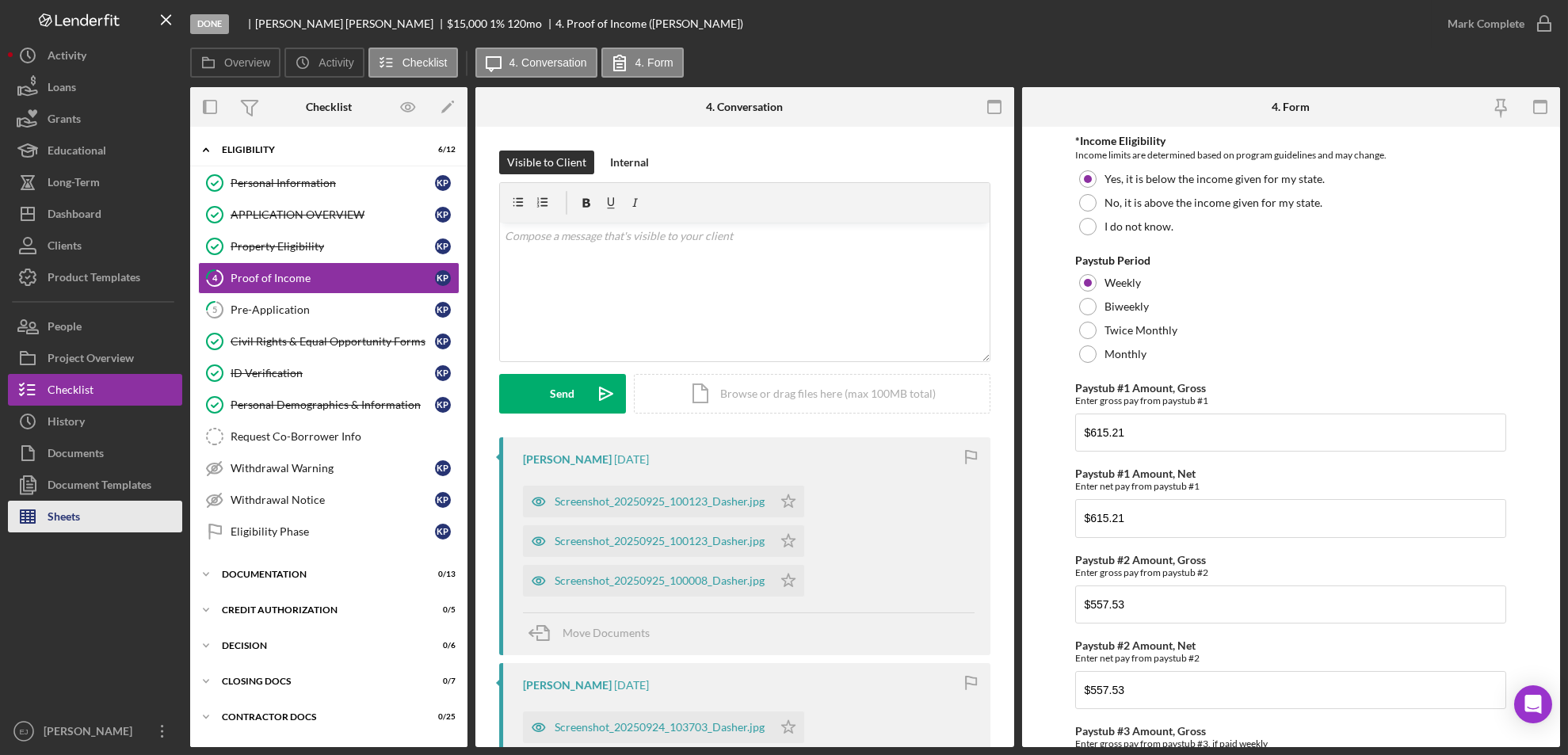
click at [85, 520] on button "Sheets" at bounding box center [95, 516] width 174 height 31
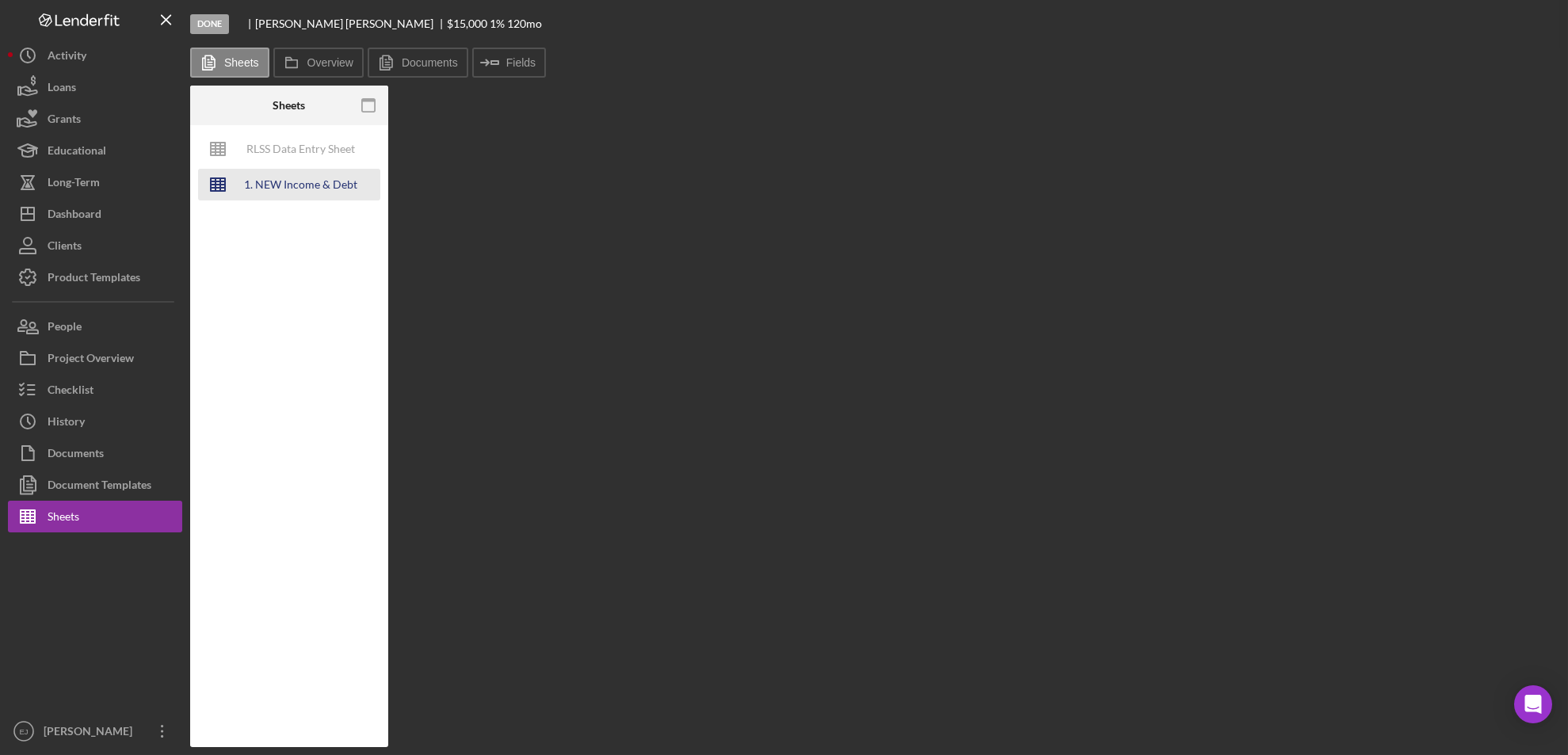
click at [289, 188] on div "1. NEW Income & Debt Calc" at bounding box center [301, 184] width 127 height 31
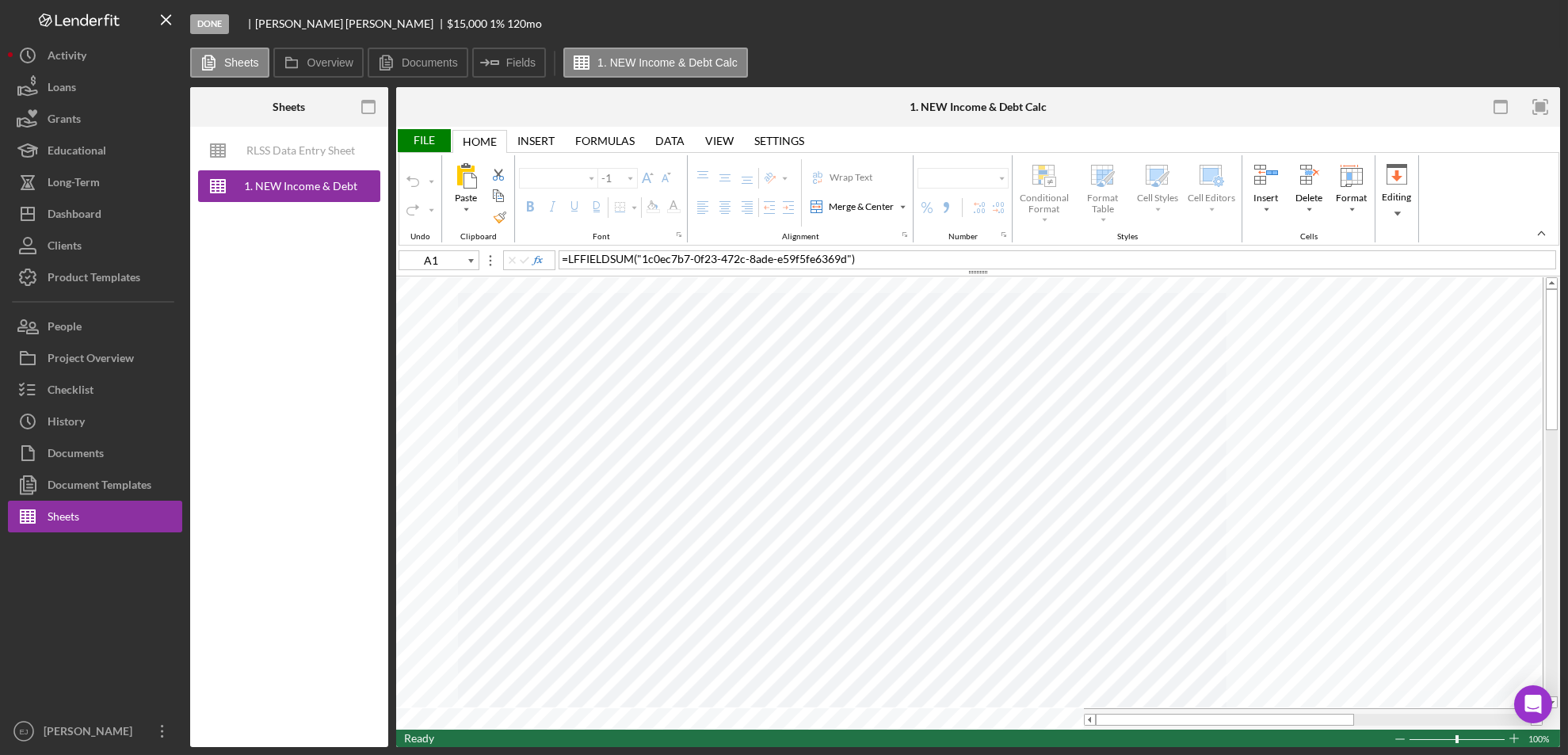
type input "J13"
type input "Calibri"
type input "11"
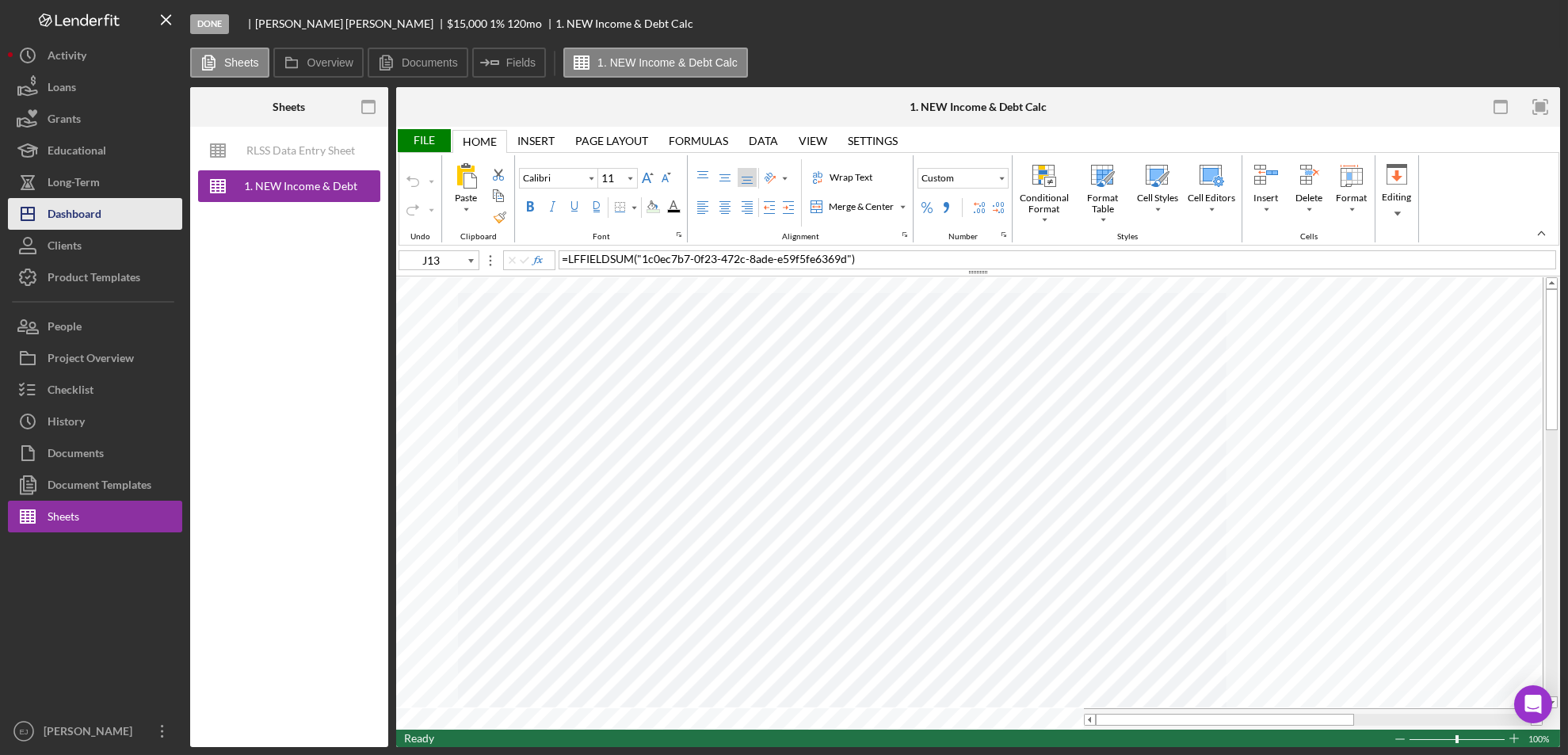
click at [90, 211] on div "Dashboard" at bounding box center [74, 216] width 54 height 36
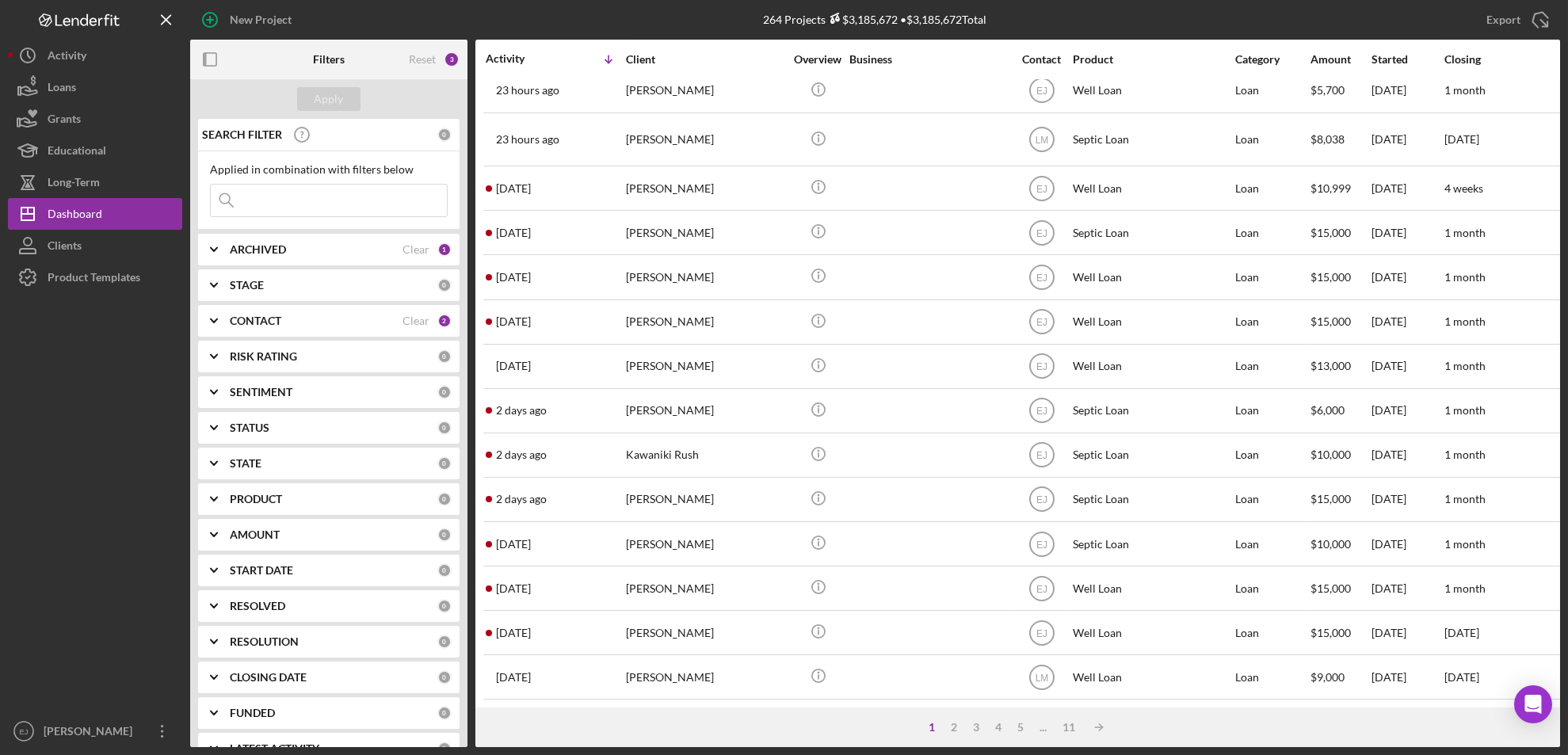
scroll to position [534, 0]
click at [997, 728] on div "4" at bounding box center [998, 727] width 22 height 13
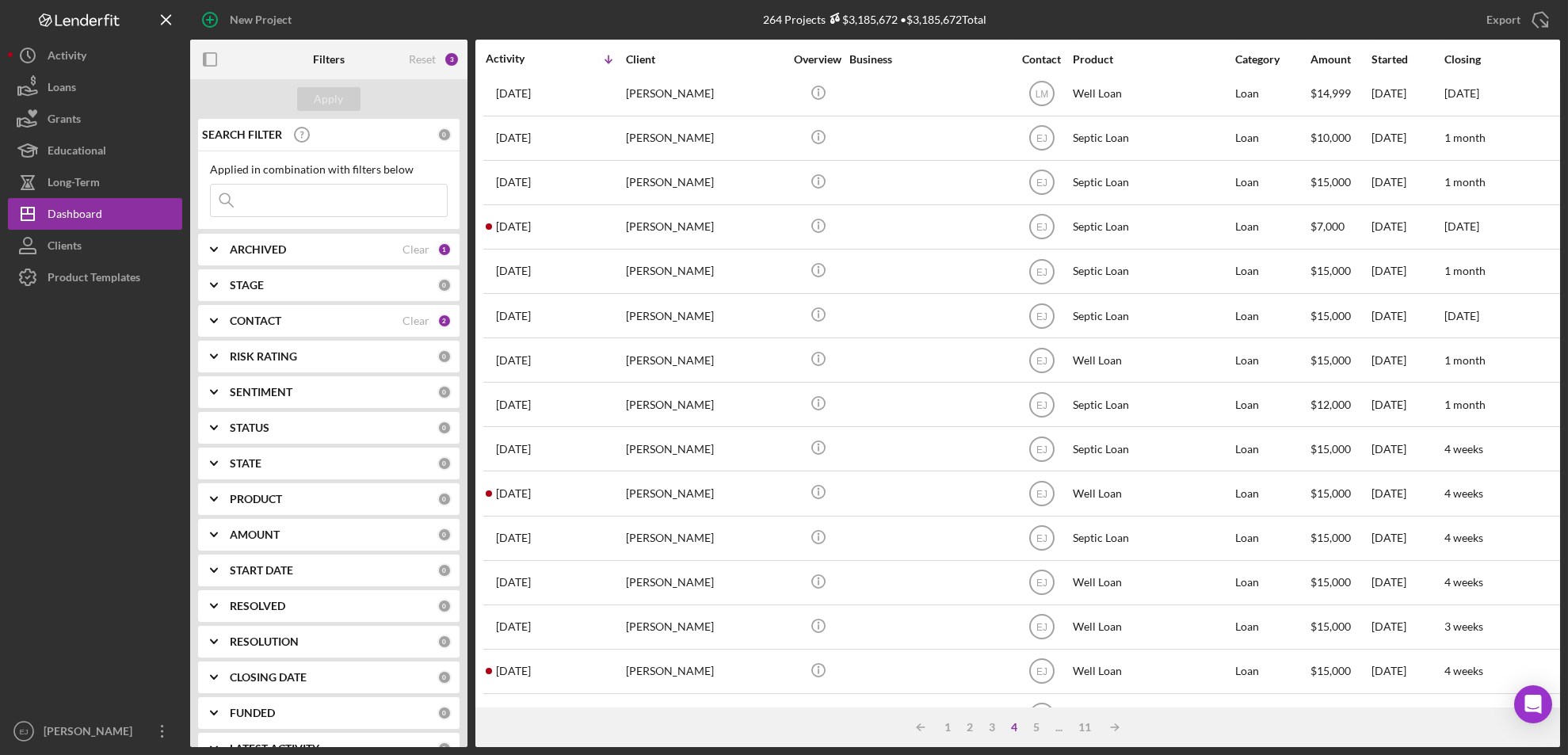
scroll to position [0, 0]
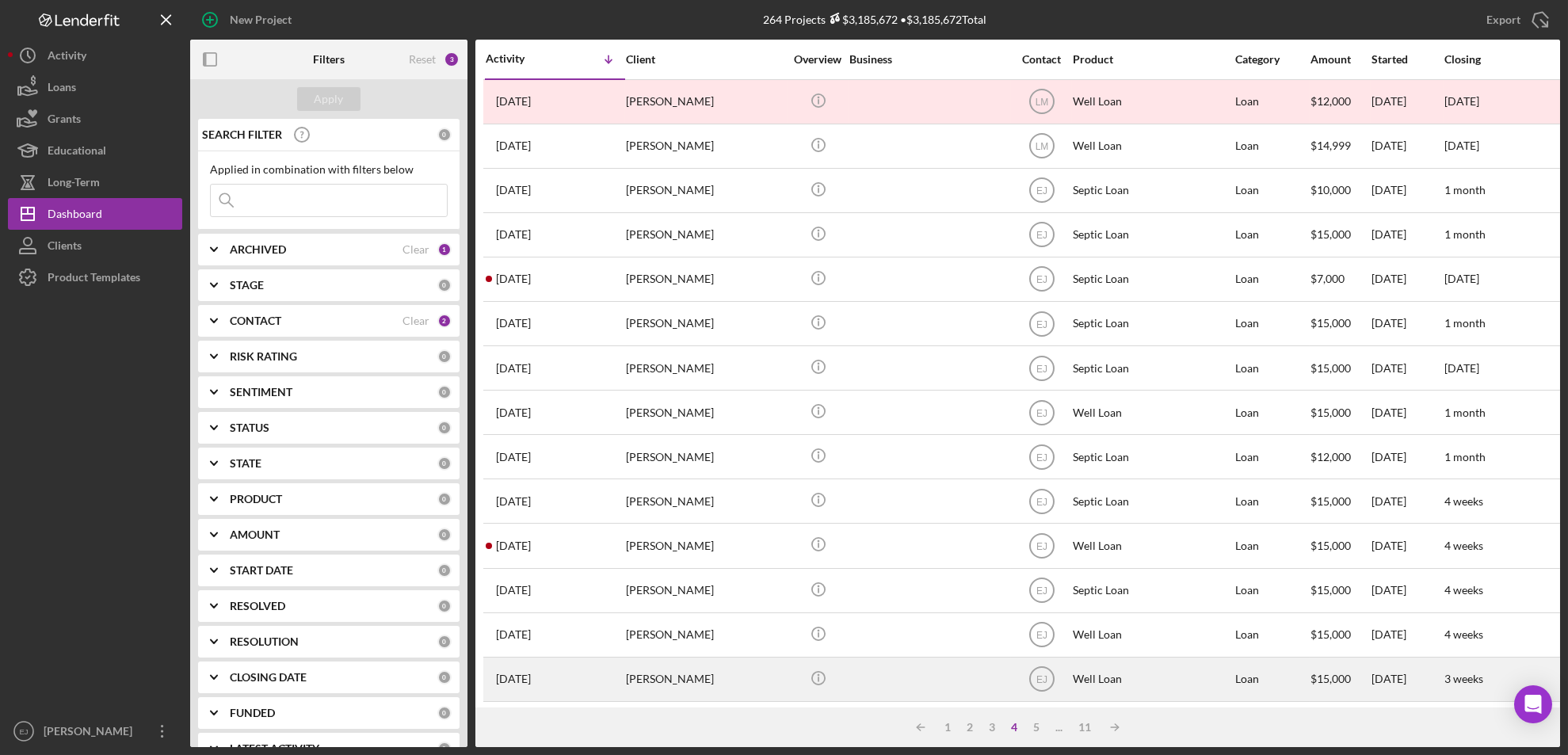
click at [665, 682] on div "Lee Khan" at bounding box center [705, 680] width 158 height 42
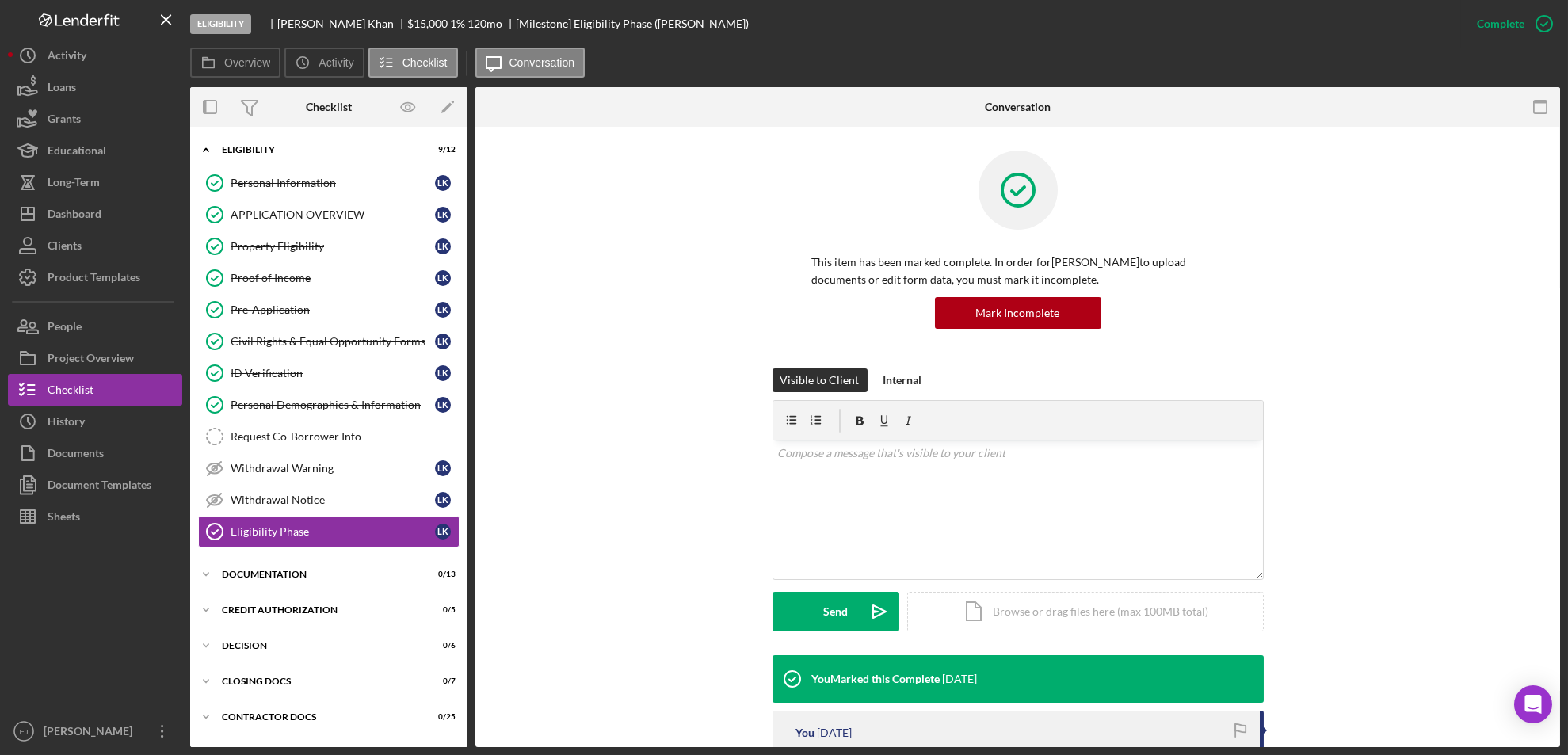
scroll to position [28, 0]
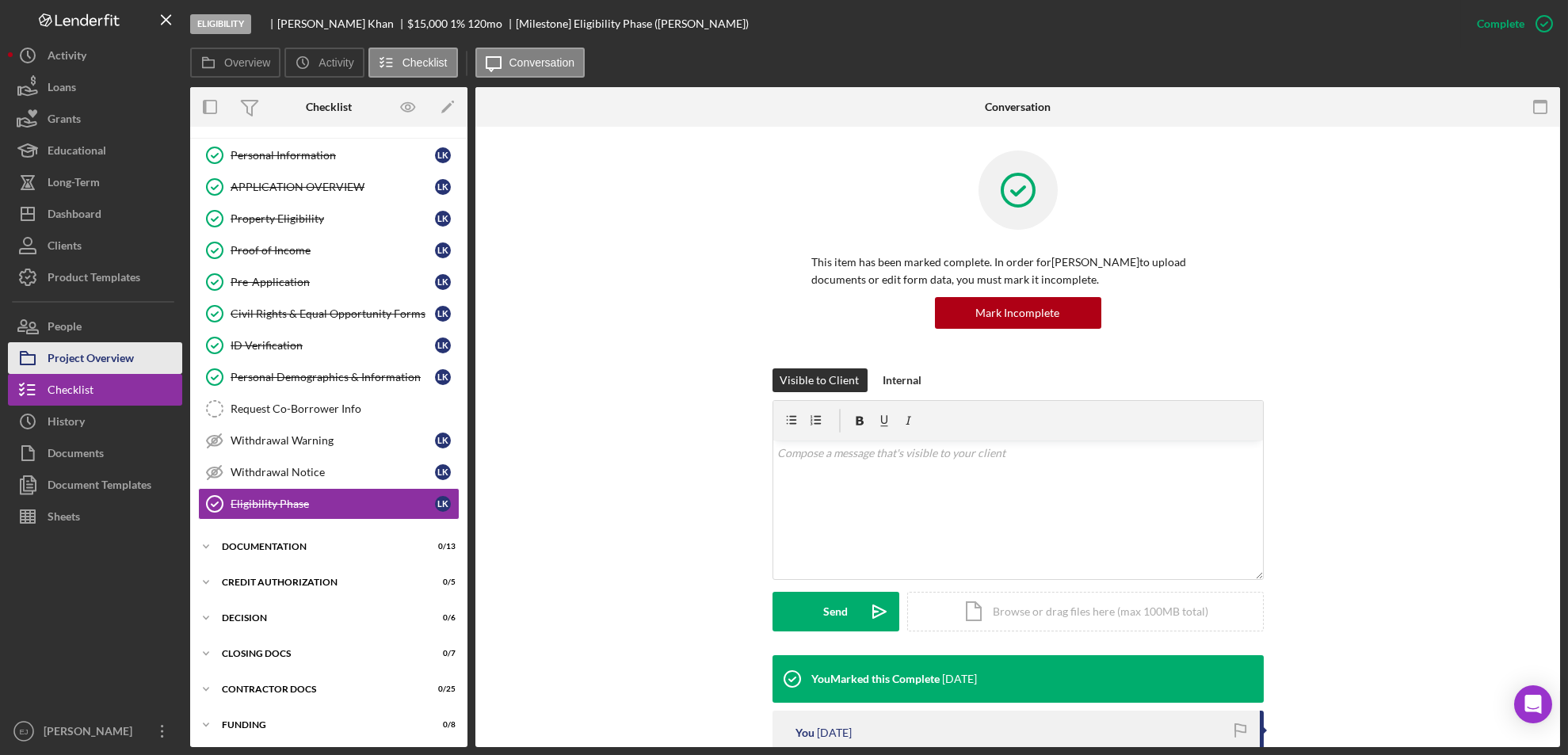
drag, startPoint x: 84, startPoint y: 357, endPoint x: 57, endPoint y: 354, distance: 27.2
click at [57, 354] on div "Project Overview" at bounding box center [90, 360] width 86 height 36
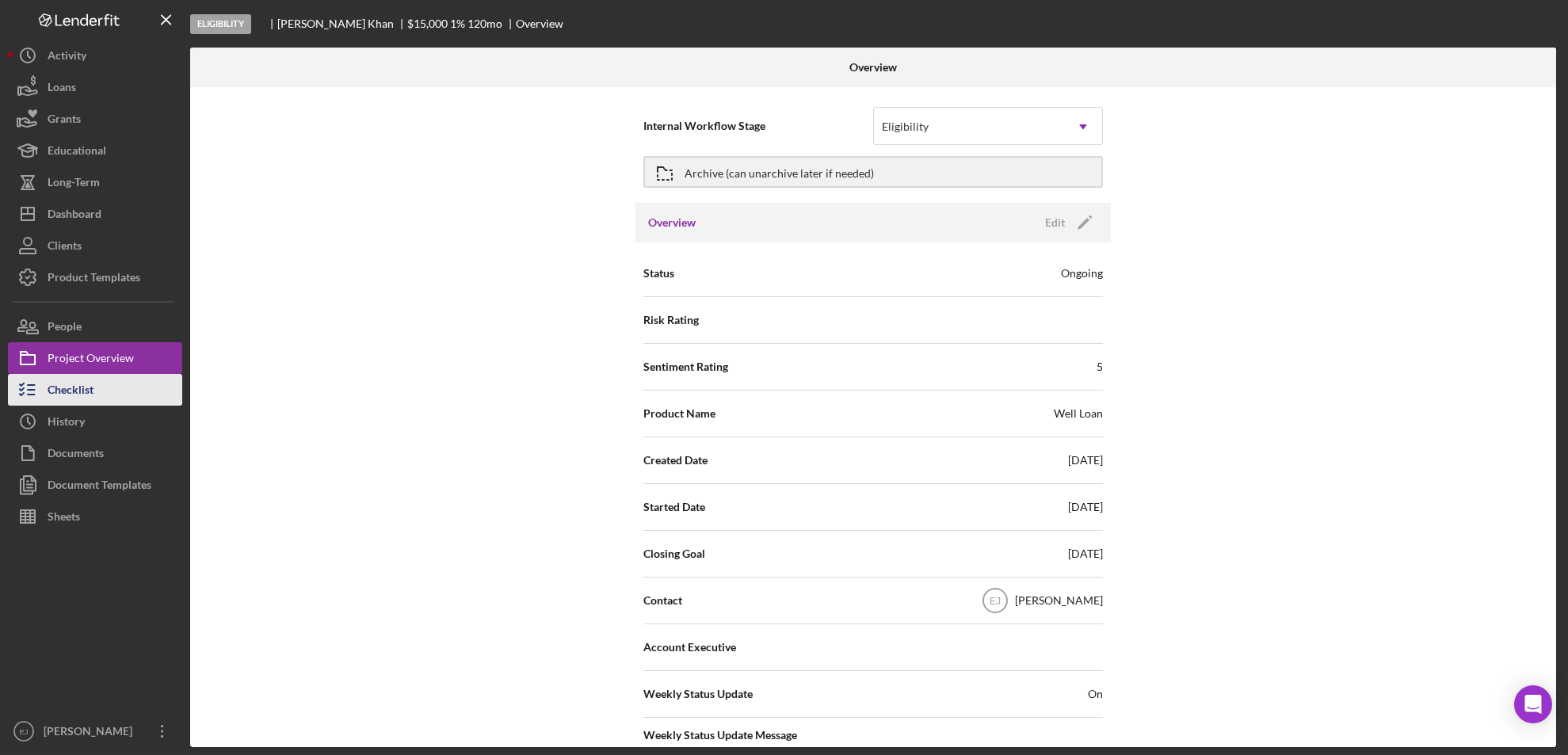
click at [92, 394] on div "Checklist" at bounding box center [70, 391] width 46 height 36
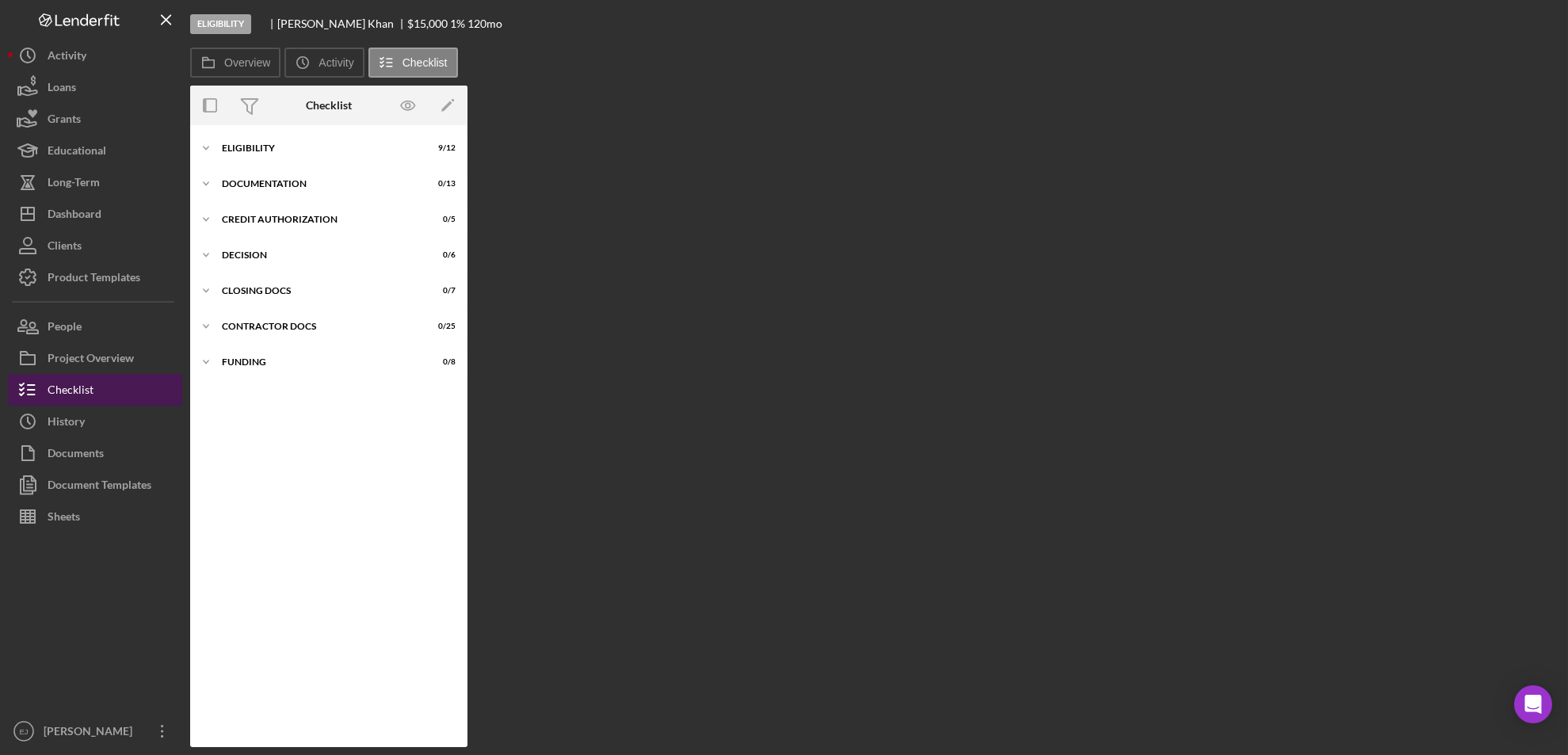
scroll to position [28, 0]
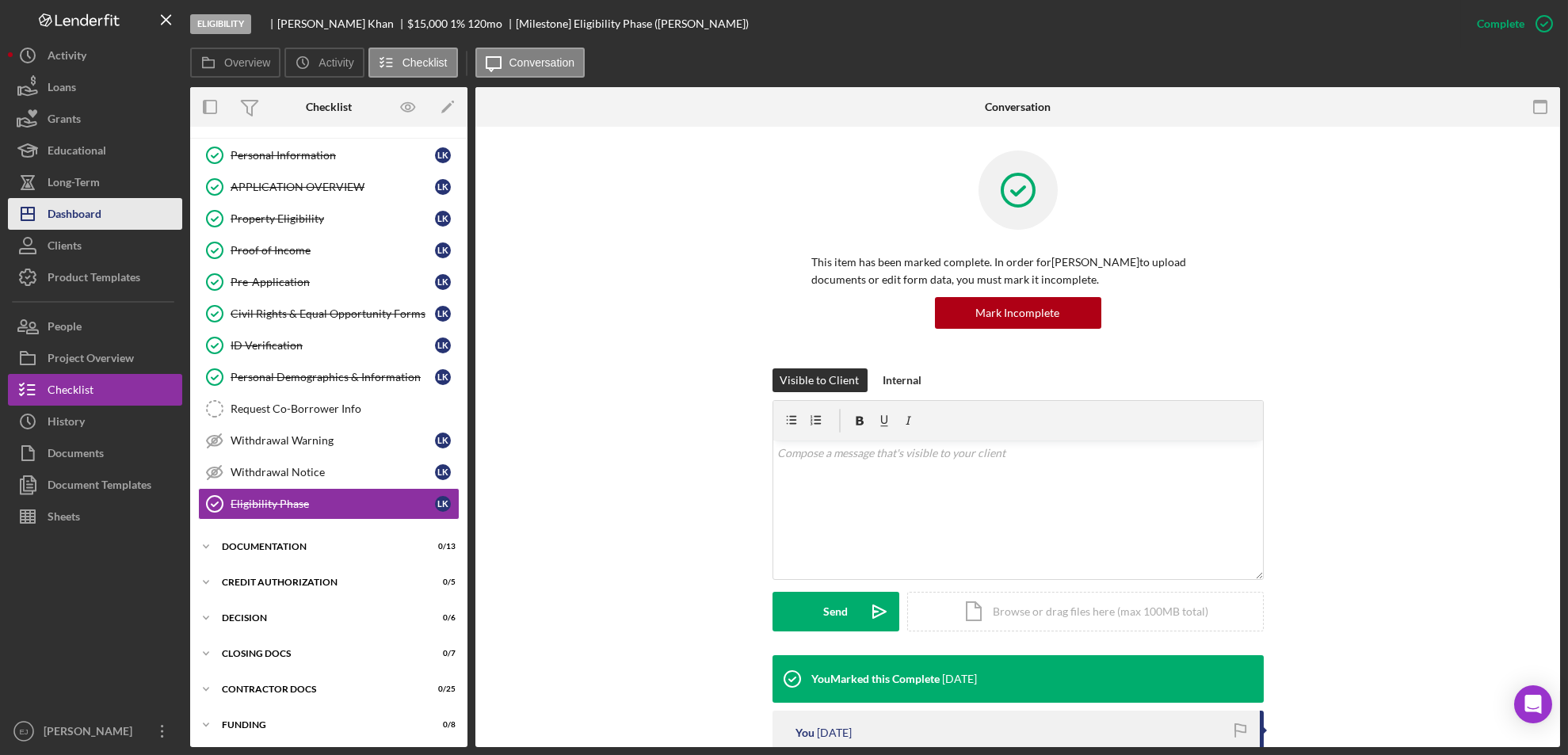
click at [133, 221] on button "Icon/Dashboard Dashboard" at bounding box center [95, 213] width 174 height 31
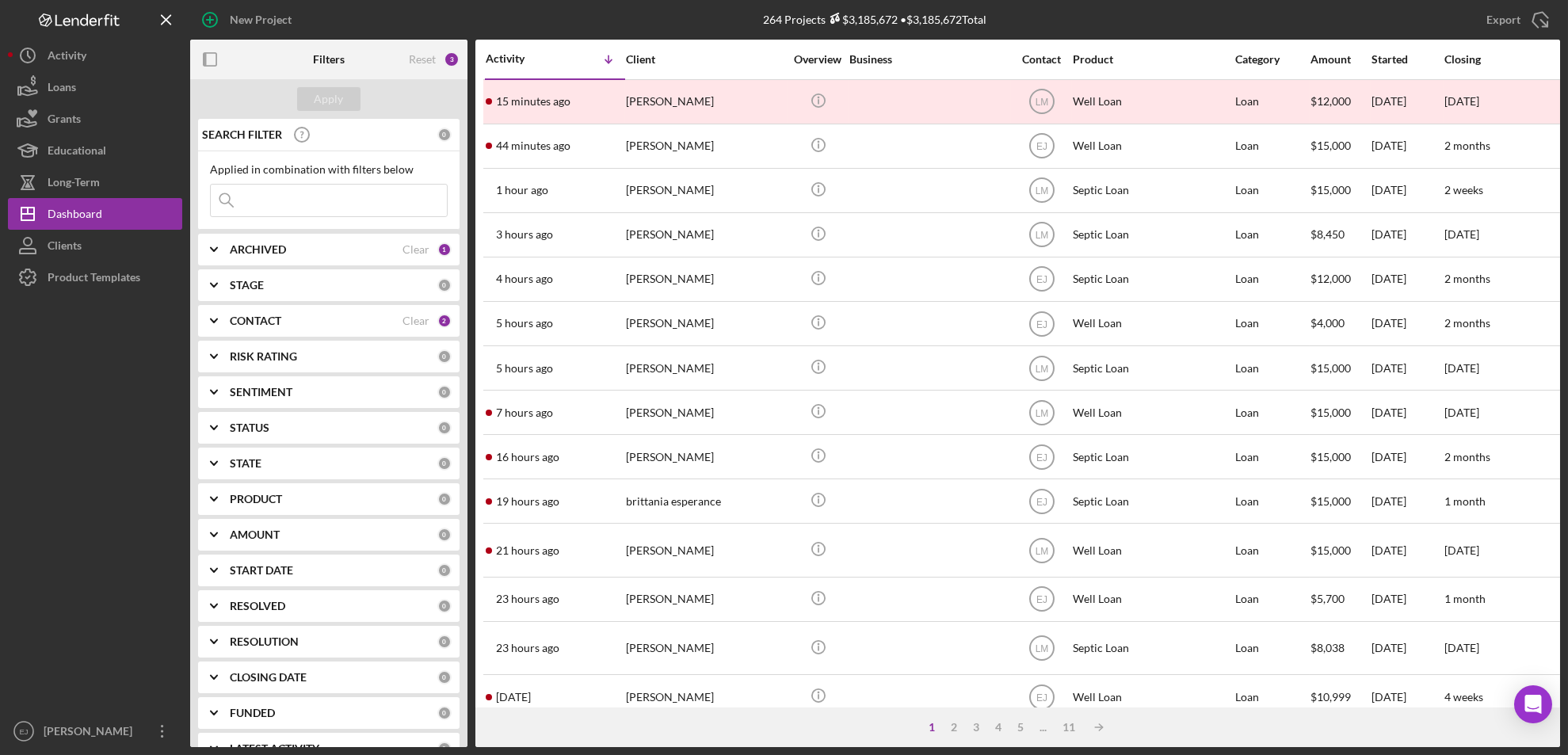
click at [996, 719] on div "1 2 3 4 5 ... 11 Icon/Table Sort Arrow" at bounding box center [1017, 727] width 1084 height 40
click at [996, 724] on div "4" at bounding box center [998, 727] width 22 height 13
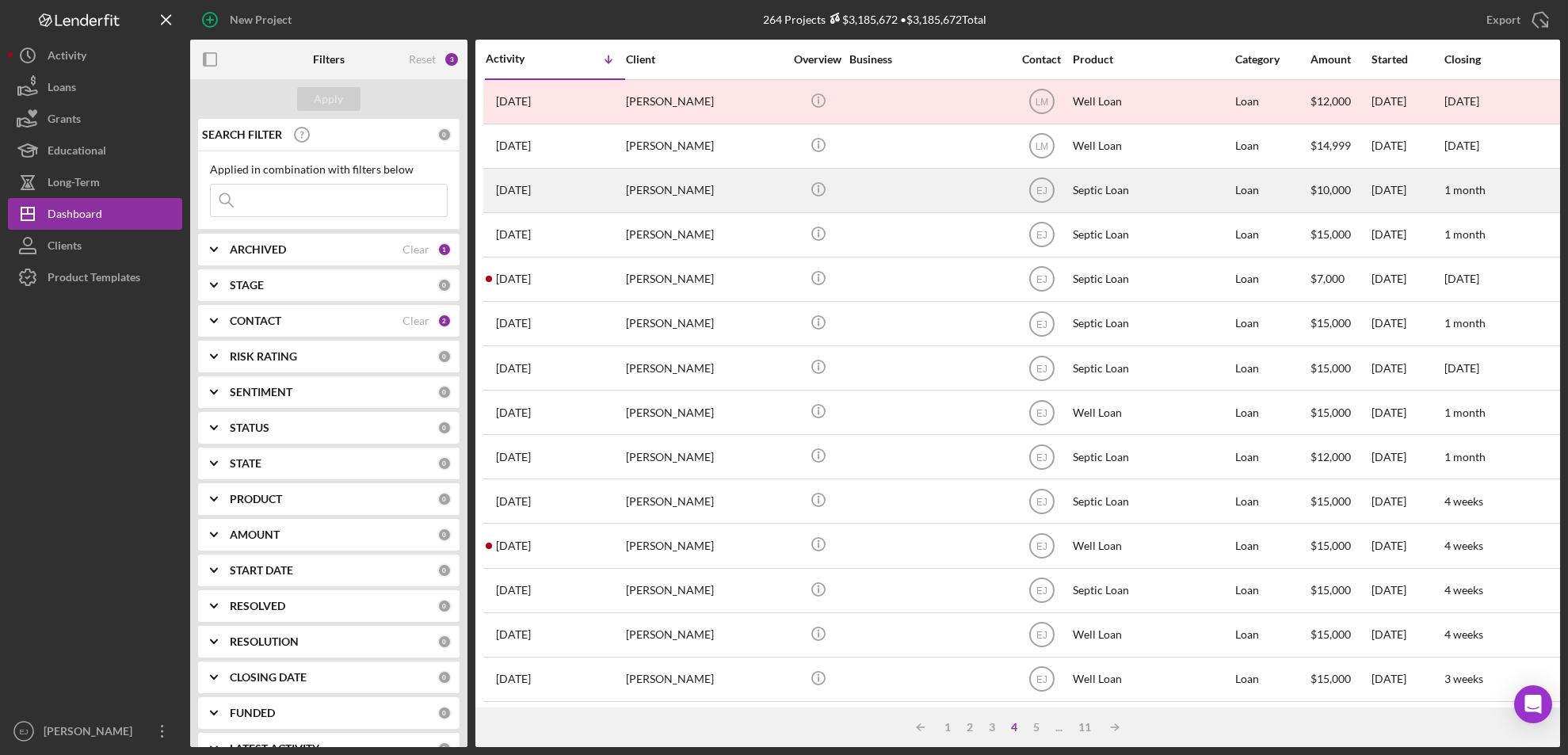
click at [664, 198] on div "Thomas Gordon" at bounding box center [705, 191] width 158 height 42
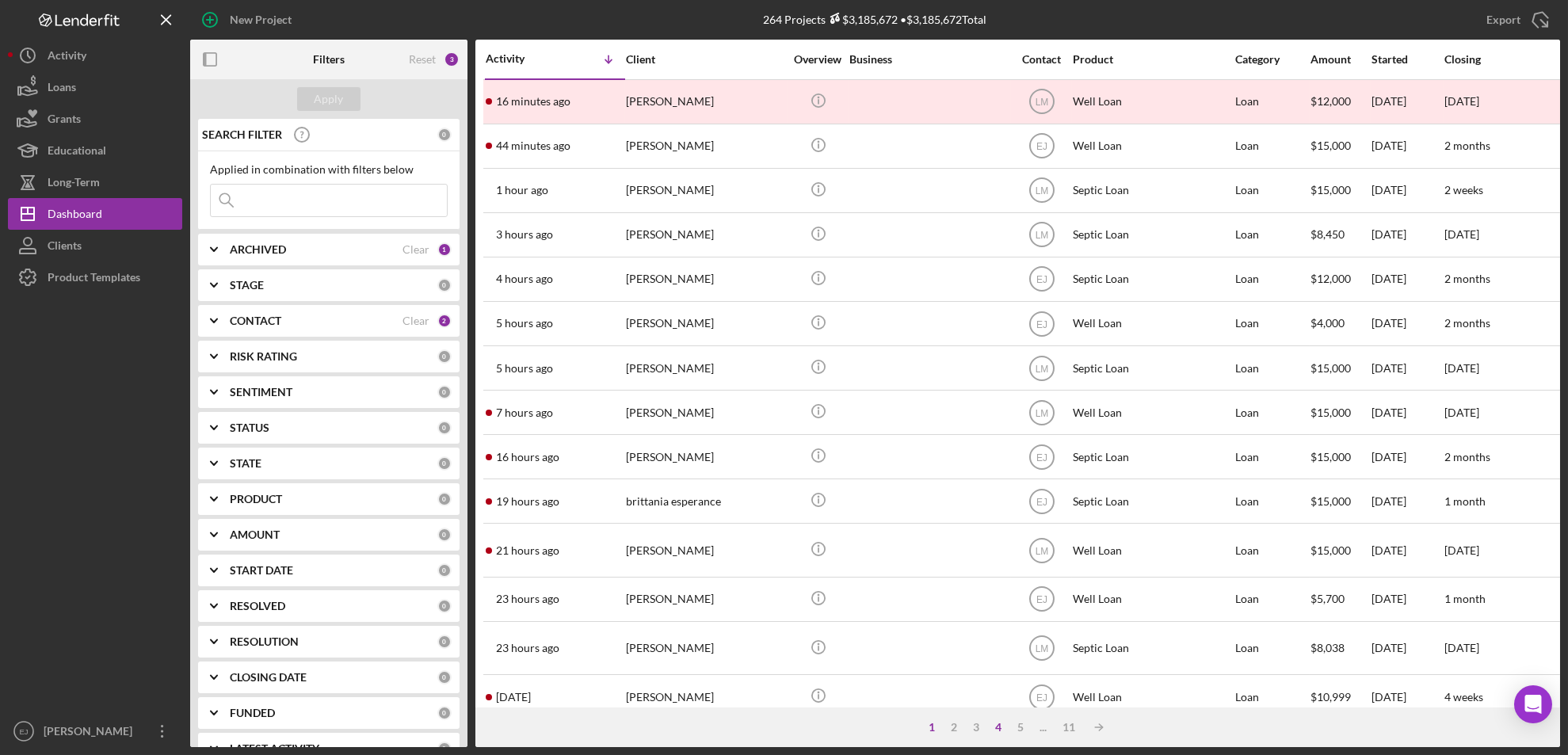
click at [998, 730] on div "4" at bounding box center [998, 727] width 22 height 13
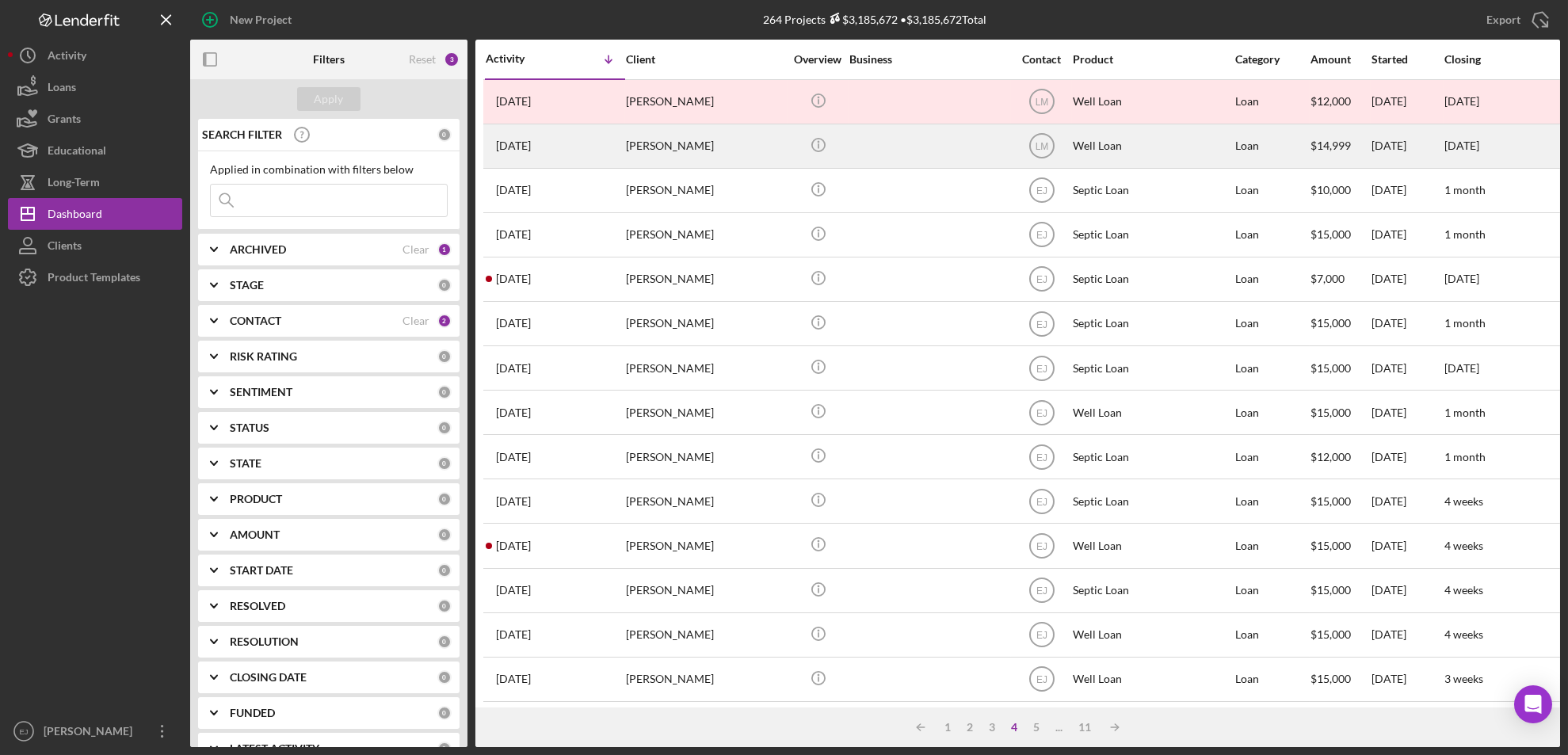
click at [683, 158] on div "Floyd Beggs" at bounding box center [705, 146] width 158 height 42
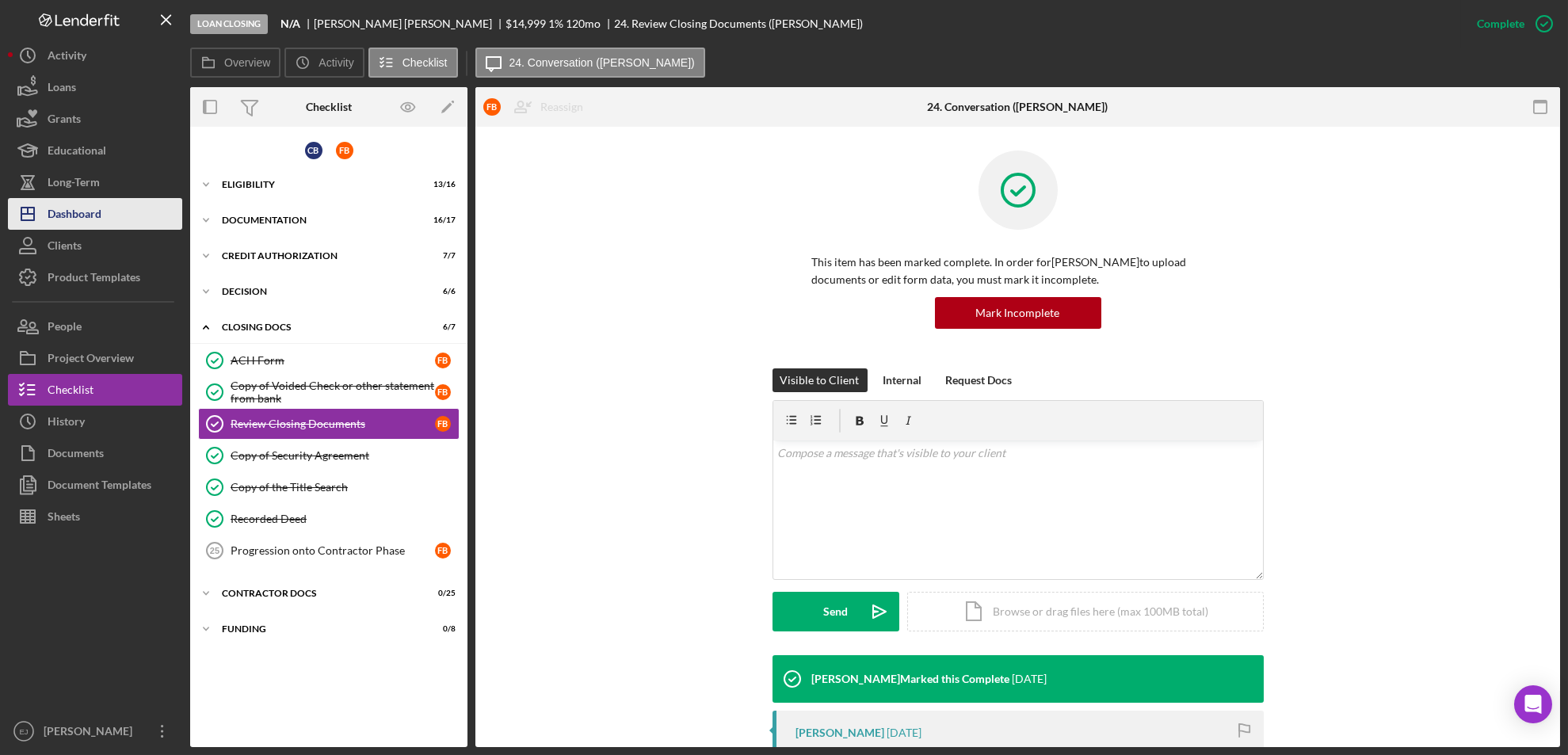
click at [57, 218] on div "Dashboard" at bounding box center [74, 216] width 54 height 36
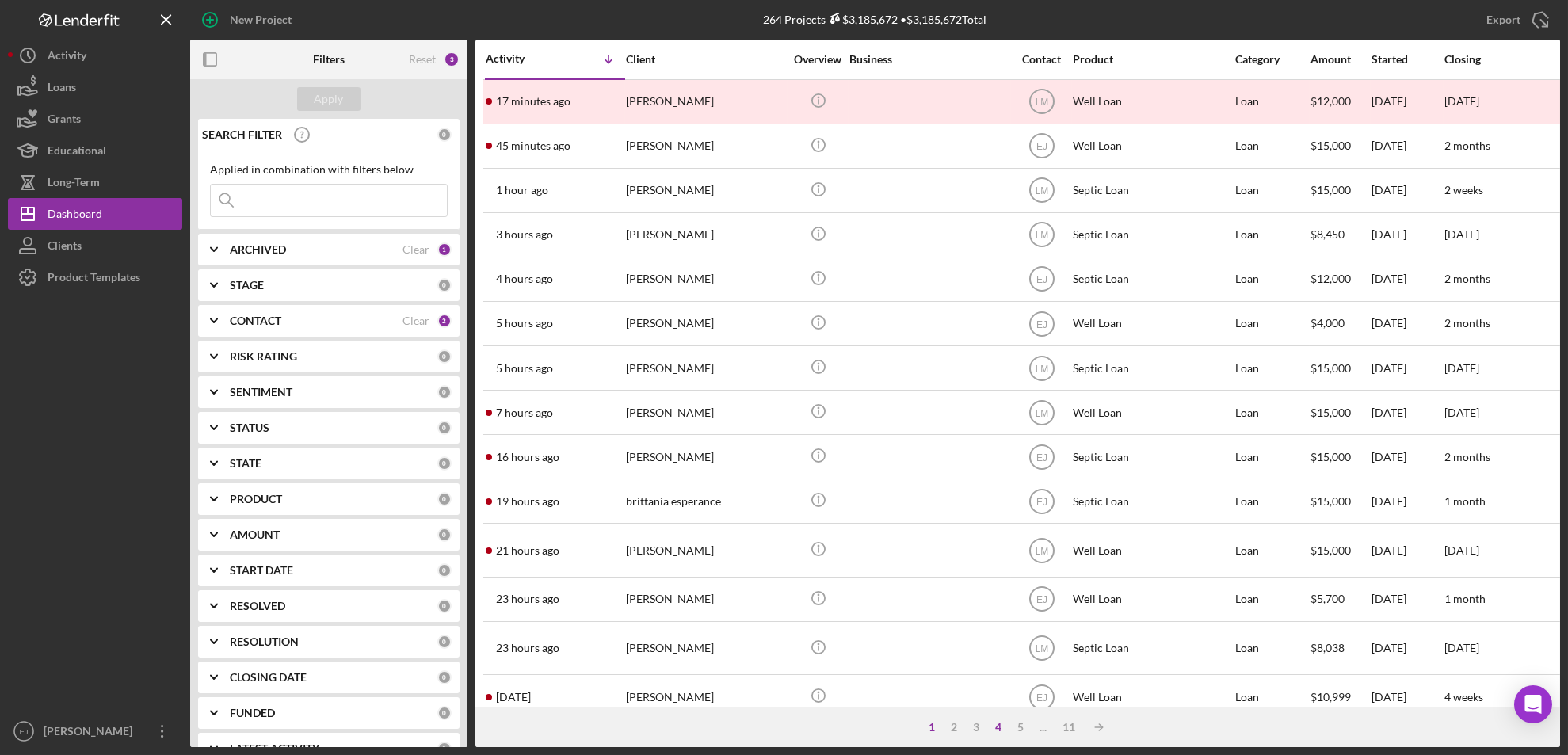
click at [1001, 725] on div "4" at bounding box center [998, 727] width 22 height 13
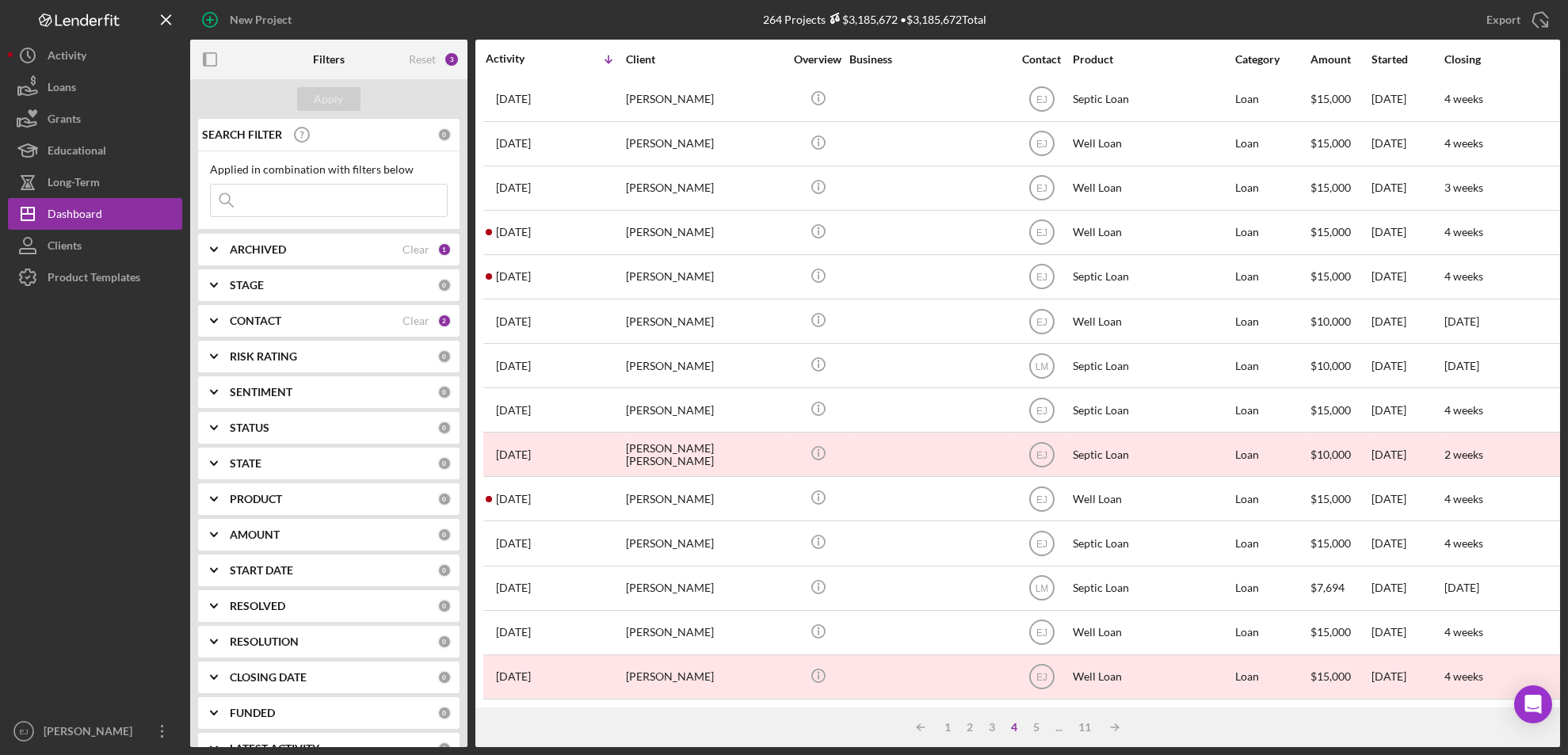
scroll to position [517, 0]
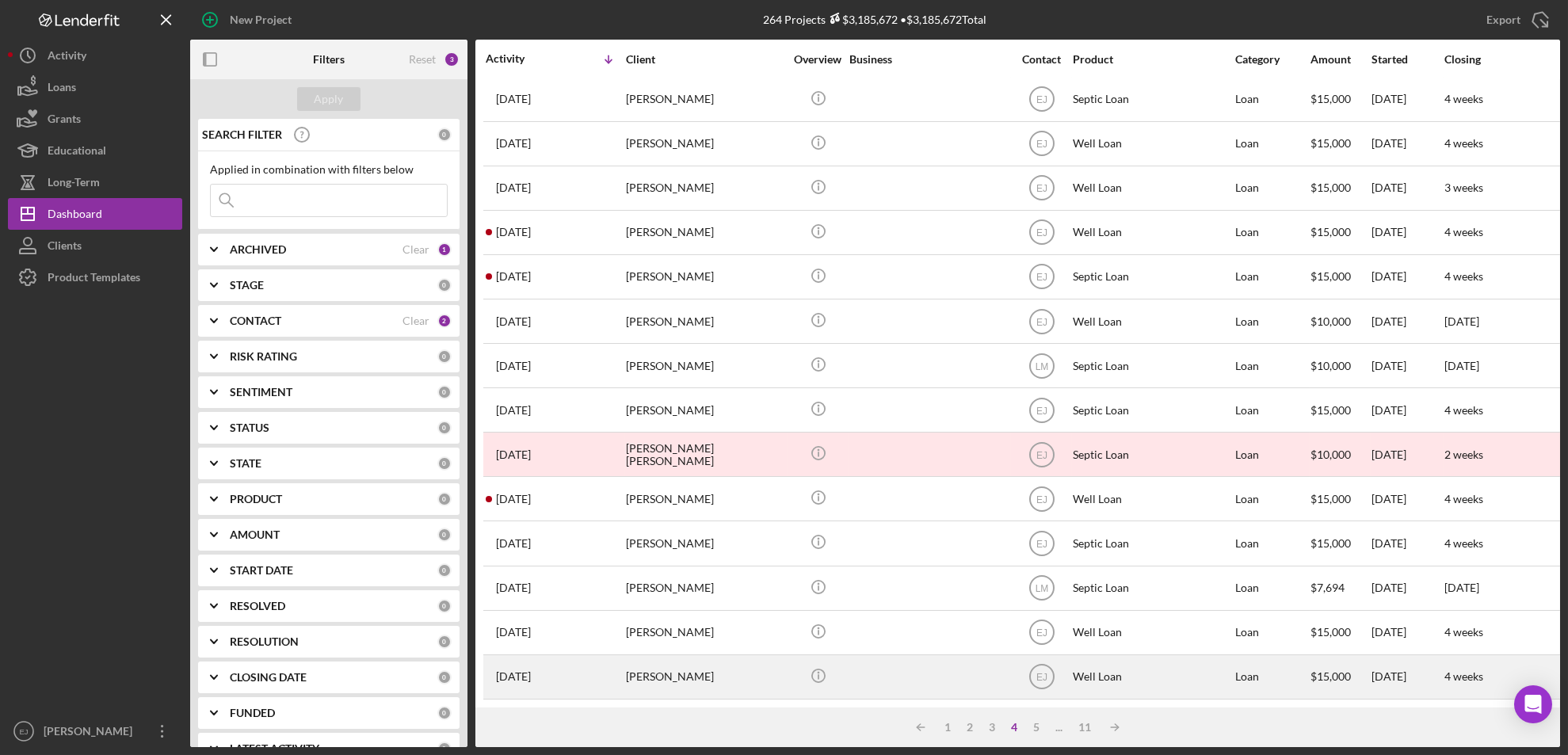
click at [647, 660] on div "Karen Pierce" at bounding box center [705, 677] width 158 height 42
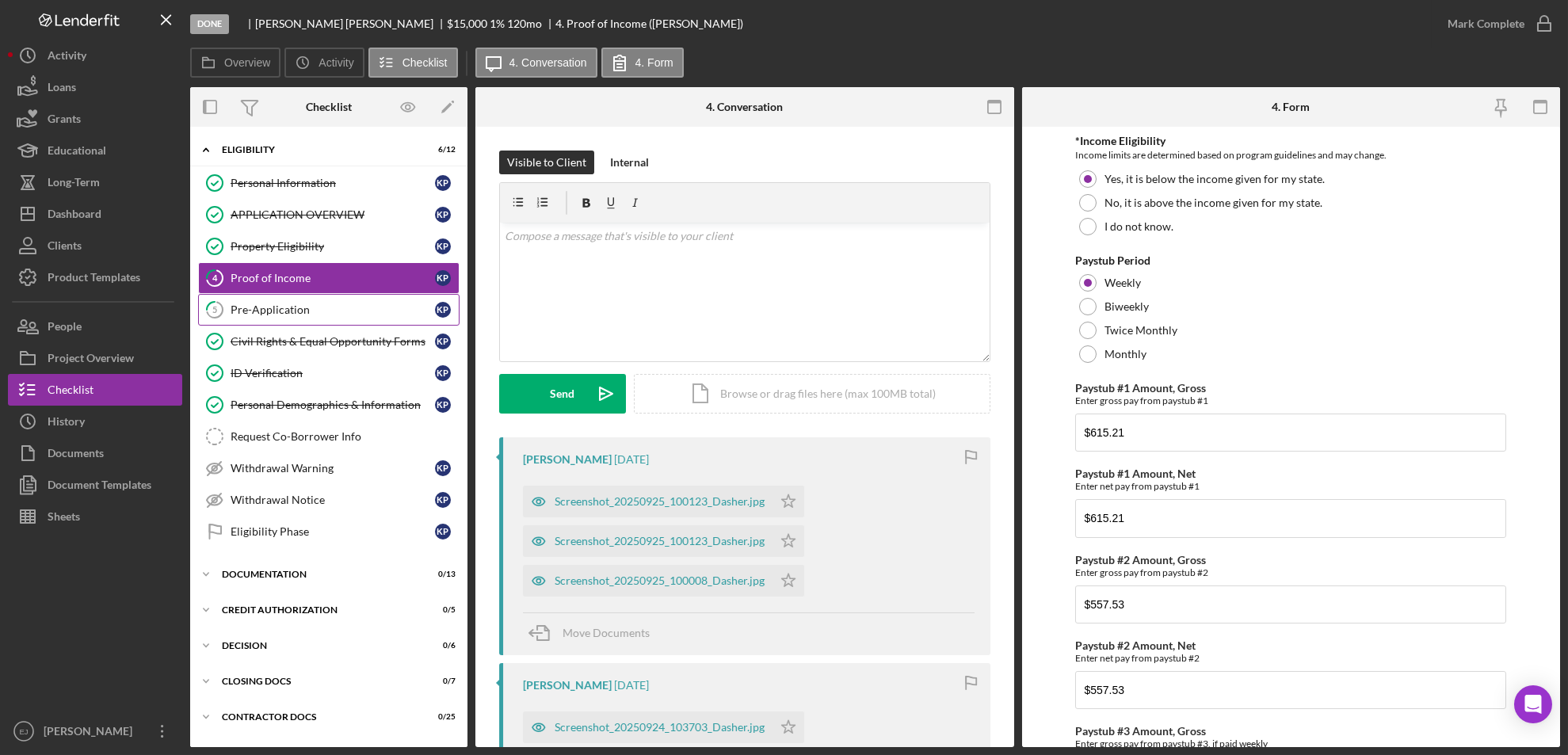
click at [278, 307] on div "Pre-Application" at bounding box center [333, 309] width 205 height 13
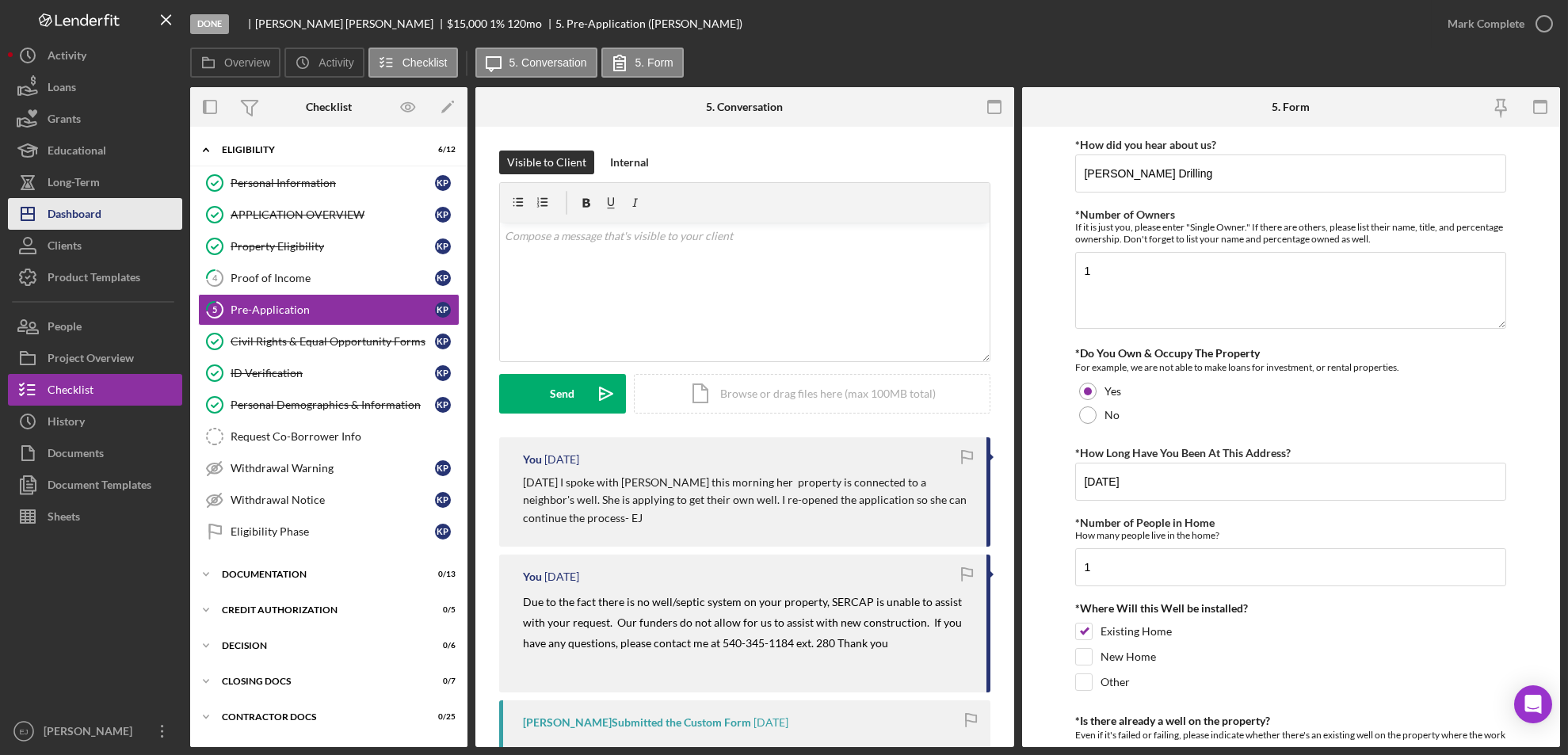
click at [107, 202] on button "Icon/Dashboard Dashboard" at bounding box center [95, 213] width 174 height 31
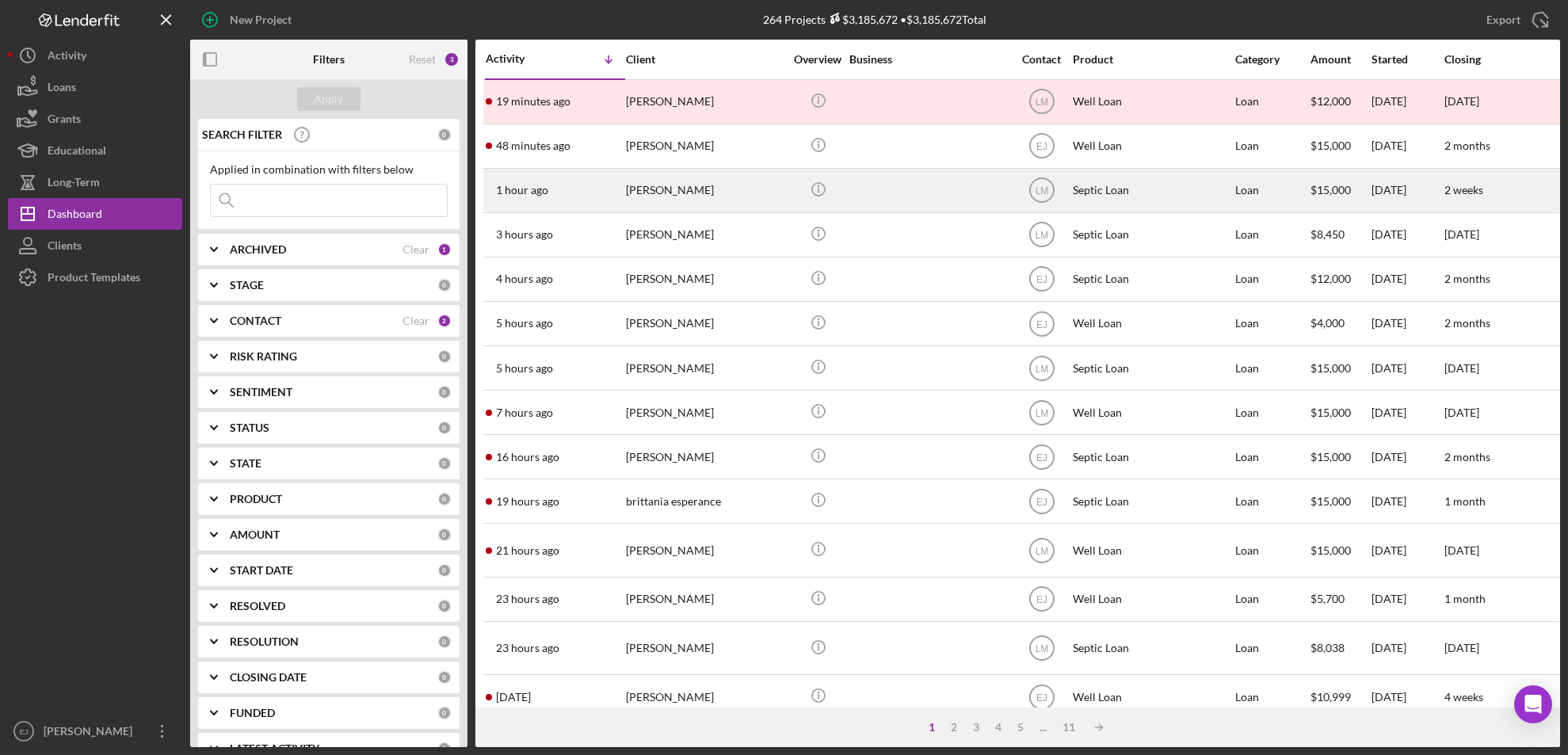
click at [638, 194] on div "[PERSON_NAME]" at bounding box center [705, 191] width 158 height 42
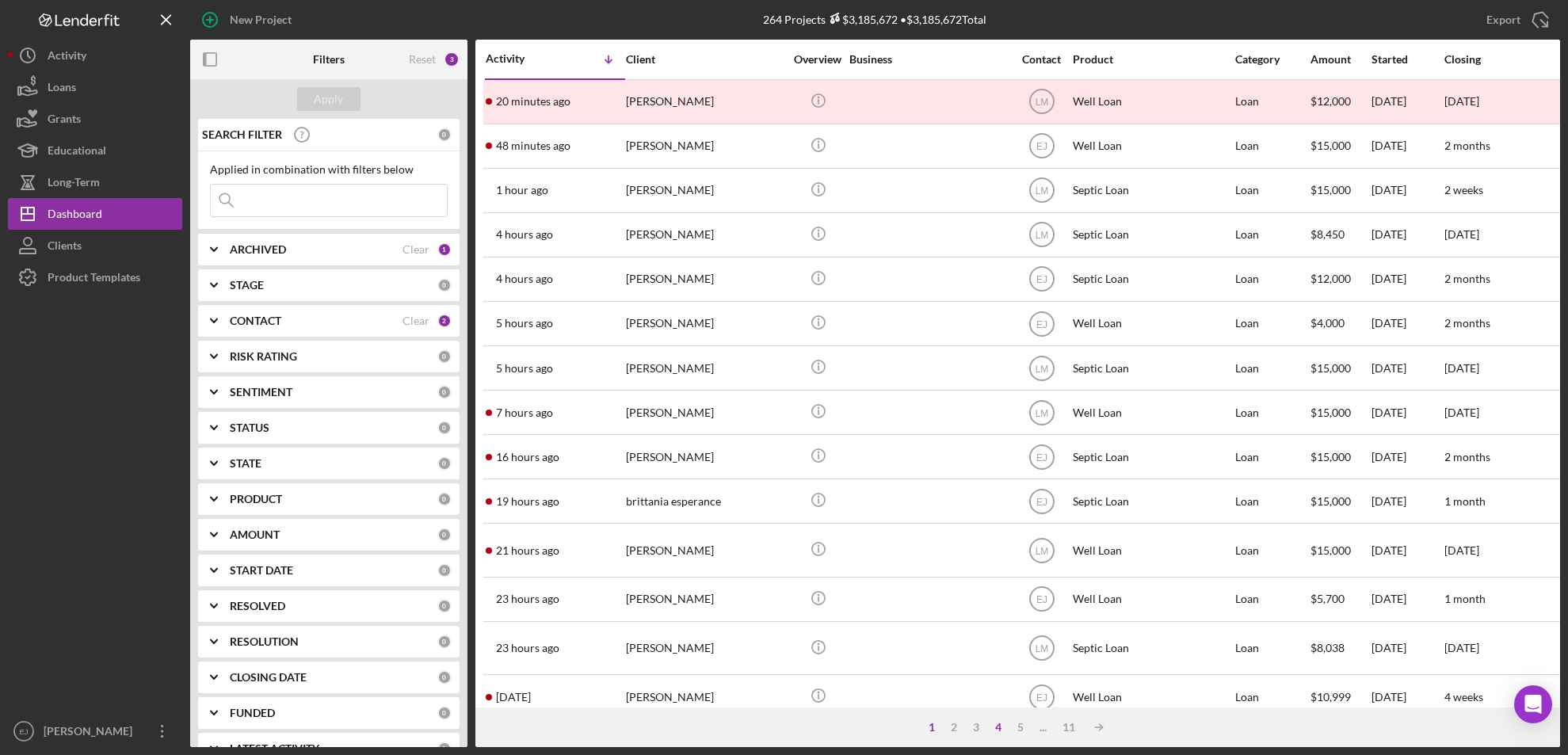
click at [998, 724] on div "4" at bounding box center [998, 727] width 22 height 13
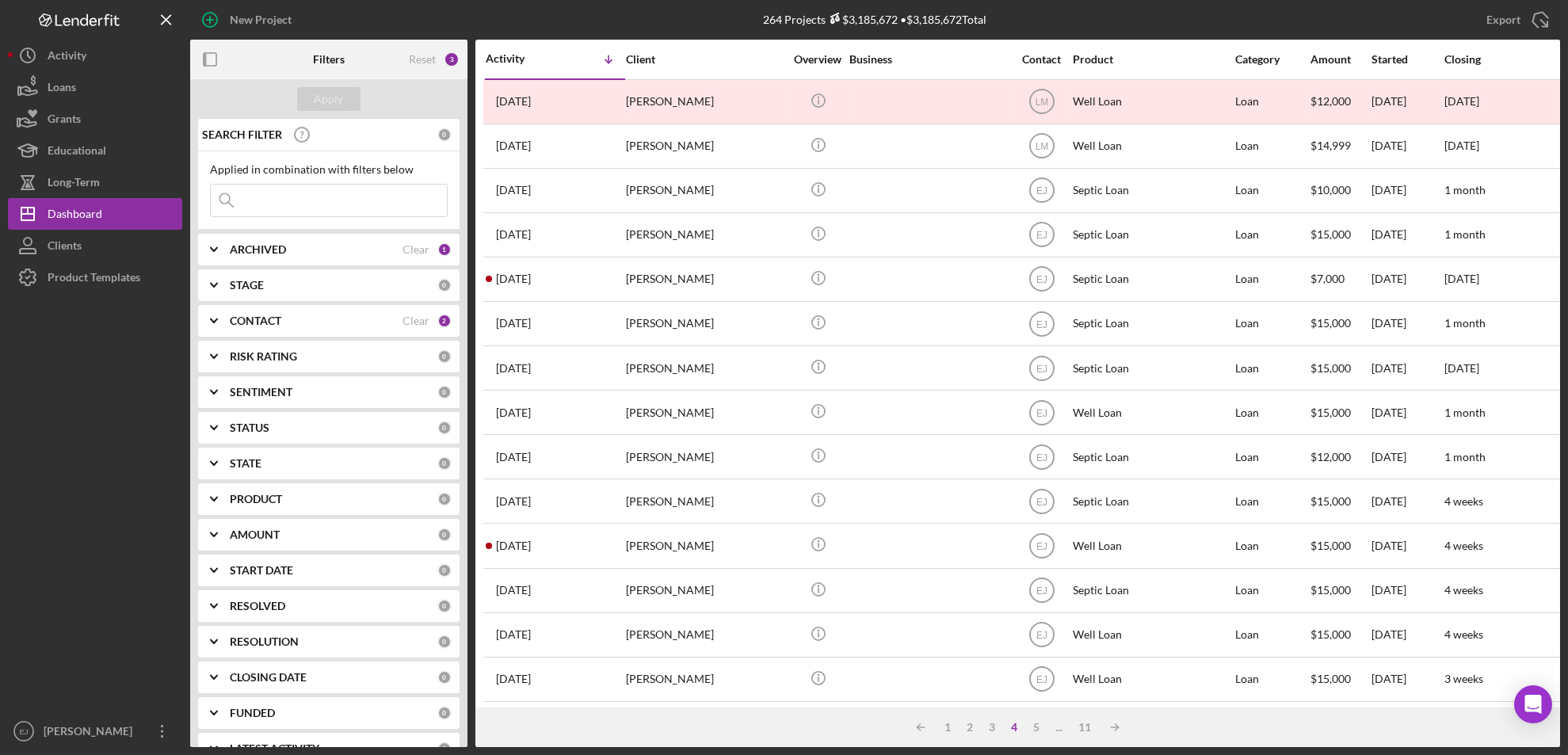
scroll to position [517, 0]
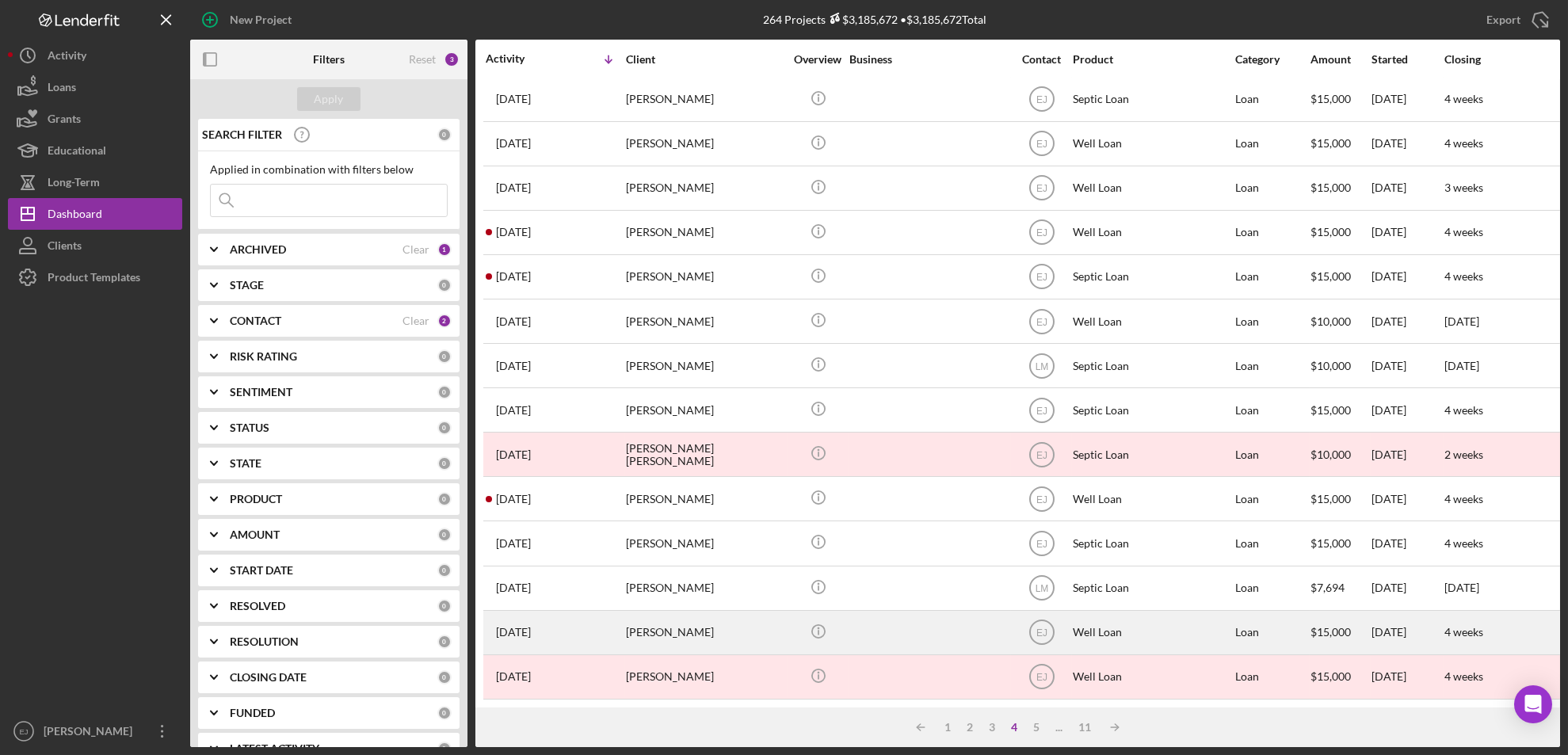
click at [655, 612] on div "shane baker" at bounding box center [705, 633] width 158 height 42
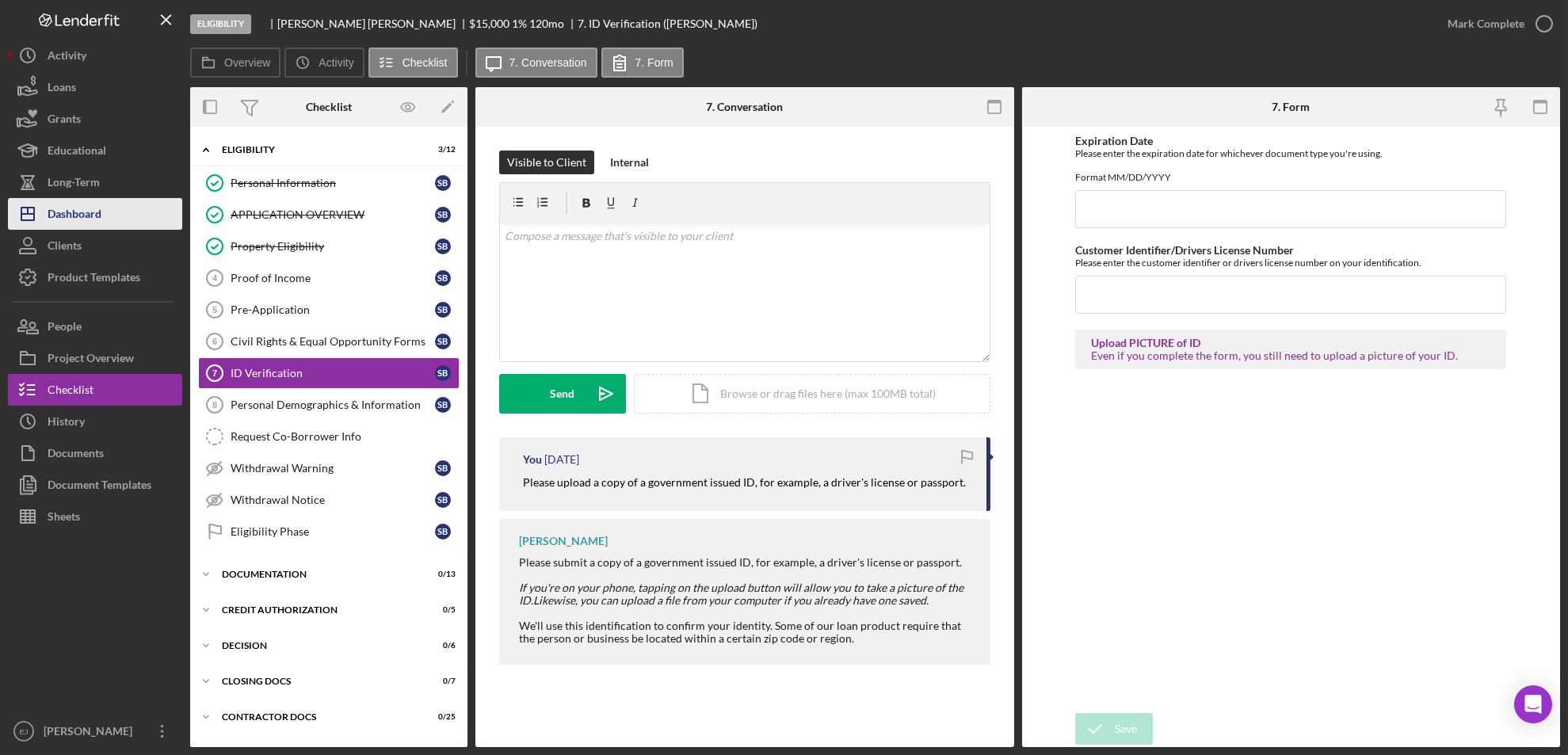
click at [127, 209] on button "Icon/Dashboard Dashboard" at bounding box center [95, 213] width 174 height 31
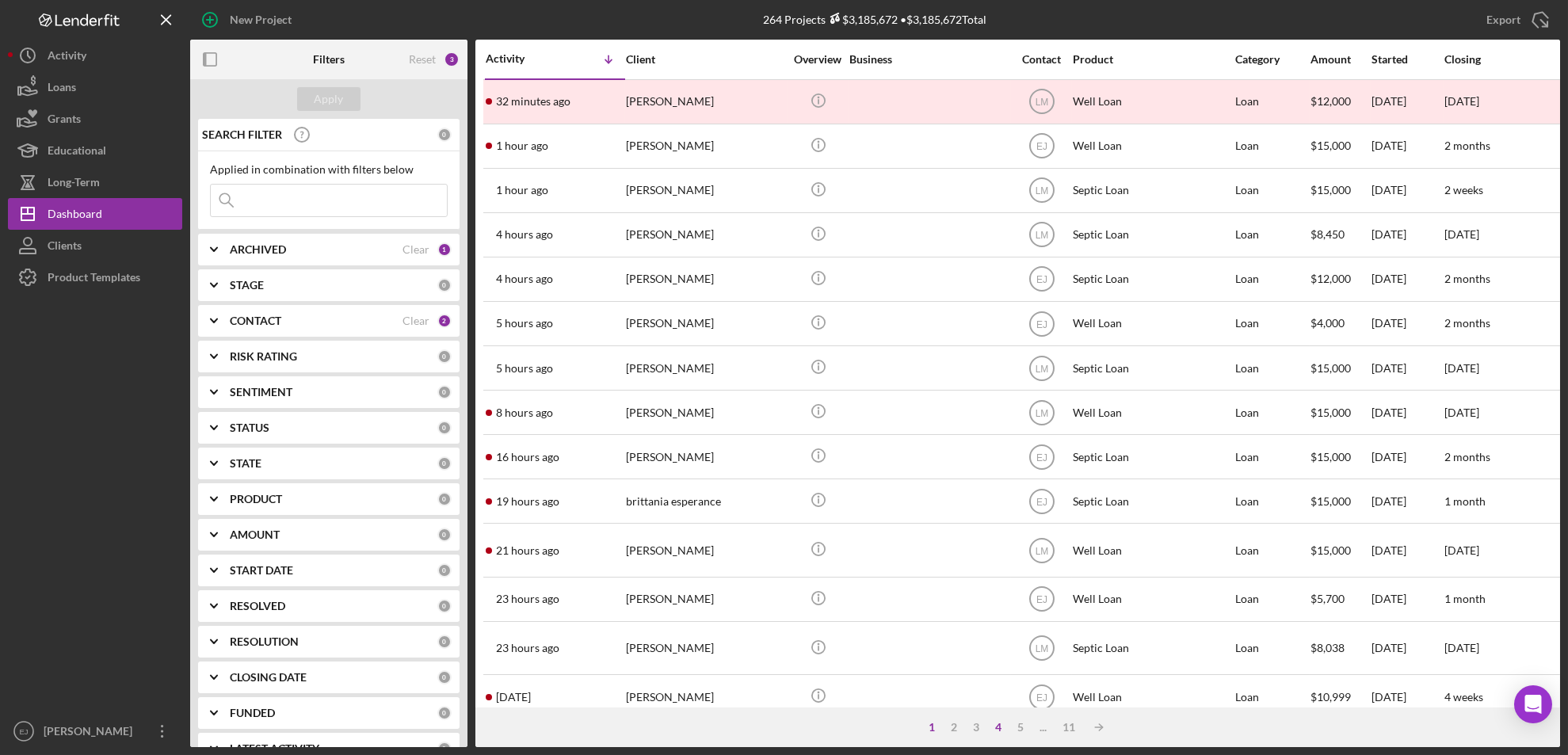
click at [997, 728] on div "4" at bounding box center [998, 727] width 22 height 13
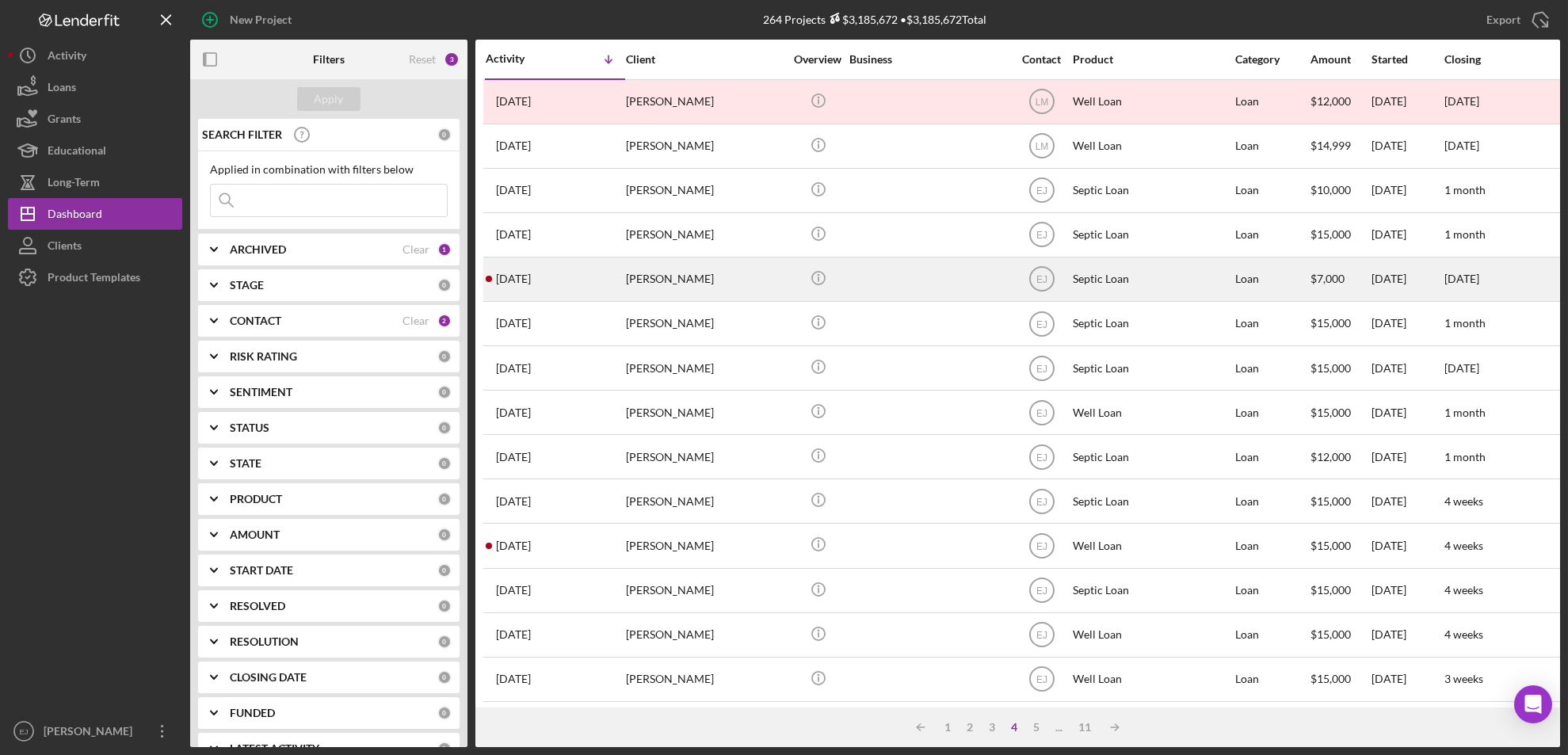
click at [653, 277] on div "Lillian Hunter" at bounding box center [705, 280] width 158 height 42
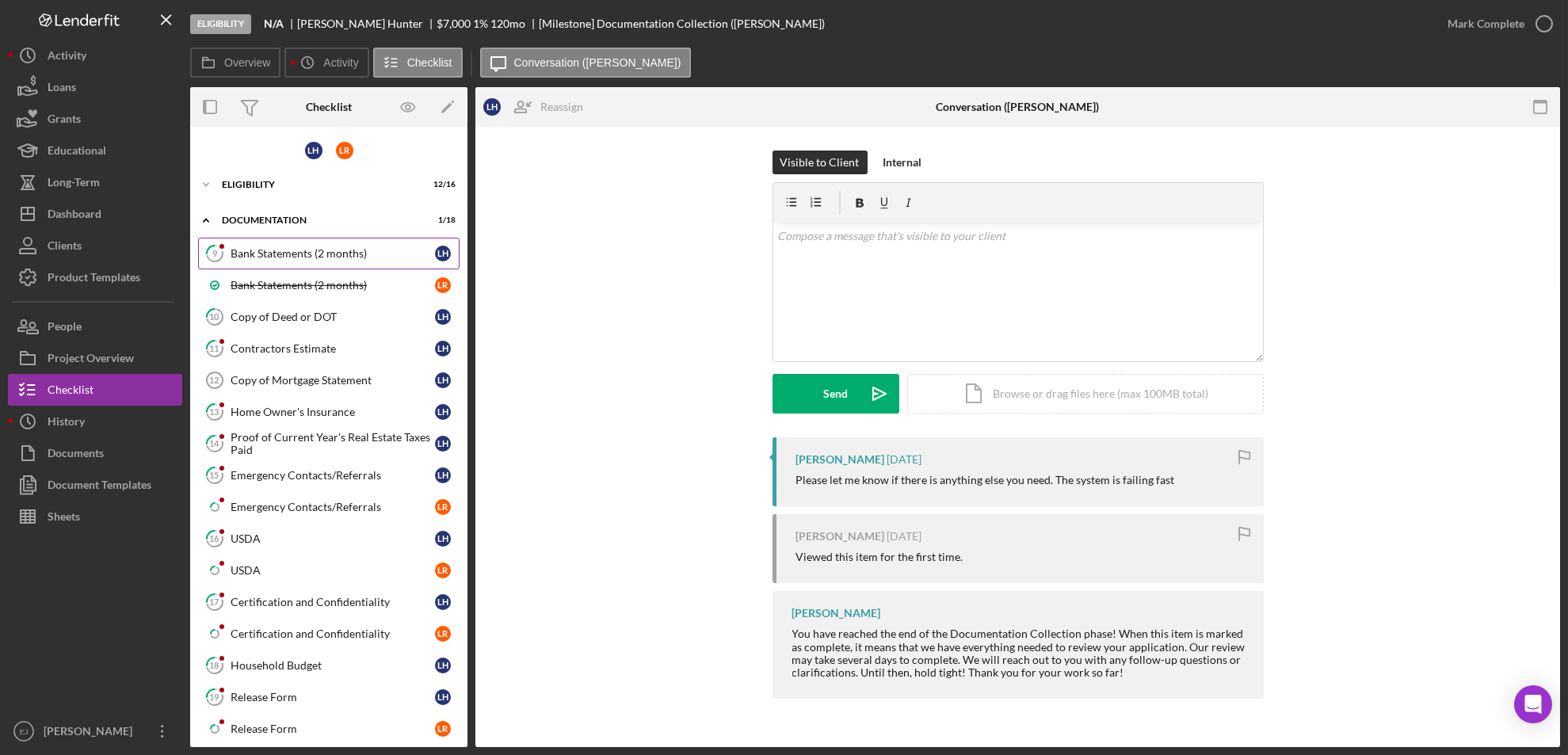
click at [307, 252] on div "Bank Statements (2 months)" at bounding box center [333, 253] width 205 height 13
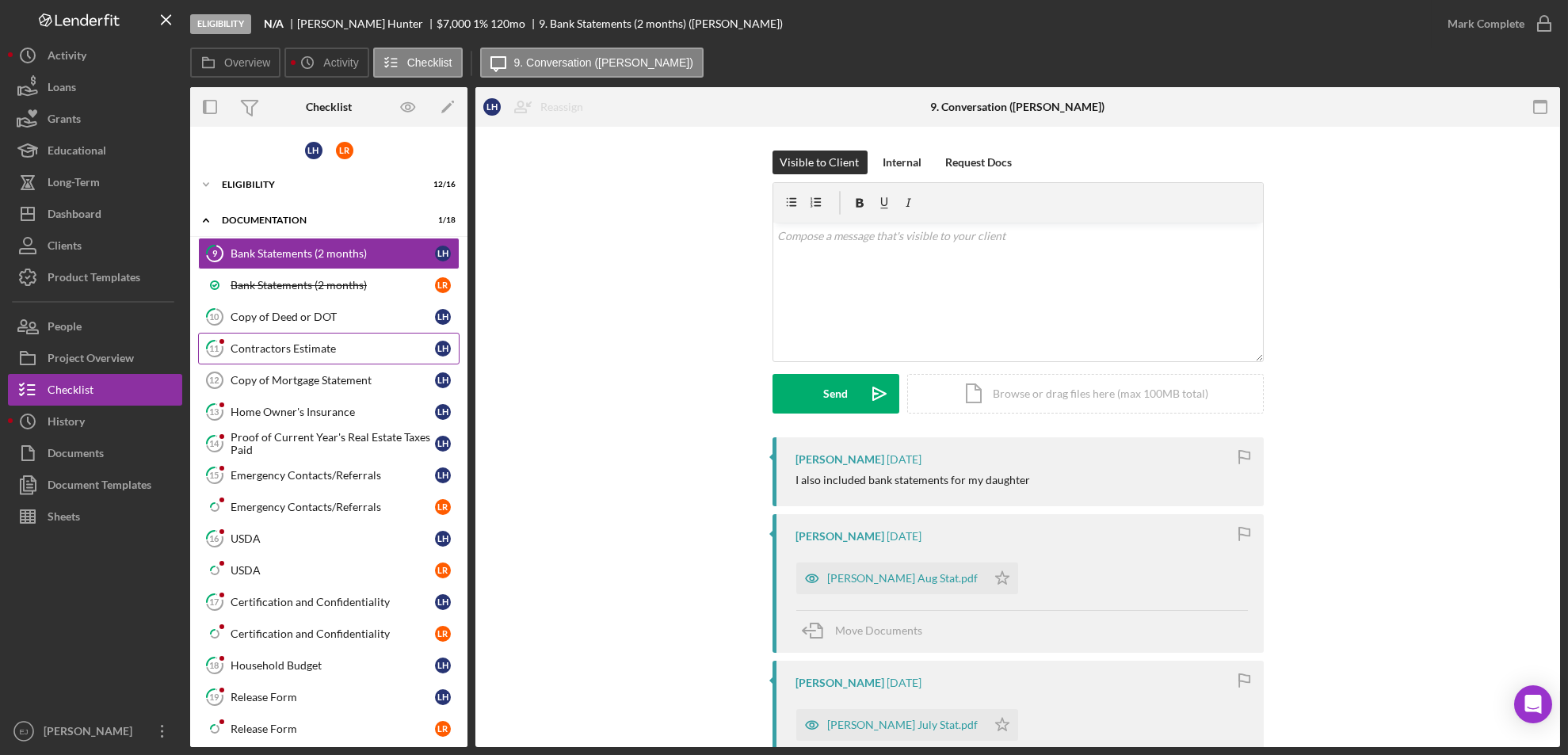
click at [352, 348] on div "Contractors Estimate" at bounding box center [333, 348] width 205 height 13
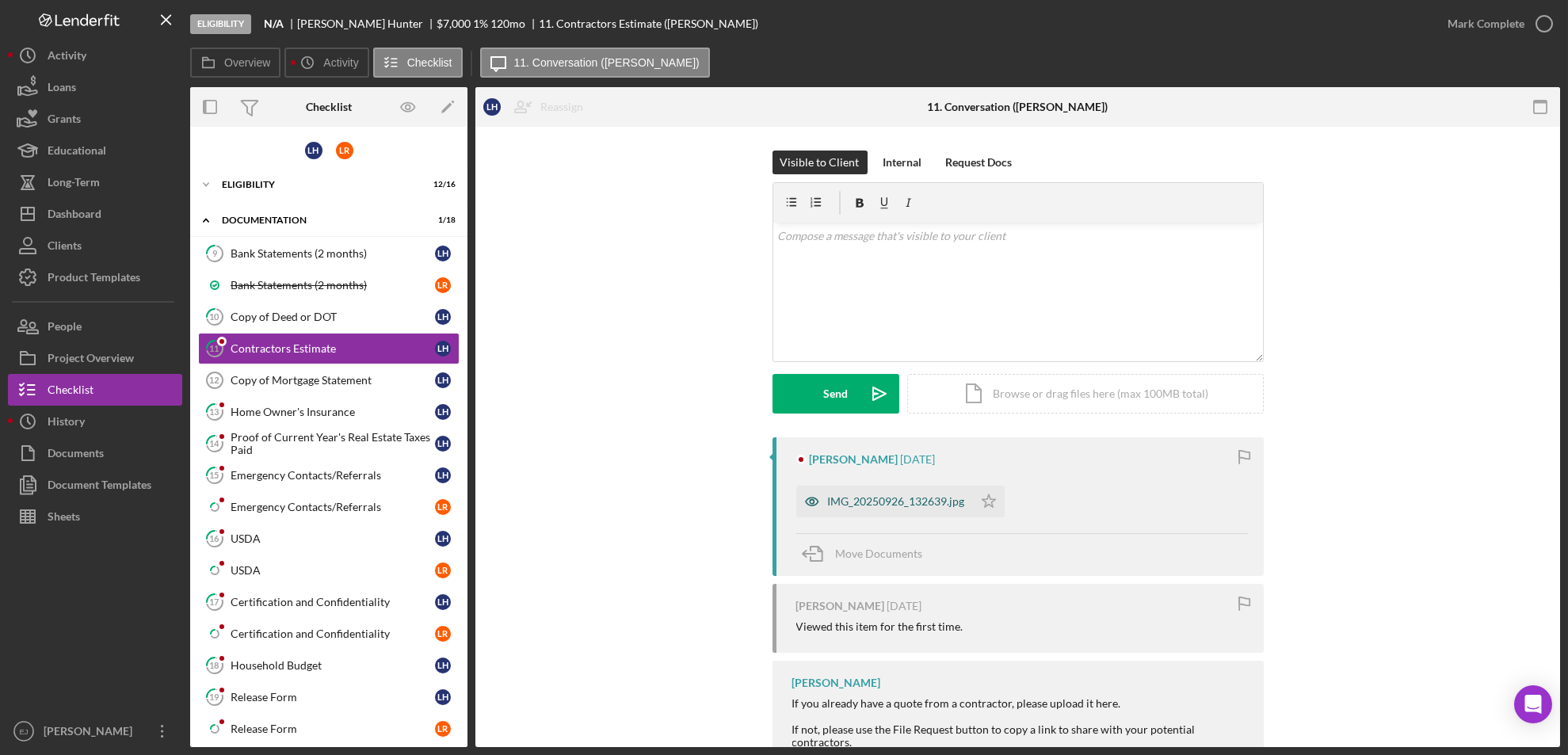
click at [846, 495] on div "IMG_20250926_132639.jpg" at bounding box center [897, 501] width 137 height 13
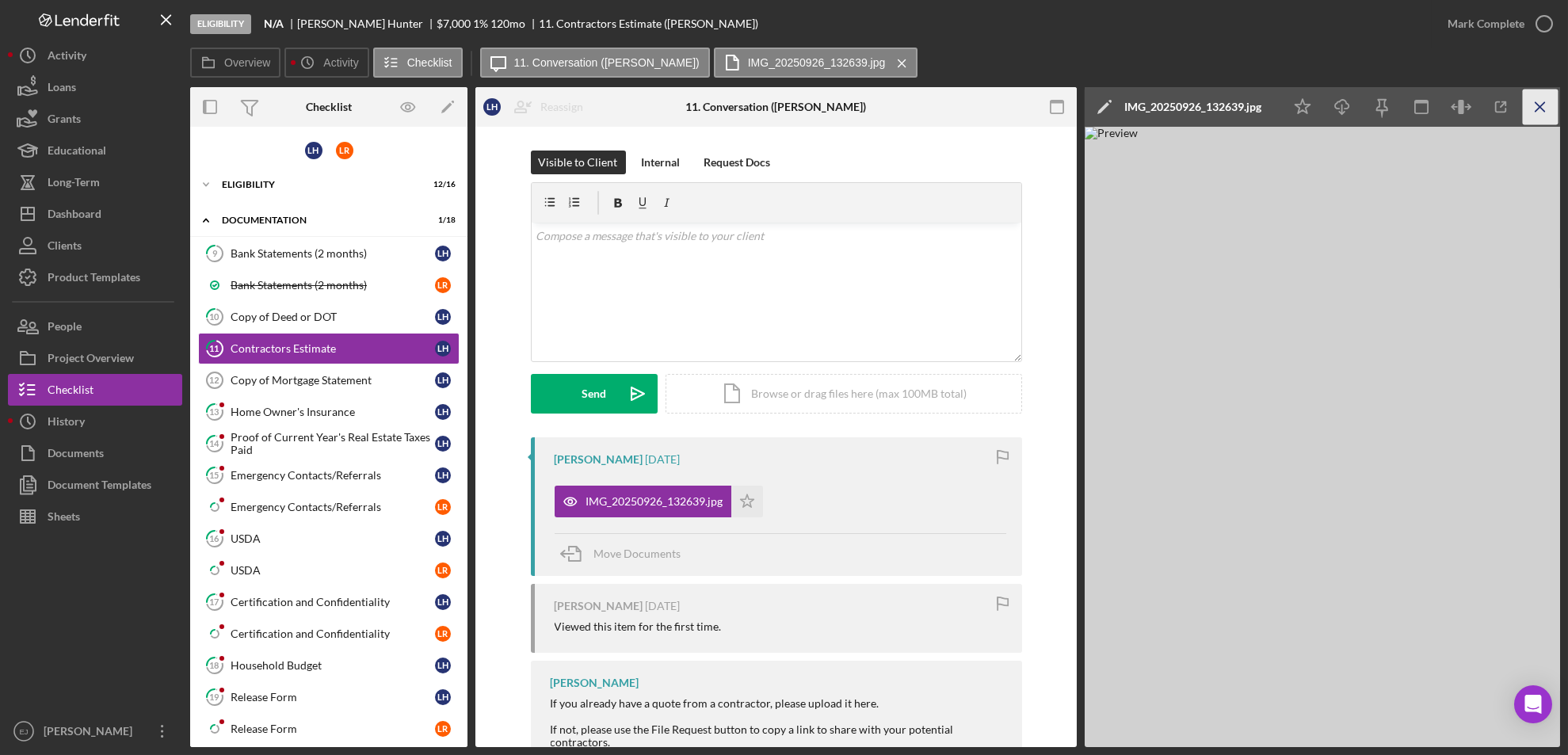
click at [1544, 105] on icon "Icon/Menu Close" at bounding box center [1541, 107] width 36 height 36
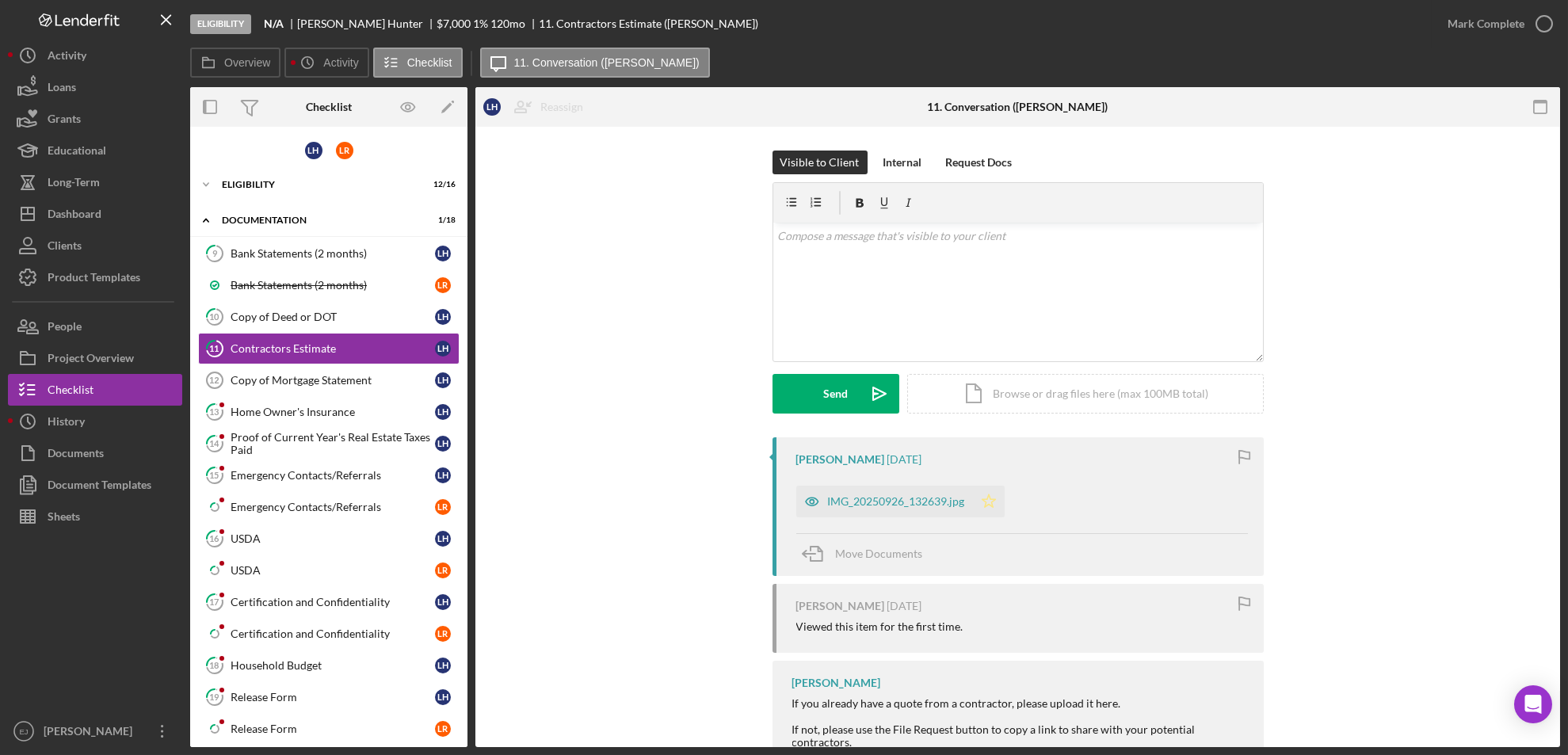
click at [991, 497] on icon "Icon/Star" at bounding box center [988, 501] width 31 height 31
click at [1545, 15] on icon "button" at bounding box center [1544, 24] width 40 height 40
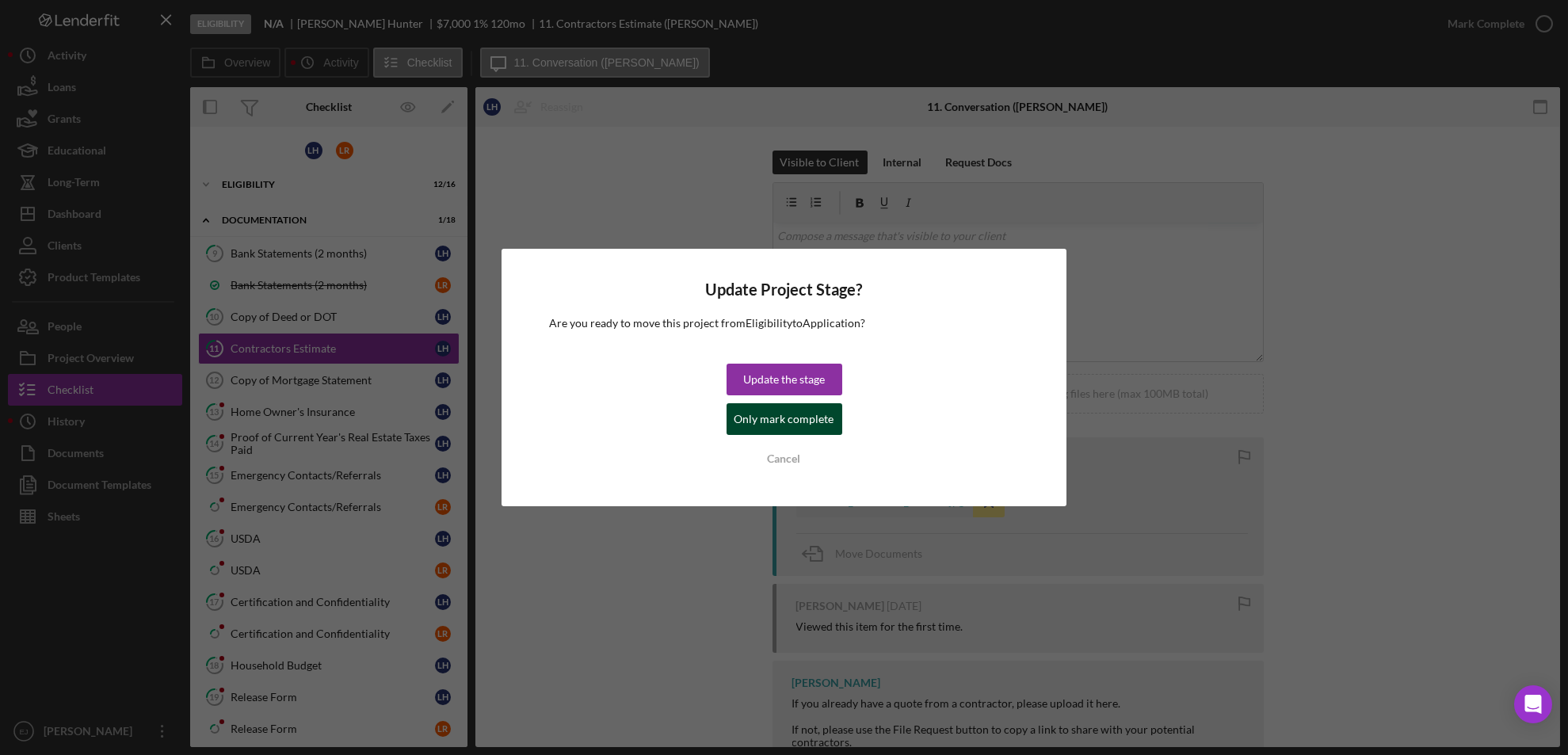
click at [796, 429] on div "Only mark complete" at bounding box center [784, 419] width 100 height 31
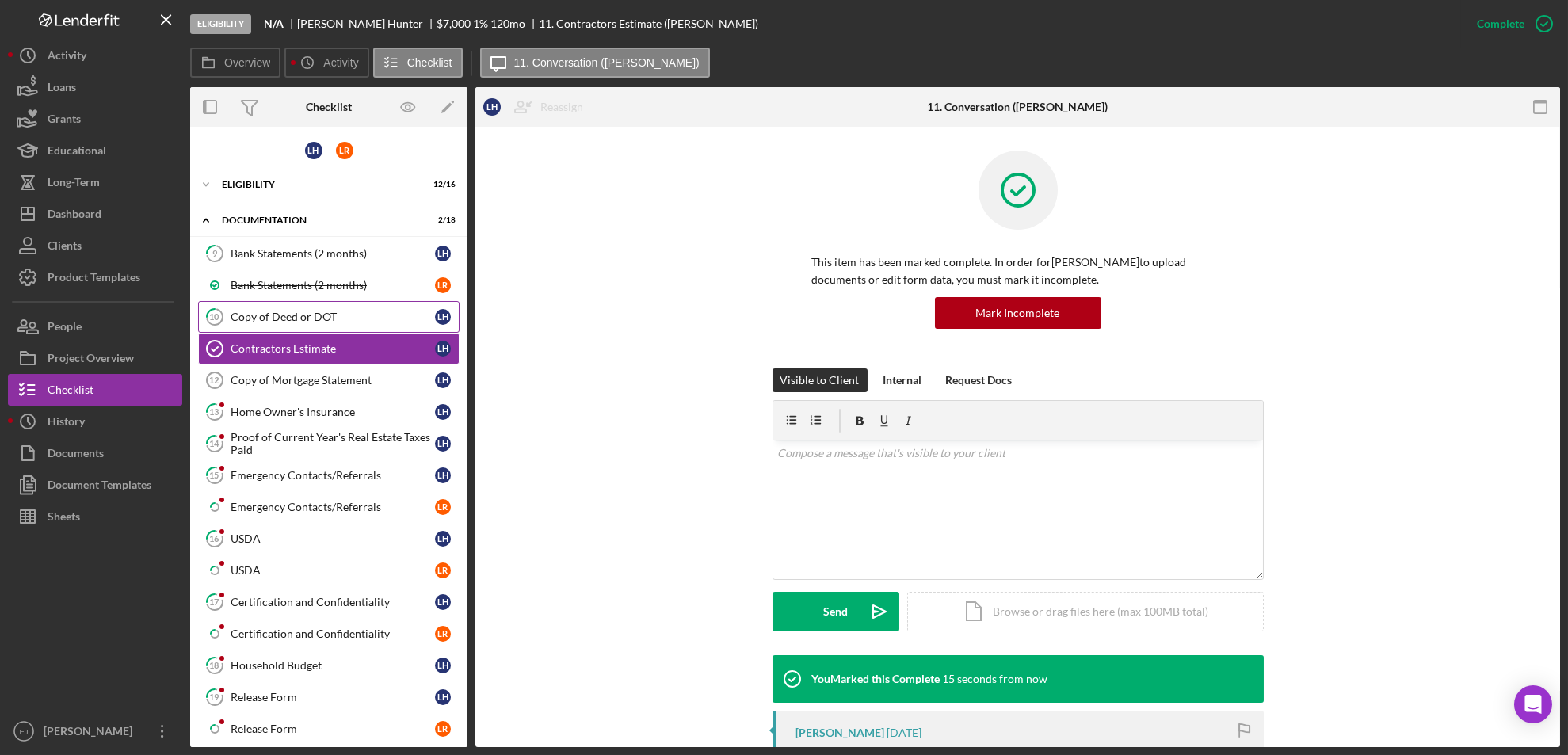
click at [321, 310] on div "Copy of Deed or DOT" at bounding box center [333, 316] width 205 height 13
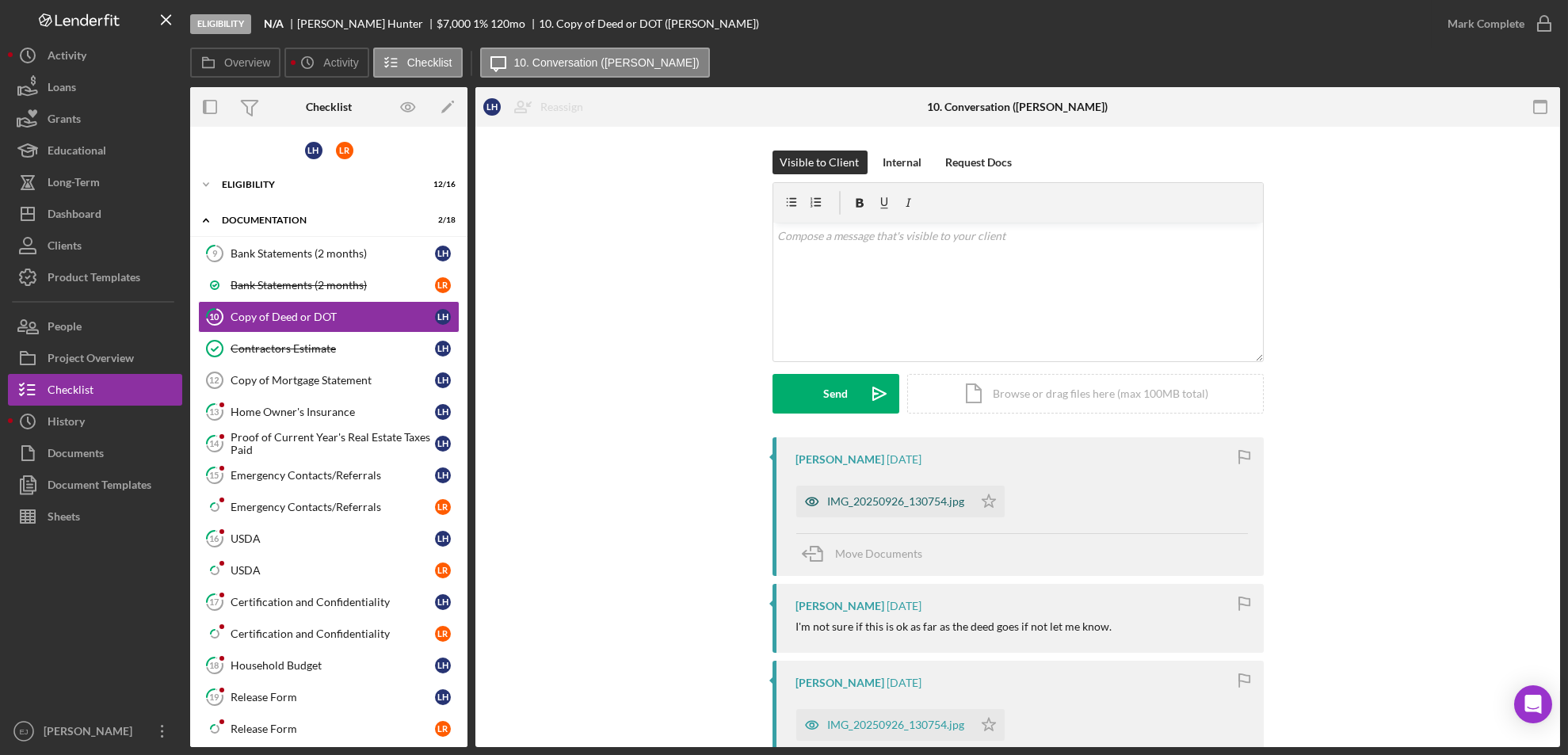
click at [880, 496] on div "IMG_20250926_130754.jpg" at bounding box center [897, 501] width 137 height 13
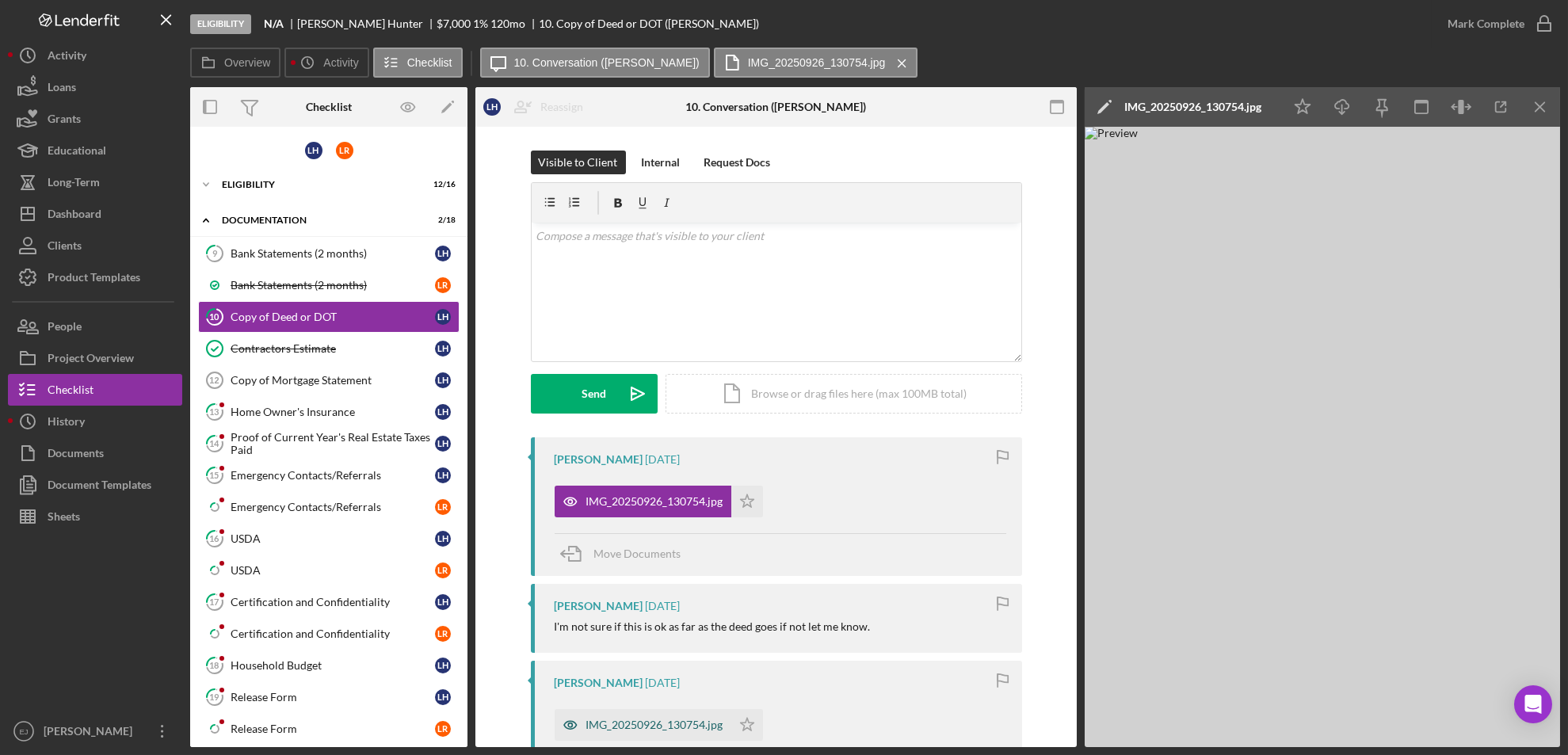
click at [631, 714] on div "IMG_20250926_130754.jpg" at bounding box center [642, 725] width 177 height 31
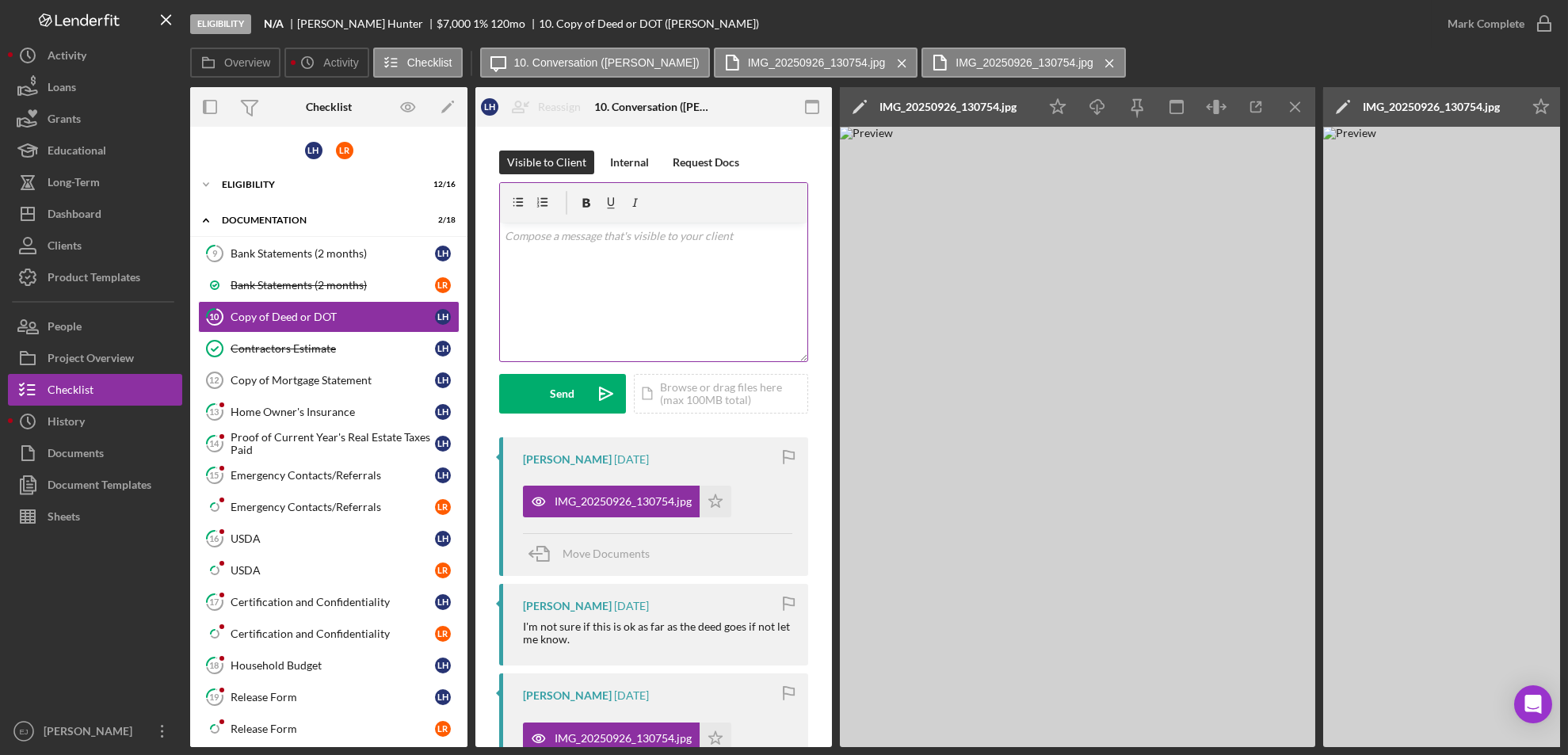
click at [658, 232] on p at bounding box center [653, 236] width 298 height 18
click at [522, 230] on p "We need a copy of the actual deed." at bounding box center [653, 236] width 298 height 18
click at [714, 244] on p "Please send a copy of the actual deed." at bounding box center [653, 236] width 298 height 18
click at [526, 380] on button "Send Icon/icon-invite-send" at bounding box center [563, 393] width 127 height 40
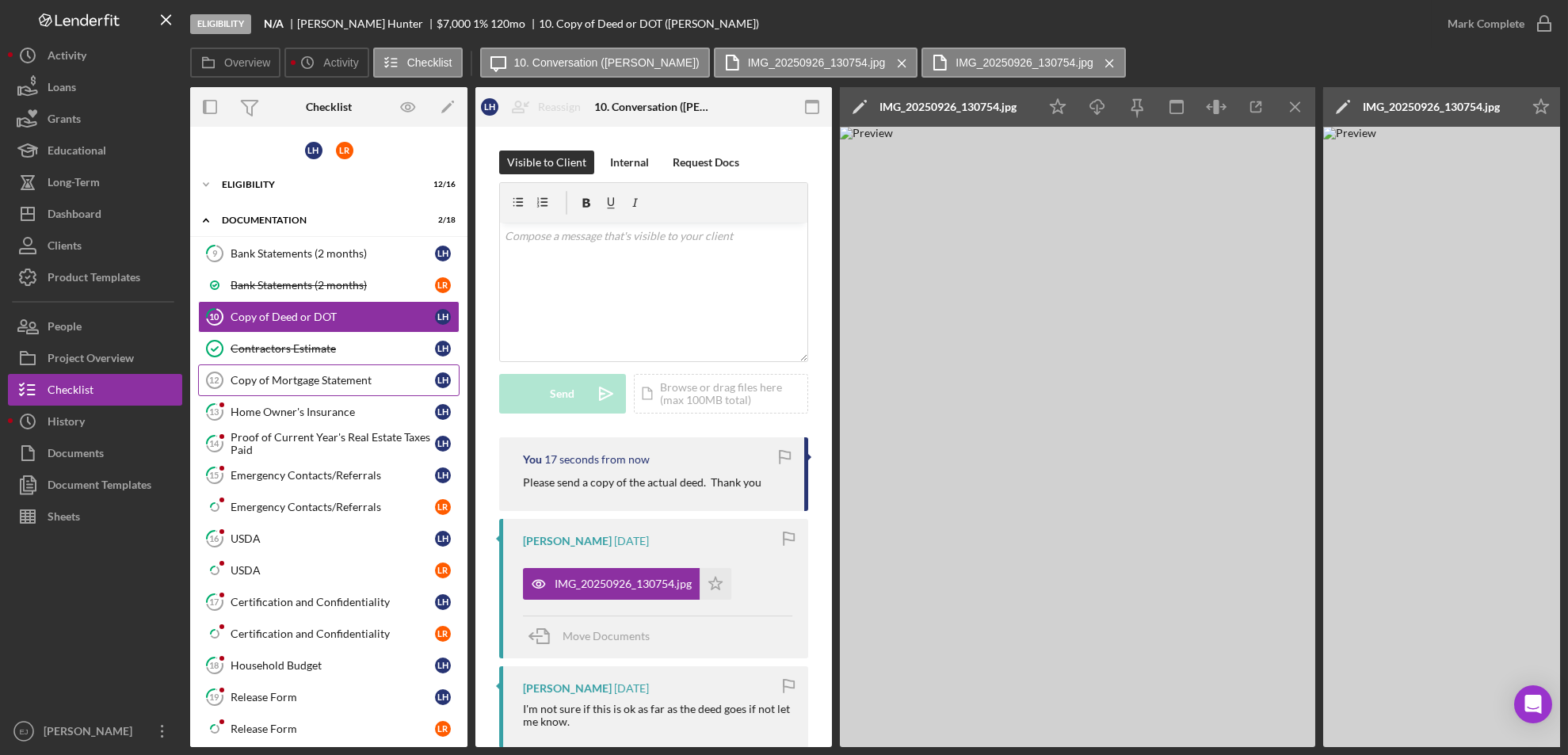
click at [299, 388] on link "Copy of Mortgage Statement 12 Copy of Mortgage Statement L H" at bounding box center [328, 380] width 261 height 31
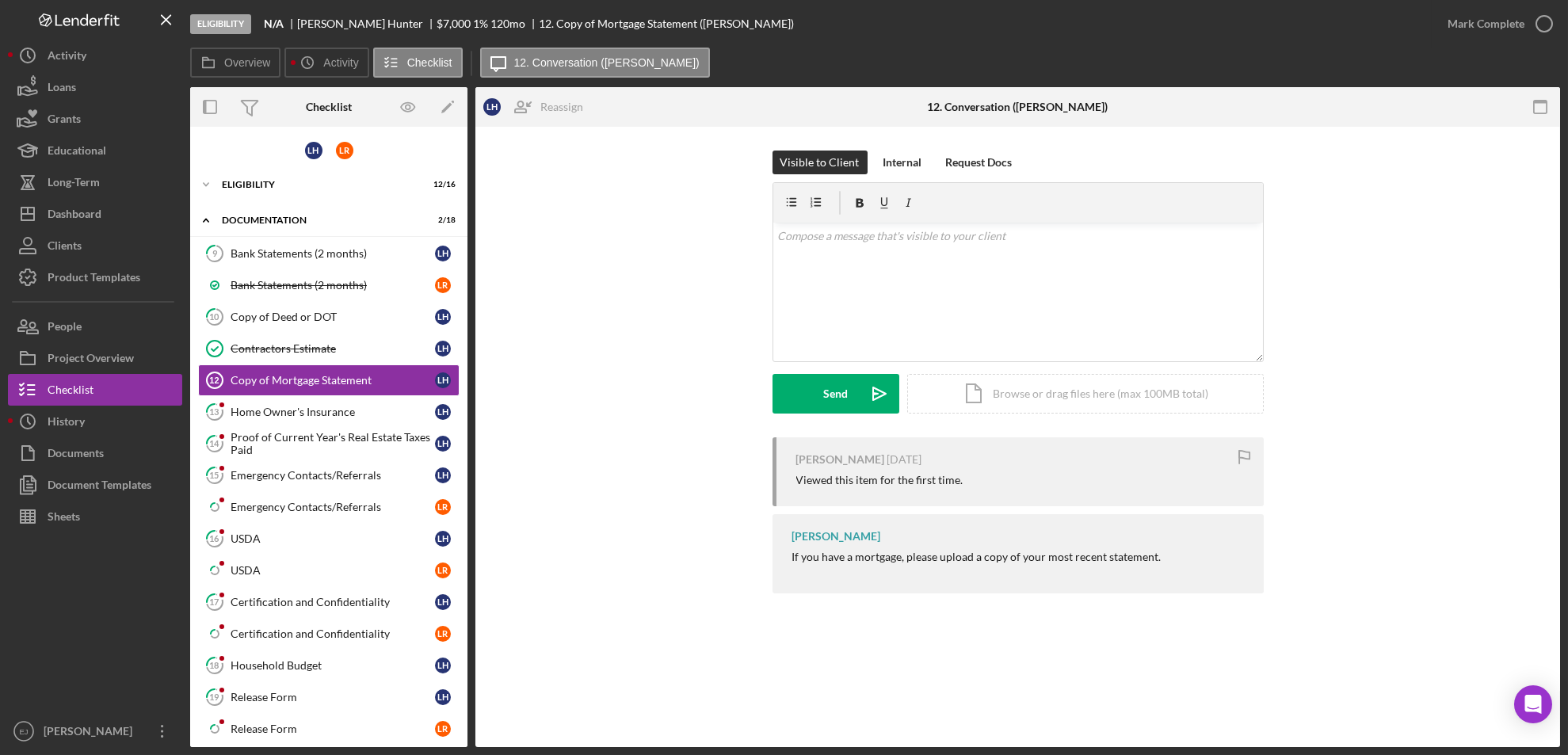
drag, startPoint x: 774, startPoint y: 551, endPoint x: 1177, endPoint y: 568, distance: 403.4
click at [1177, 568] on div "Erica Jenkins If you have a mortgage, please upload a copy of your most recent …" at bounding box center [1018, 554] width 491 height 79
copy div "If you have a mortgage, please upload a copy of your most recent statement."
click at [1003, 249] on div "v Color teal Color pink Remove color Add row above Add row below Add column bef…" at bounding box center [1018, 292] width 489 height 139
click at [832, 389] on div "Send" at bounding box center [835, 393] width 25 height 40
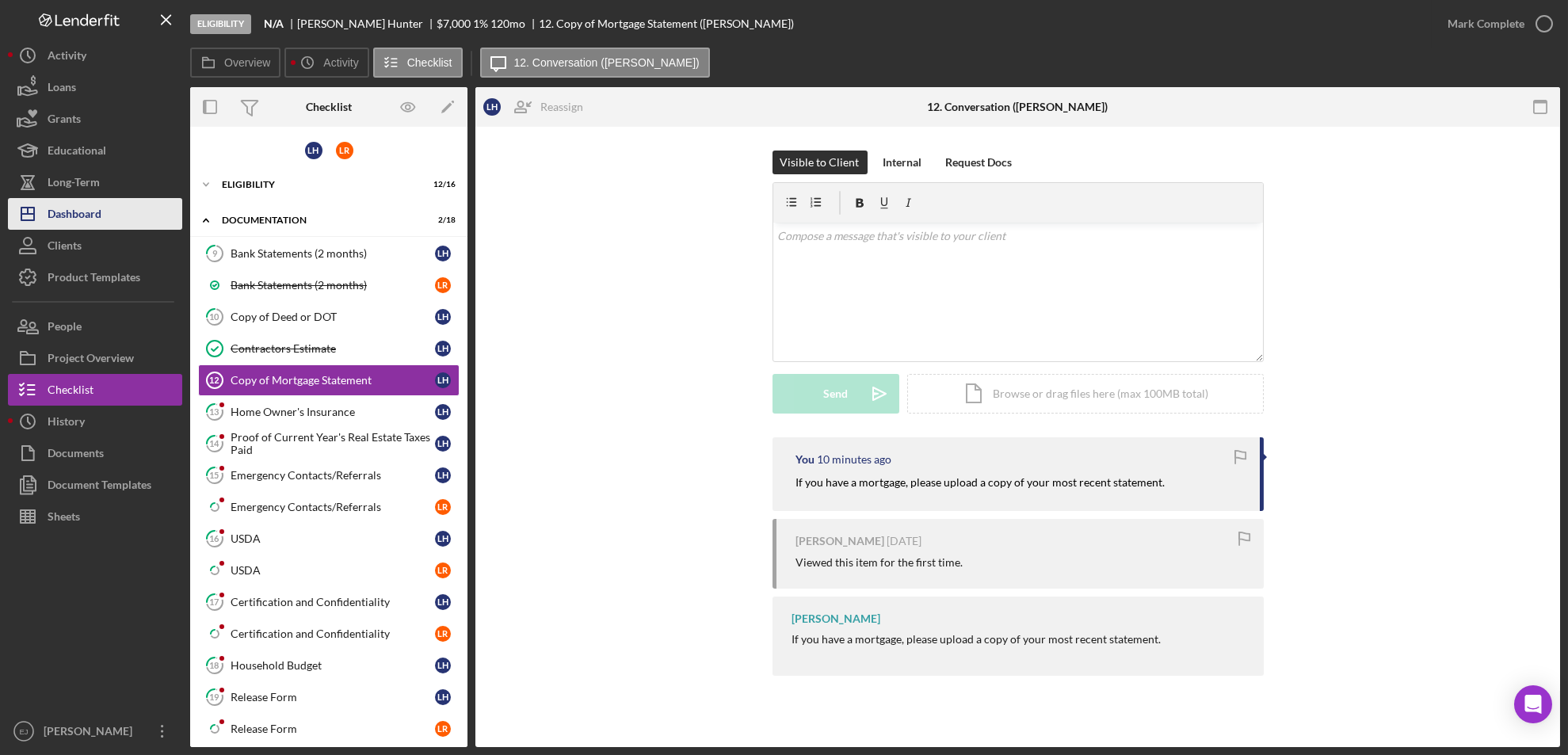
click at [112, 211] on button "Icon/Dashboard Dashboard" at bounding box center [95, 213] width 174 height 31
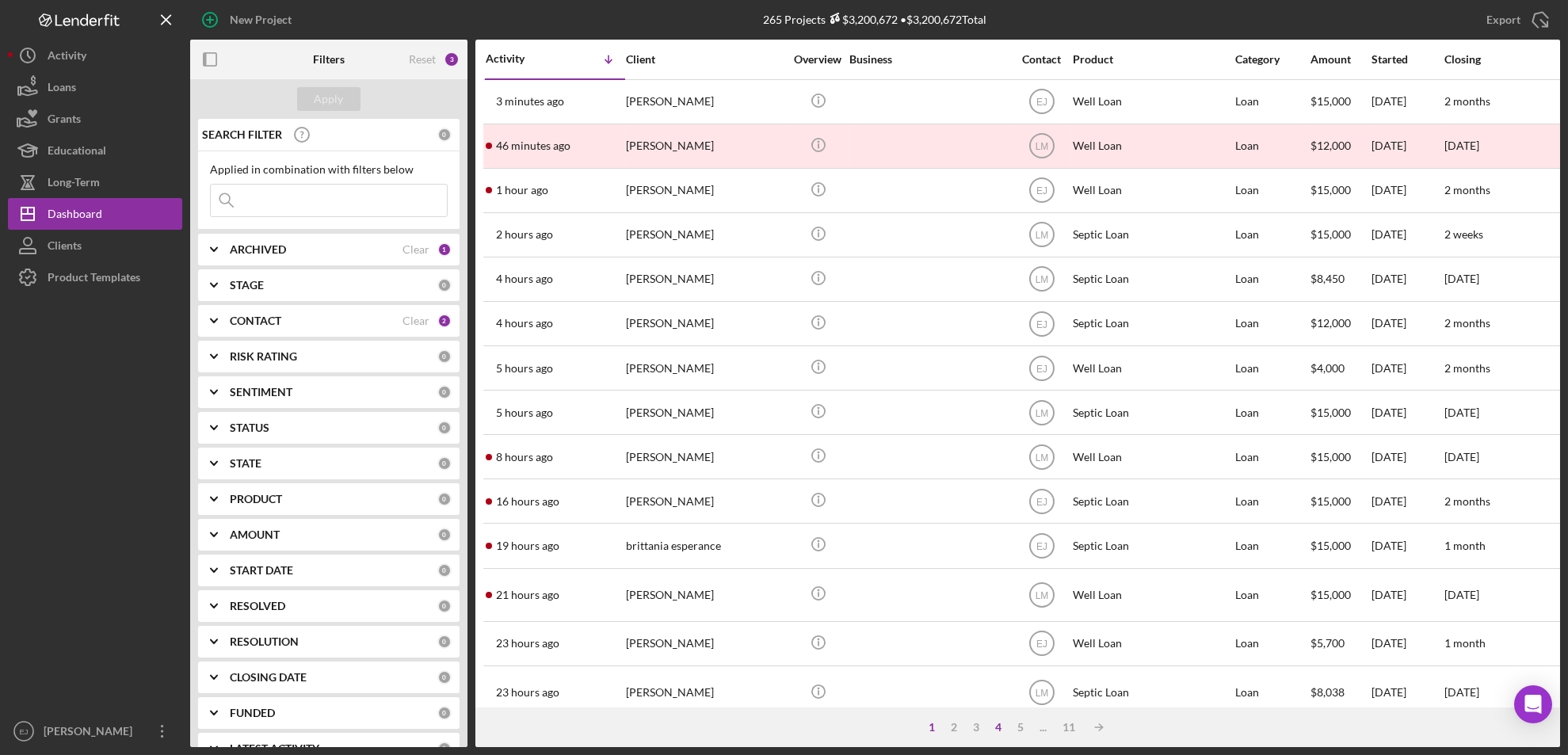
click at [997, 728] on div "4" at bounding box center [998, 727] width 22 height 13
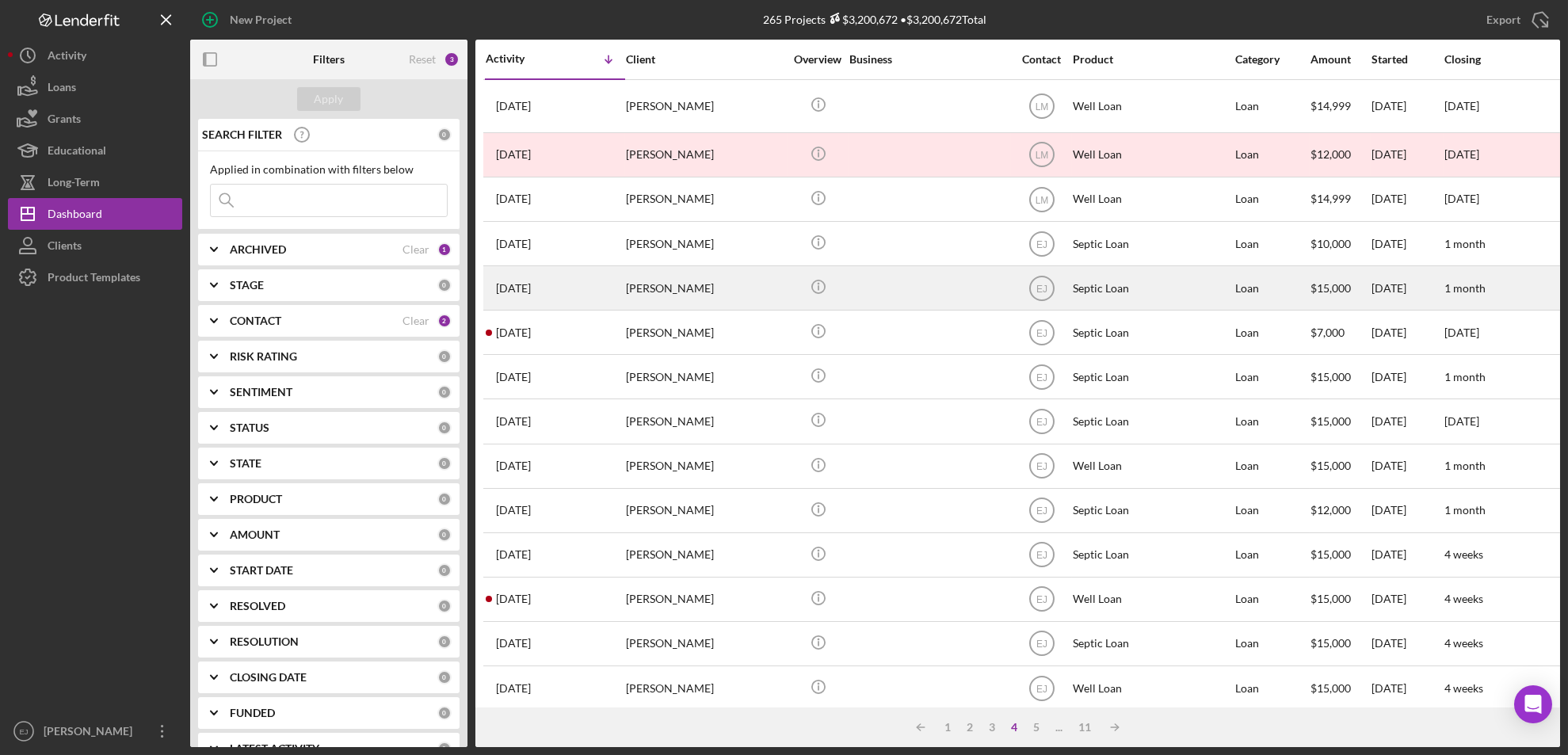
click at [667, 292] on div "Zacharia Yandell" at bounding box center [705, 288] width 158 height 42
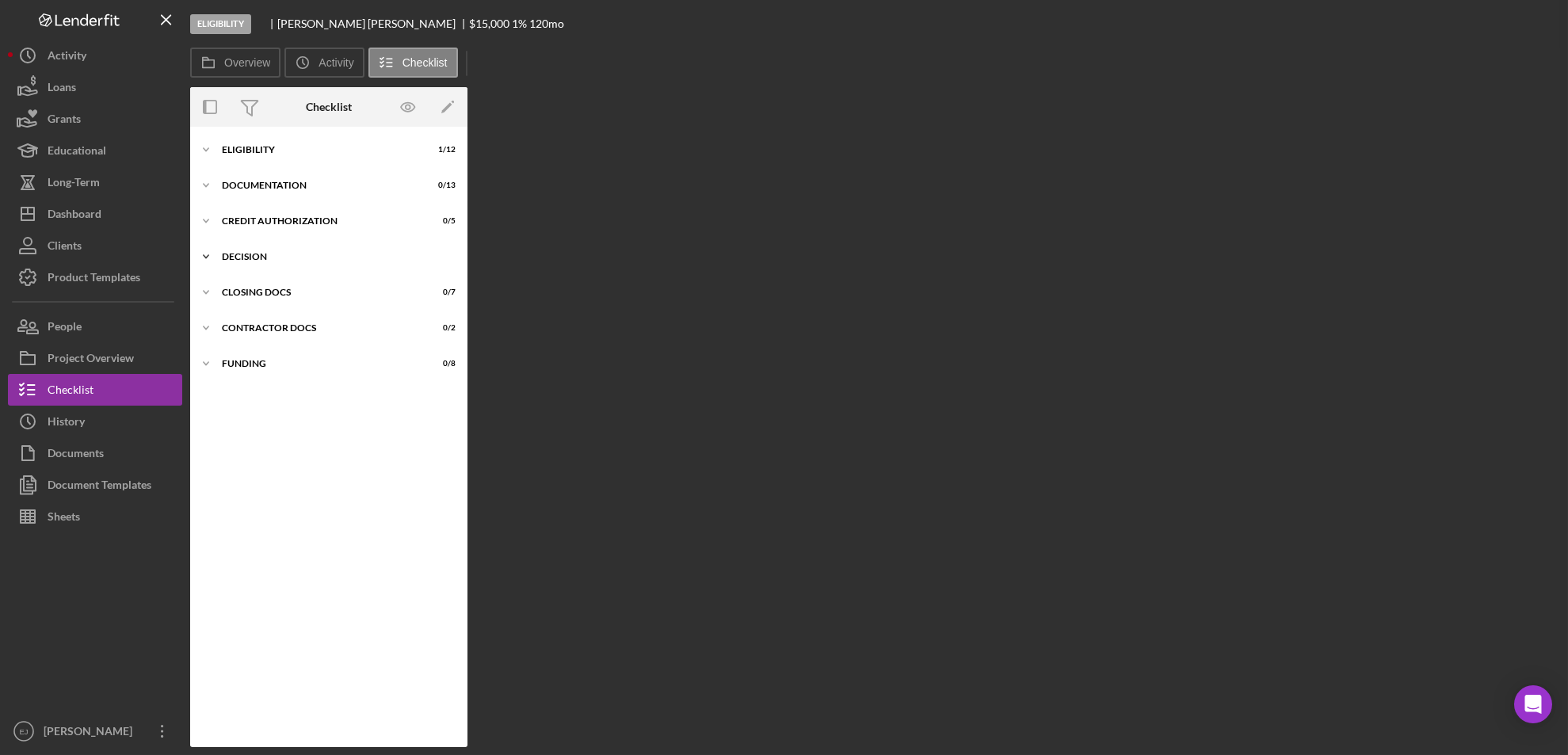
scroll to position [28, 0]
